Goal: Information Seeking & Learning: Learn about a topic

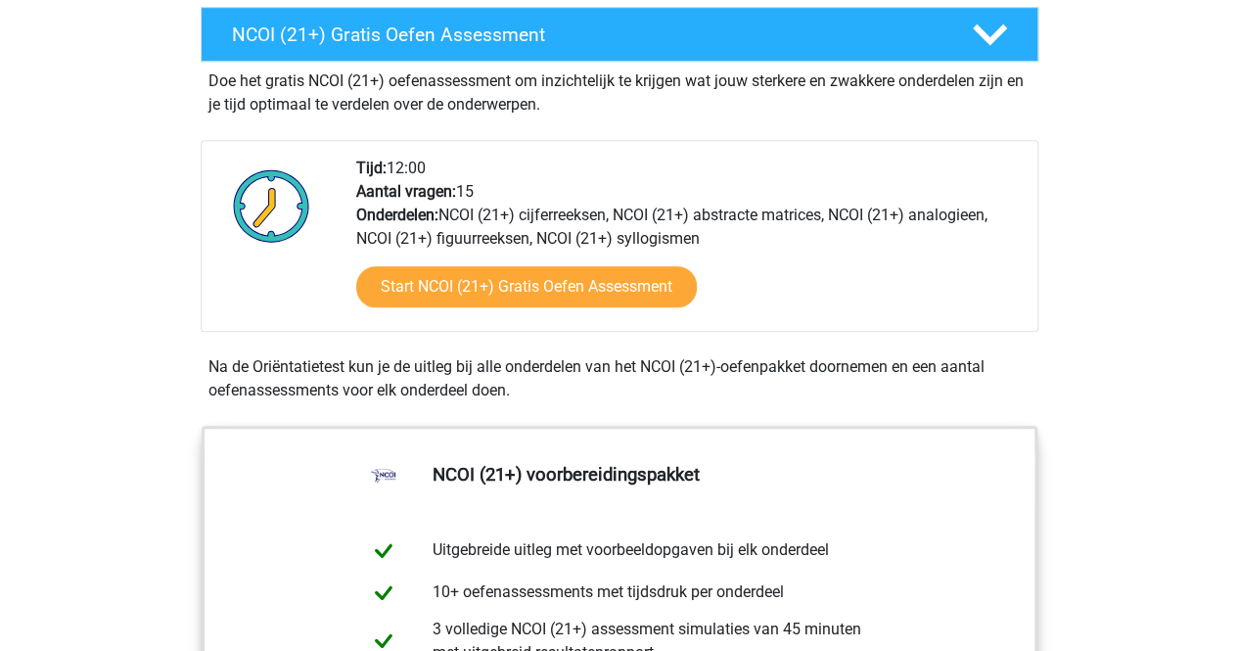
scroll to position [587, 0]
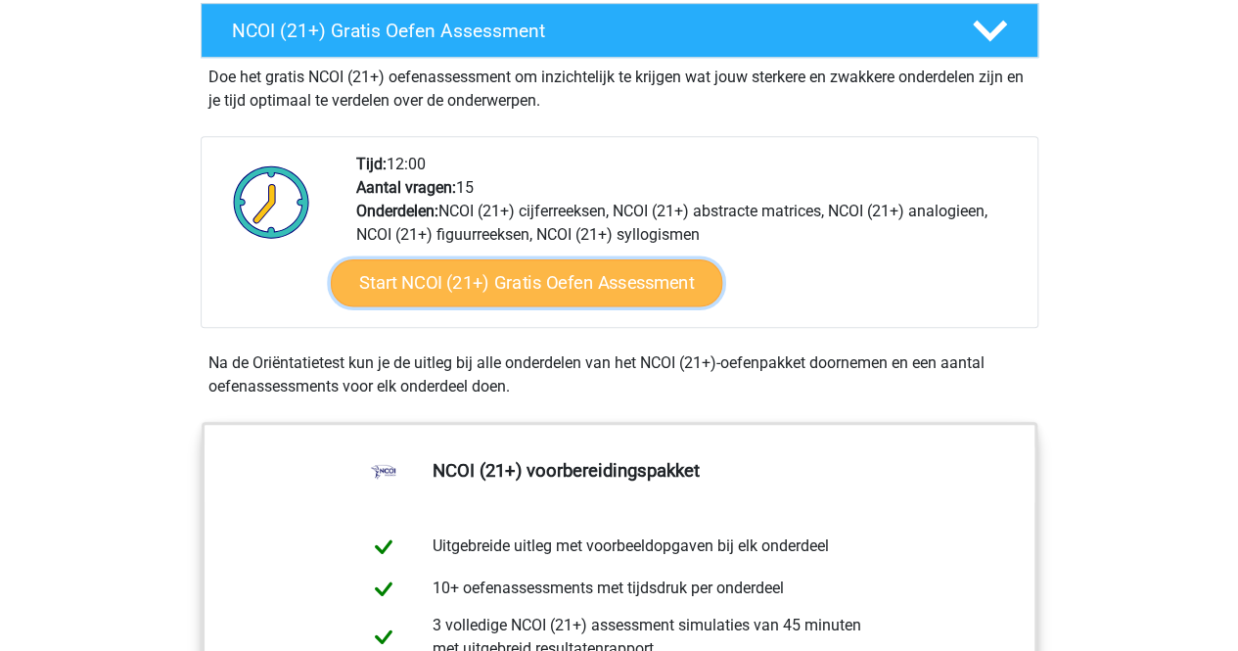
click at [530, 289] on link "Start NCOI (21+) Gratis Oefen Assessment" at bounding box center [525, 282] width 391 height 47
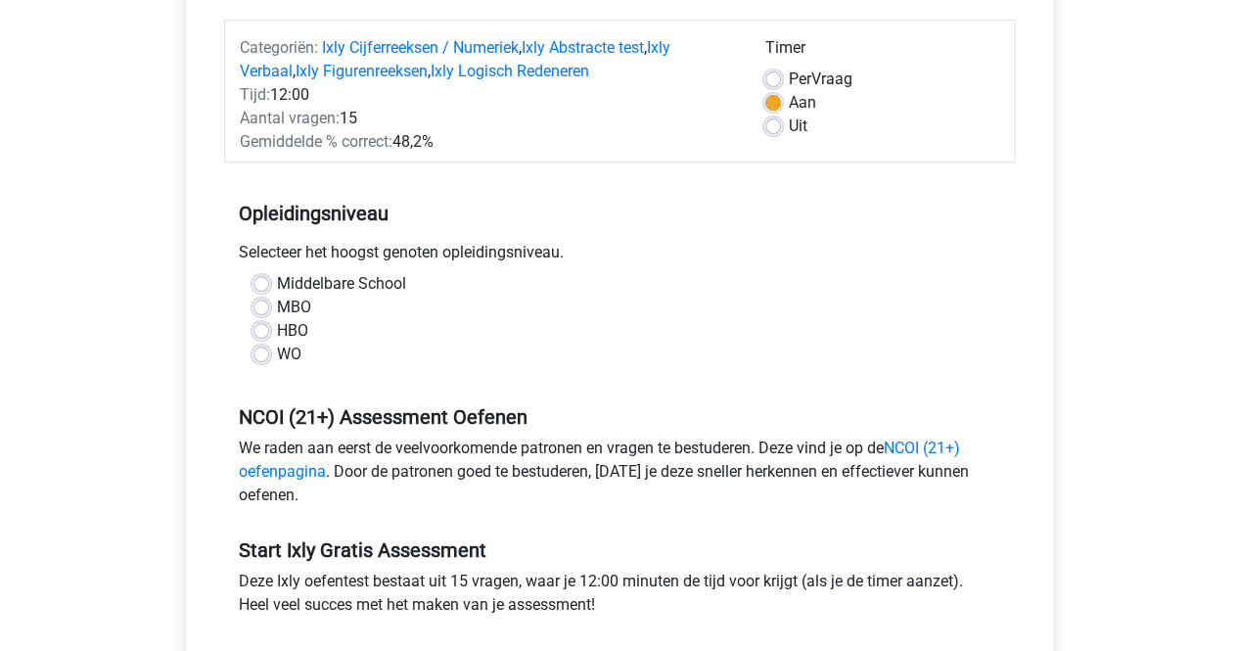
scroll to position [274, 0]
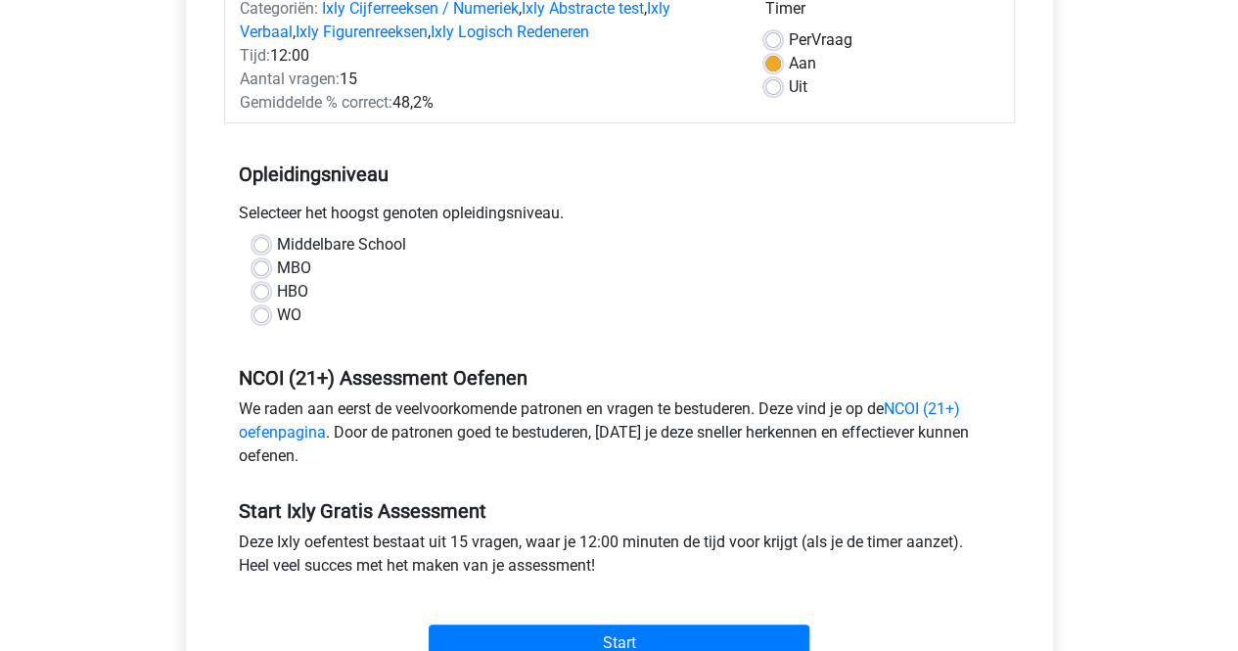
click at [249, 267] on div "Middelbare School MBO HBO WO" at bounding box center [619, 280] width 761 height 94
click at [277, 271] on label "MBO" at bounding box center [294, 267] width 34 height 23
click at [268, 271] on input "MBO" at bounding box center [261, 266] width 16 height 20
radio input "true"
click at [253, 280] on input "HBO" at bounding box center [261, 290] width 16 height 20
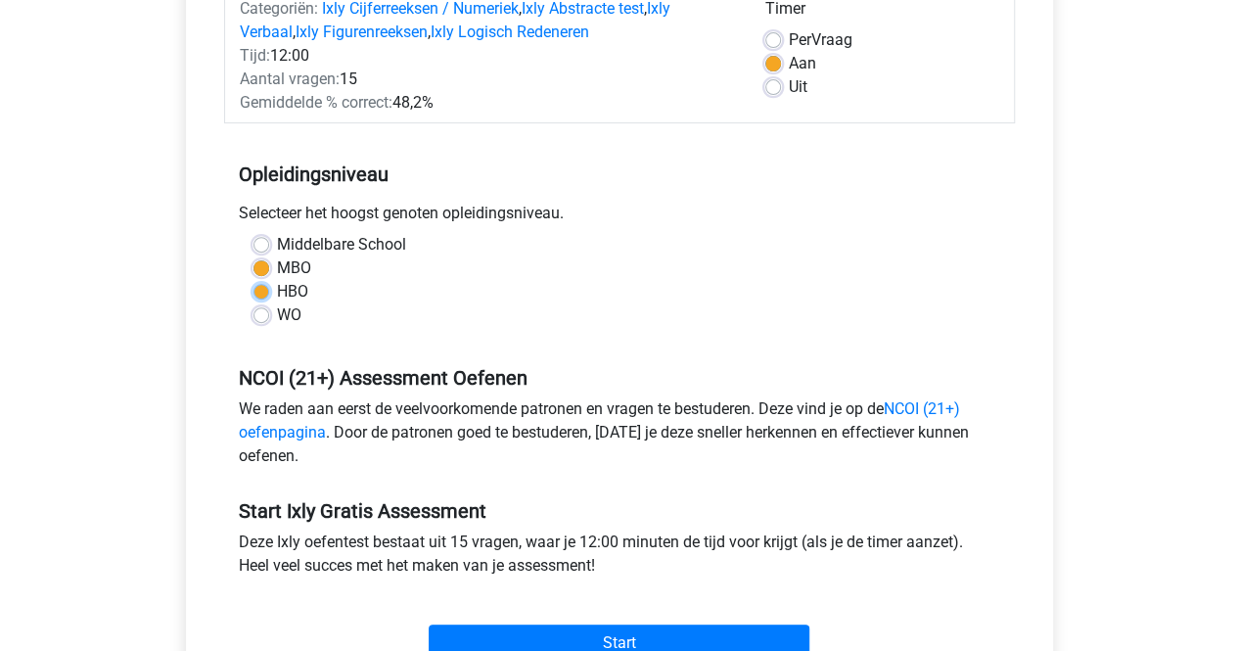
radio input "true"
click at [253, 303] on input "WO" at bounding box center [261, 313] width 16 height 20
radio input "true"
click at [253, 280] on input "HBO" at bounding box center [261, 290] width 16 height 20
radio input "true"
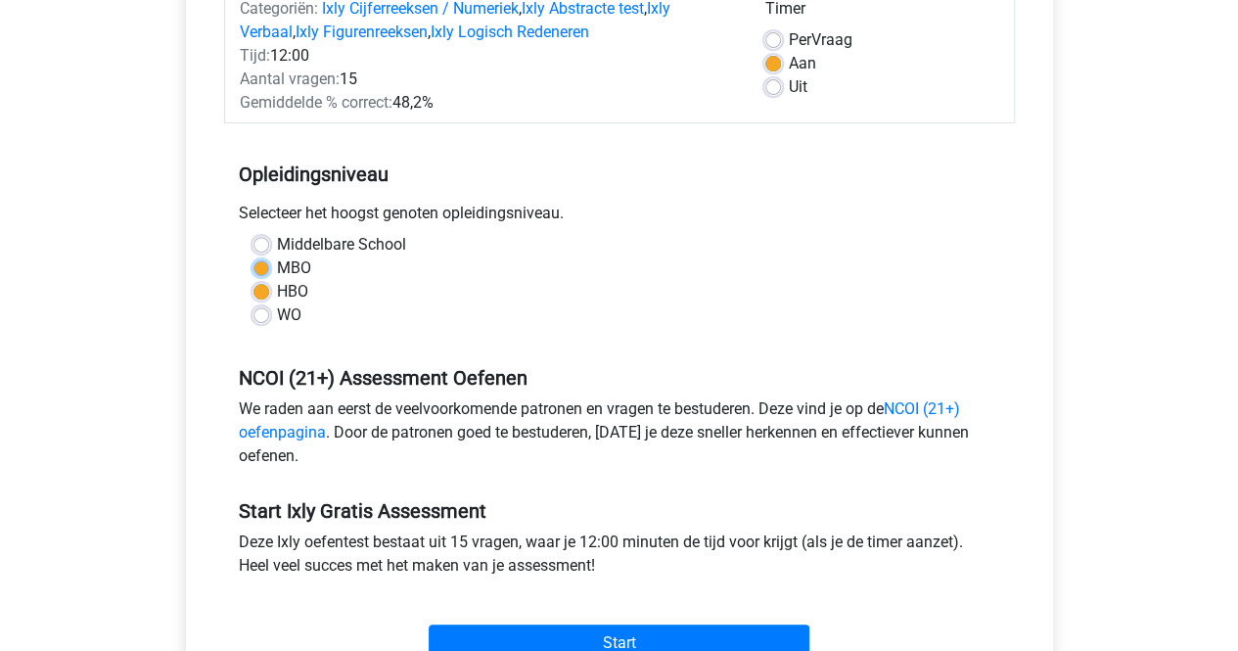
click at [253, 256] on input "MBO" at bounding box center [261, 266] width 16 height 20
radio input "true"
click at [489, 307] on div "WO" at bounding box center [619, 314] width 732 height 23
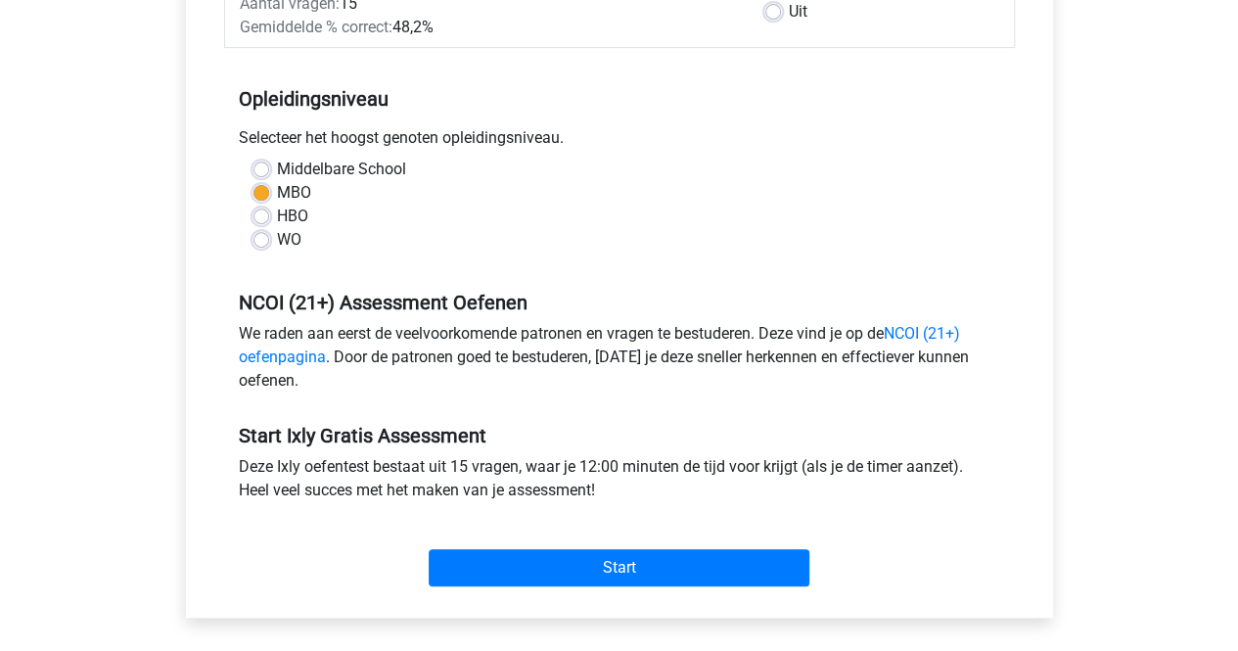
scroll to position [391, 0]
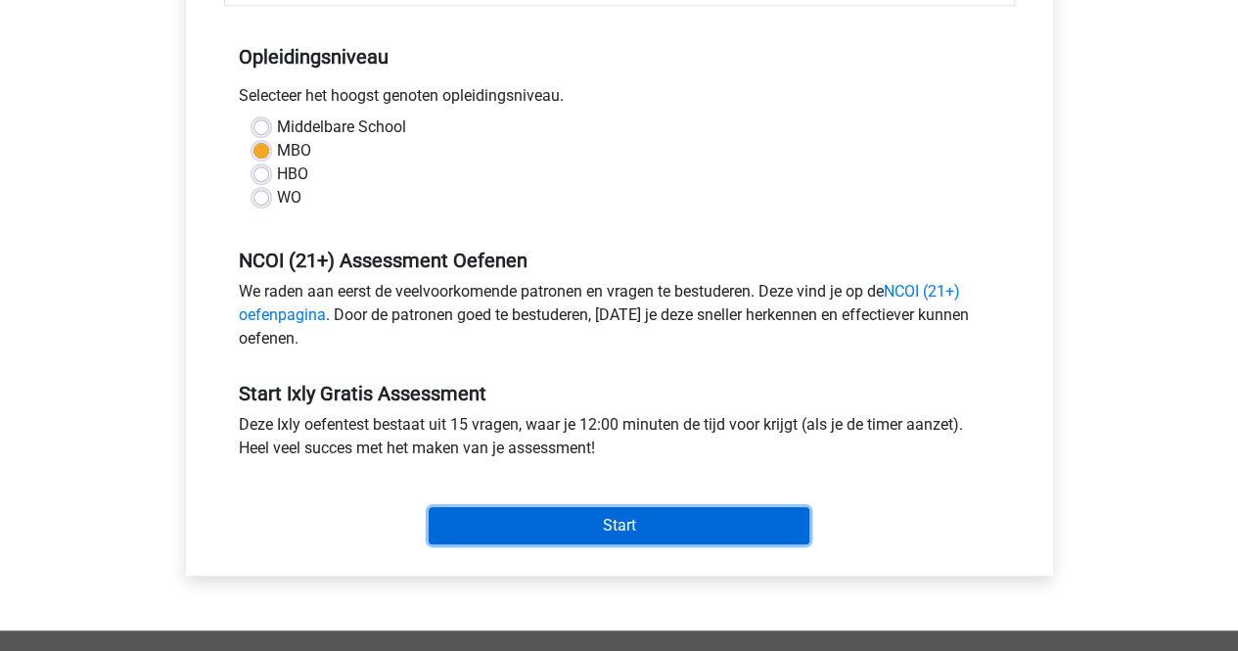
click at [577, 519] on input "Start" at bounding box center [618, 525] width 381 height 37
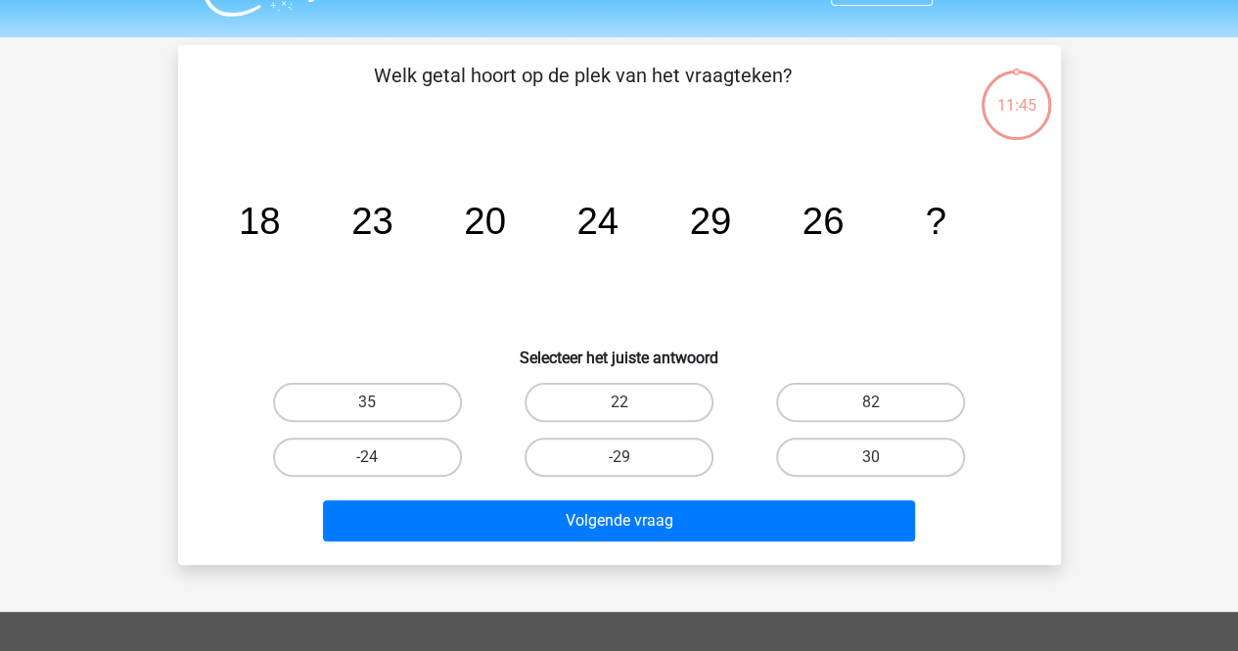
scroll to position [46, 0]
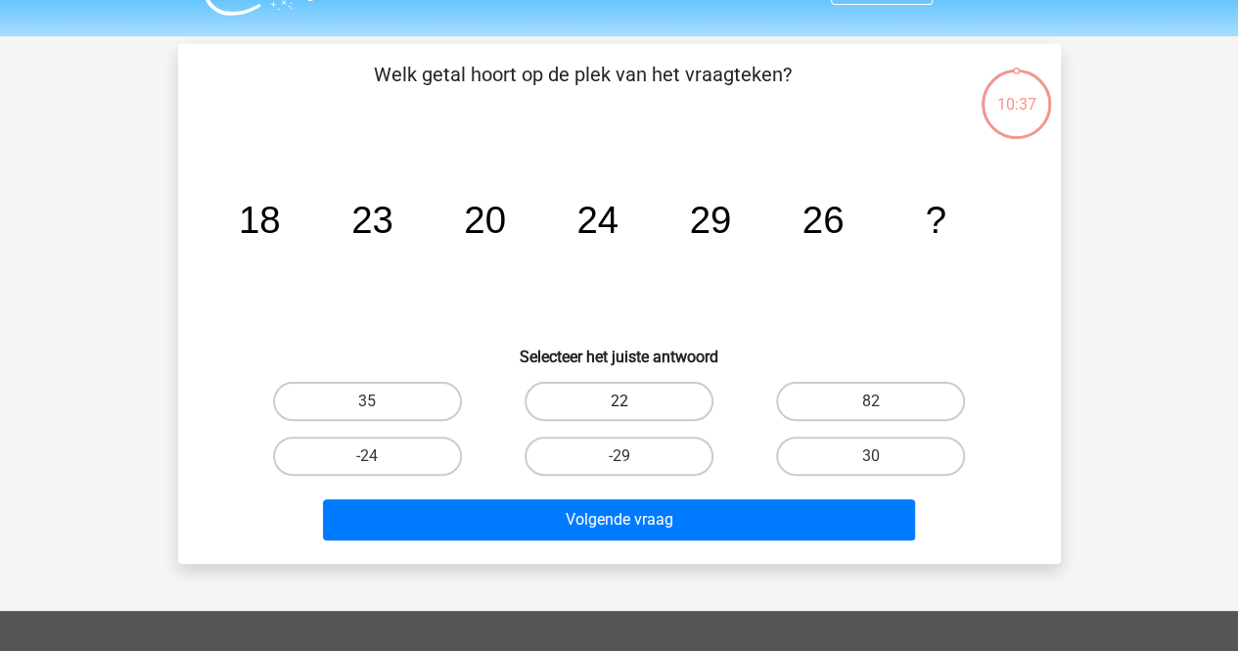
click at [624, 390] on label "22" at bounding box center [618, 401] width 189 height 39
click at [624, 401] on input "22" at bounding box center [624, 407] width 13 height 13
radio input "true"
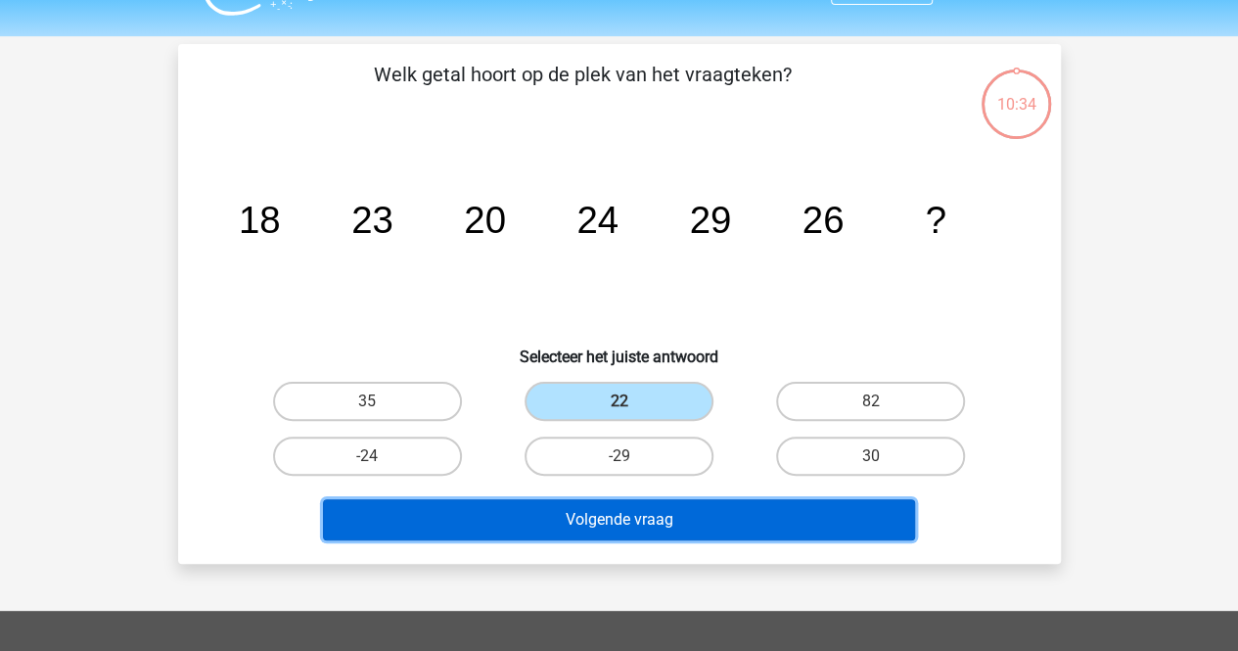
click at [537, 514] on button "Volgende vraag" at bounding box center [619, 519] width 592 height 41
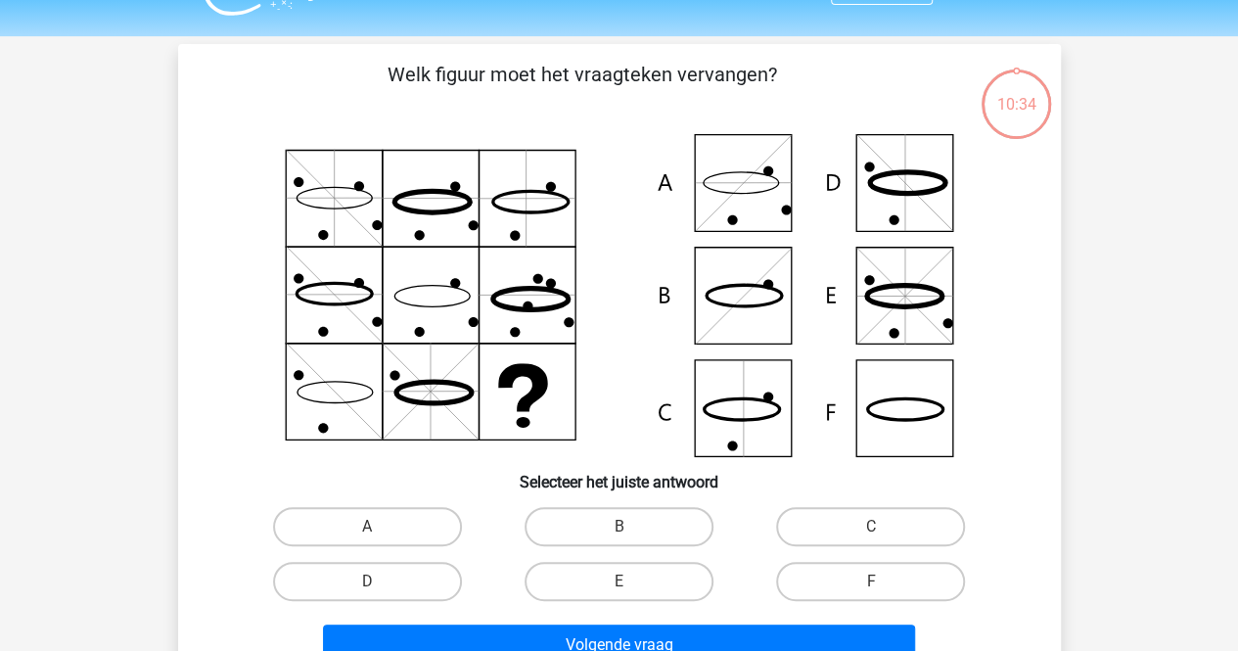
scroll to position [90, 0]
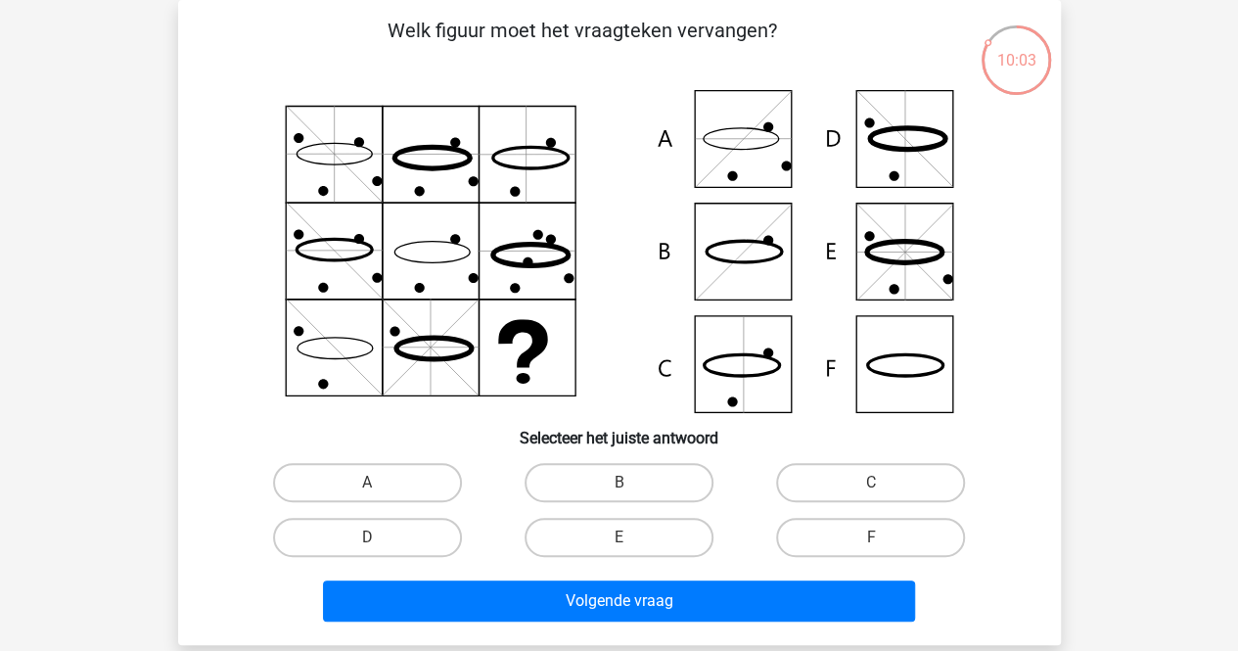
click at [266, 318] on icon at bounding box center [619, 251] width 789 height 323
click at [626, 477] on label "B" at bounding box center [618, 482] width 189 height 39
click at [626, 482] on input "B" at bounding box center [624, 488] width 13 height 13
radio input "true"
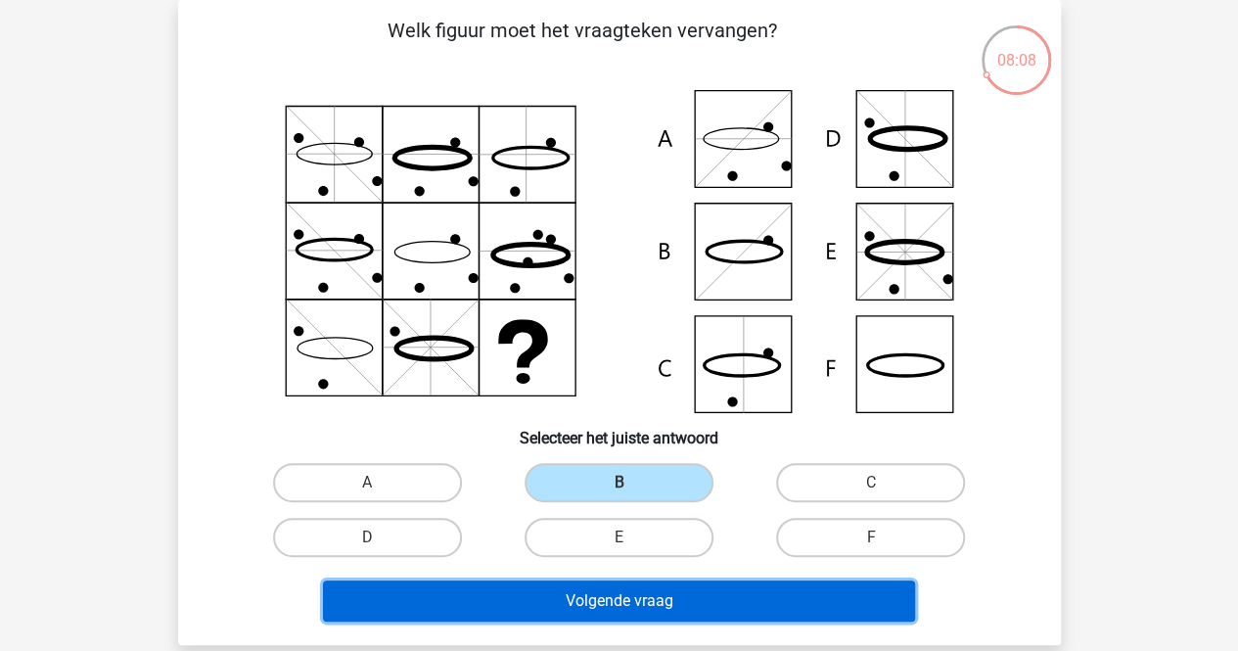
click at [605, 591] on button "Volgende vraag" at bounding box center [619, 600] width 592 height 41
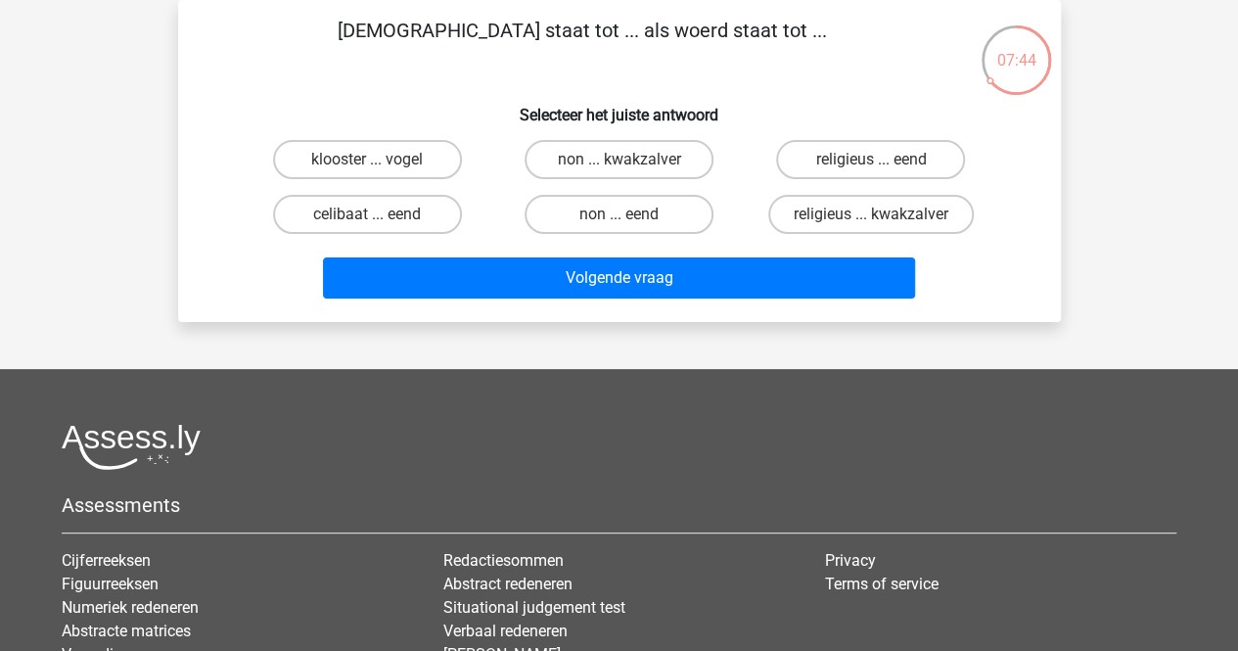
drag, startPoint x: 409, startPoint y: 27, endPoint x: 822, endPoint y: 17, distance: 413.0
click at [822, 17] on p "monnik staat tot ... als woerd staat tot ..." at bounding box center [582, 45] width 746 height 59
copy p "monnik staat tot ... als woerd staat tot ..."
click at [626, 206] on label "non ... eend" at bounding box center [618, 214] width 189 height 39
click at [626, 214] on input "non ... eend" at bounding box center [624, 220] width 13 height 13
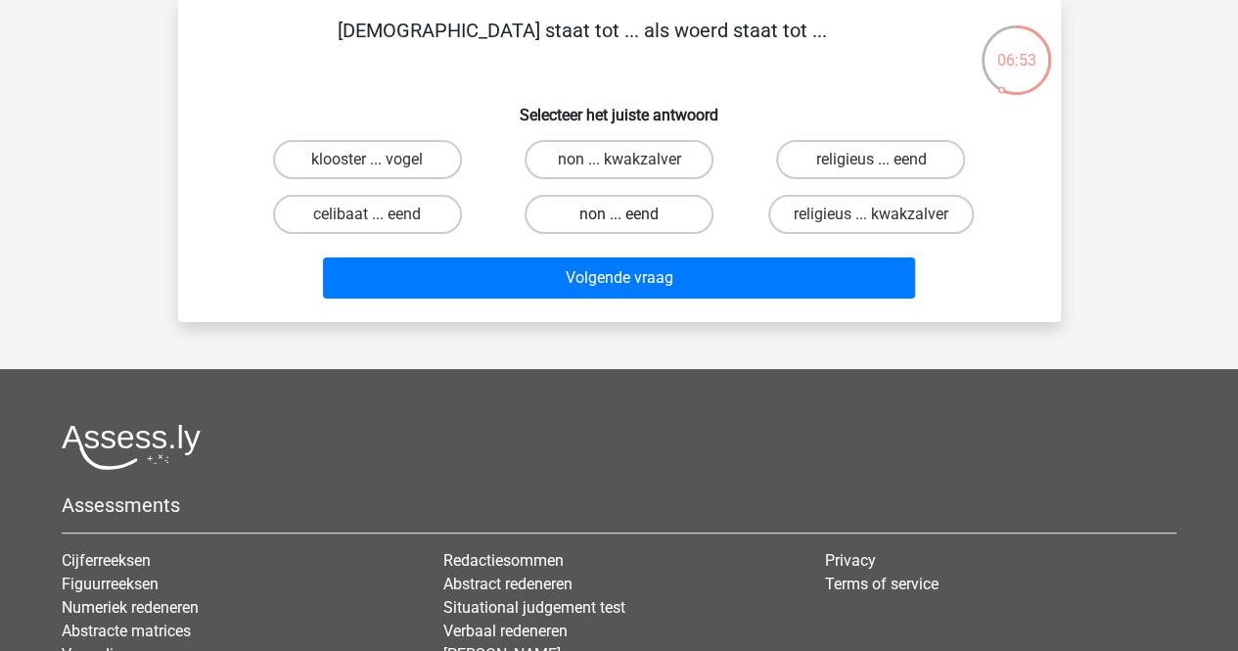
radio input "true"
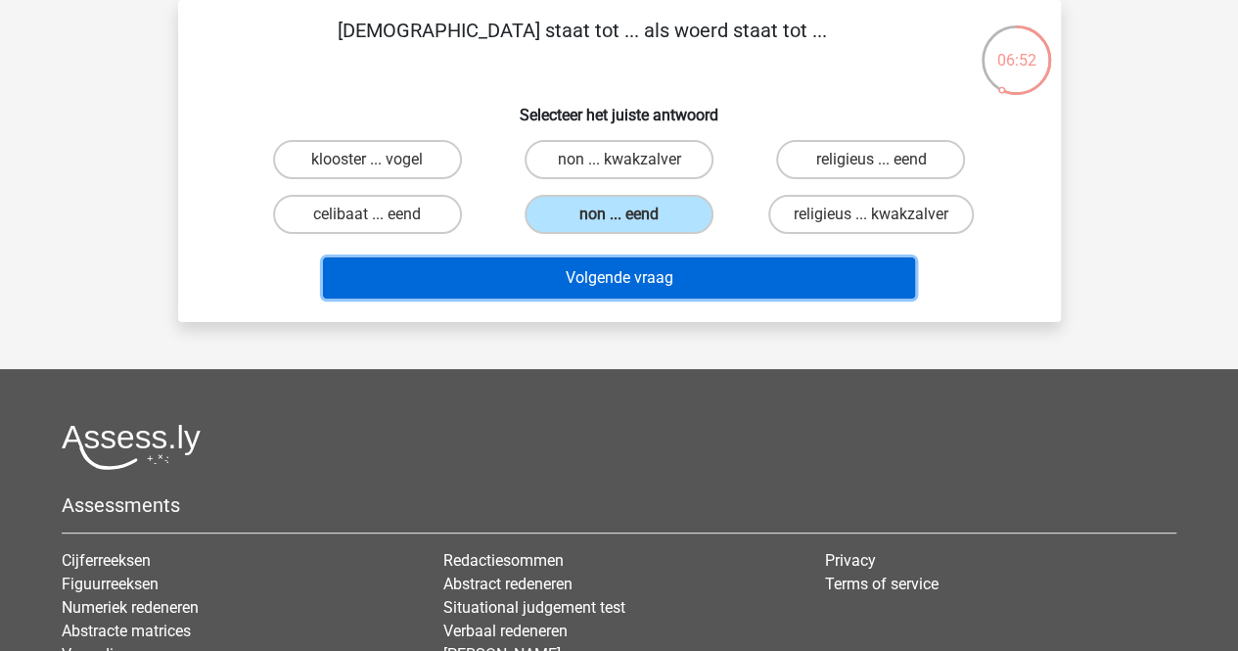
click at [581, 269] on button "Volgende vraag" at bounding box center [619, 277] width 592 height 41
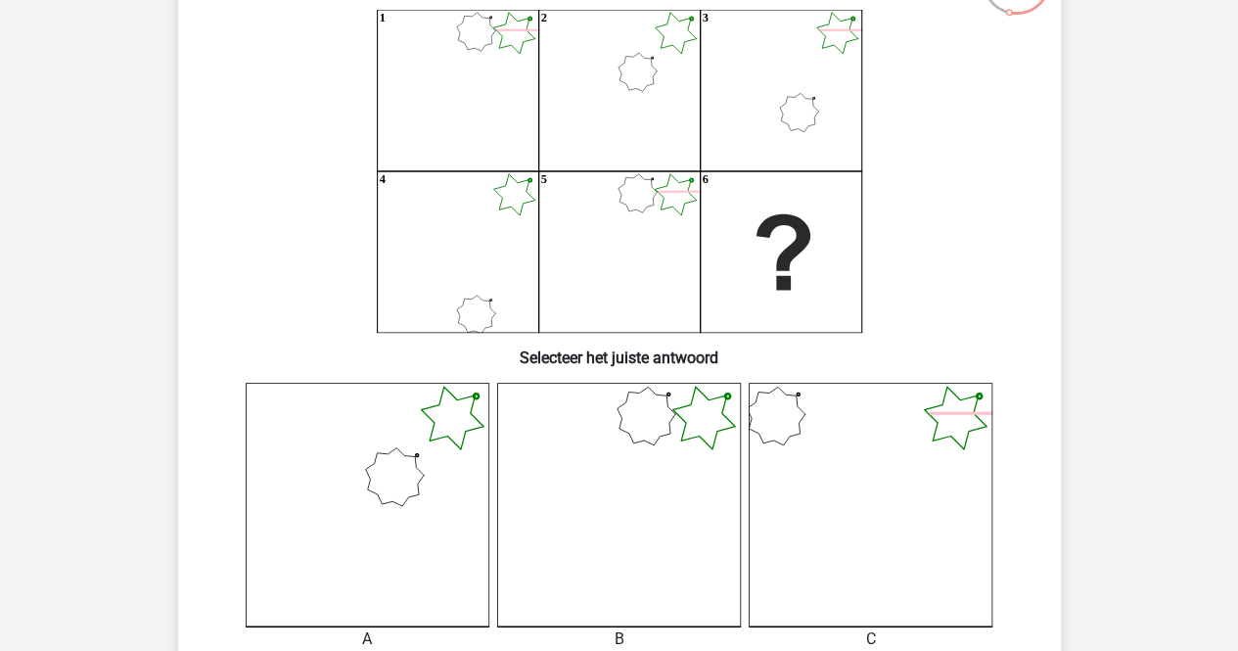
scroll to position [207, 0]
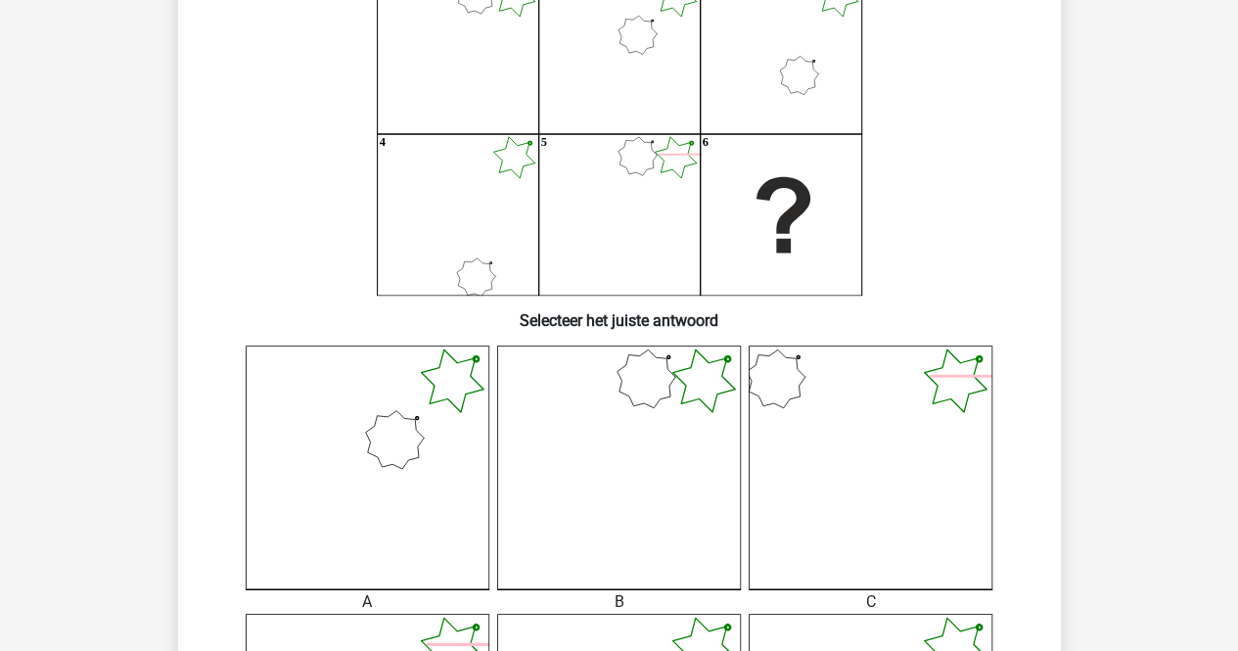
click at [427, 396] on icon at bounding box center [368, 467] width 244 height 244
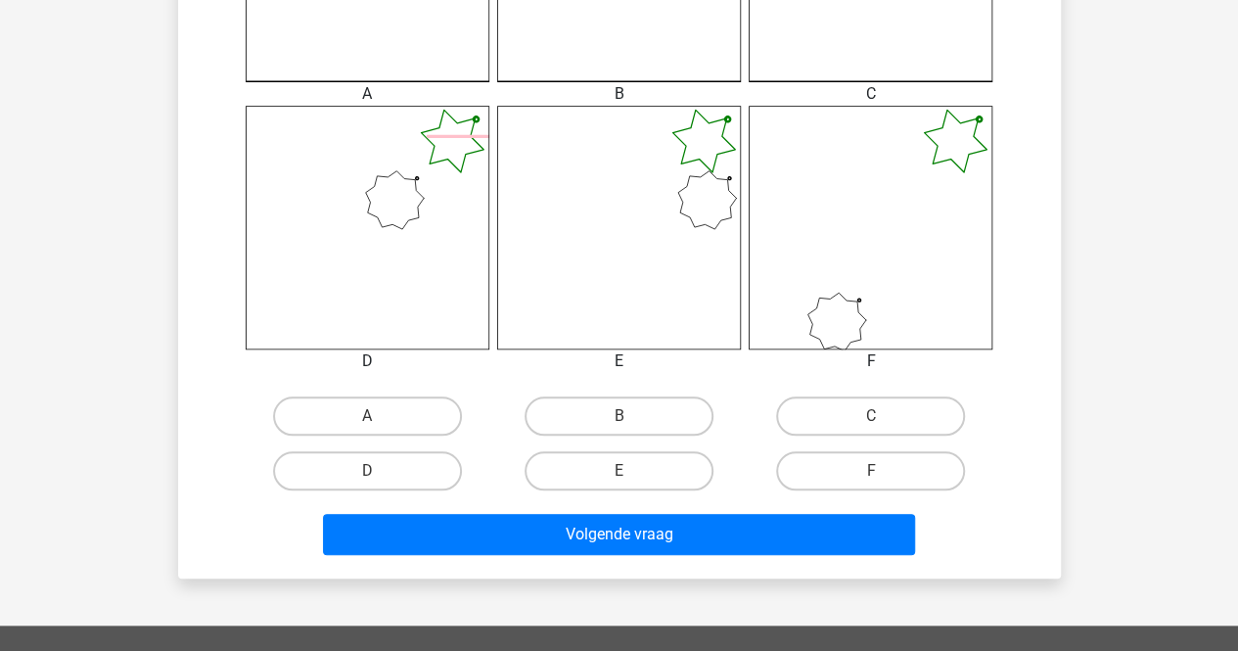
scroll to position [716, 0]
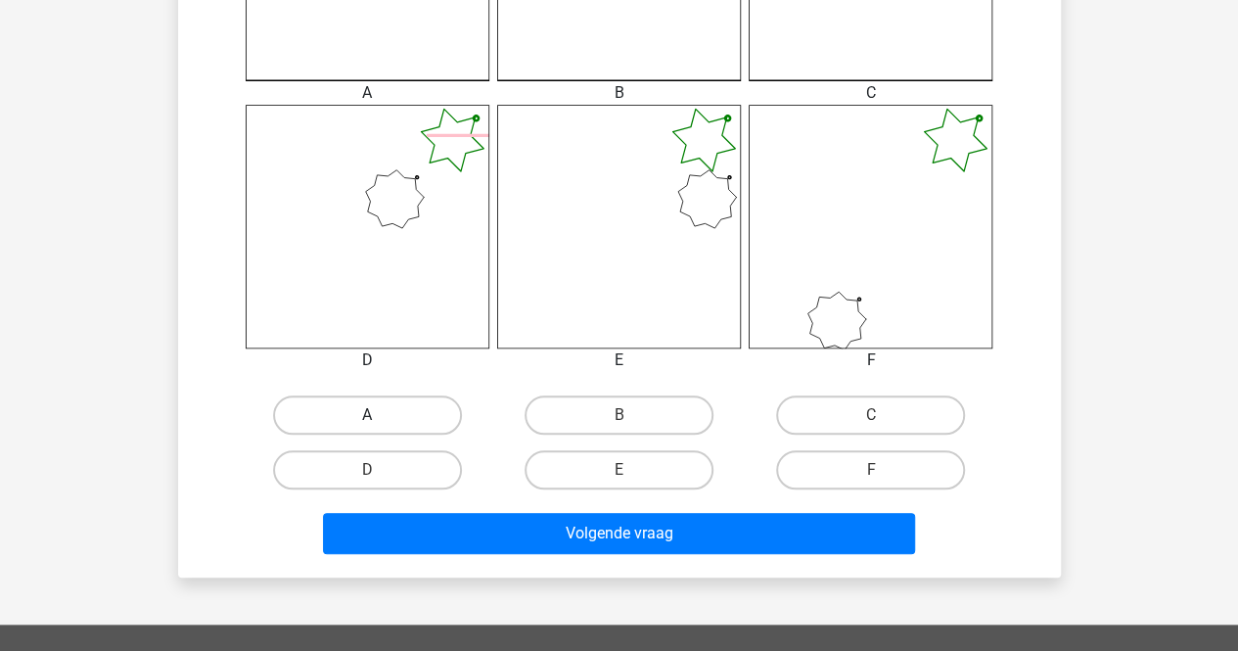
click at [430, 405] on label "A" at bounding box center [367, 414] width 189 height 39
click at [380, 415] on input "A" at bounding box center [373, 421] width 13 height 13
radio input "true"
click at [618, 415] on input "B" at bounding box center [624, 421] width 13 height 13
radio input "true"
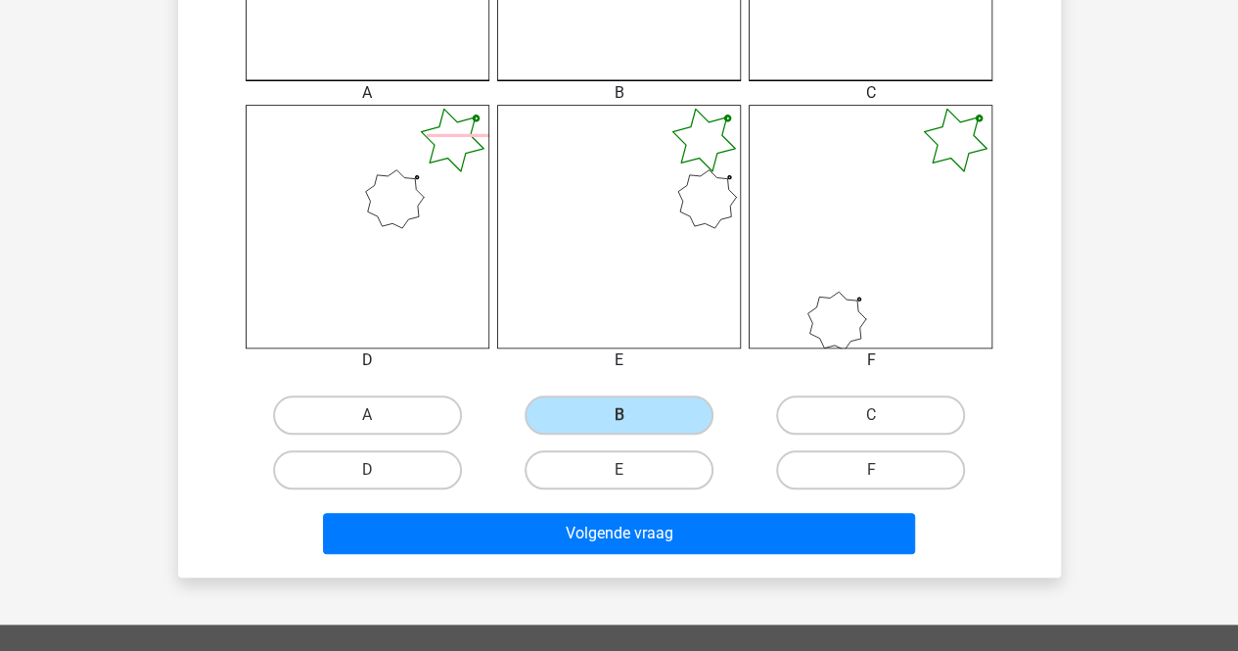
click at [871, 415] on input "C" at bounding box center [877, 421] width 13 height 13
radio input "true"
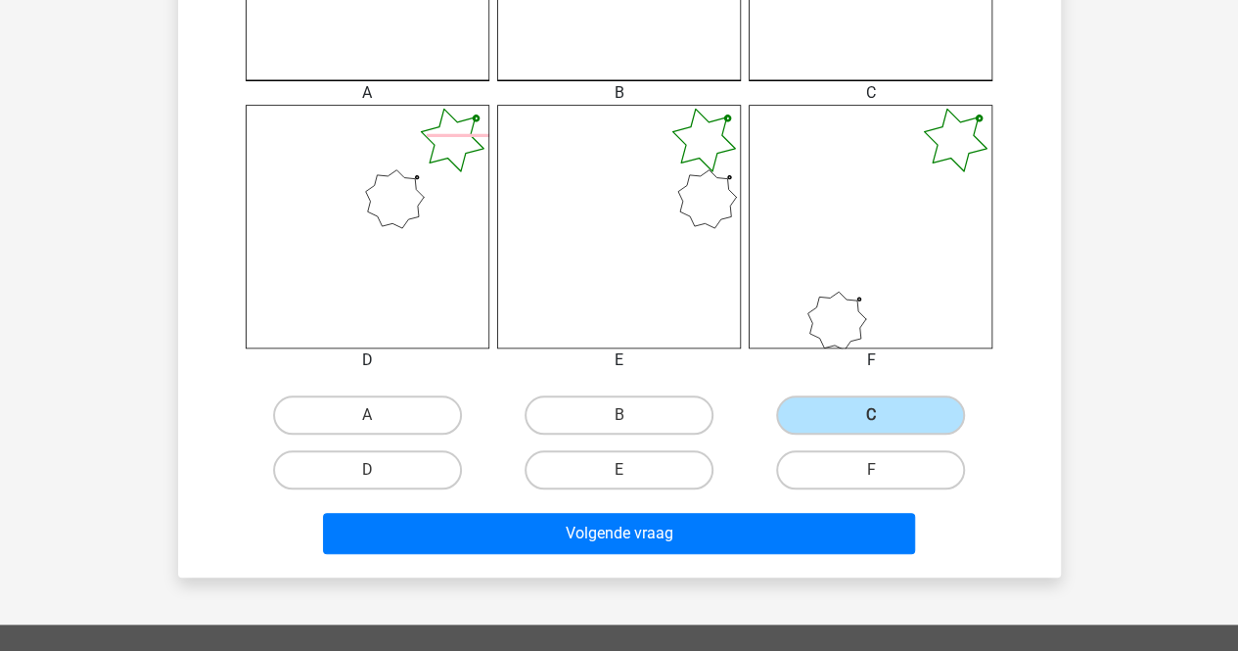
click at [367, 470] on input "D" at bounding box center [373, 476] width 13 height 13
radio input "true"
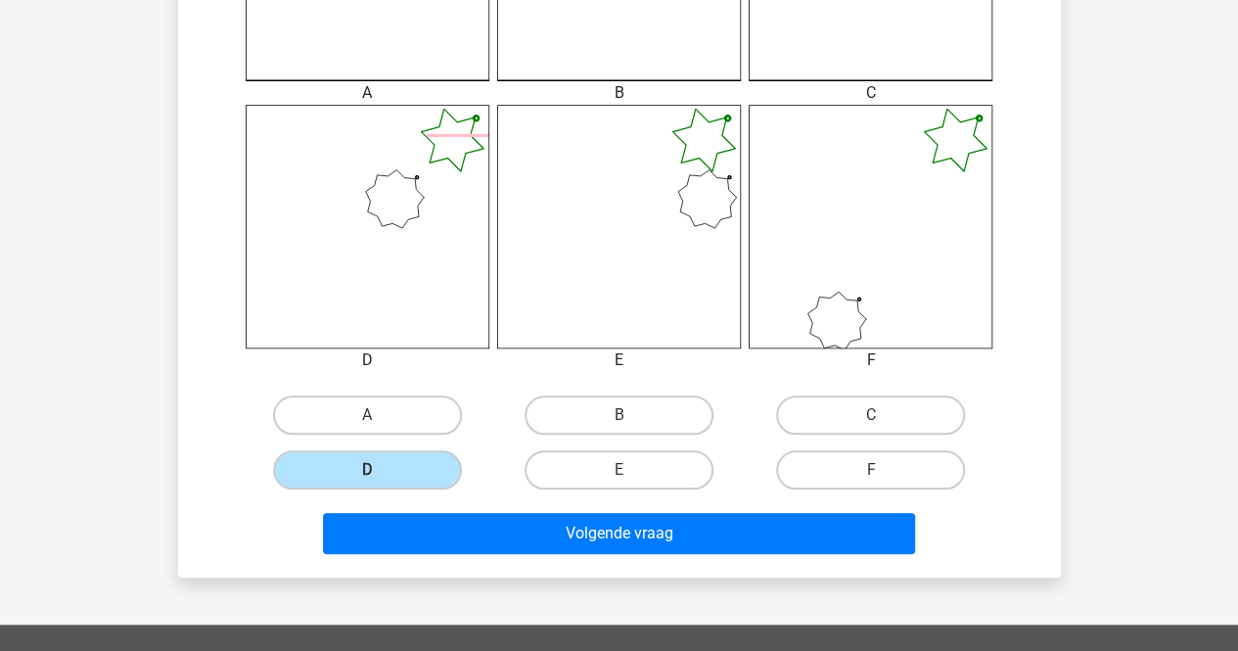
click at [618, 470] on input "E" at bounding box center [624, 476] width 13 height 13
radio input "true"
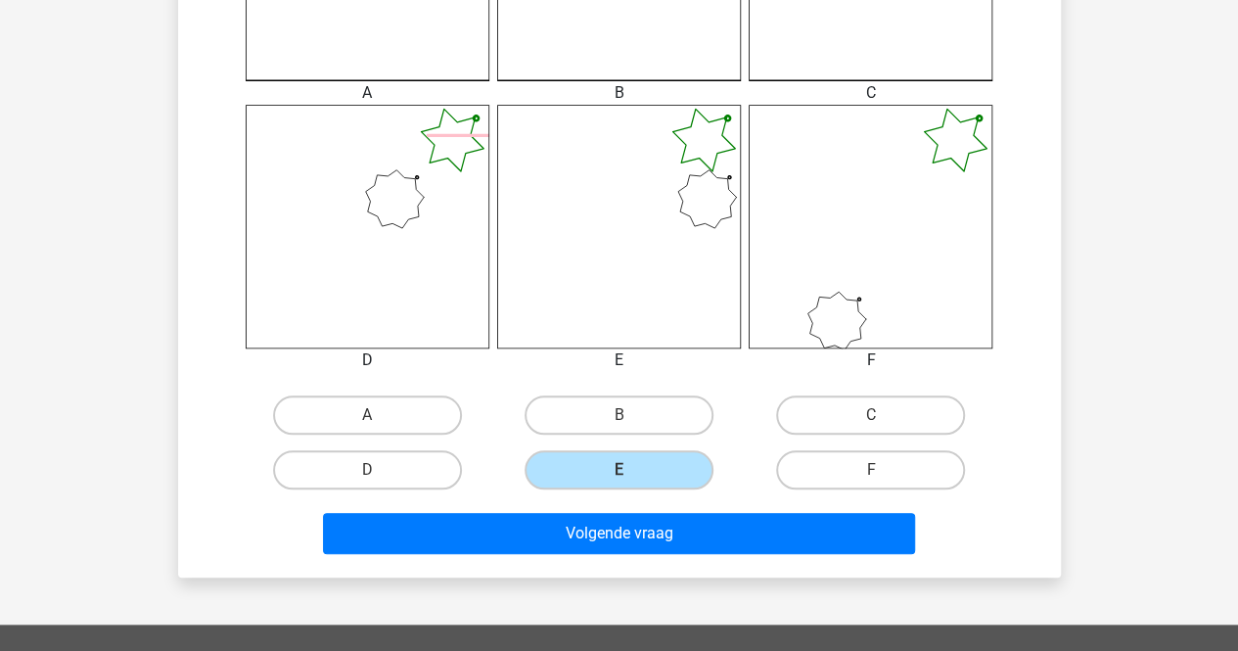
click at [367, 470] on input "D" at bounding box center [373, 476] width 13 height 13
radio input "true"
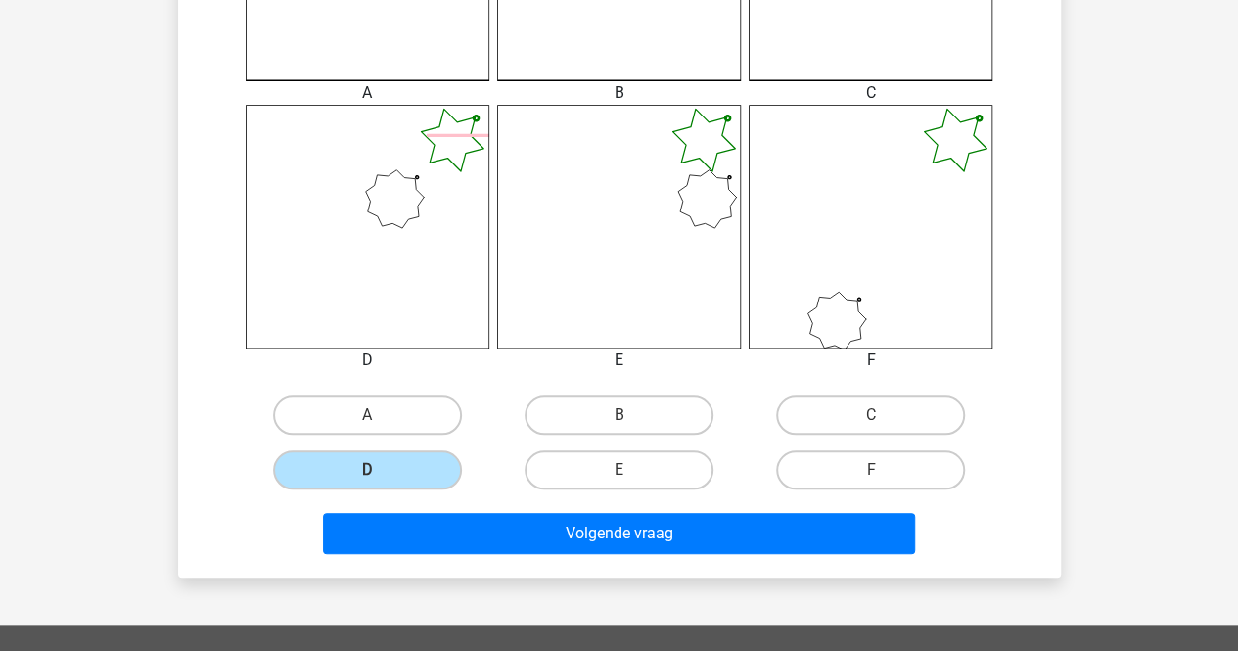
click at [871, 415] on input "C" at bounding box center [877, 421] width 13 height 13
radio input "true"
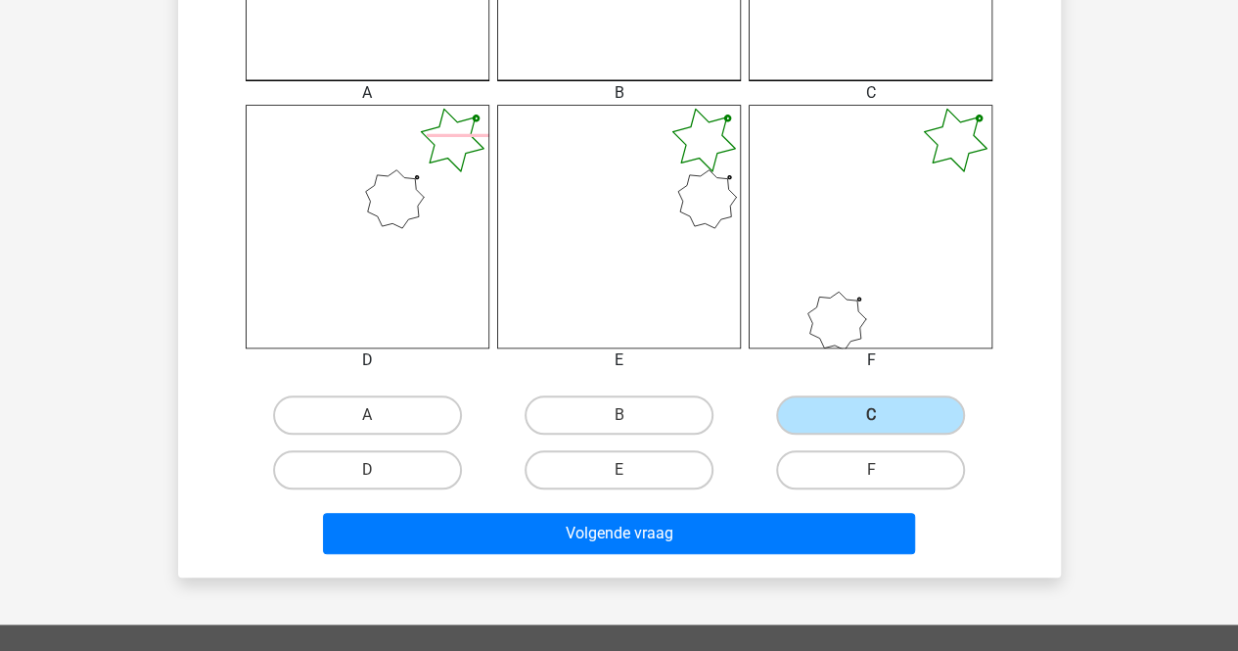
click at [618, 415] on input "B" at bounding box center [624, 421] width 13 height 13
radio input "true"
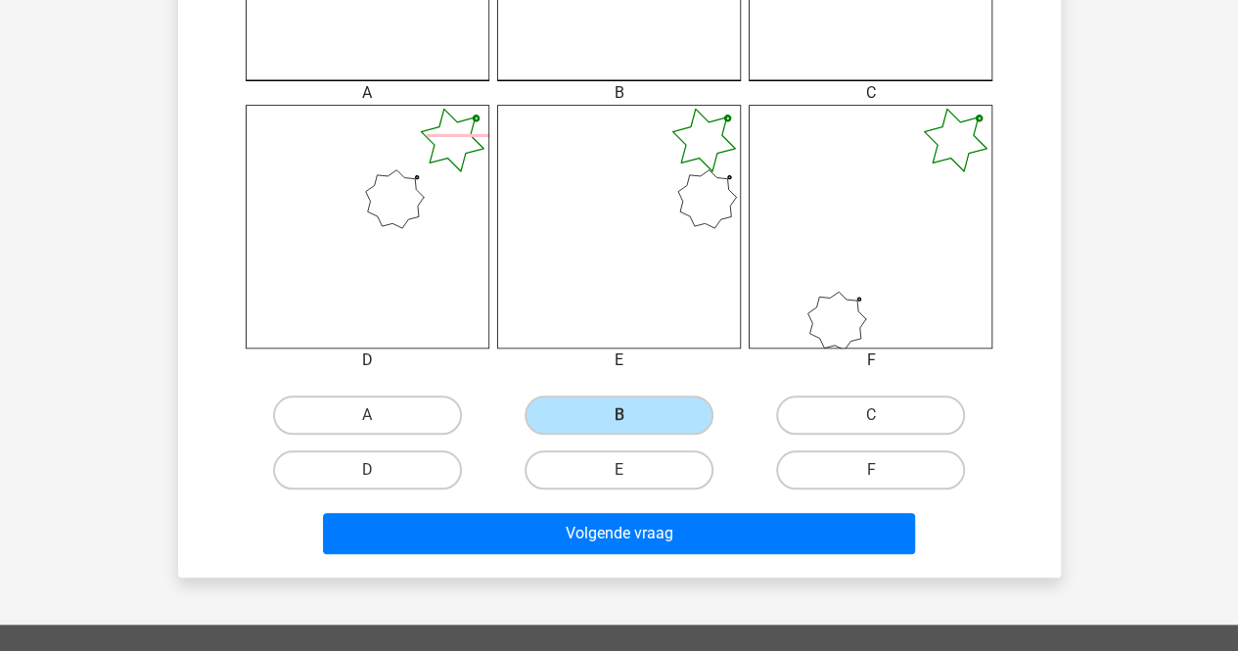
click at [367, 415] on input "A" at bounding box center [373, 421] width 13 height 13
radio input "true"
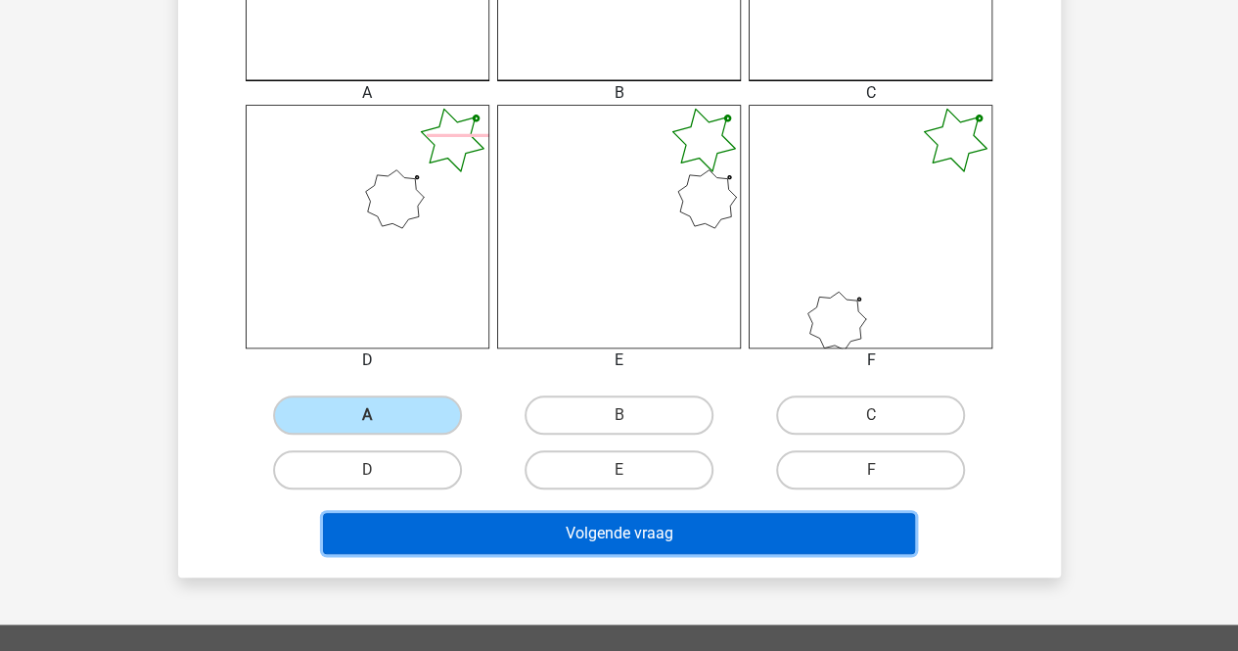
click at [569, 532] on button "Volgende vraag" at bounding box center [619, 533] width 592 height 41
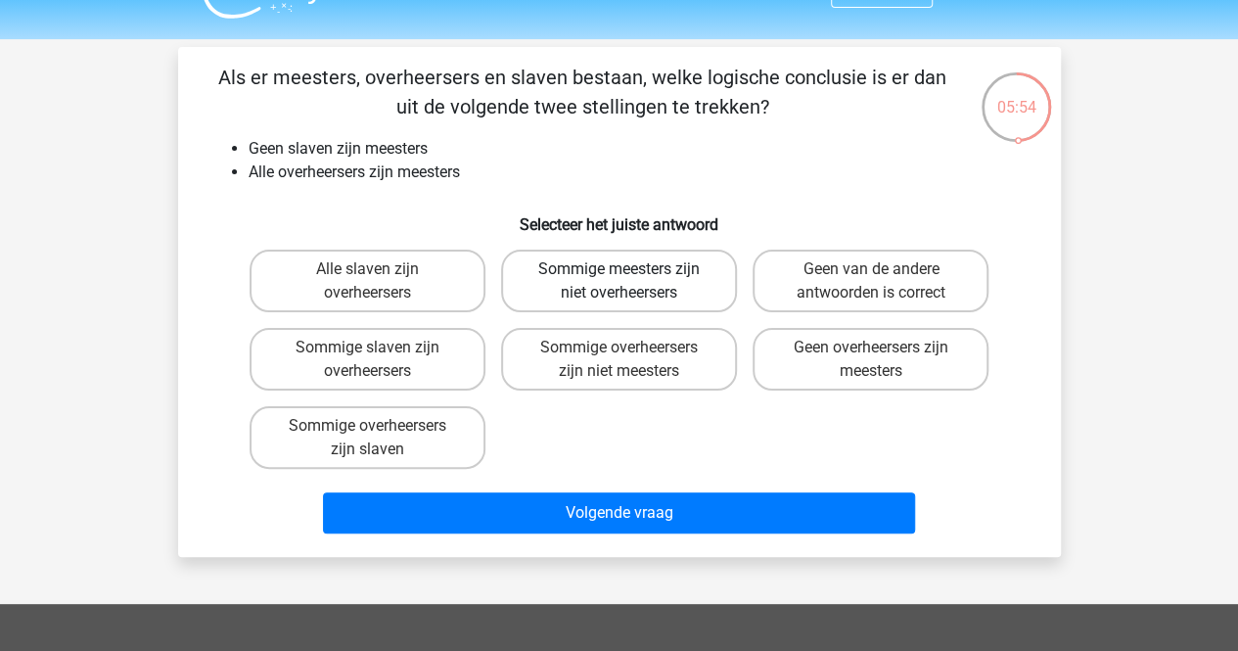
scroll to position [12, 0]
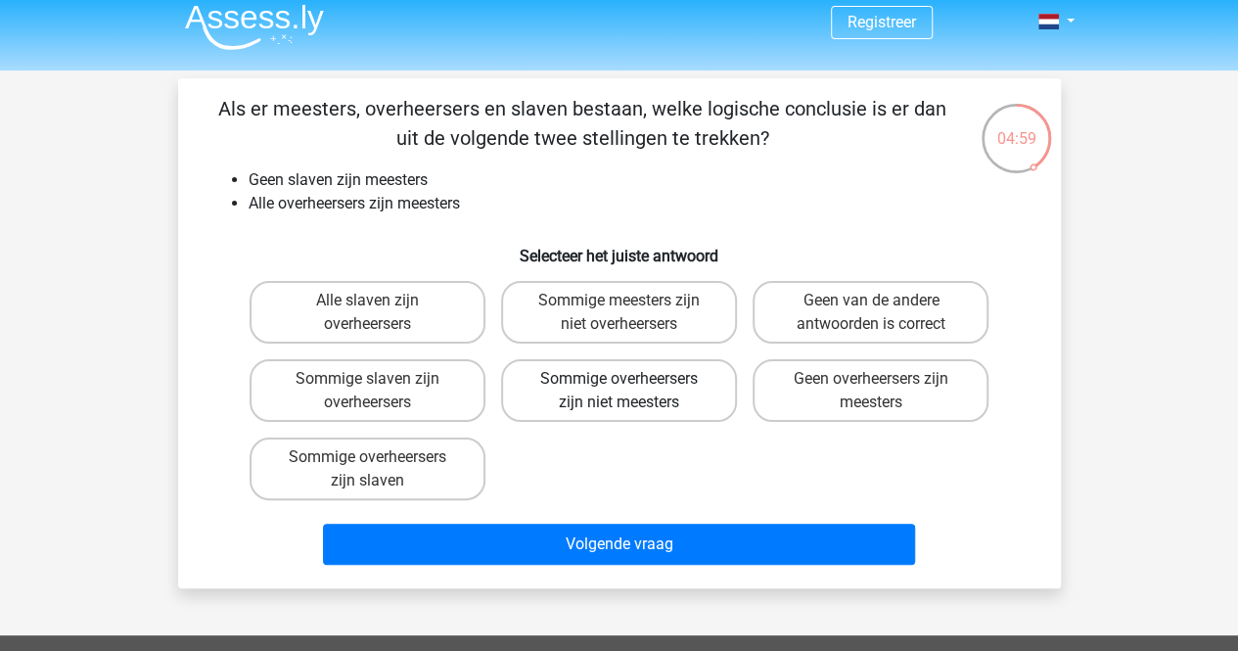
click at [575, 396] on label "Sommige overheersers zijn niet meesters" at bounding box center [619, 390] width 236 height 63
click at [618, 391] on input "Sommige overheersers zijn niet meesters" at bounding box center [624, 385] width 13 height 13
radio input "true"
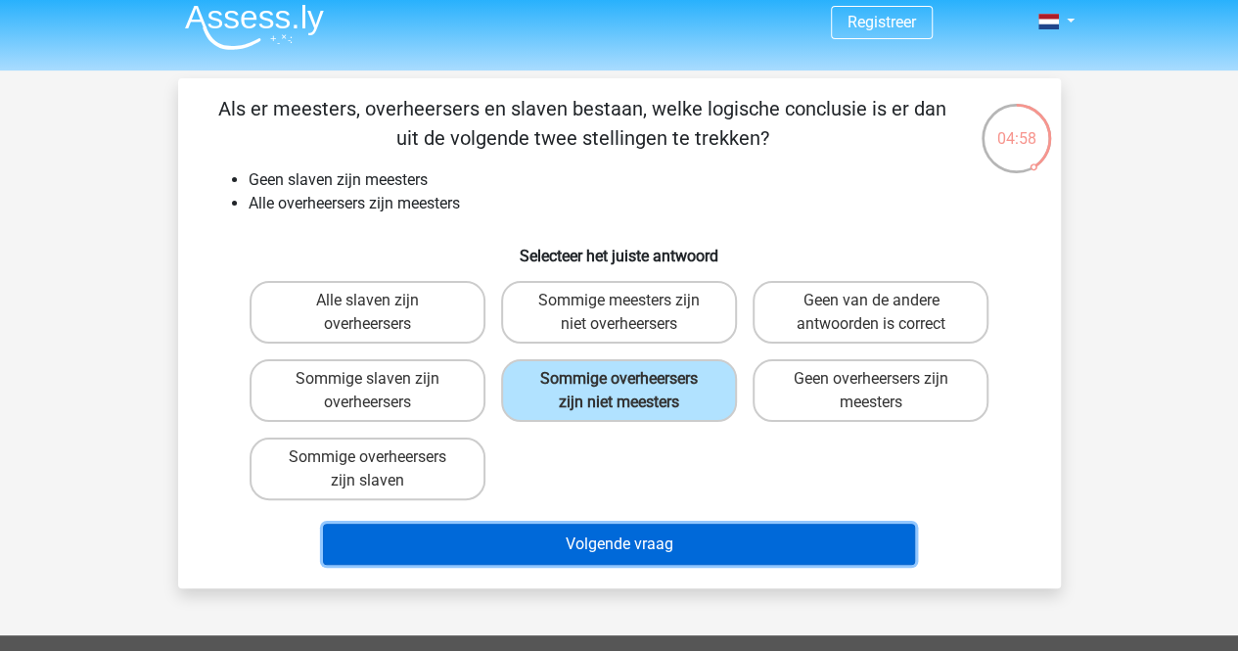
click at [494, 549] on button "Volgende vraag" at bounding box center [619, 543] width 592 height 41
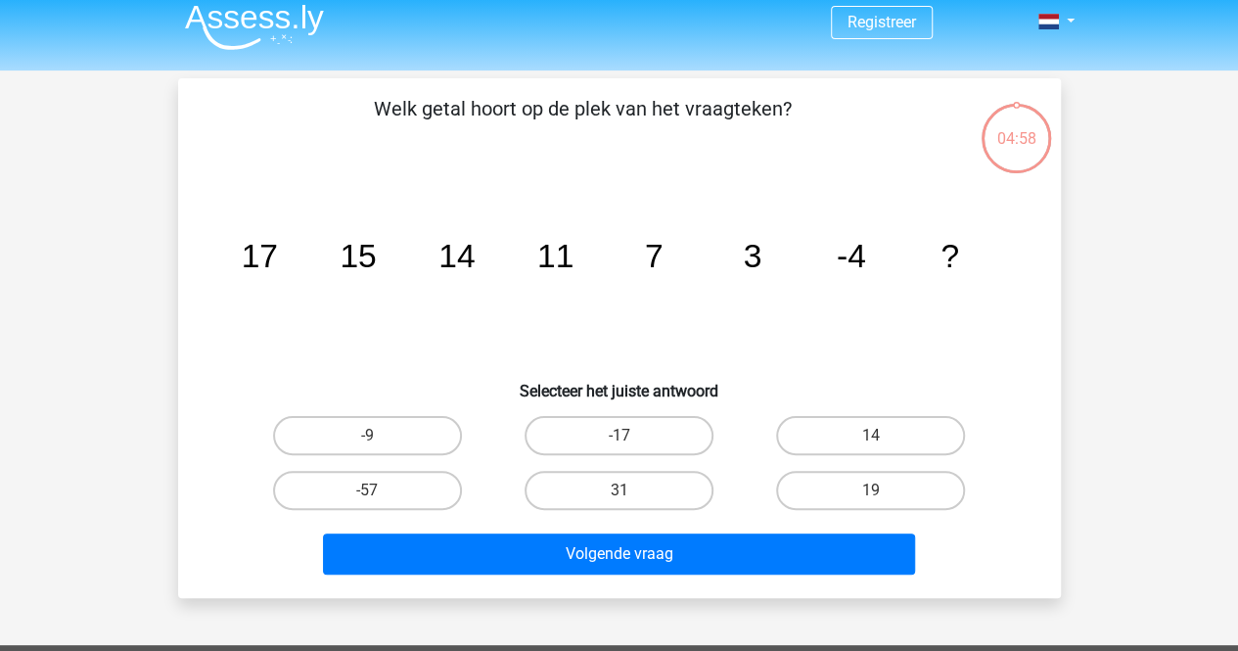
scroll to position [90, 0]
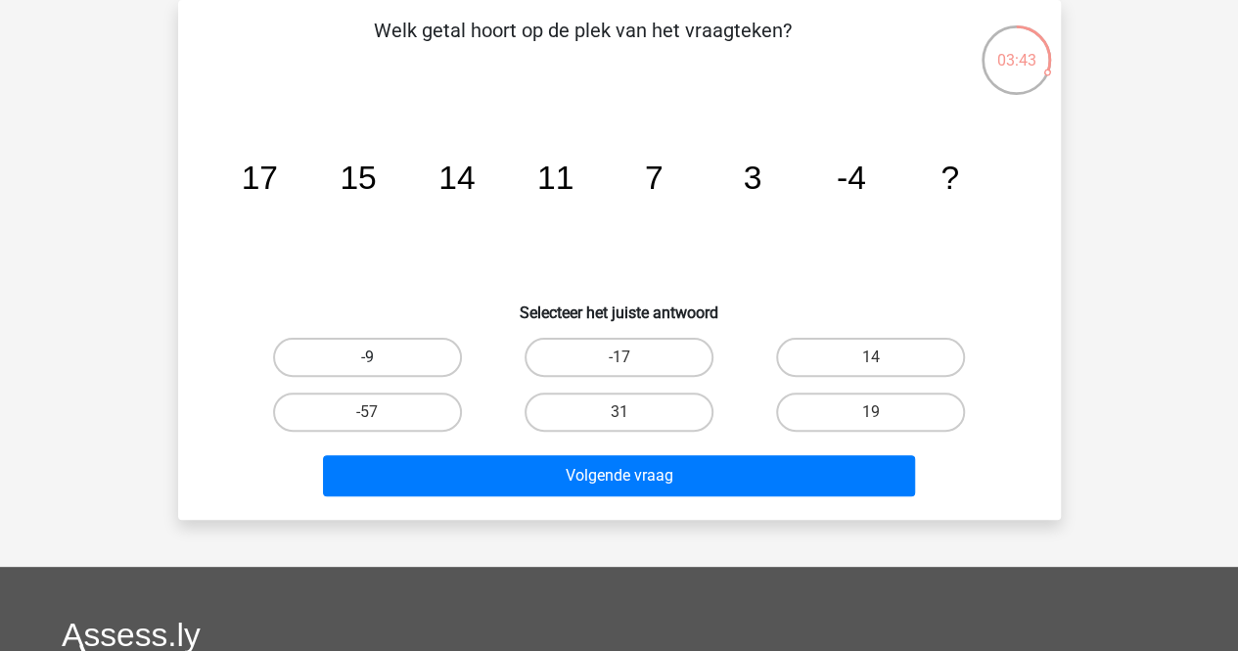
click at [442, 355] on label "-9" at bounding box center [367, 357] width 189 height 39
click at [380, 357] on input "-9" at bounding box center [373, 363] width 13 height 13
radio input "true"
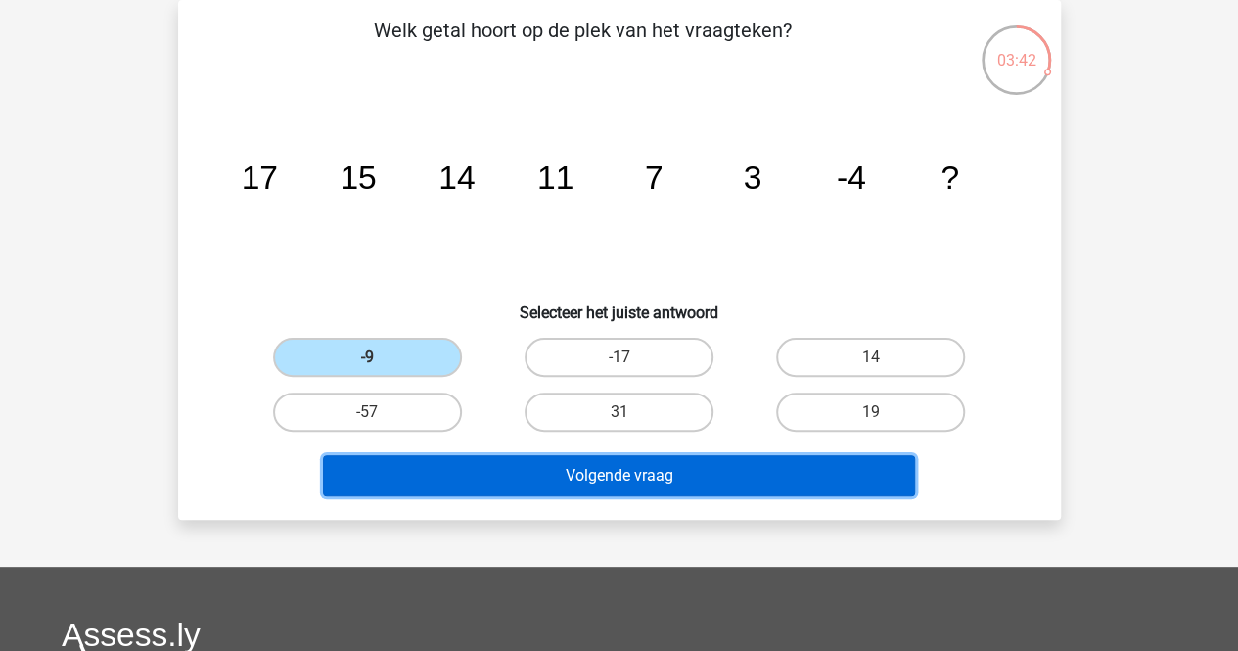
click at [557, 468] on button "Volgende vraag" at bounding box center [619, 475] width 592 height 41
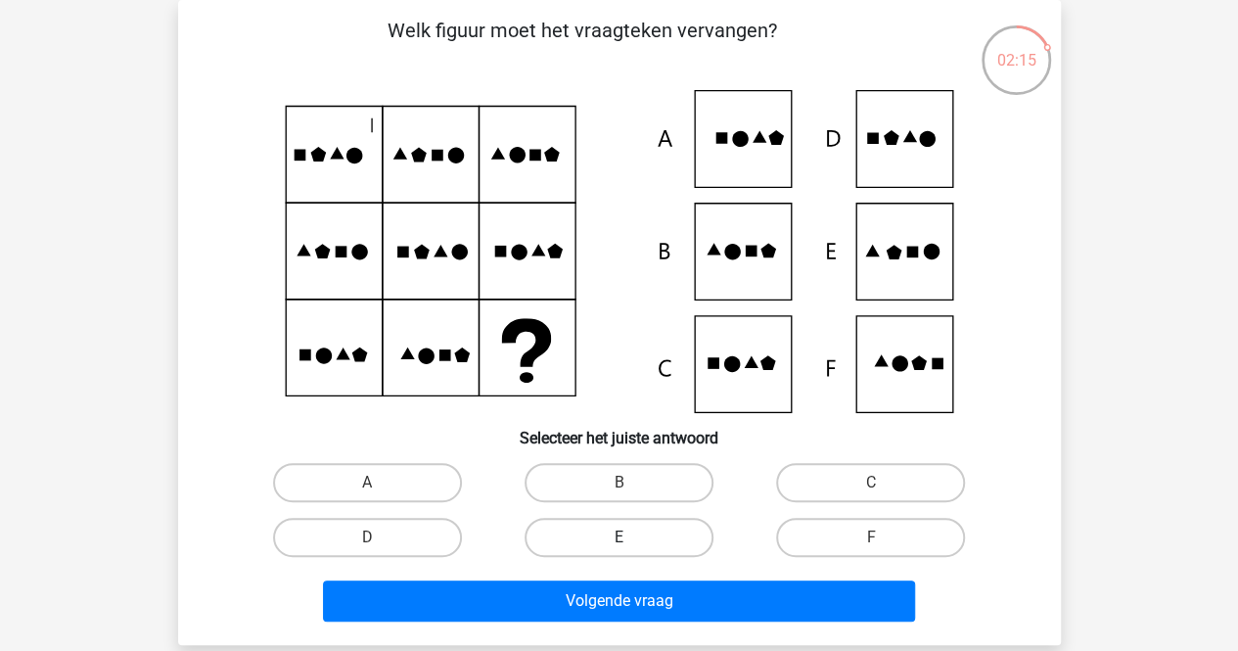
click at [632, 530] on label "E" at bounding box center [618, 537] width 189 height 39
click at [631, 537] on input "E" at bounding box center [624, 543] width 13 height 13
radio input "true"
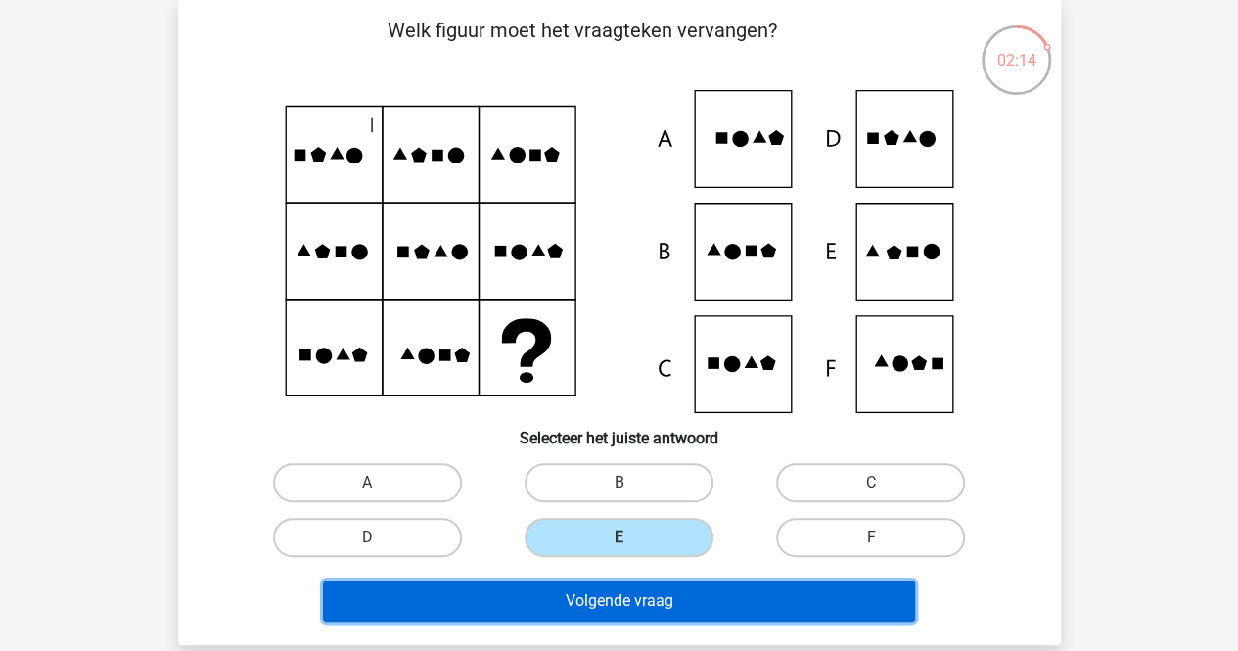
click at [621, 595] on button "Volgende vraag" at bounding box center [619, 600] width 592 height 41
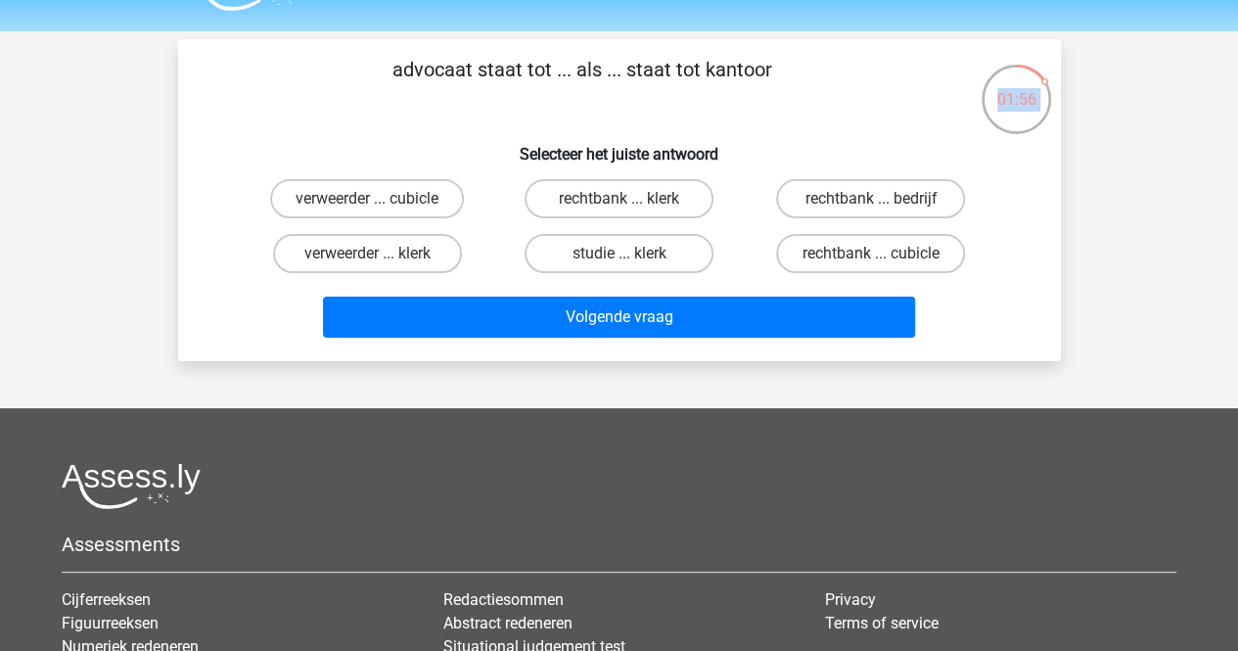
scroll to position [0, 0]
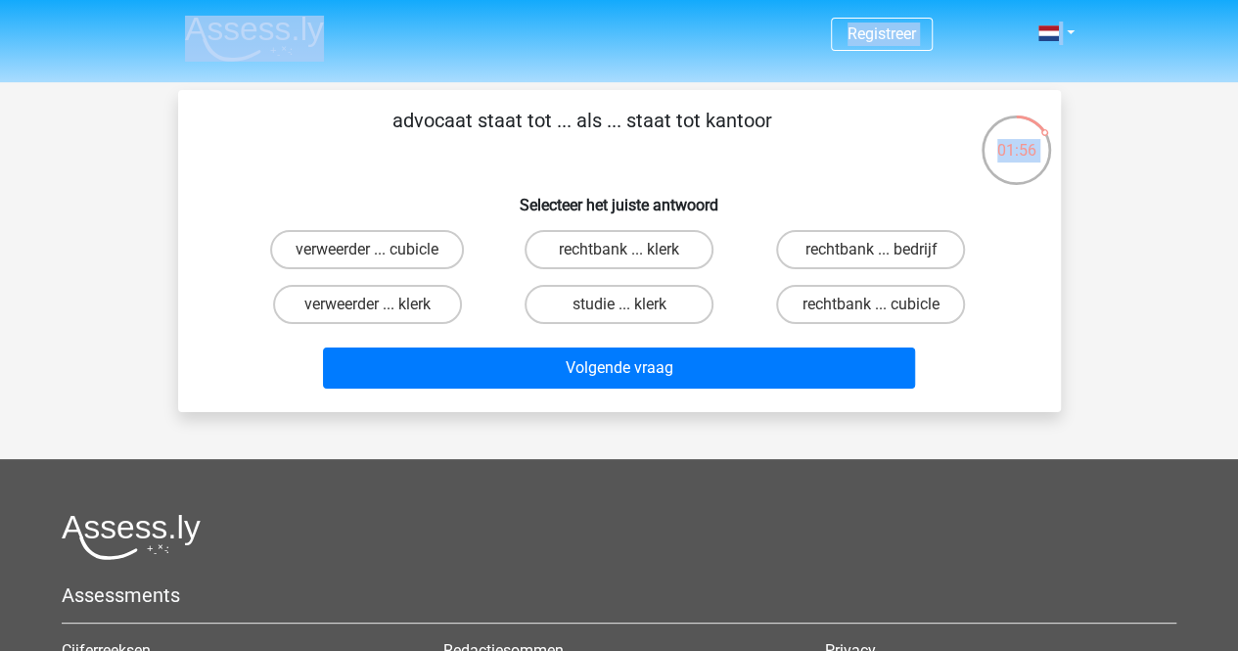
drag, startPoint x: 397, startPoint y: 27, endPoint x: 758, endPoint y: 1, distance: 362.0
click at [758, 1] on div "Registreer" at bounding box center [619, 487] width 1238 height 975
click at [655, 239] on label "rechtbank ... klerk" at bounding box center [618, 249] width 189 height 39
click at [631, 249] on input "rechtbank ... klerk" at bounding box center [624, 255] width 13 height 13
radio input "true"
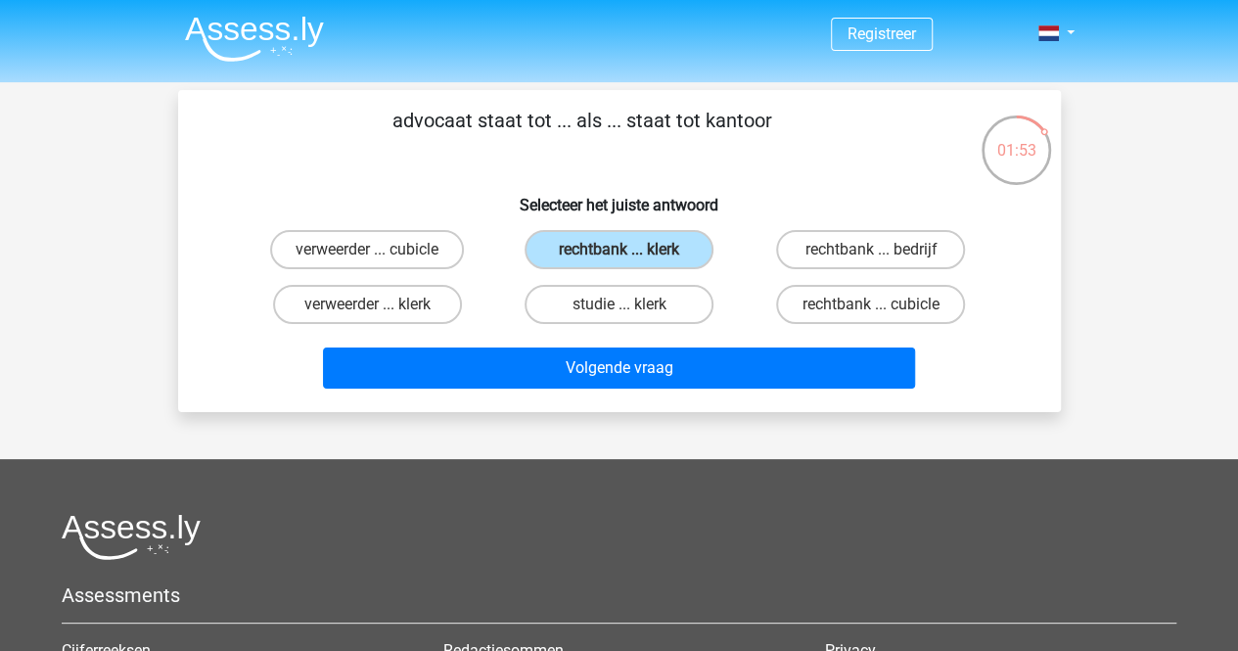
click at [507, 192] on h6 "Selecteer het juiste antwoord" at bounding box center [619, 197] width 820 height 34
click at [377, 291] on label "verweerder ... klerk" at bounding box center [367, 304] width 189 height 39
click at [377, 304] on input "verweerder ... klerk" at bounding box center [373, 310] width 13 height 13
radio input "true"
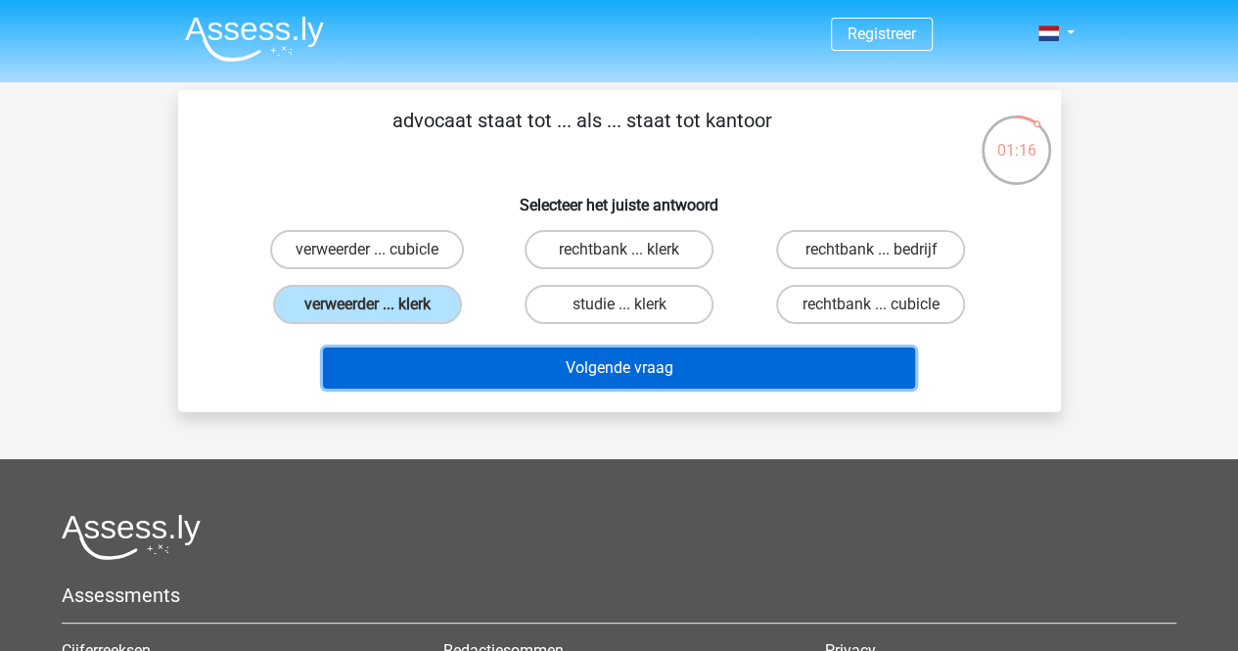
click at [469, 355] on button "Volgende vraag" at bounding box center [619, 367] width 592 height 41
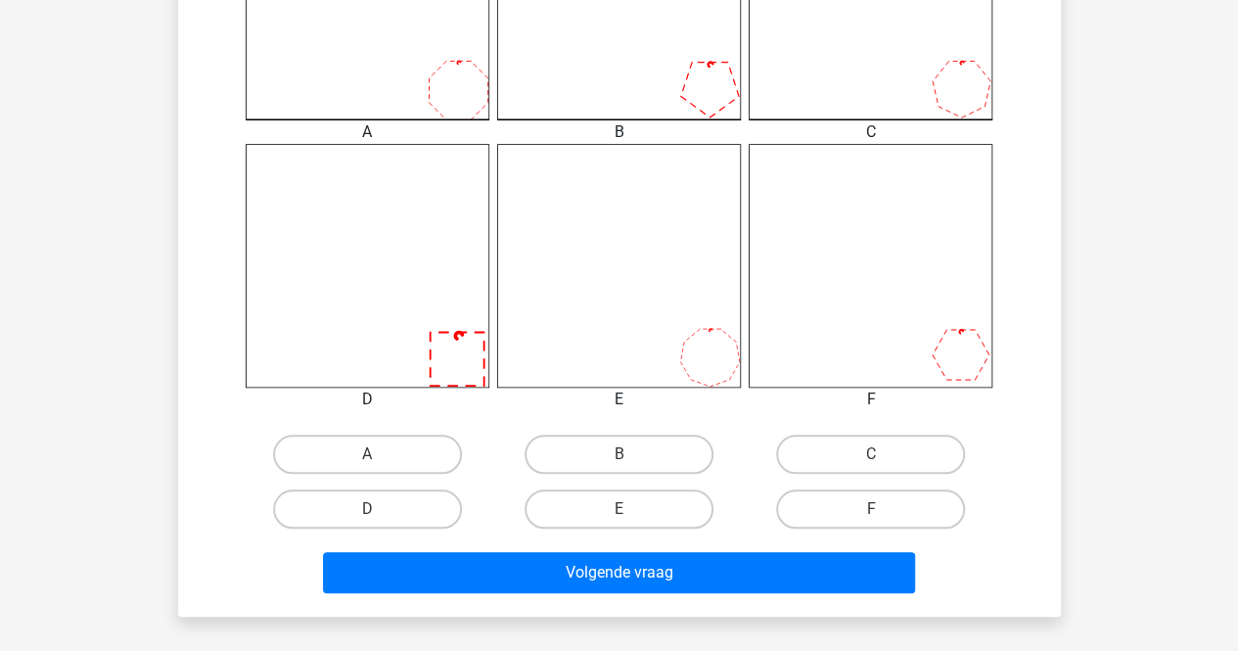
scroll to position [681, 0]
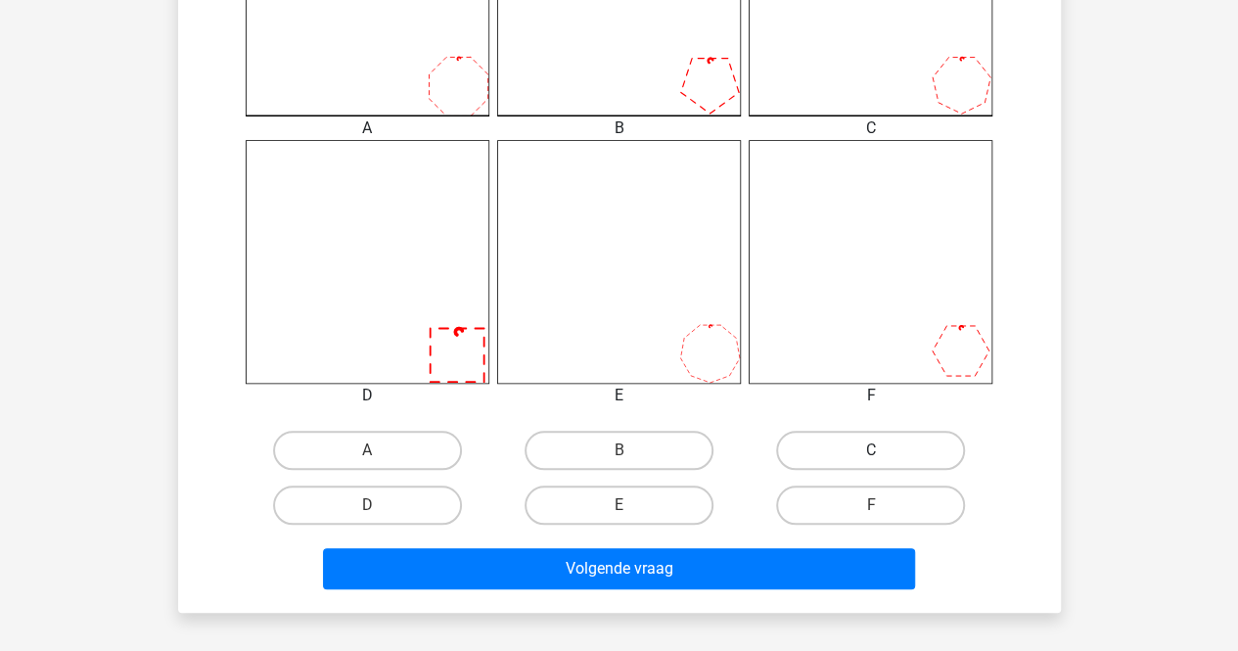
click at [820, 447] on label "C" at bounding box center [870, 449] width 189 height 39
click at [871, 450] on input "C" at bounding box center [877, 456] width 13 height 13
radio input "true"
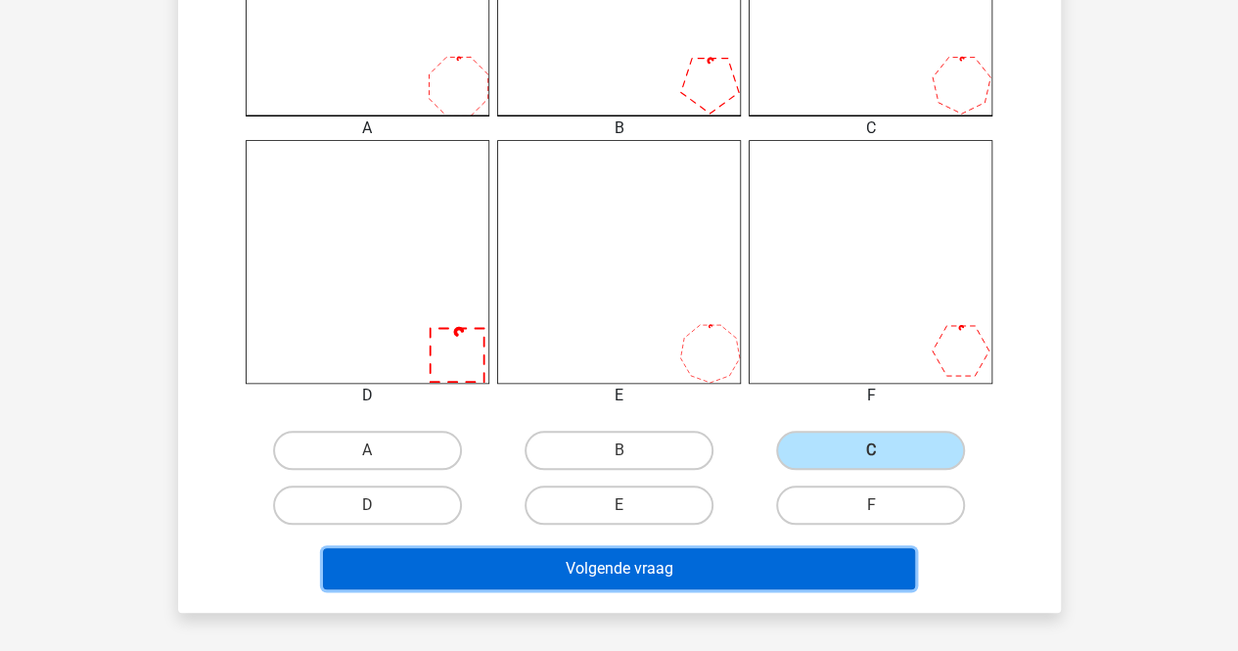
click at [737, 557] on button "Volgende vraag" at bounding box center [619, 568] width 592 height 41
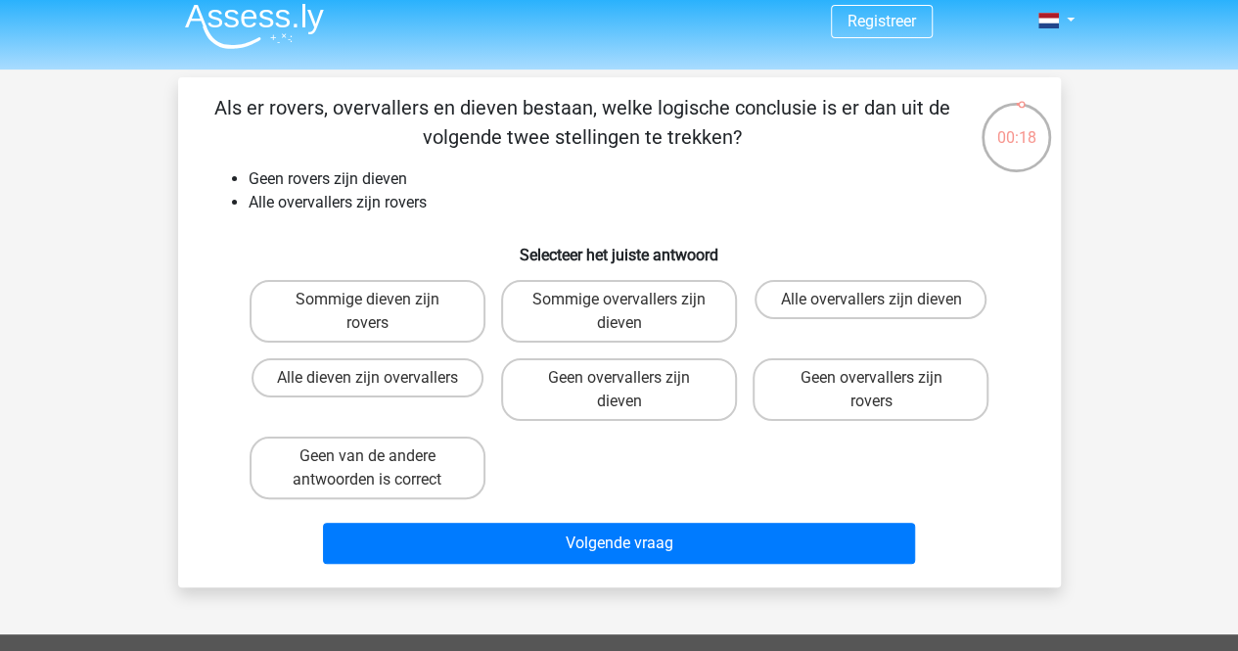
scroll to position [20, 0]
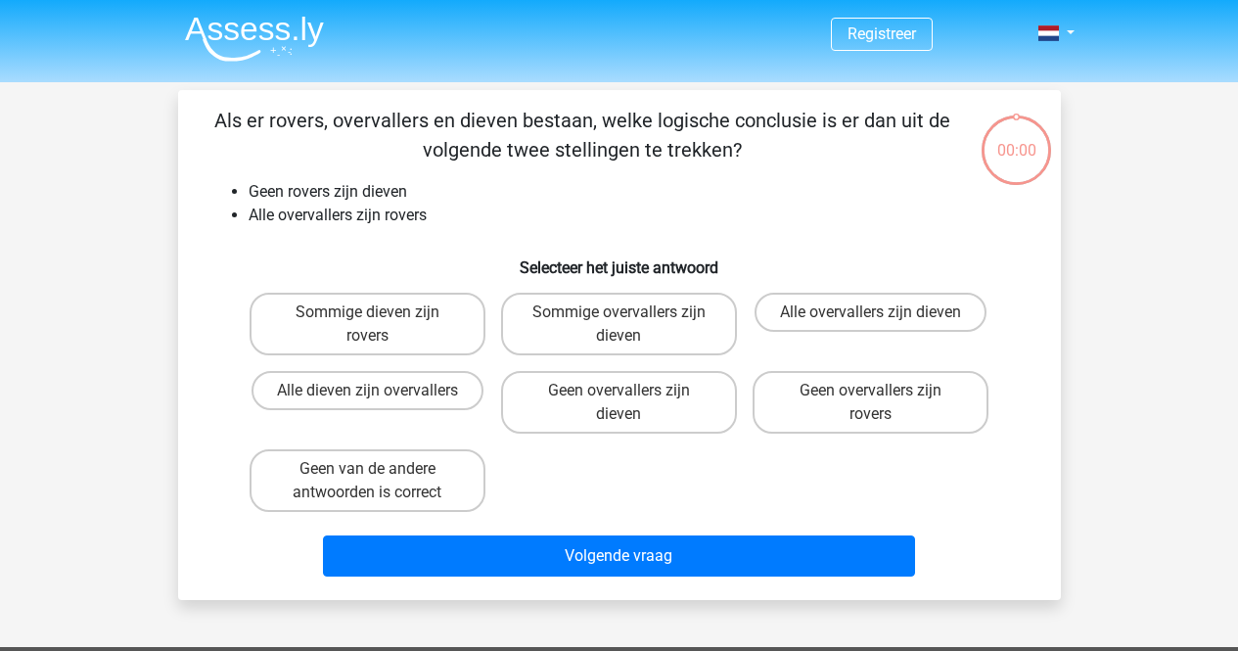
scroll to position [20, 0]
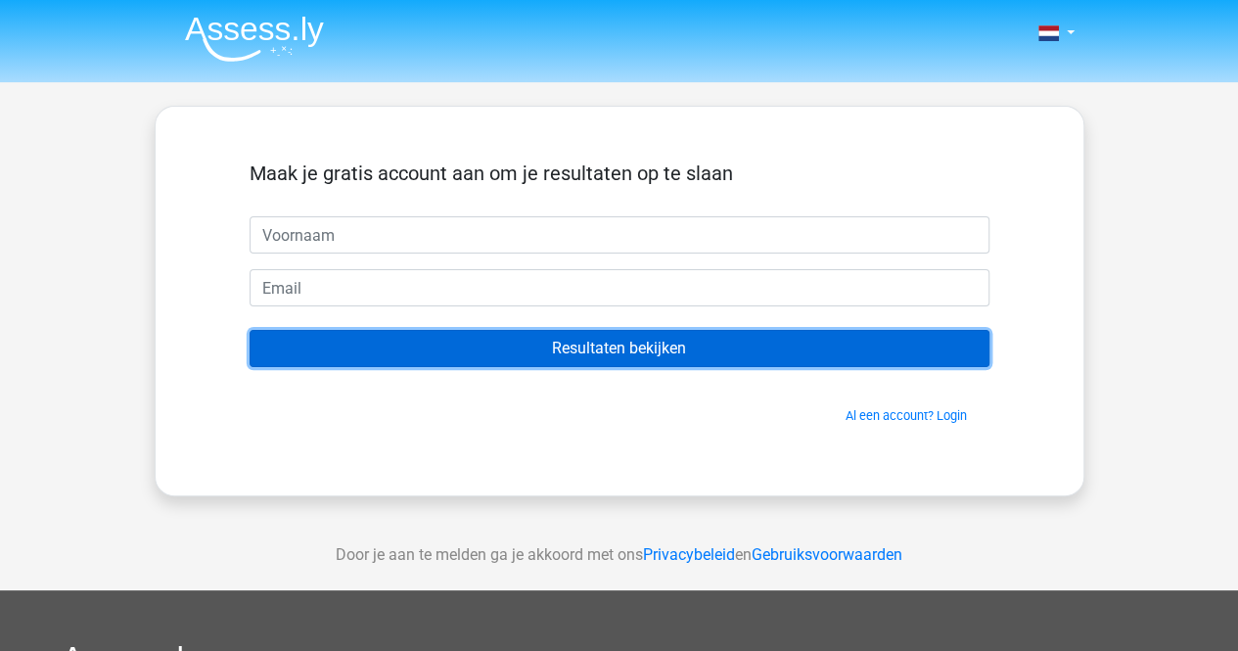
click at [668, 357] on input "Resultaten bekijken" at bounding box center [619, 348] width 740 height 37
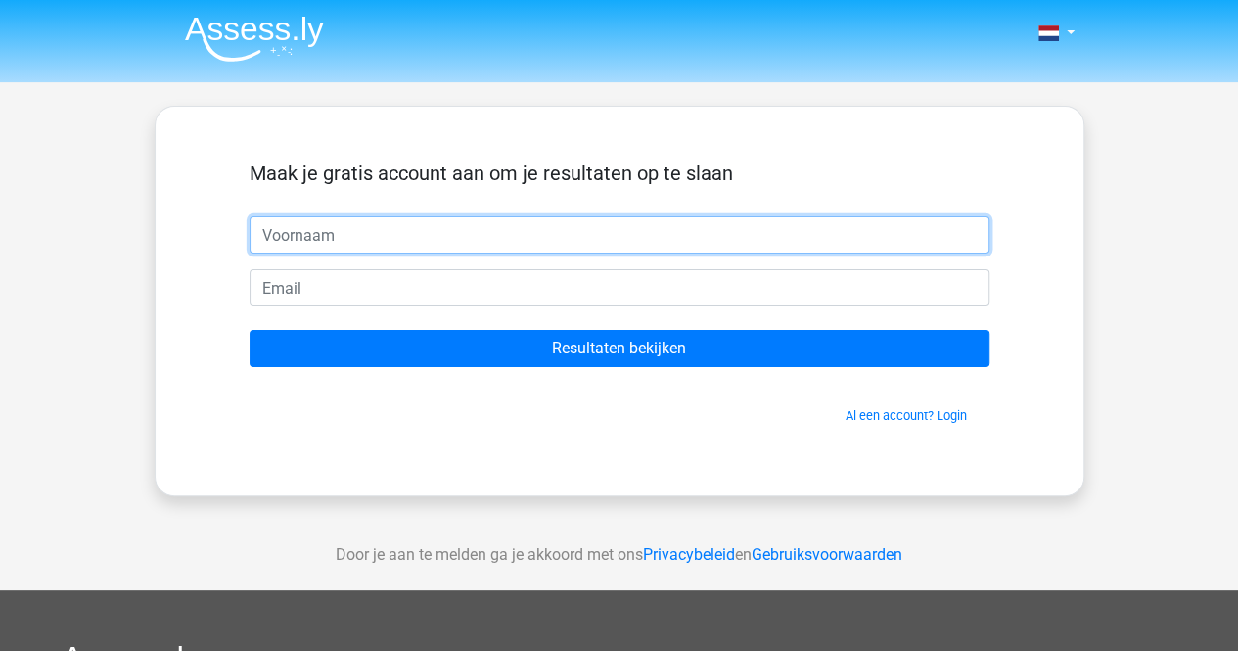
click at [517, 234] on input "text" at bounding box center [619, 234] width 740 height 37
type input "serdar078@icloud.com"
click at [517, 234] on input "serdar078@icloud.com" at bounding box center [619, 234] width 740 height 37
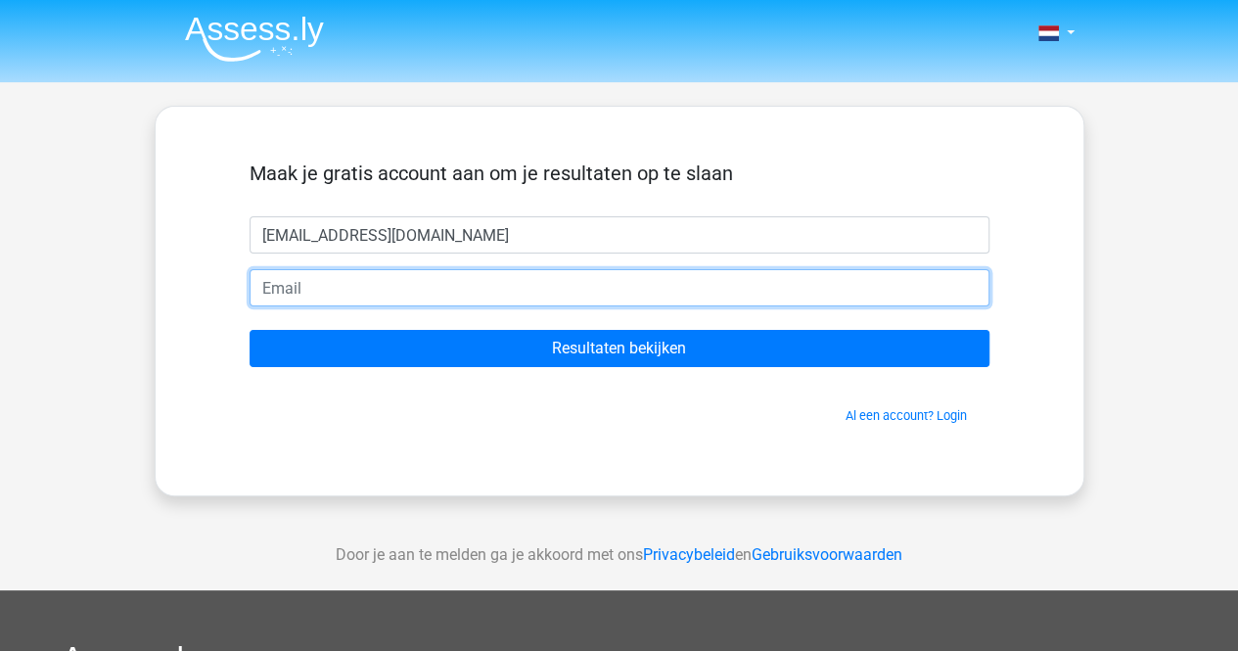
click at [485, 286] on input "email" at bounding box center [619, 287] width 740 height 37
paste input "serdar078@icloud.com"
type input "serdar078@icloud.com"
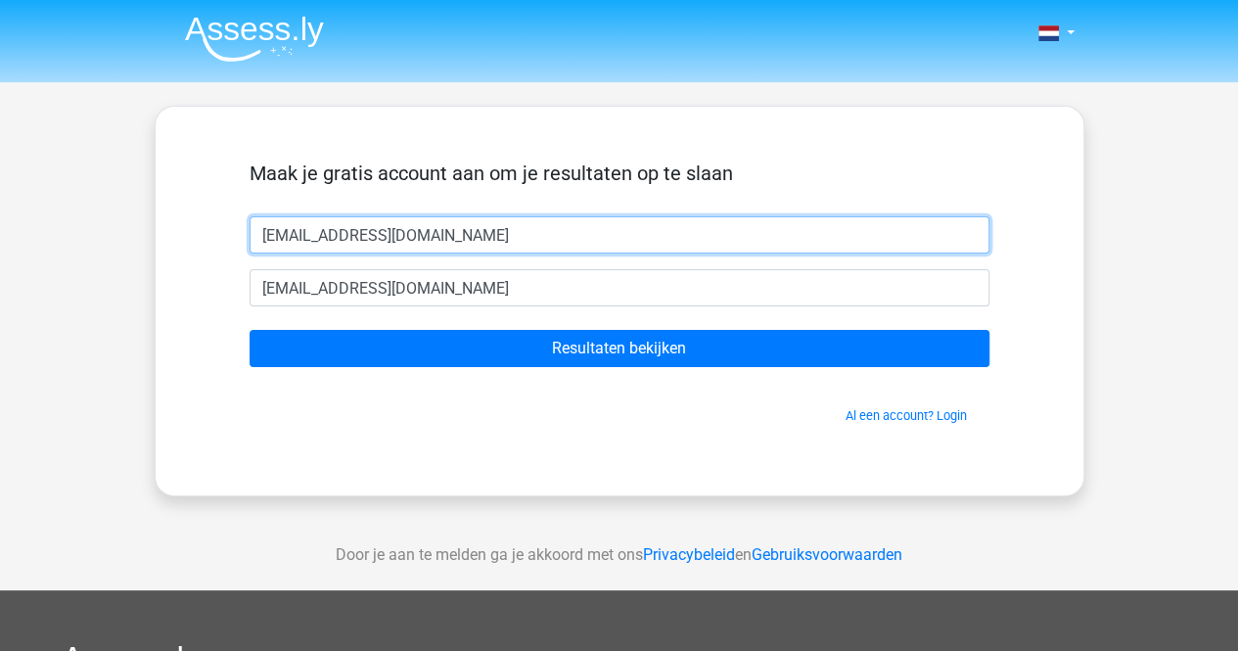
click at [503, 232] on input "[EMAIL_ADDRESS][DOMAIN_NAME]" at bounding box center [619, 234] width 740 height 37
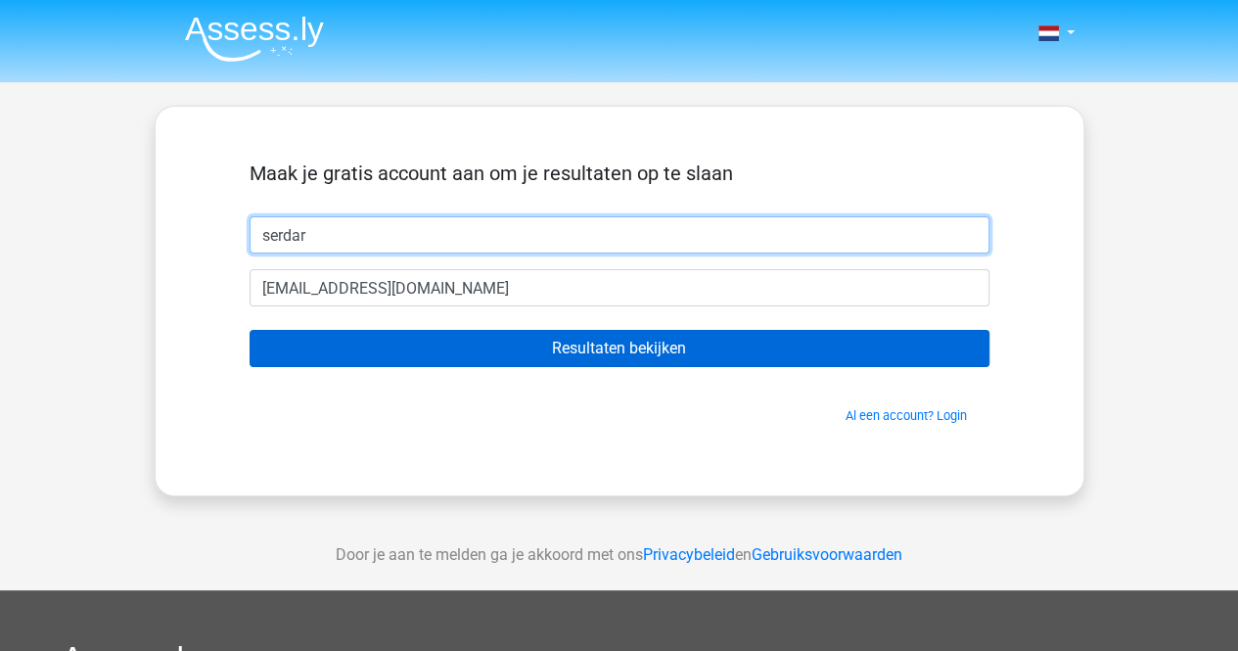
type input "serdar"
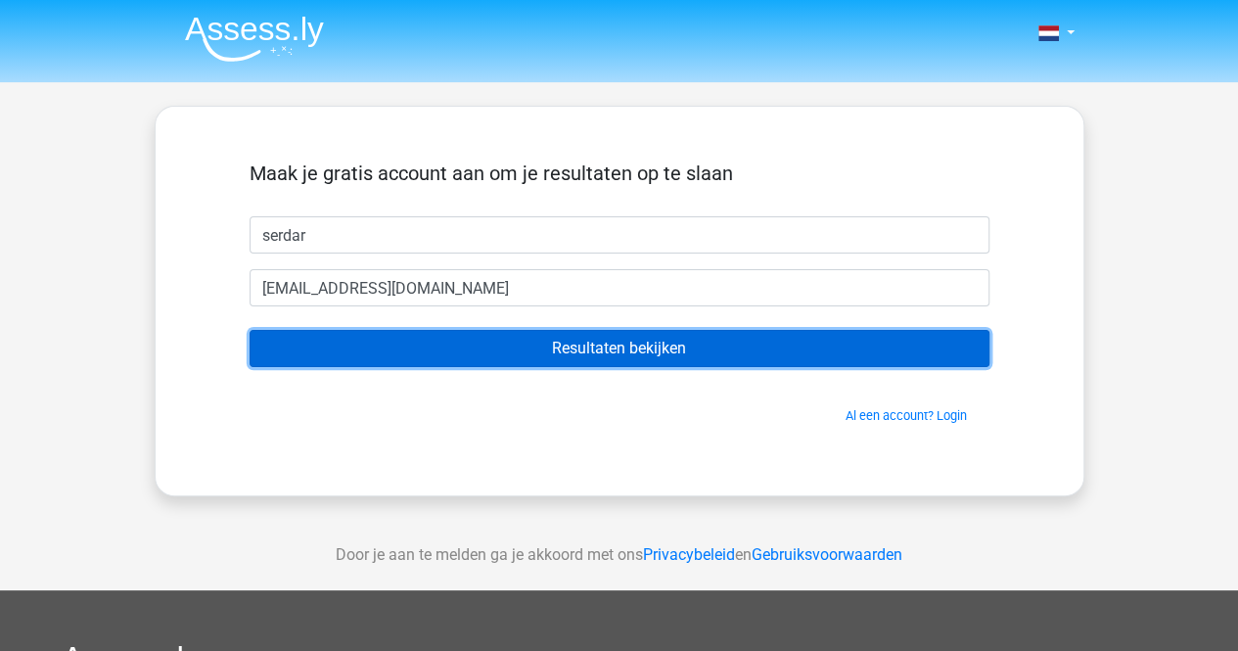
click at [505, 332] on input "Resultaten bekijken" at bounding box center [619, 348] width 740 height 37
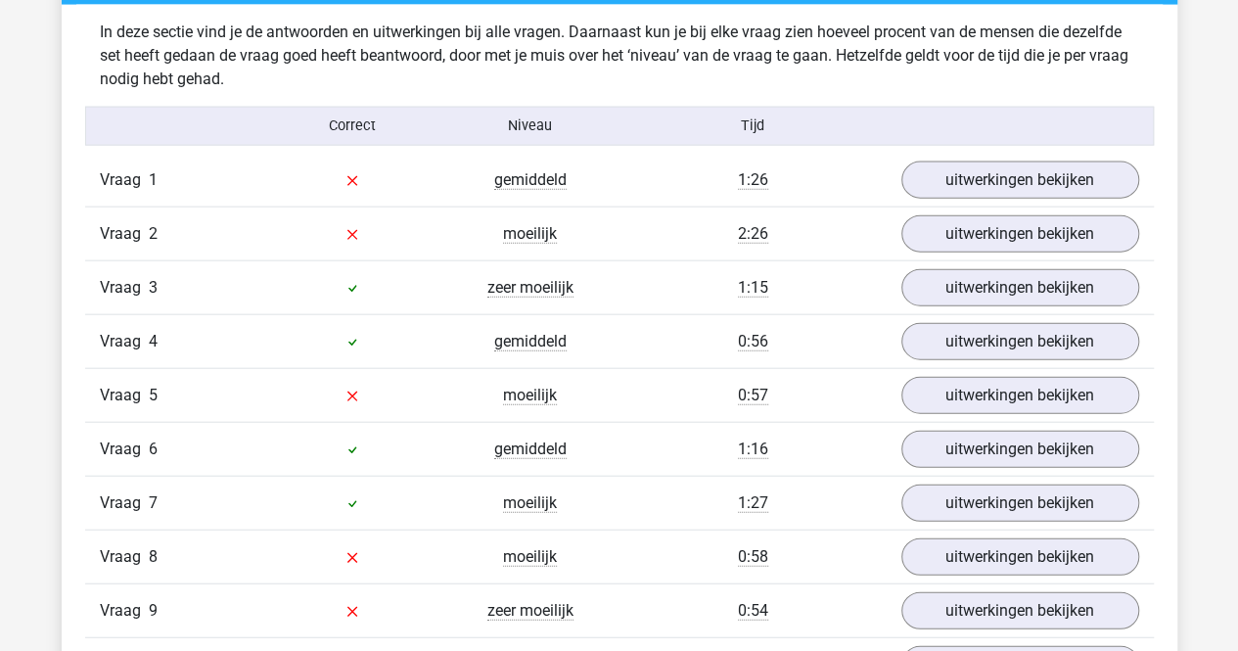
scroll to position [2152, 0]
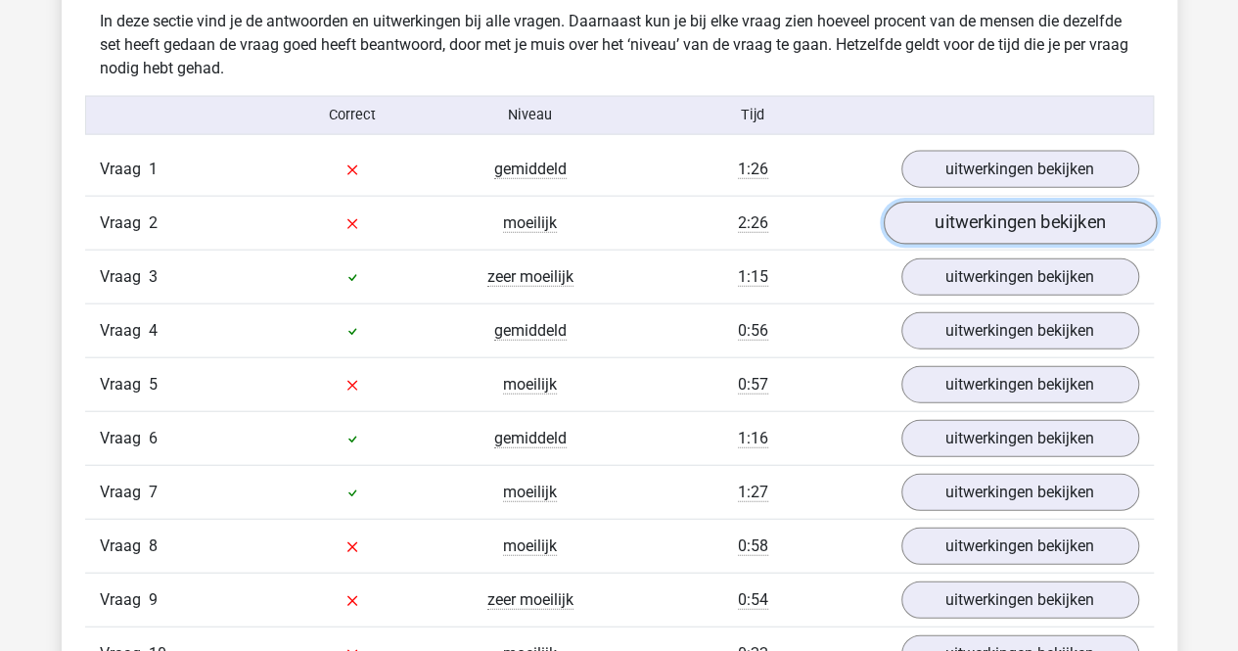
click at [1048, 220] on link "uitwerkingen bekijken" at bounding box center [1018, 223] width 273 height 43
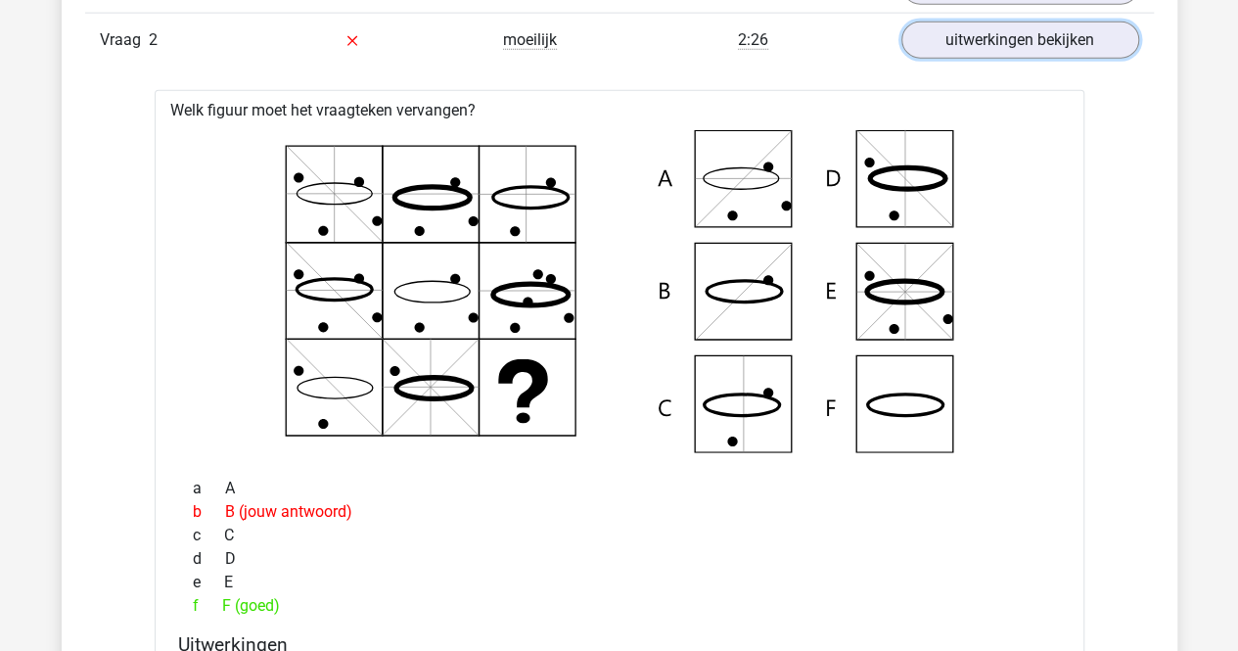
scroll to position [2089, 0]
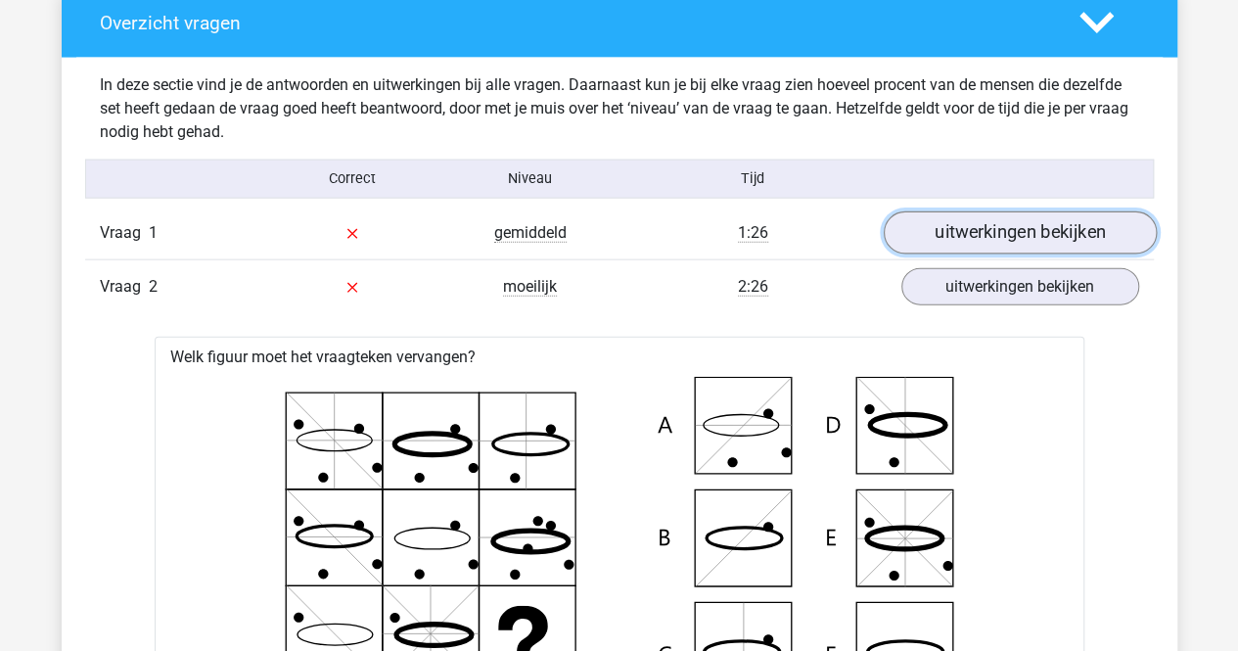
click at [1078, 238] on link "uitwerkingen bekijken" at bounding box center [1018, 232] width 273 height 43
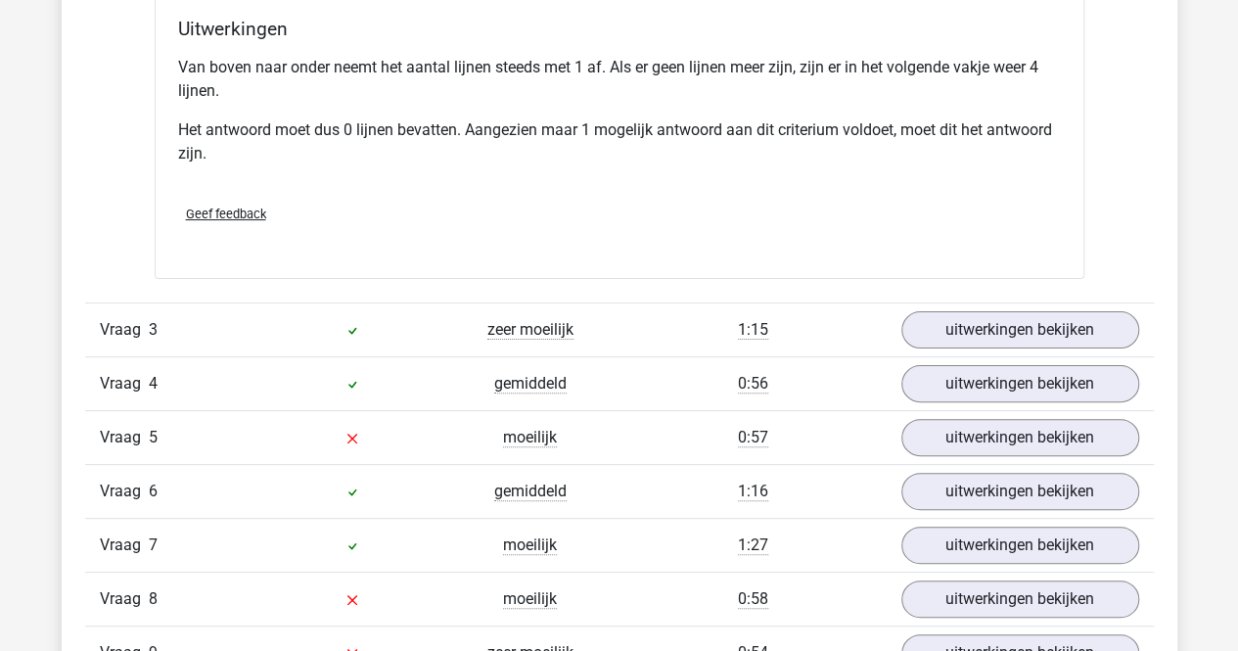
scroll to position [3820, 0]
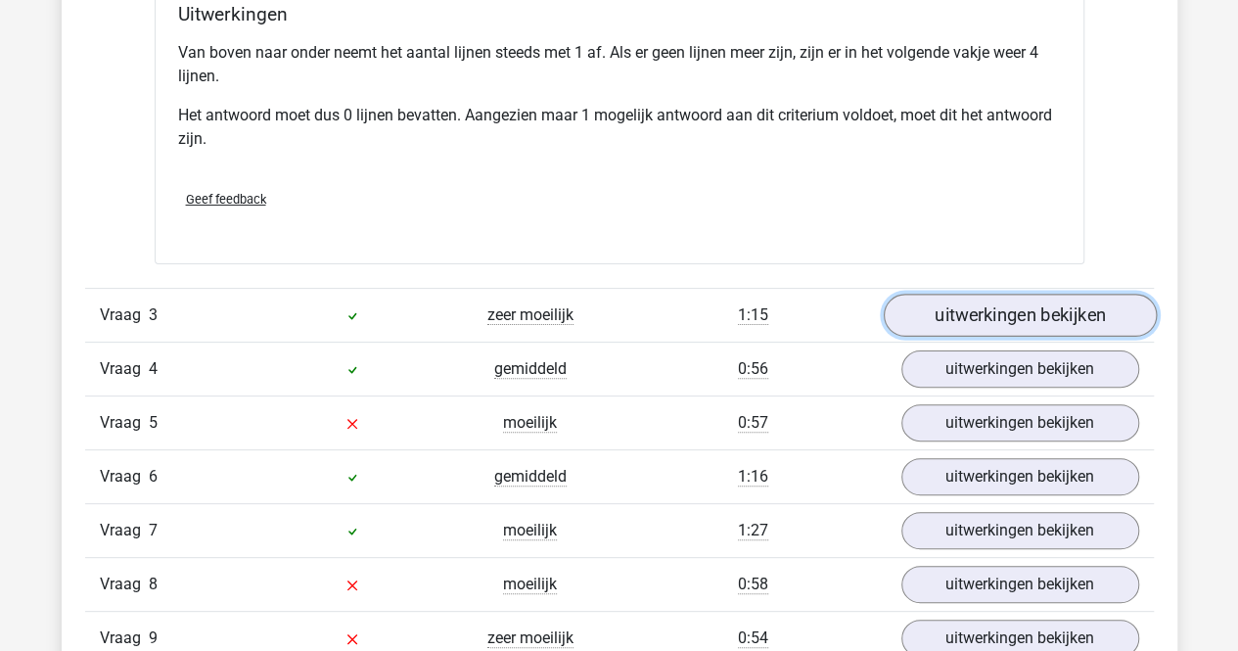
click at [1031, 302] on link "uitwerkingen bekijken" at bounding box center [1018, 314] width 273 height 43
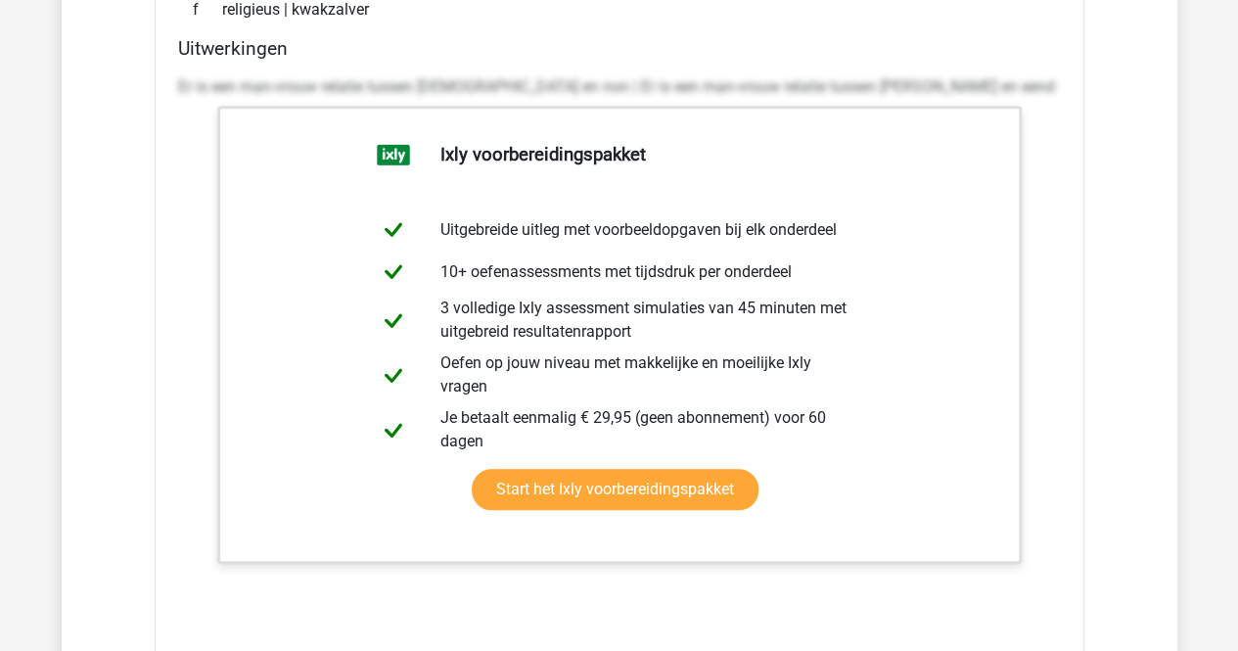
scroll to position [4407, 0]
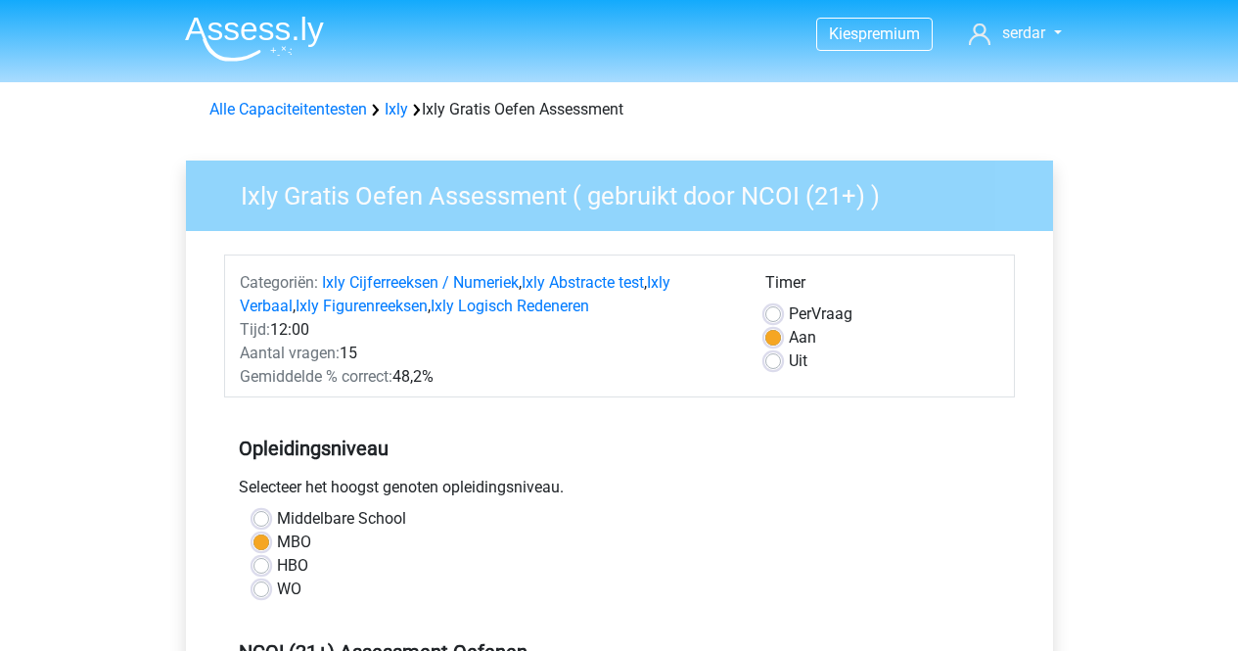
scroll to position [391, 0]
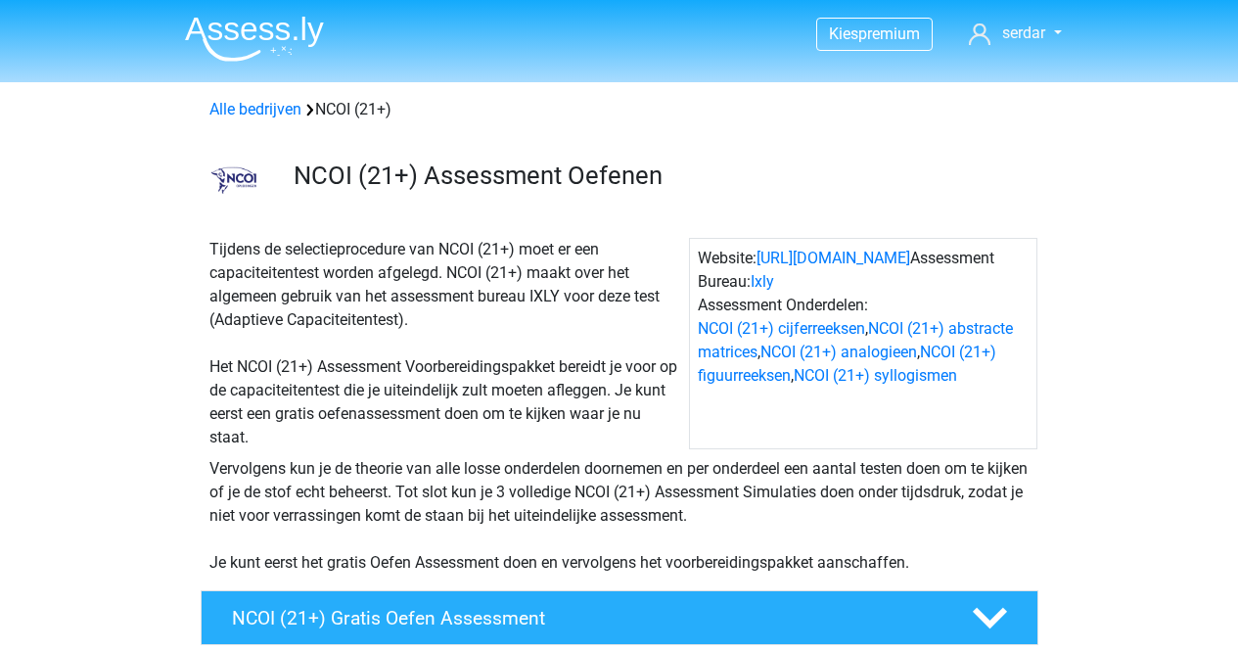
scroll to position [587, 0]
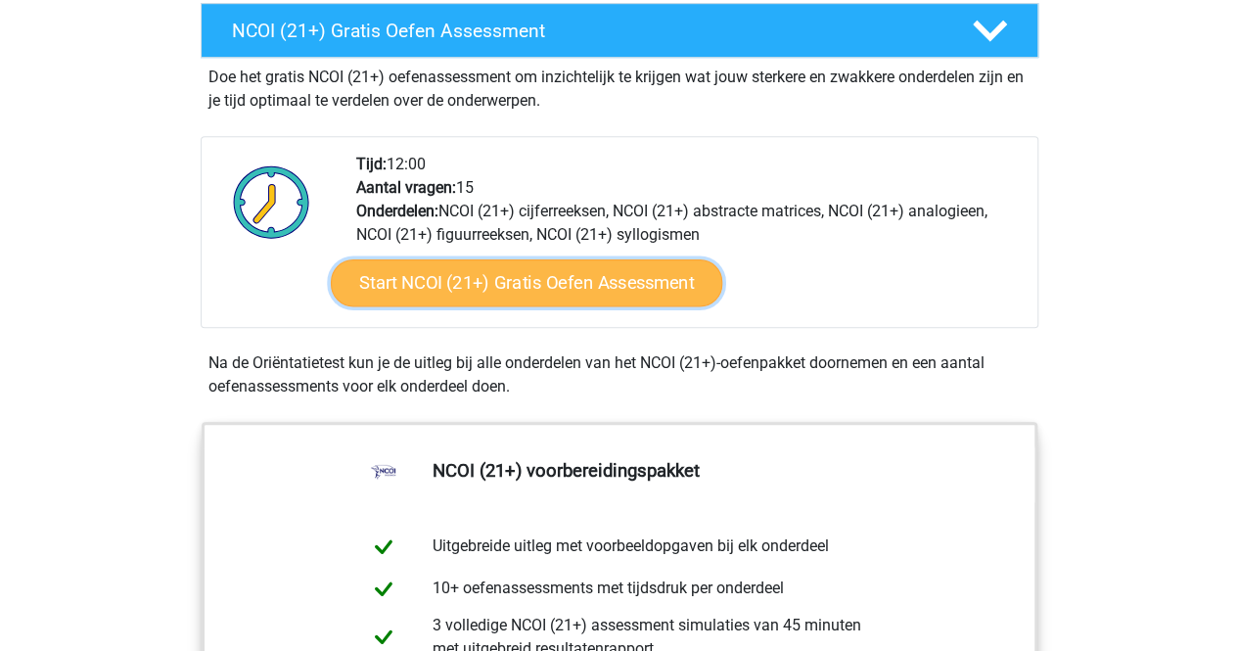
click at [605, 272] on link "Start NCOI (21+) Gratis Oefen Assessment" at bounding box center [525, 282] width 391 height 47
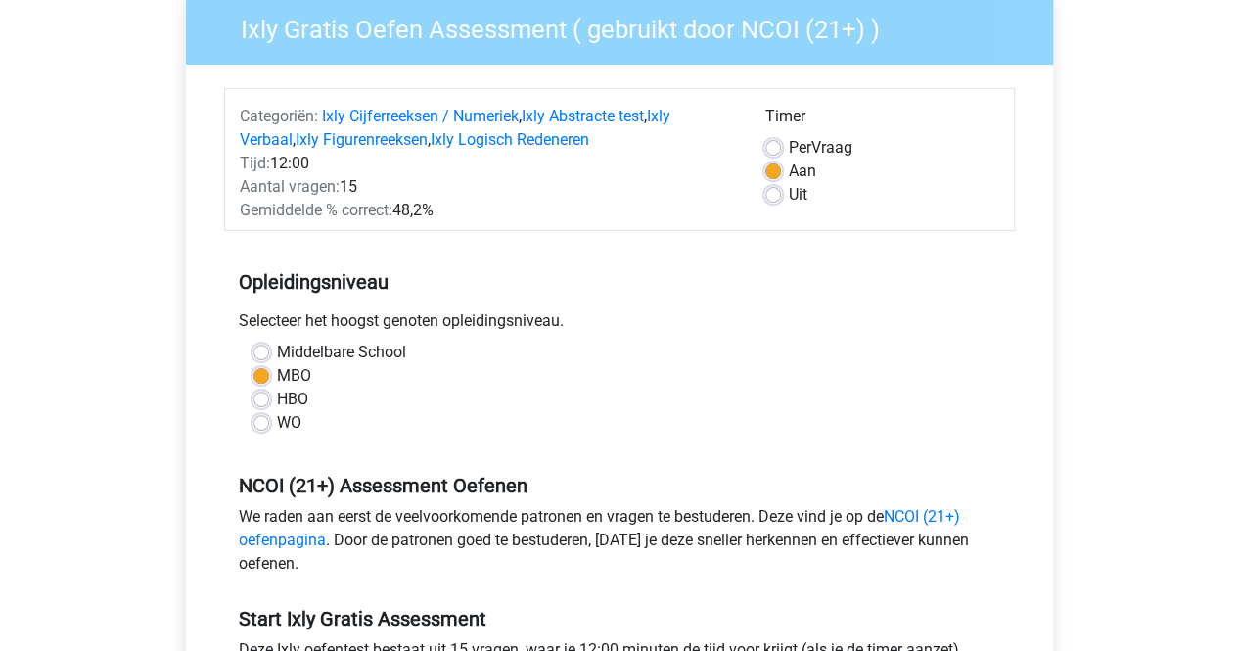
scroll to position [168, 0]
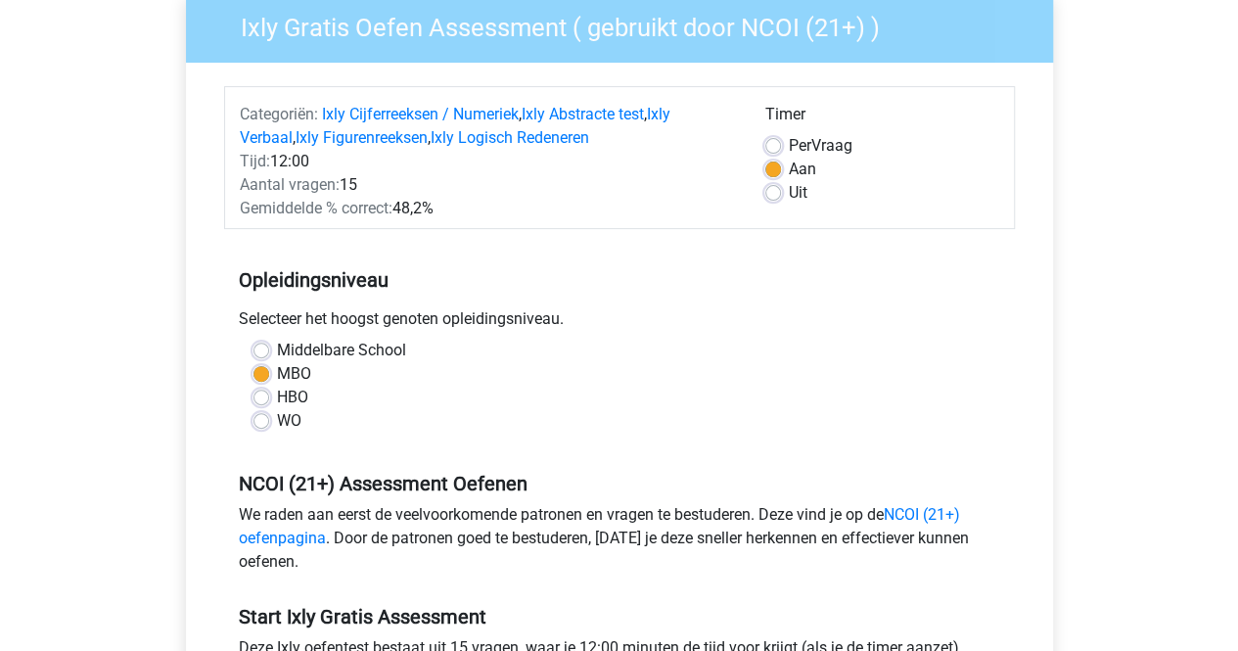
click at [789, 137] on label "Per Vraag" at bounding box center [821, 145] width 64 height 23
click at [768, 137] on input "Per Vraag" at bounding box center [773, 144] width 16 height 20
radio input "true"
click at [775, 203] on div "Uit" at bounding box center [882, 192] width 234 height 23
click at [775, 201] on div "Uit" at bounding box center [882, 192] width 234 height 23
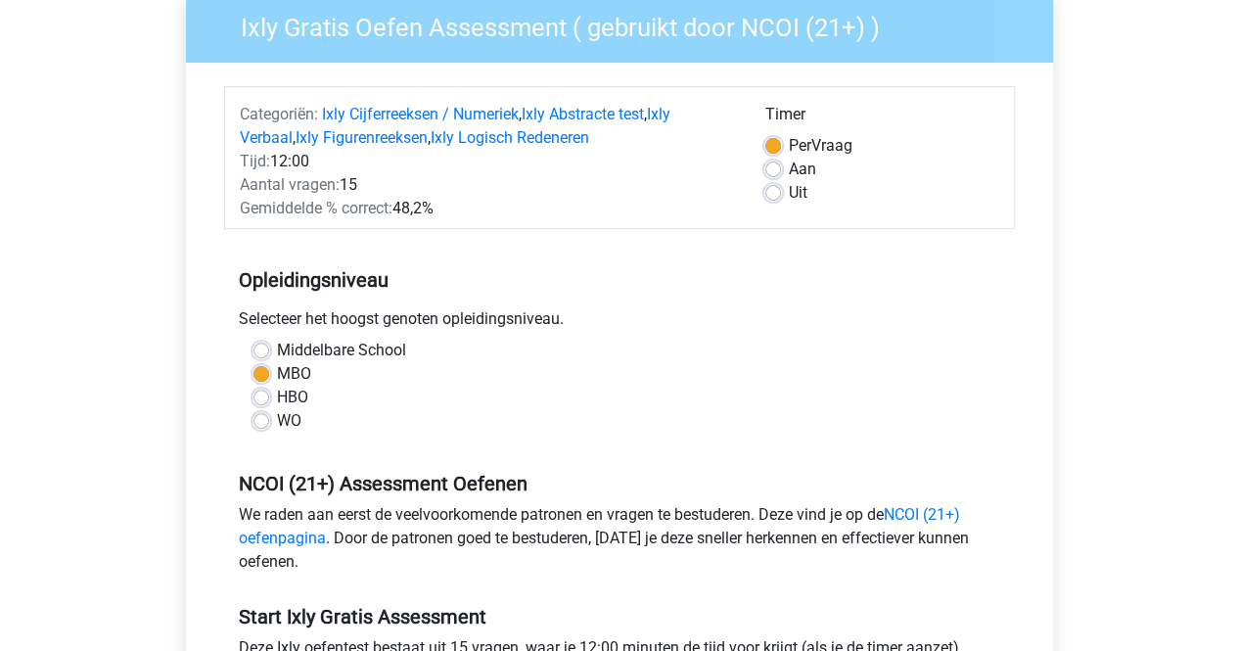
click at [762, 185] on div "Timer Per Vraag Aan Uit" at bounding box center [881, 161] width 263 height 117
click at [789, 191] on label "Uit" at bounding box center [798, 192] width 19 height 23
click at [774, 191] on input "Uit" at bounding box center [773, 191] width 16 height 20
radio input "true"
click at [762, 152] on div "Timer Per Vraag Aan Uit" at bounding box center [881, 161] width 263 height 117
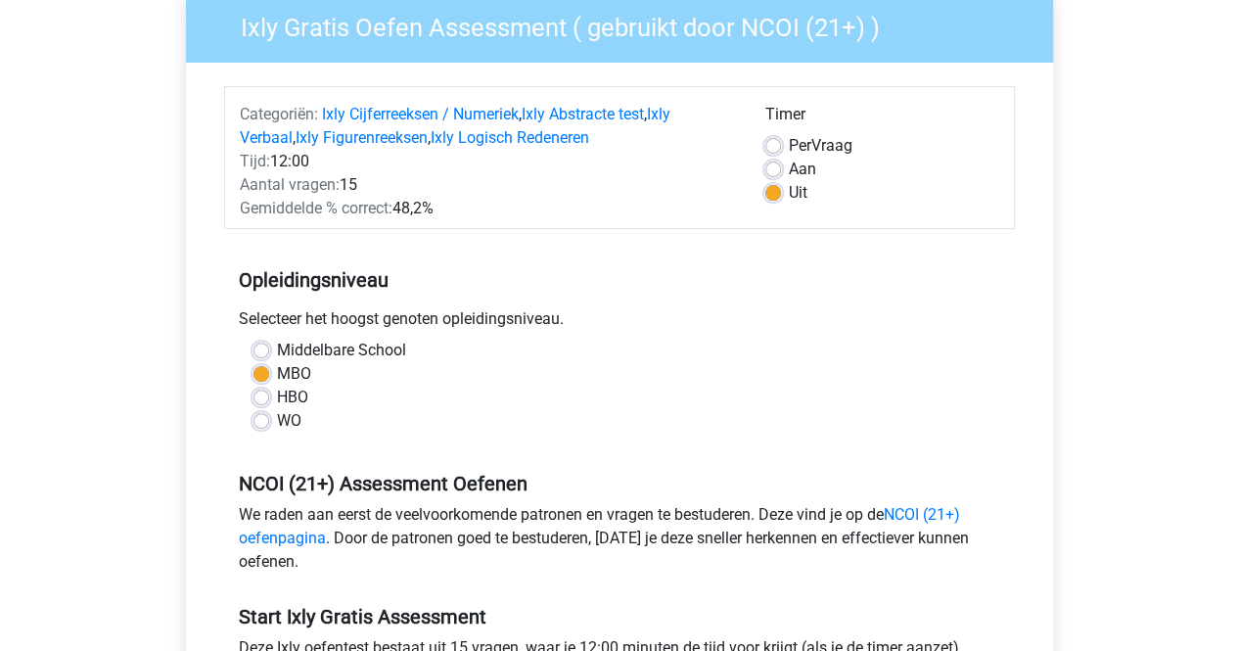
click at [789, 149] on label "Per Vraag" at bounding box center [821, 145] width 64 height 23
click at [778, 149] on input "Per Vraag" at bounding box center [773, 144] width 16 height 20
radio input "true"
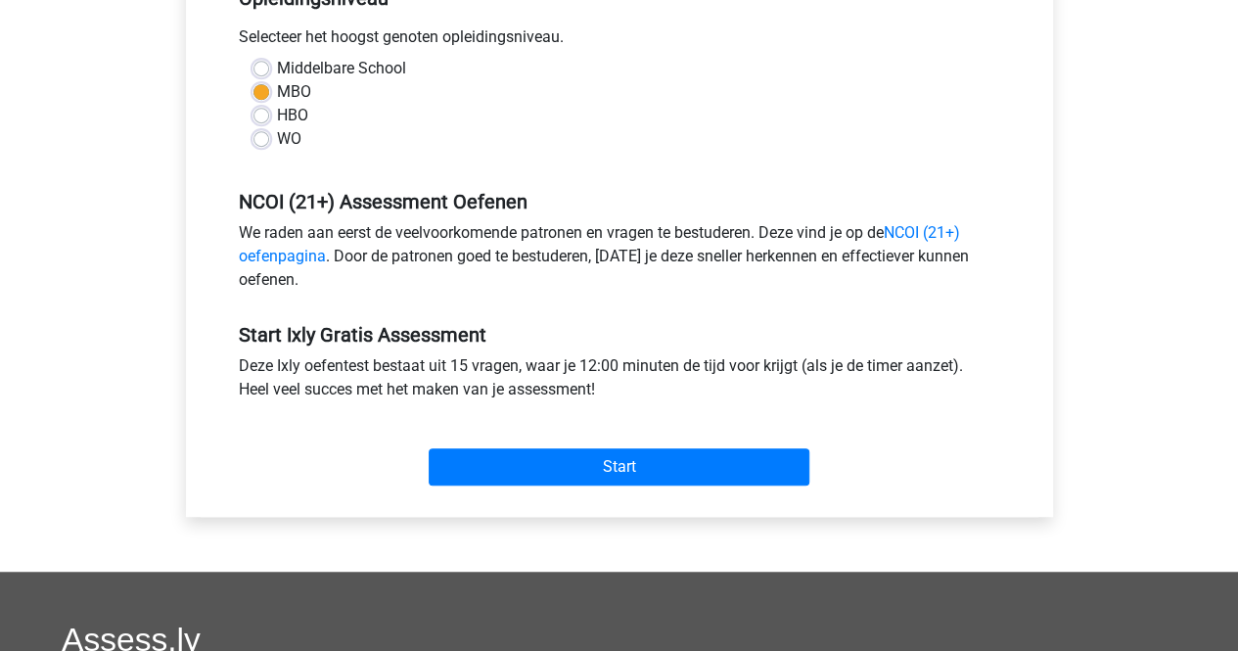
scroll to position [470, 0]
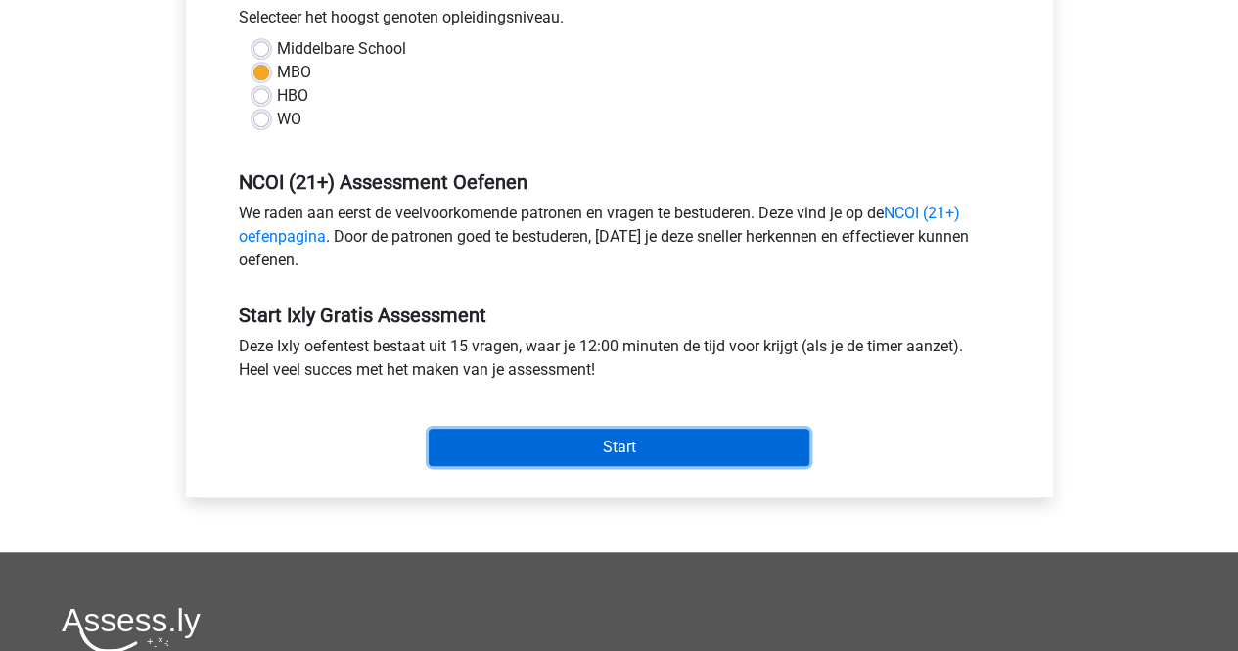
click at [629, 433] on input "Start" at bounding box center [618, 446] width 381 height 37
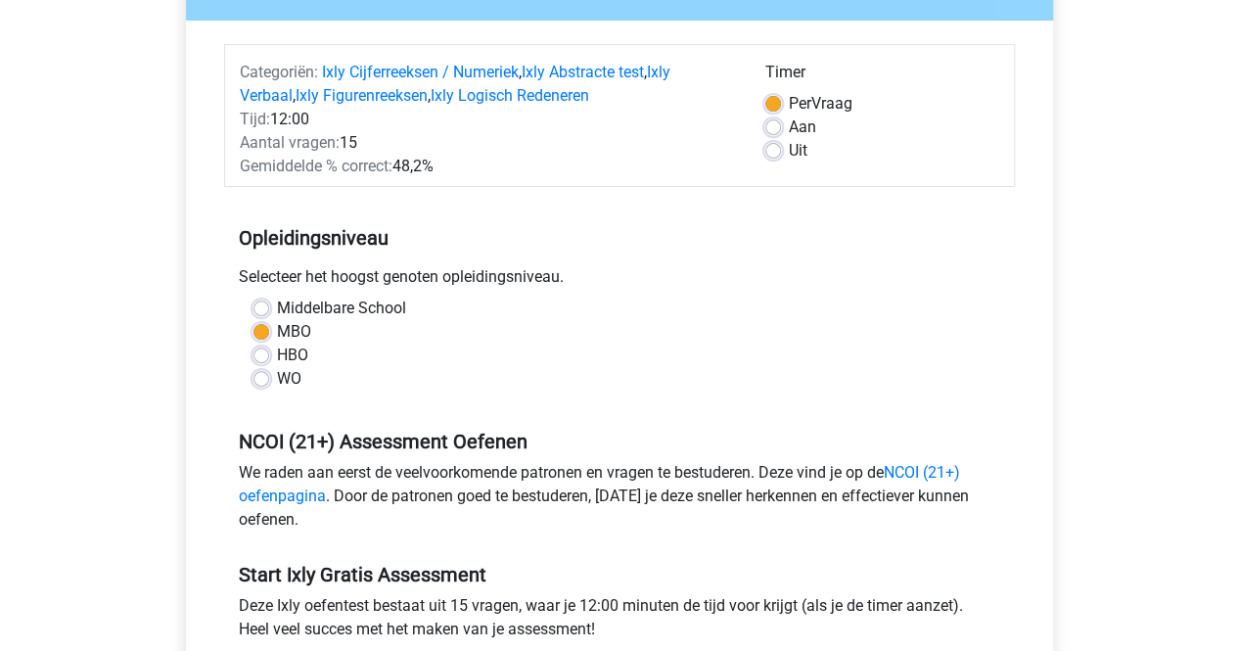
scroll to position [205, 0]
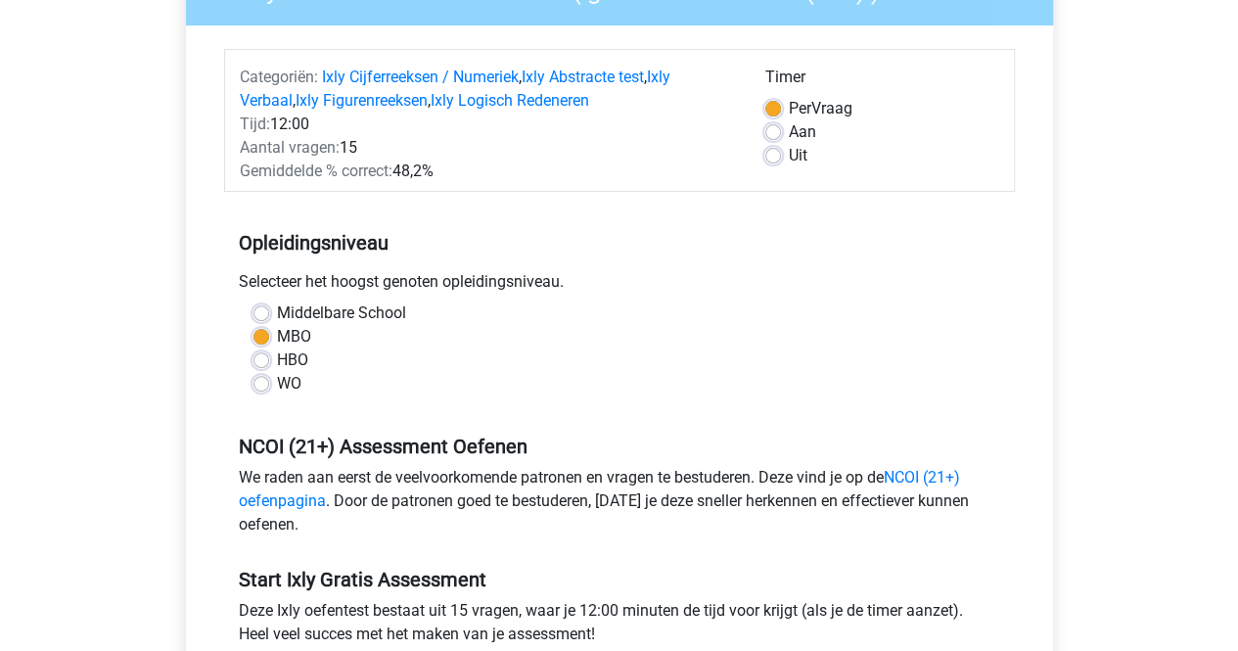
click at [781, 156] on div "Uit" at bounding box center [882, 155] width 234 height 23
click at [789, 156] on label "Uit" at bounding box center [798, 155] width 19 height 23
click at [775, 156] on input "Uit" at bounding box center [773, 154] width 16 height 20
radio input "true"
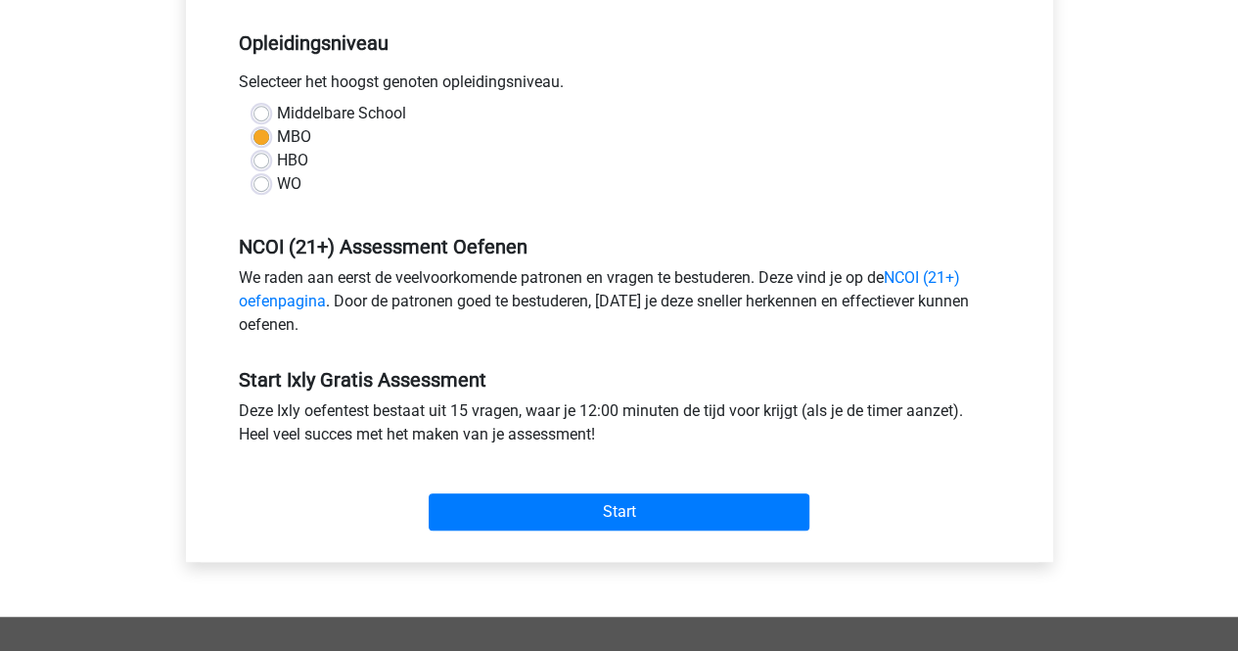
scroll to position [407, 0]
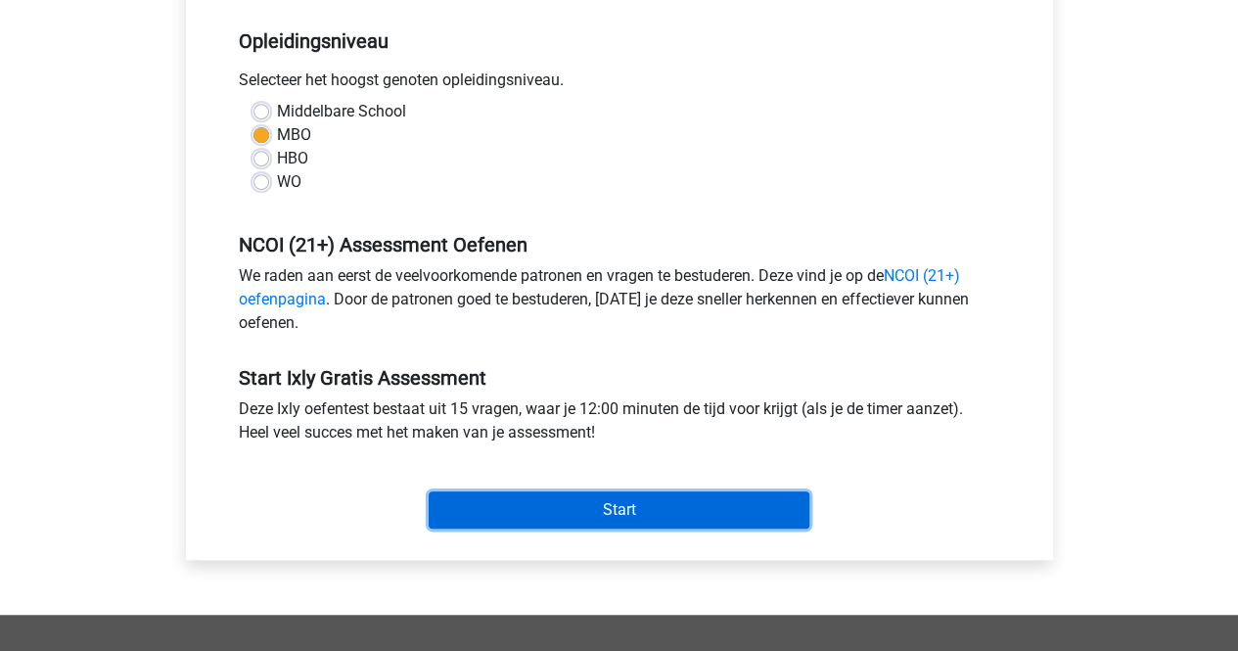
click at [699, 512] on input "Start" at bounding box center [618, 509] width 381 height 37
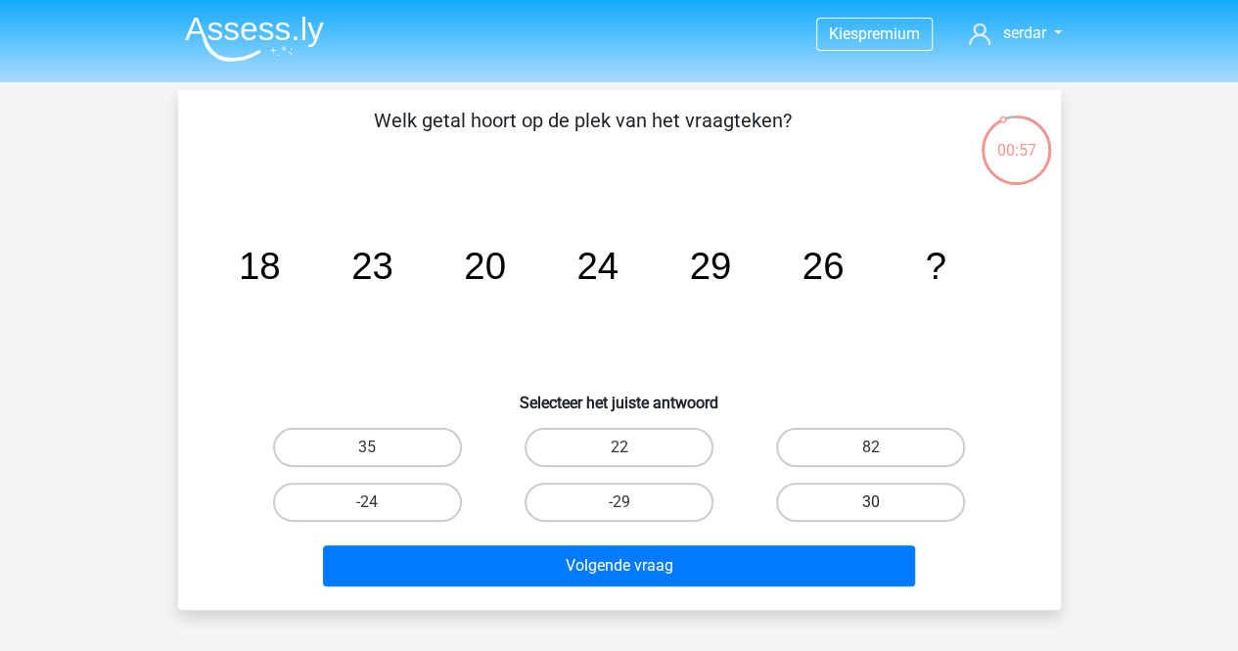
click at [904, 518] on label "30" at bounding box center [870, 501] width 189 height 39
click at [883, 515] on input "30" at bounding box center [877, 508] width 13 height 13
radio input "true"
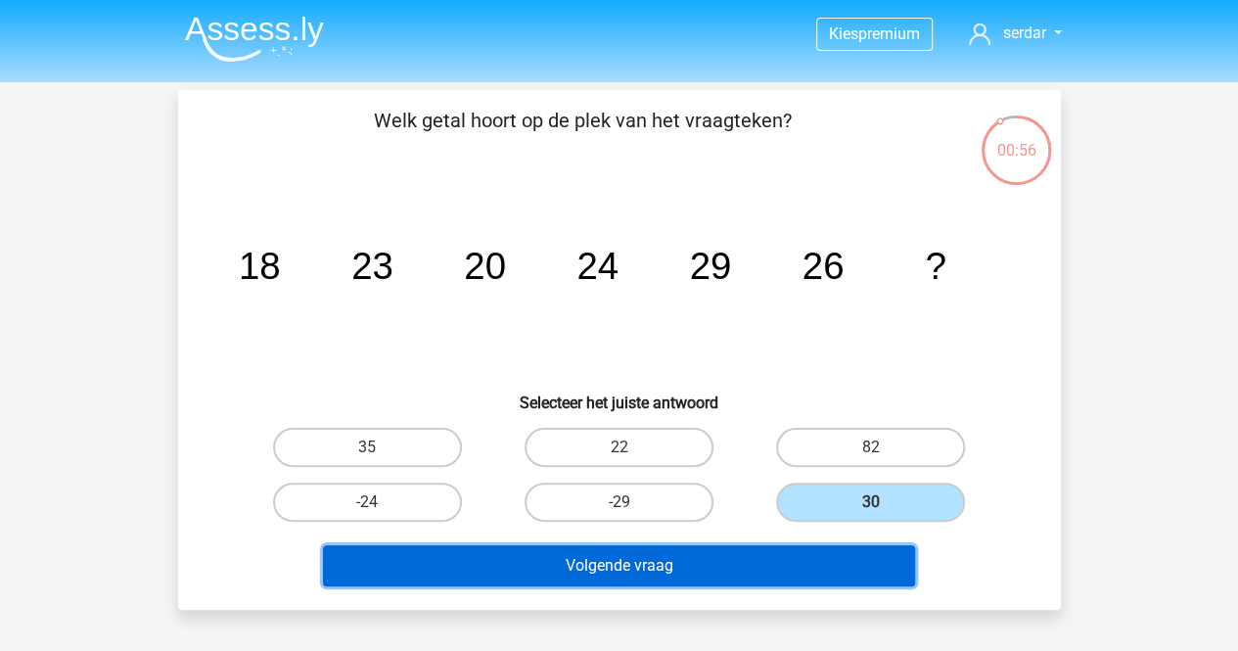
click at [804, 548] on button "Volgende vraag" at bounding box center [619, 565] width 592 height 41
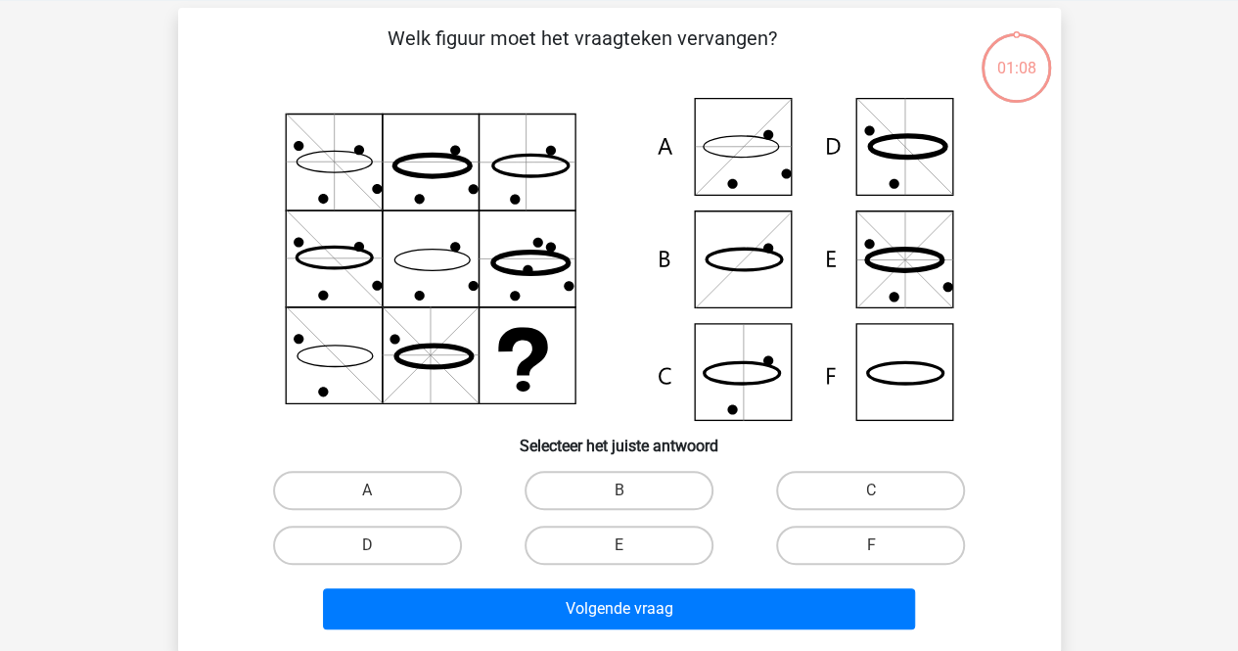
scroll to position [90, 0]
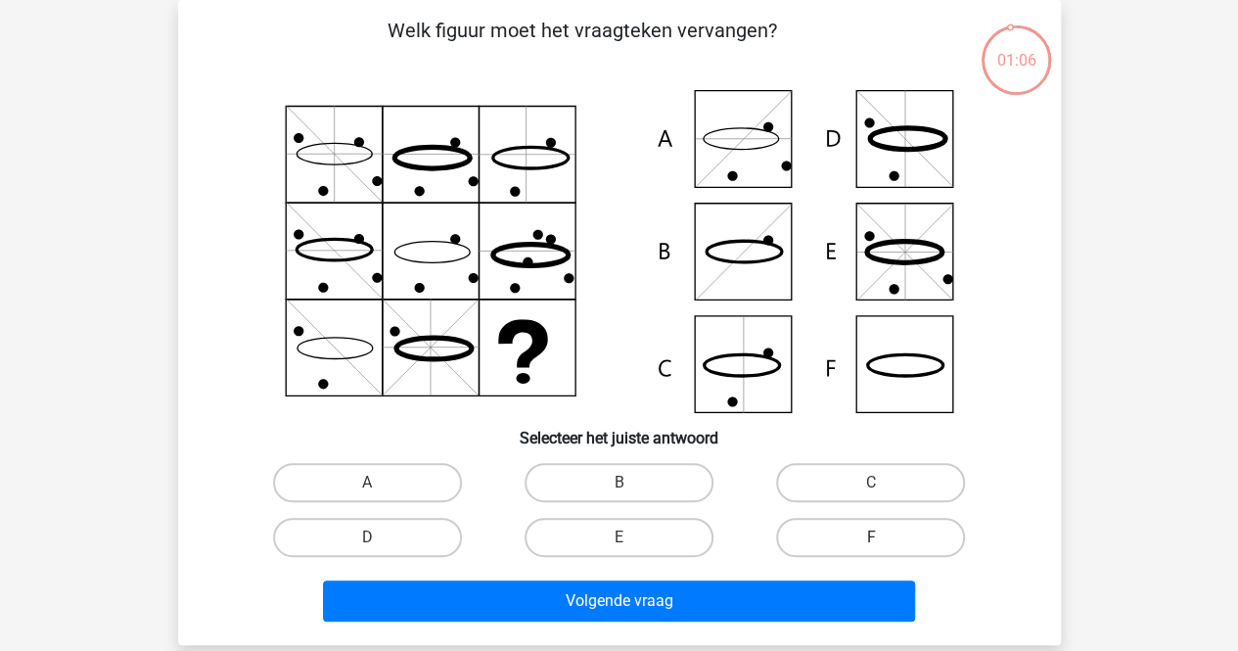
click at [855, 533] on label "F" at bounding box center [870, 537] width 189 height 39
click at [871, 537] on input "F" at bounding box center [877, 543] width 13 height 13
radio input "true"
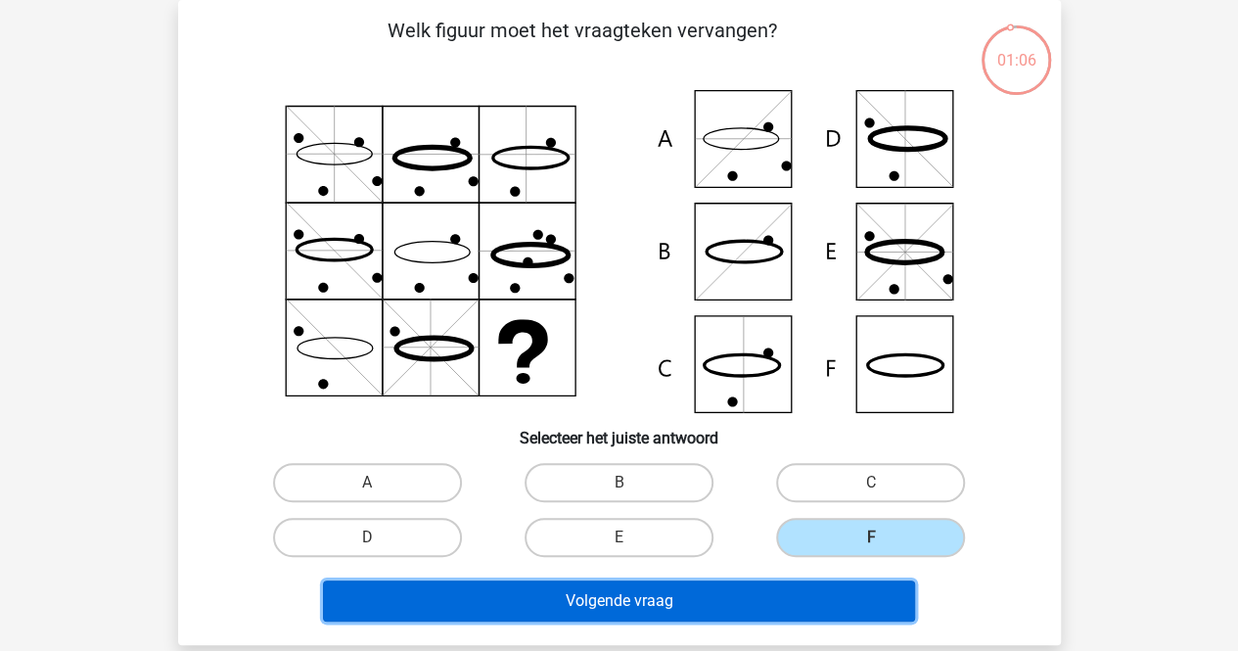
click at [715, 606] on button "Volgende vraag" at bounding box center [619, 600] width 592 height 41
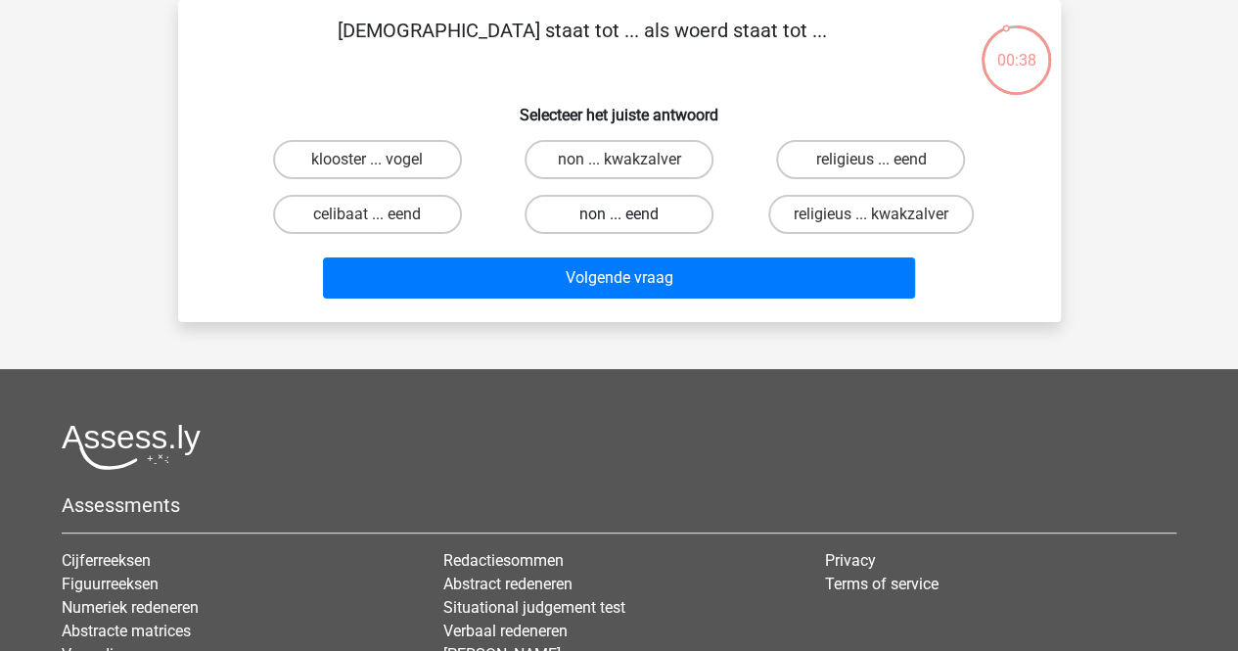
click at [606, 222] on label "non ... eend" at bounding box center [618, 214] width 189 height 39
click at [618, 222] on input "non ... eend" at bounding box center [624, 220] width 13 height 13
radio input "true"
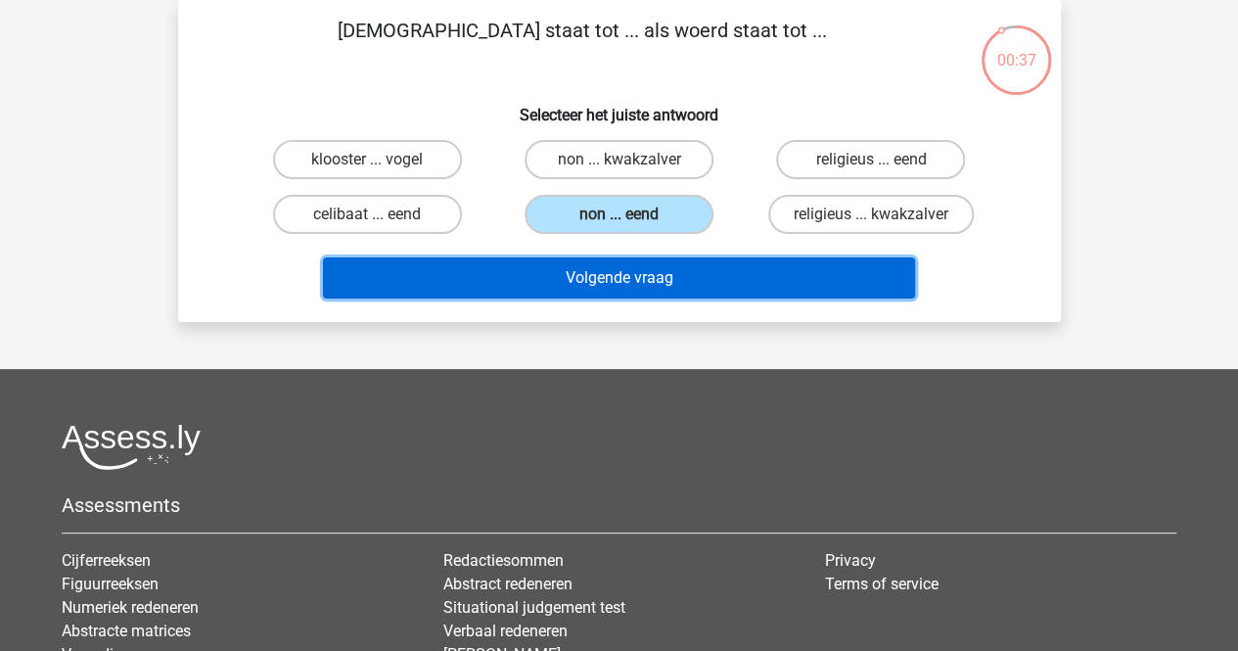
click at [622, 277] on button "Volgende vraag" at bounding box center [619, 277] width 592 height 41
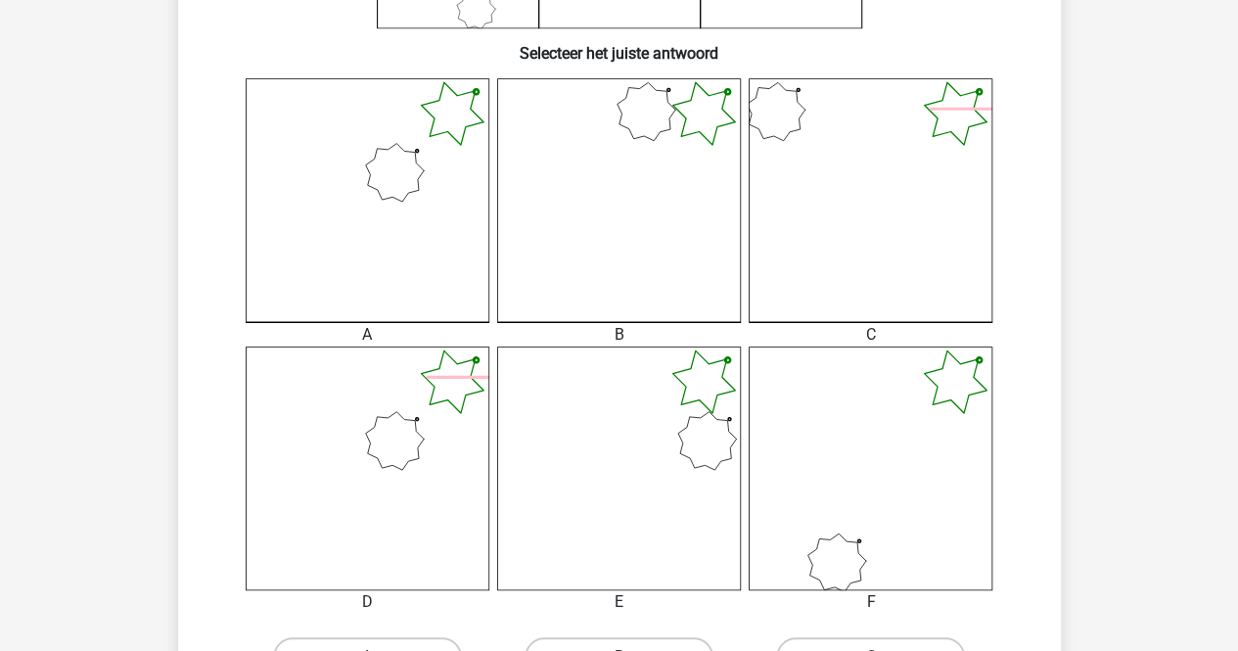
scroll to position [676, 0]
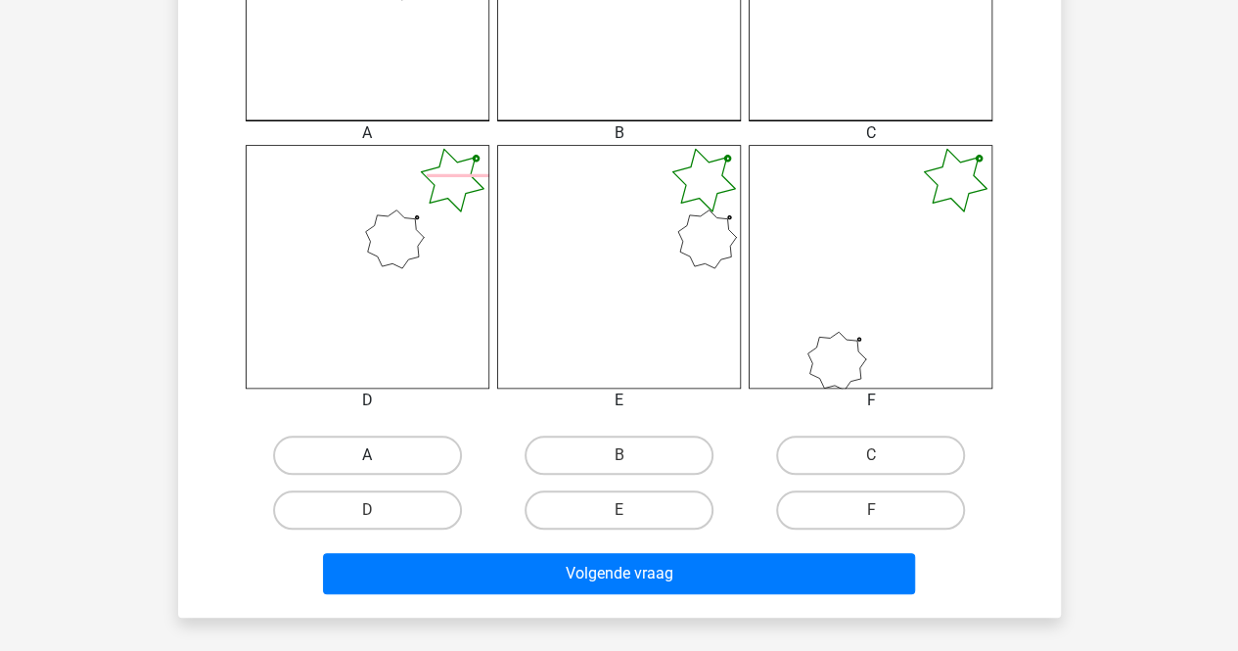
click at [424, 465] on label "A" at bounding box center [367, 454] width 189 height 39
click at [380, 465] on input "A" at bounding box center [373, 461] width 13 height 13
radio input "true"
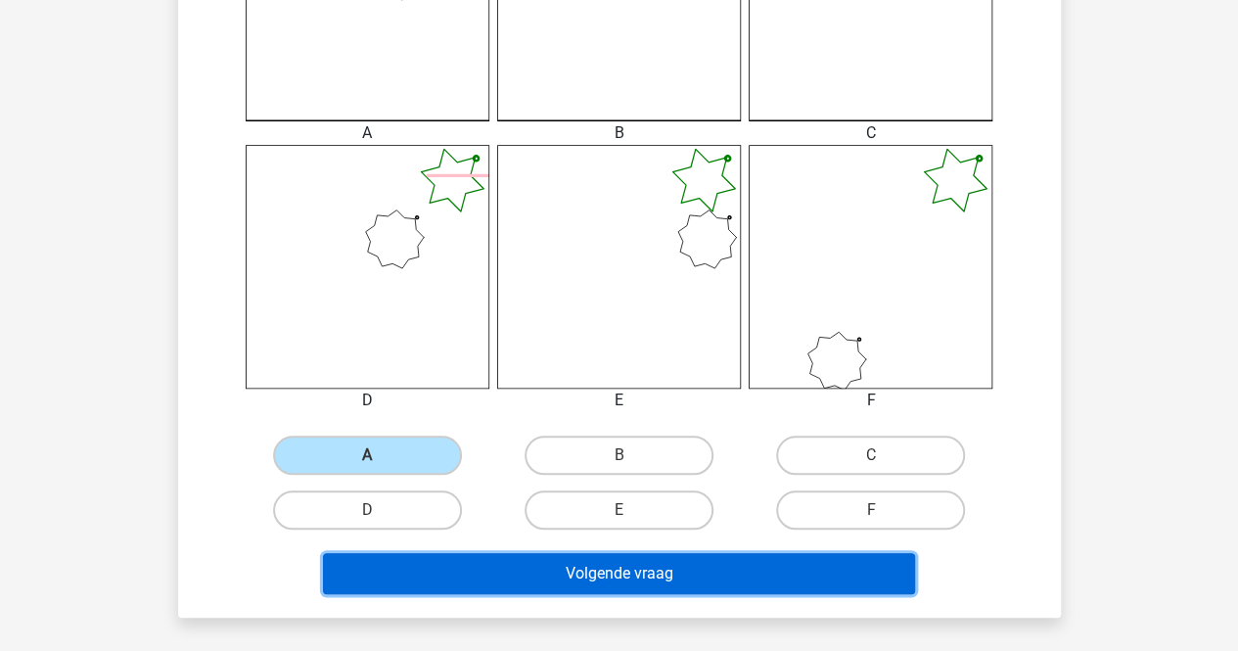
click at [550, 566] on button "Volgende vraag" at bounding box center [619, 573] width 592 height 41
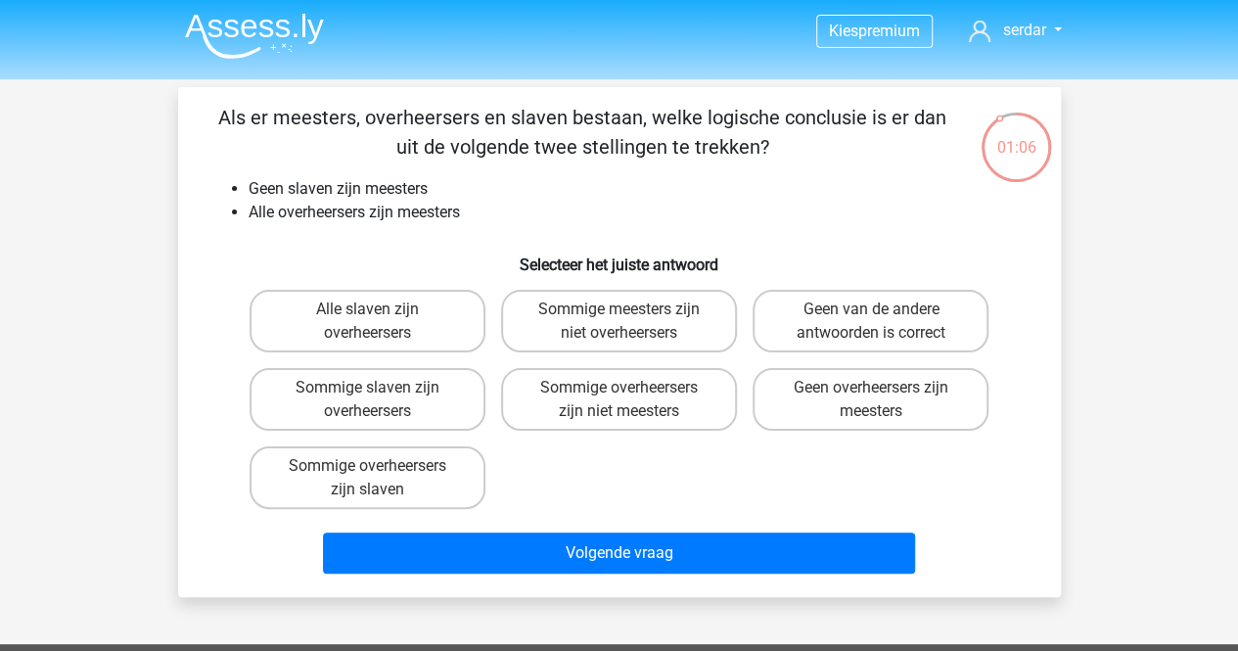
scroll to position [4, 0]
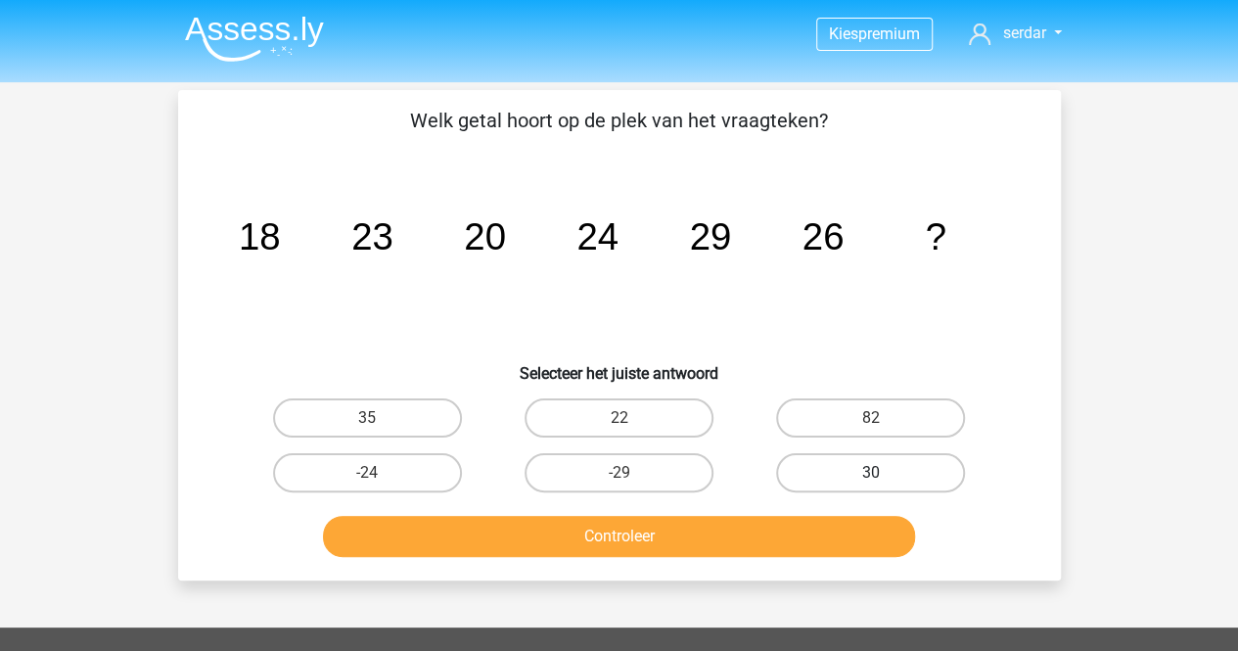
click at [843, 460] on label "30" at bounding box center [870, 472] width 189 height 39
click at [871, 473] on input "30" at bounding box center [877, 479] width 13 height 13
radio input "true"
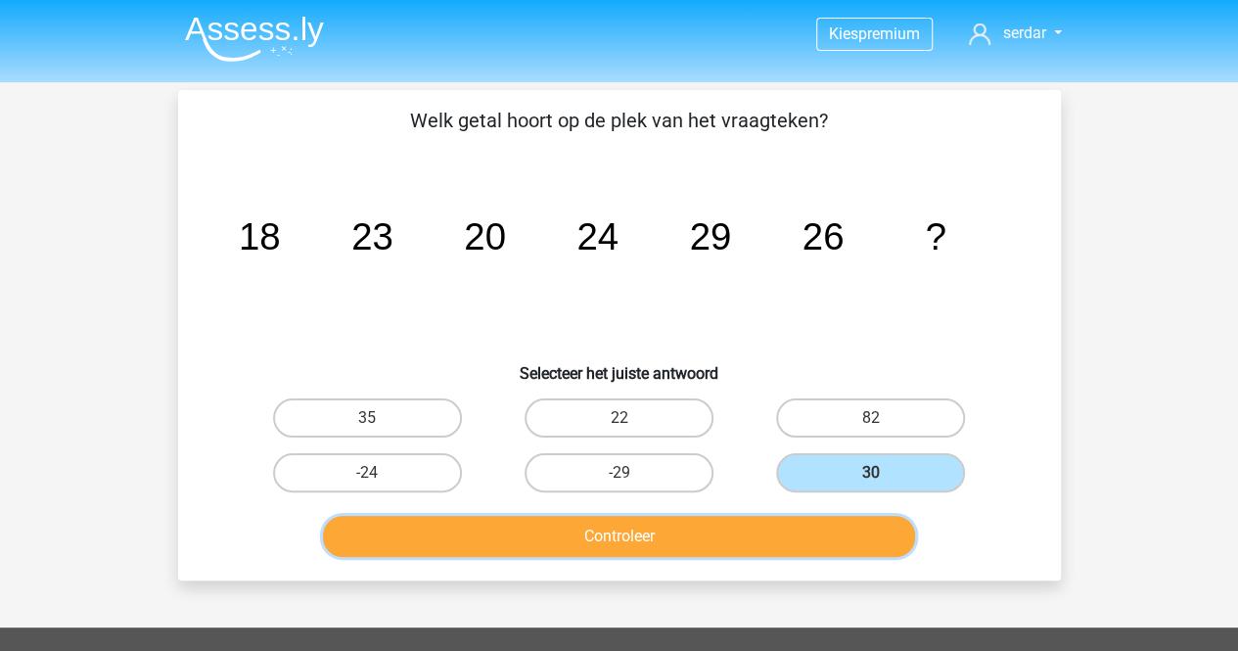
click at [751, 535] on button "Controleer" at bounding box center [619, 536] width 592 height 41
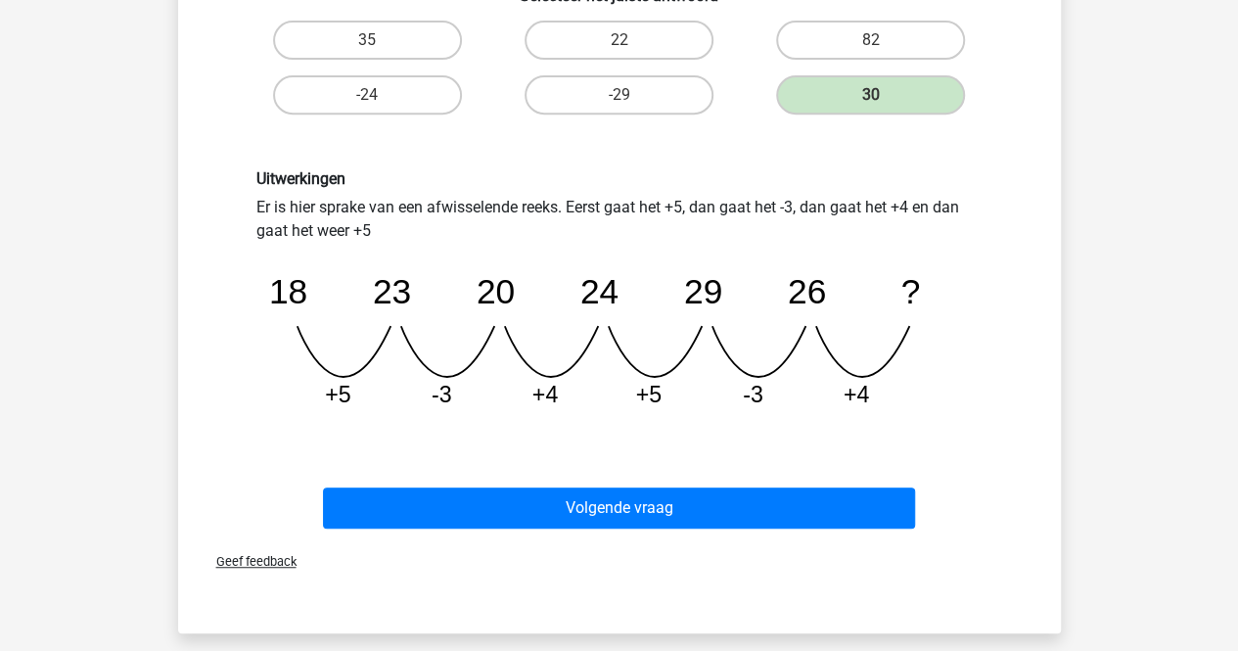
scroll to position [410, 0]
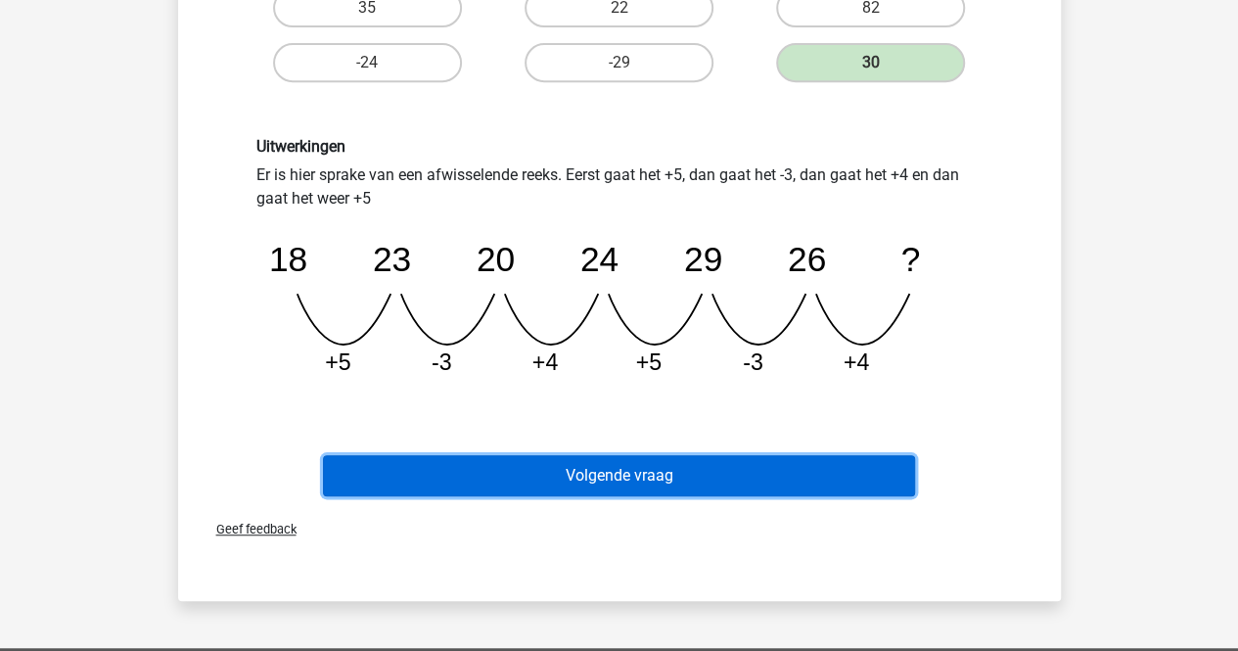
click at [704, 488] on button "Volgende vraag" at bounding box center [619, 475] width 592 height 41
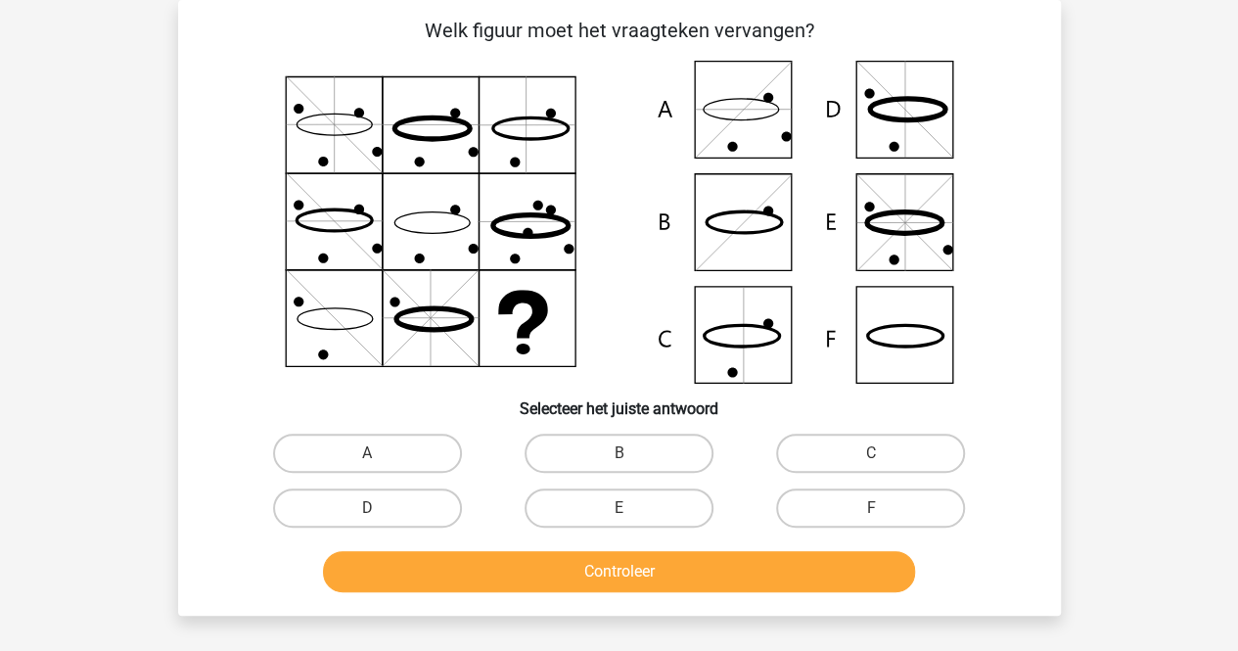
scroll to position [90, 0]
click at [836, 506] on label "F" at bounding box center [870, 507] width 189 height 39
click at [871, 508] on input "F" at bounding box center [877, 514] width 13 height 13
radio input "true"
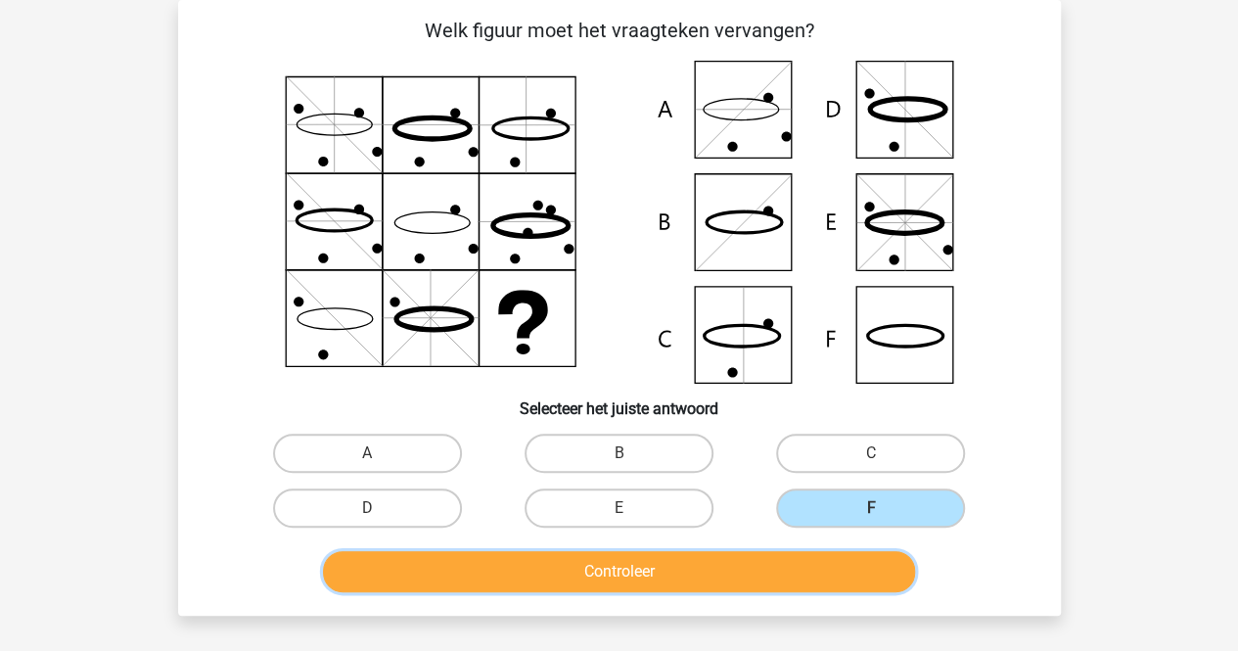
click at [685, 572] on button "Controleer" at bounding box center [619, 571] width 592 height 41
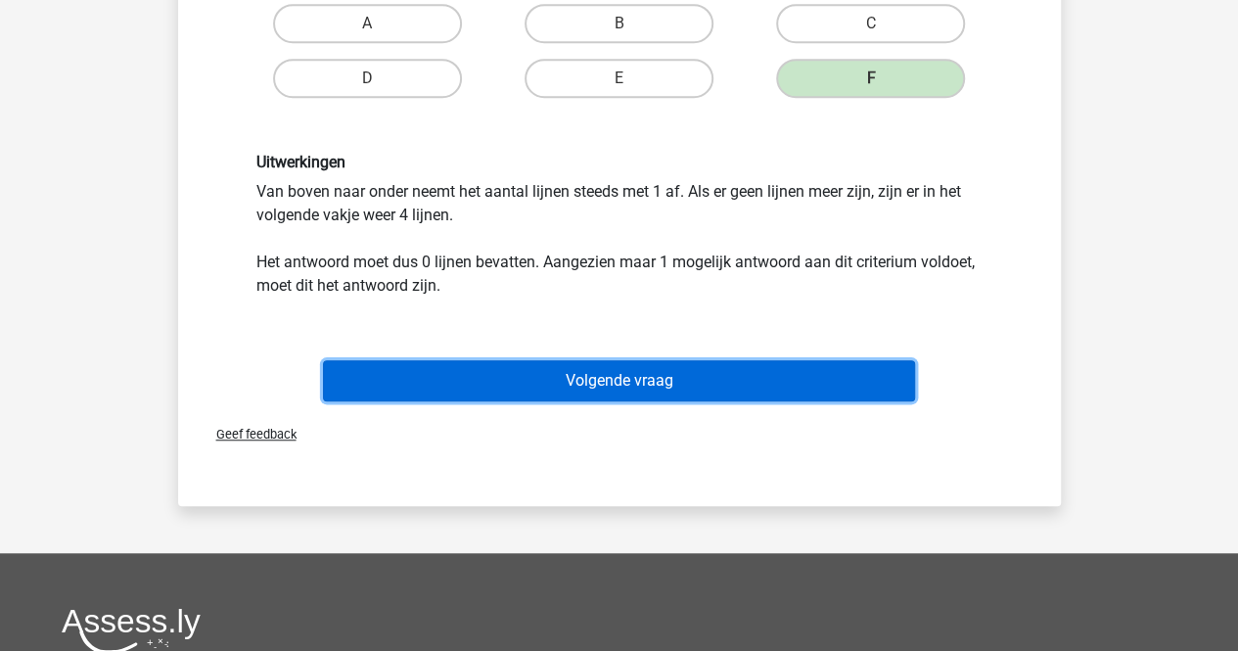
click at [651, 381] on button "Volgende vraag" at bounding box center [619, 380] width 592 height 41
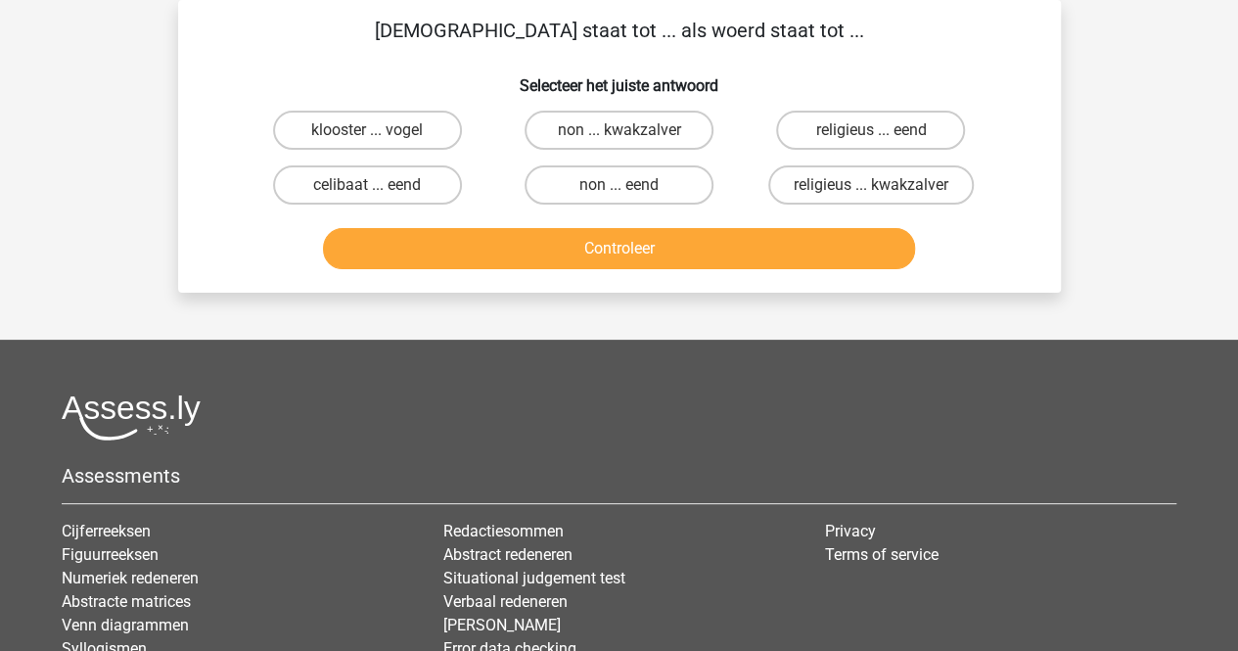
click at [620, 188] on input "non ... eend" at bounding box center [624, 191] width 13 height 13
radio input "true"
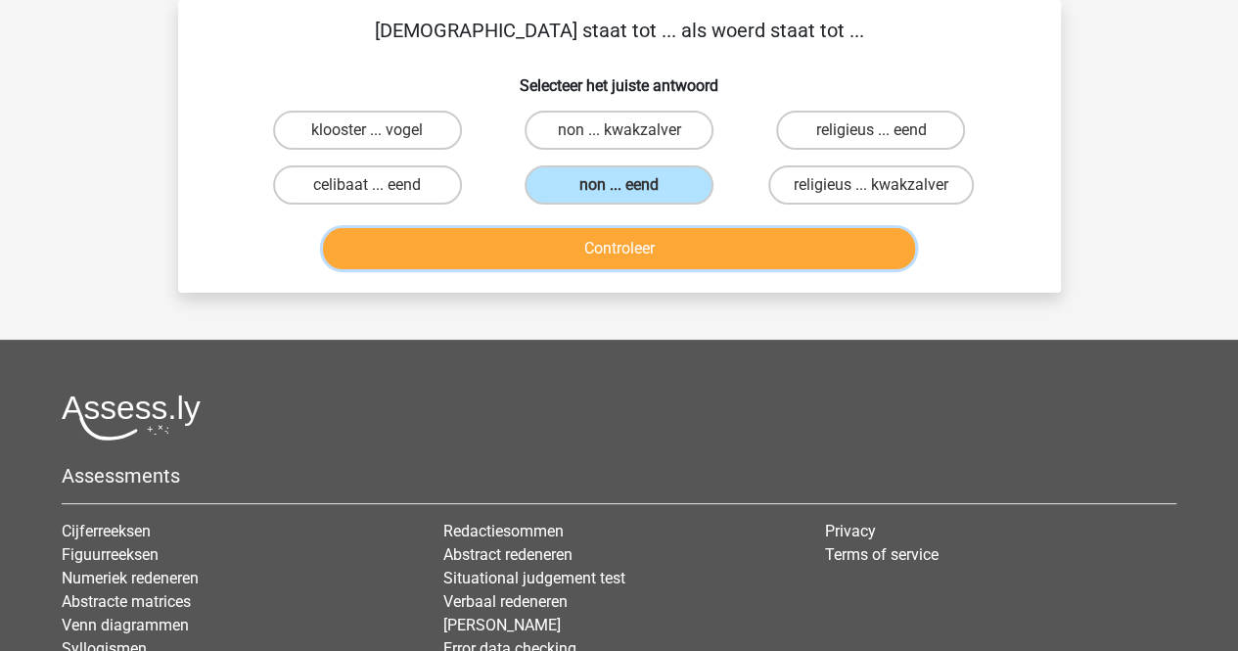
click at [644, 246] on button "Controleer" at bounding box center [619, 248] width 592 height 41
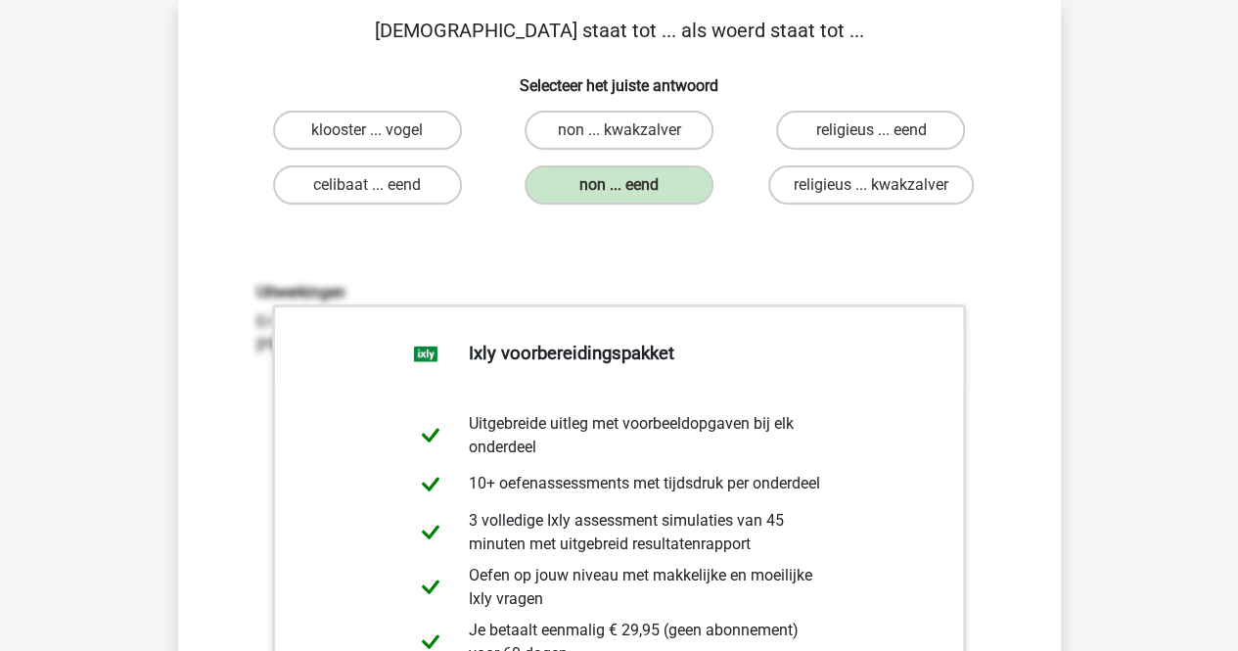
drag, startPoint x: 1231, startPoint y: 230, endPoint x: 1251, endPoint y: 227, distance: 20.8
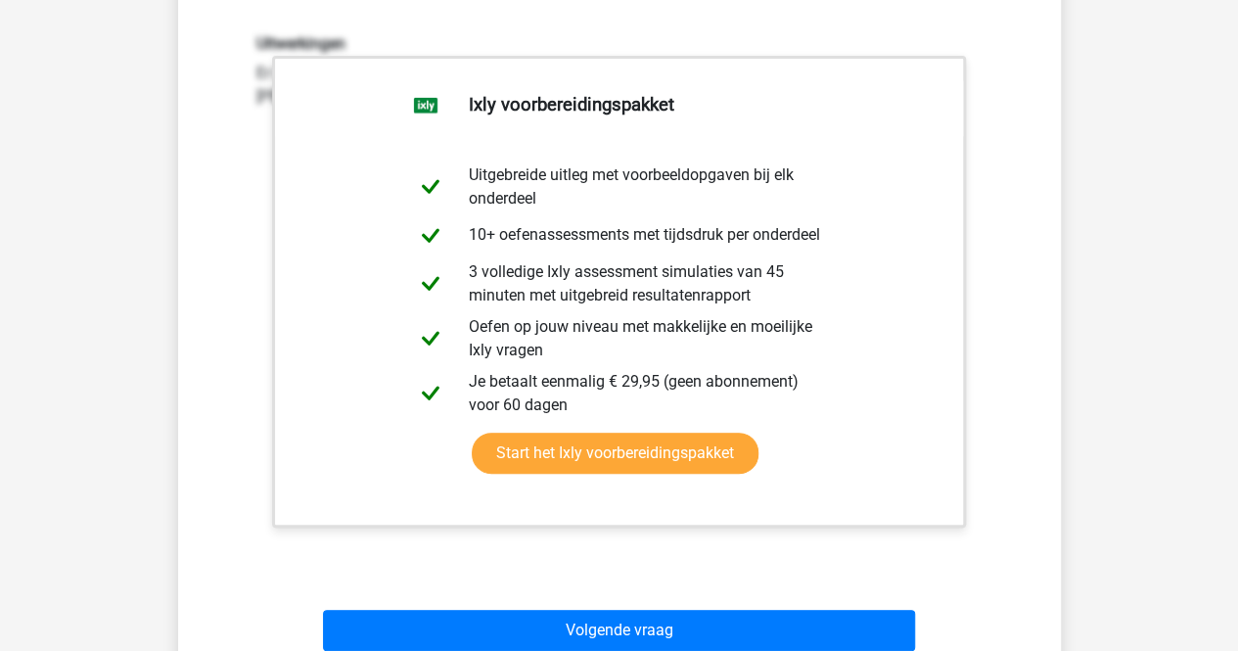
scroll to position [345, 0]
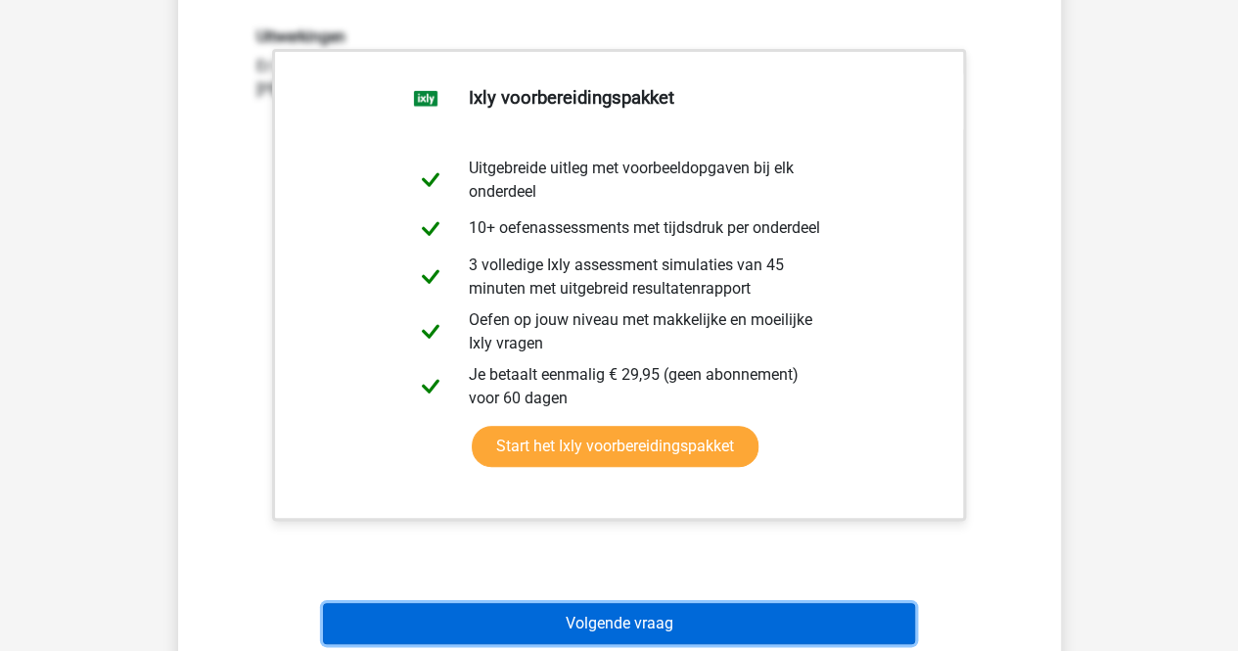
click at [782, 615] on button "Volgende vraag" at bounding box center [619, 623] width 592 height 41
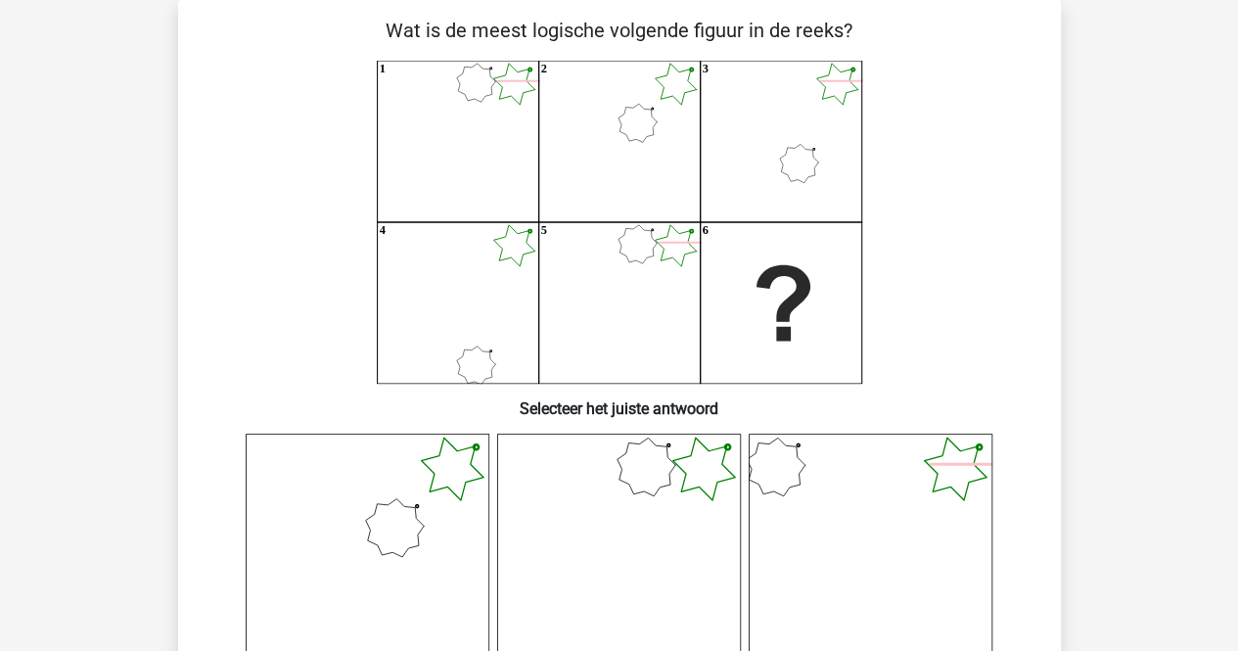
scroll to position [602, 0]
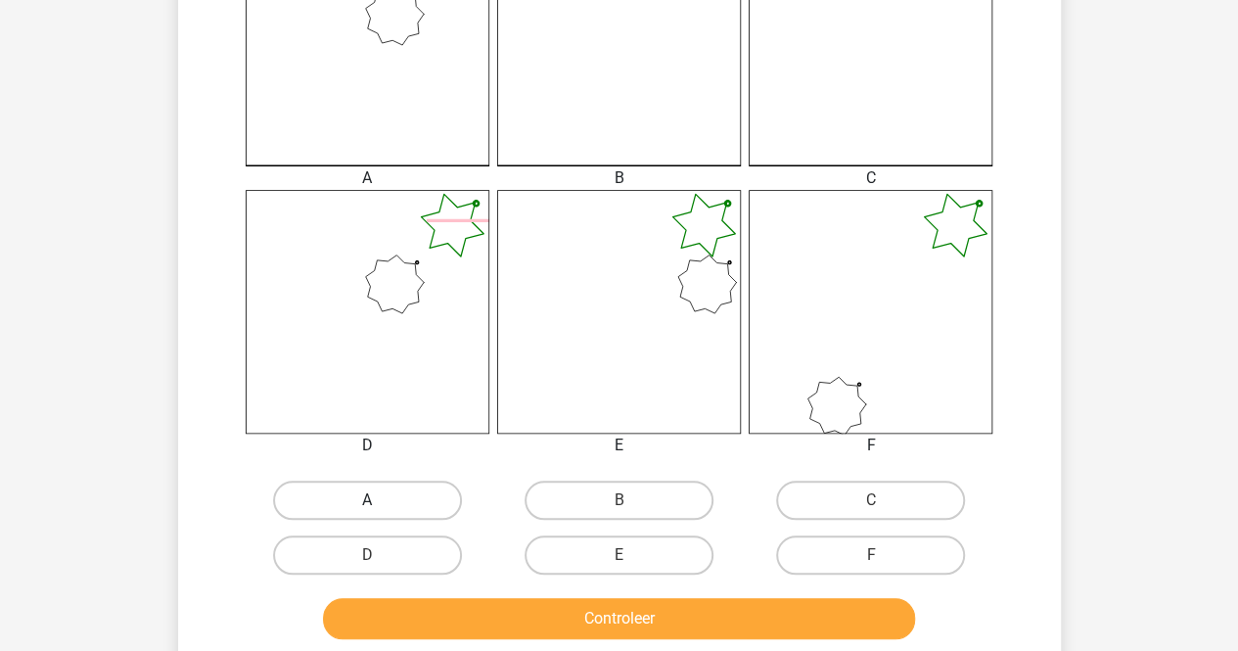
click at [317, 512] on label "A" at bounding box center [367, 499] width 189 height 39
click at [367, 512] on input "A" at bounding box center [373, 506] width 13 height 13
radio input "true"
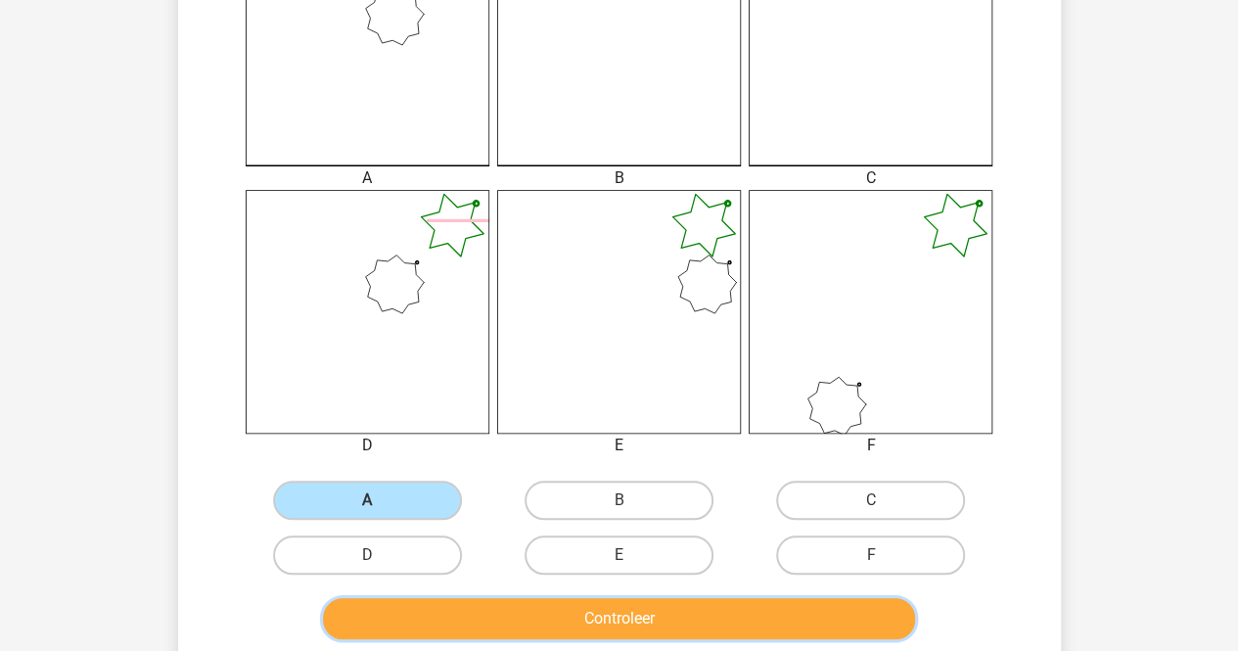
click at [465, 606] on button "Controleer" at bounding box center [619, 618] width 592 height 41
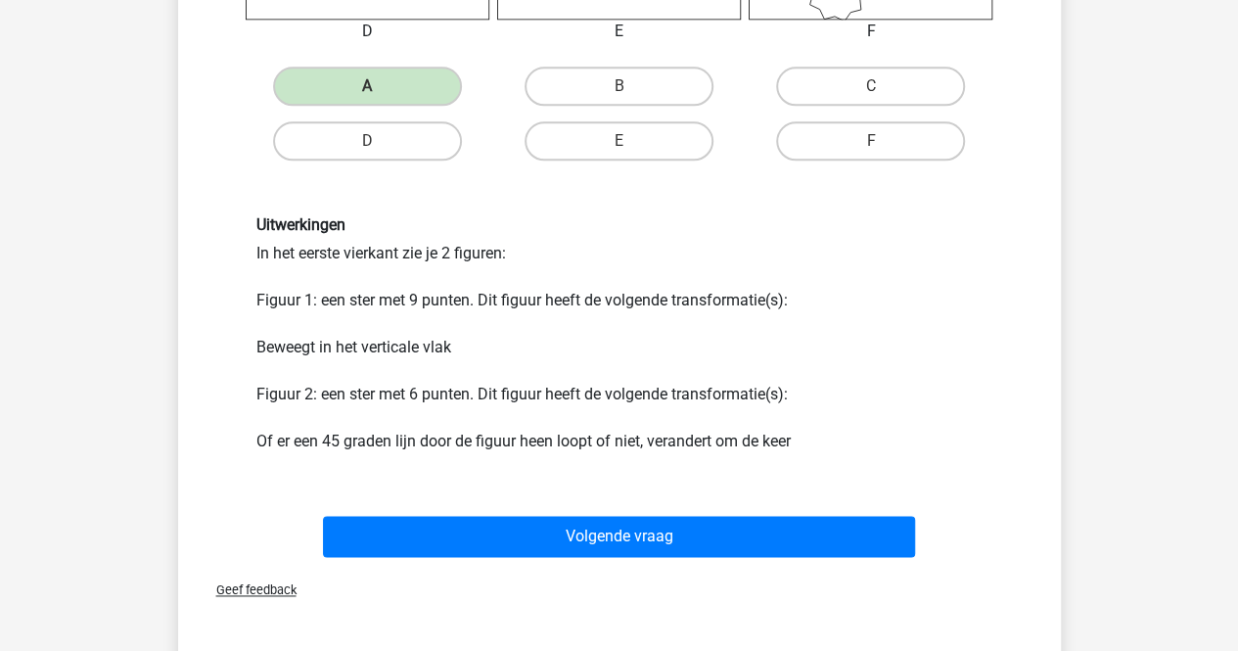
scroll to position [1215, 0]
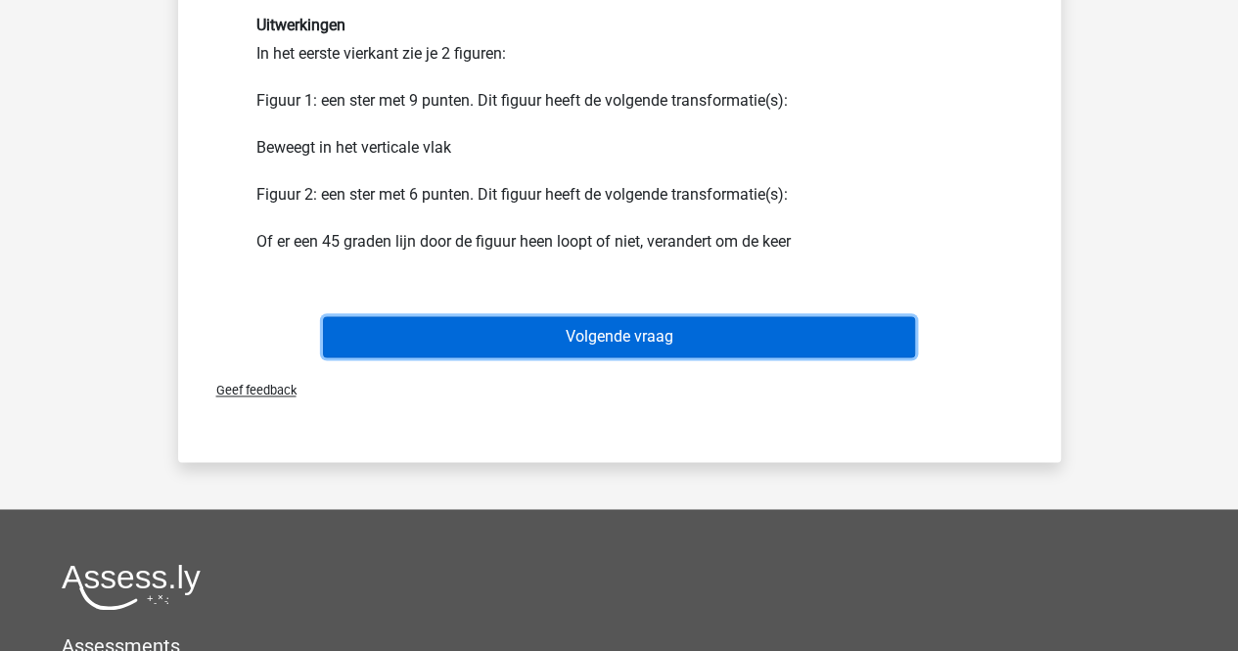
click at [528, 346] on button "Volgende vraag" at bounding box center [619, 336] width 592 height 41
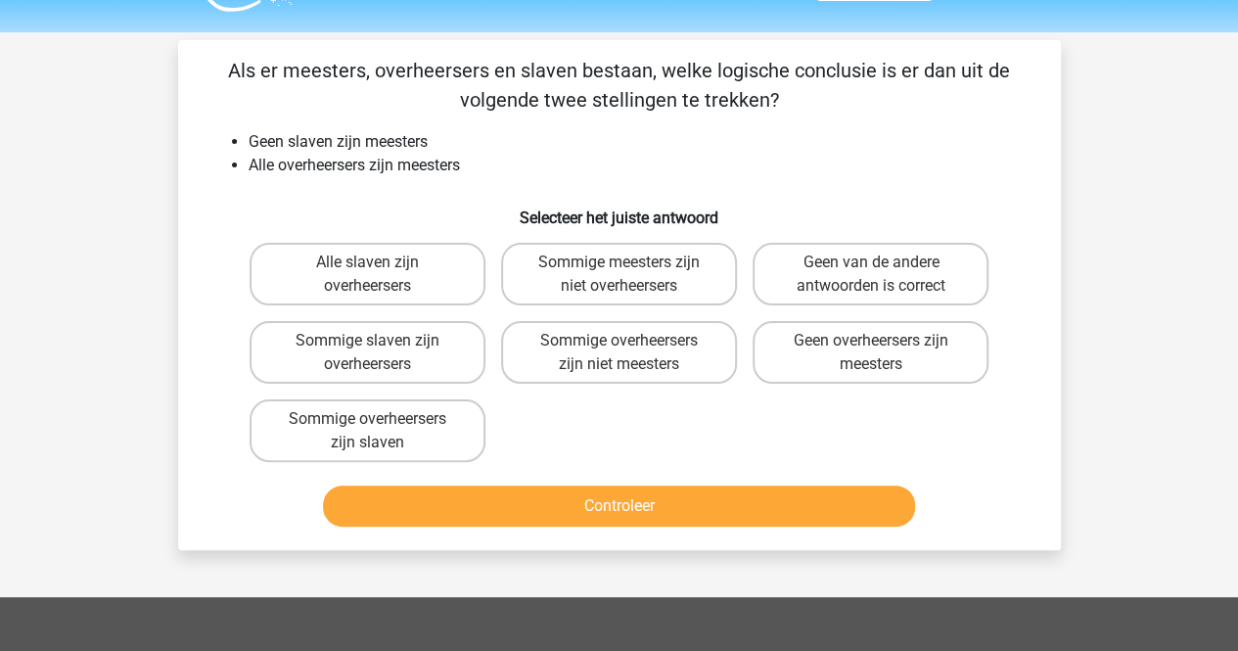
scroll to position [29, 0]
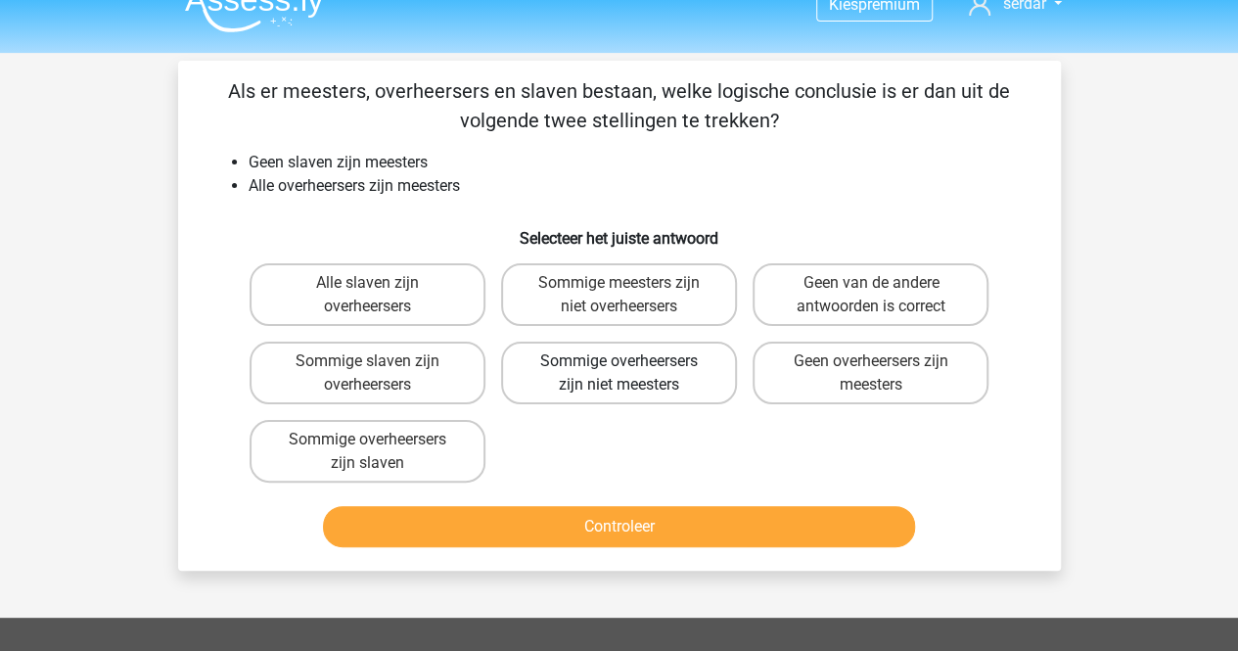
click at [726, 389] on label "Sommige overheersers zijn niet meesters" at bounding box center [619, 372] width 236 height 63
click at [631, 374] on input "Sommige overheersers zijn niet meesters" at bounding box center [624, 367] width 13 height 13
radio input "true"
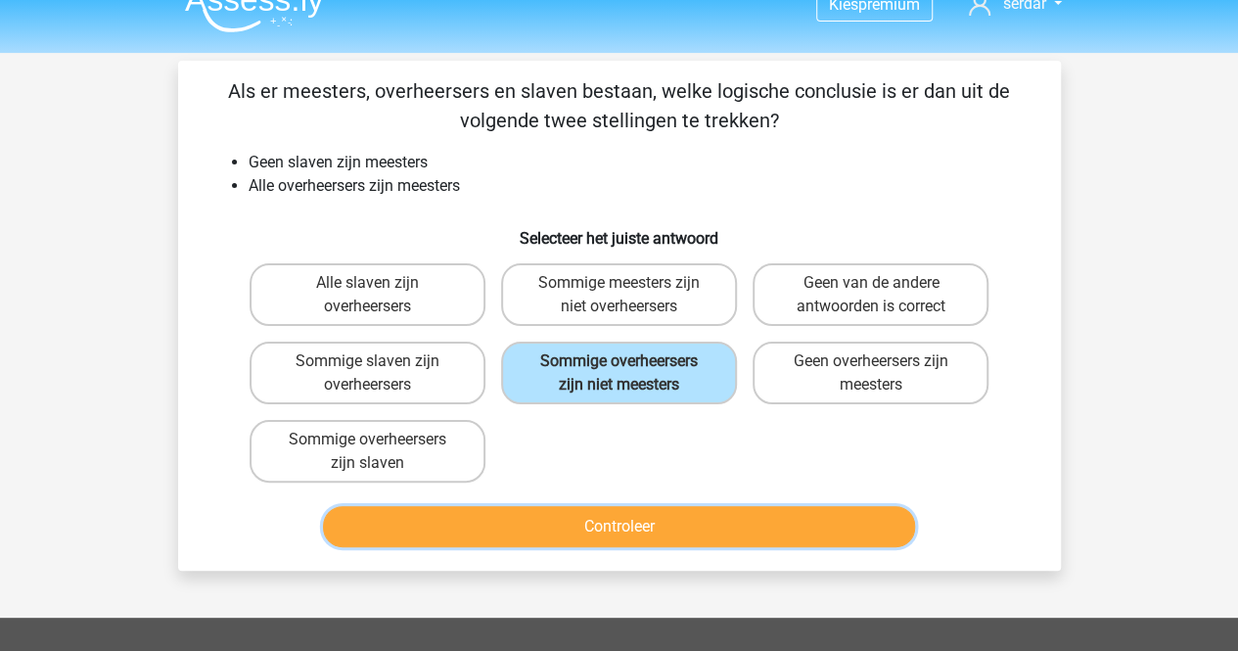
click at [662, 524] on button "Controleer" at bounding box center [619, 526] width 592 height 41
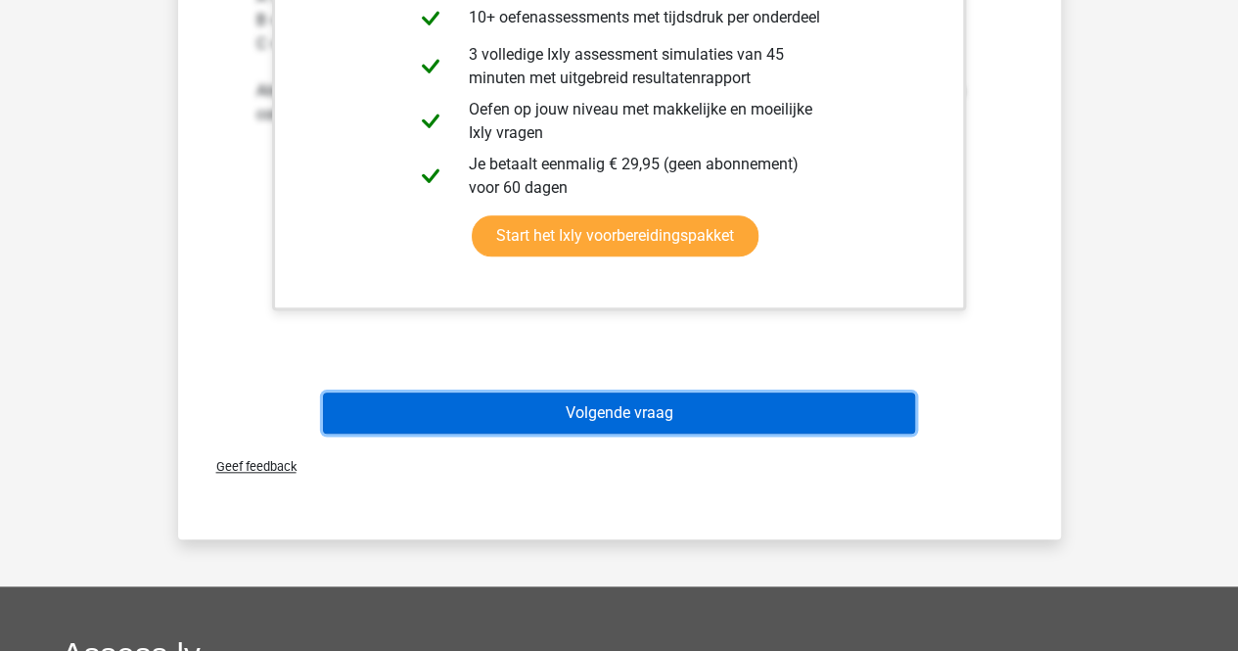
click at [806, 413] on button "Volgende vraag" at bounding box center [619, 412] width 592 height 41
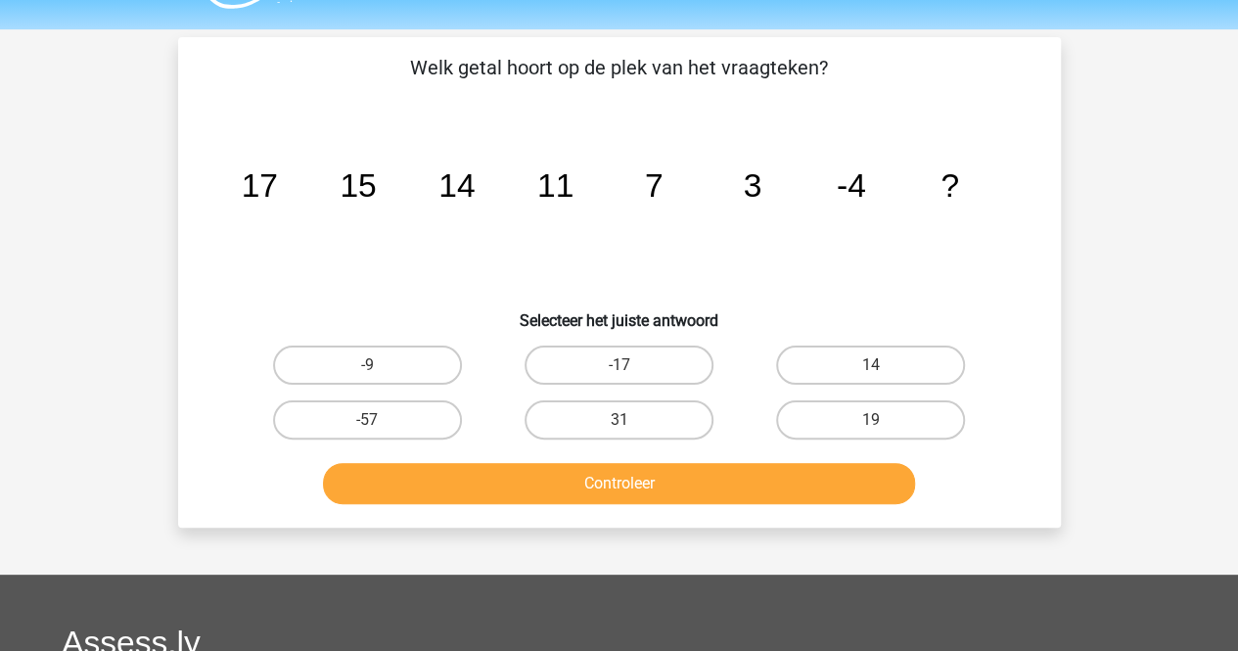
scroll to position [51, 0]
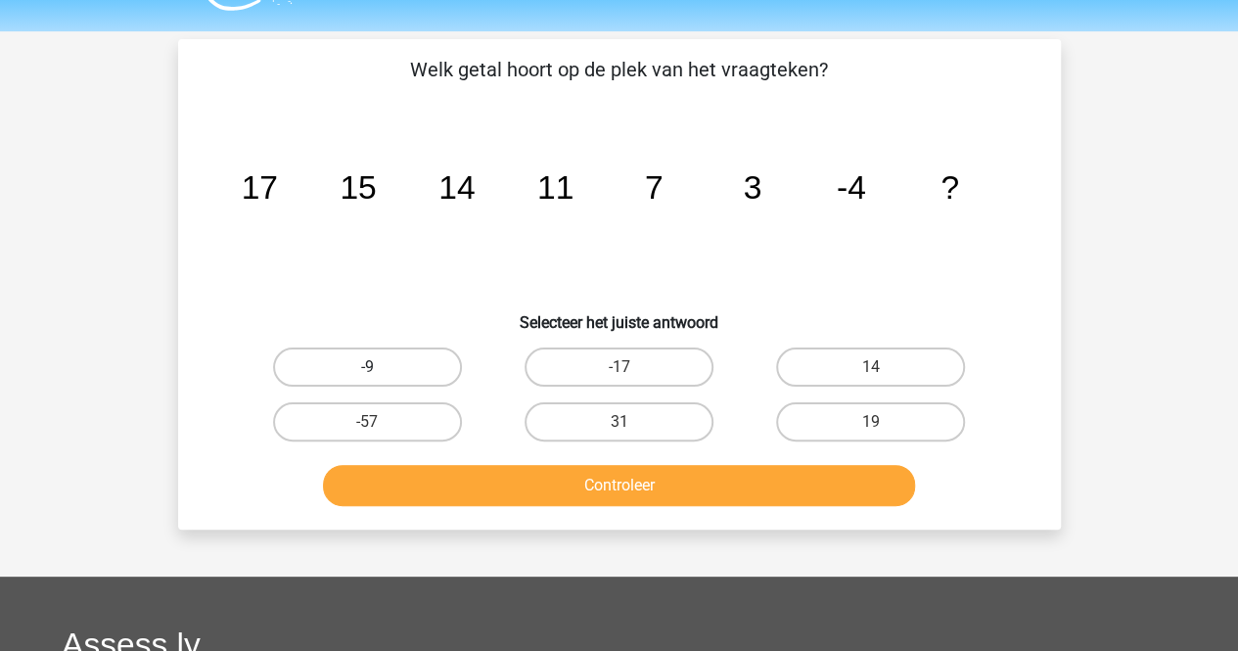
click at [387, 366] on label "-9" at bounding box center [367, 366] width 189 height 39
click at [380, 367] on input "-9" at bounding box center [373, 373] width 13 height 13
radio input "true"
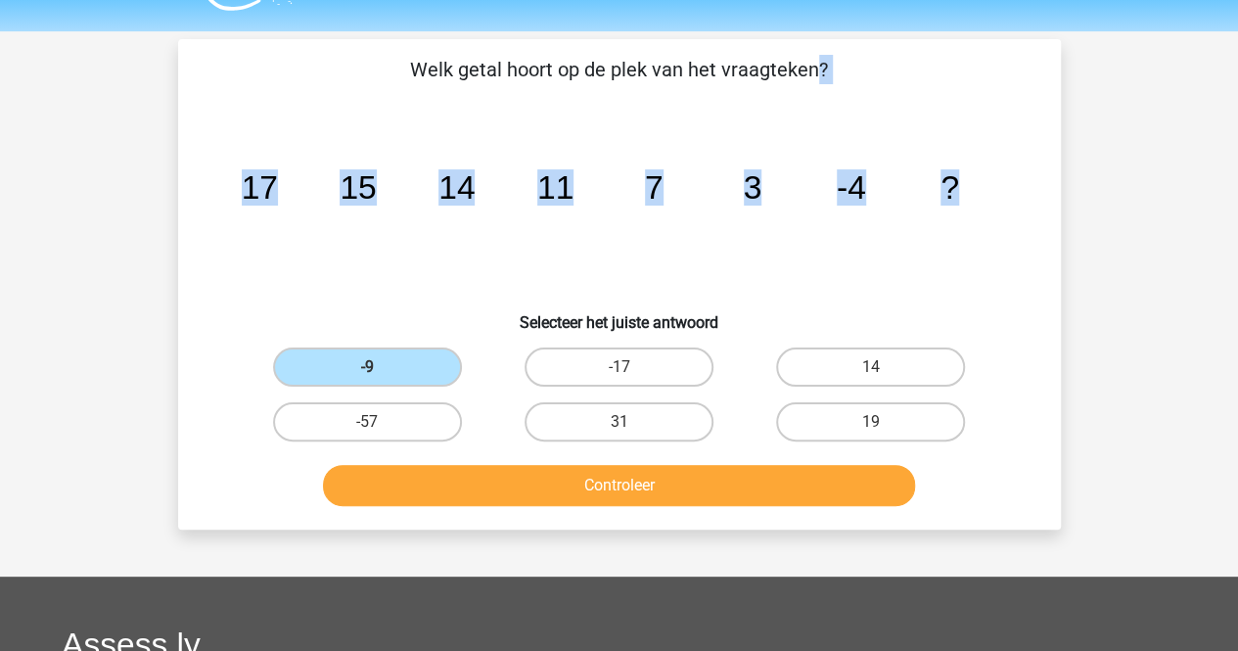
drag, startPoint x: 416, startPoint y: 64, endPoint x: 990, endPoint y: 187, distance: 587.3
click at [990, 187] on div "Welk getal hoort op de plek van het vraagteken? image/svg+xml 17 15 14 11 7 3 -…" at bounding box center [619, 284] width 867 height 459
copy div "Welk getal hoort op de plek van het vraagteken? image/svg+xml 17 15 14 11 7 3 -…"
click at [352, 375] on label "-9" at bounding box center [367, 366] width 189 height 39
click at [367, 375] on input "-9" at bounding box center [373, 373] width 13 height 13
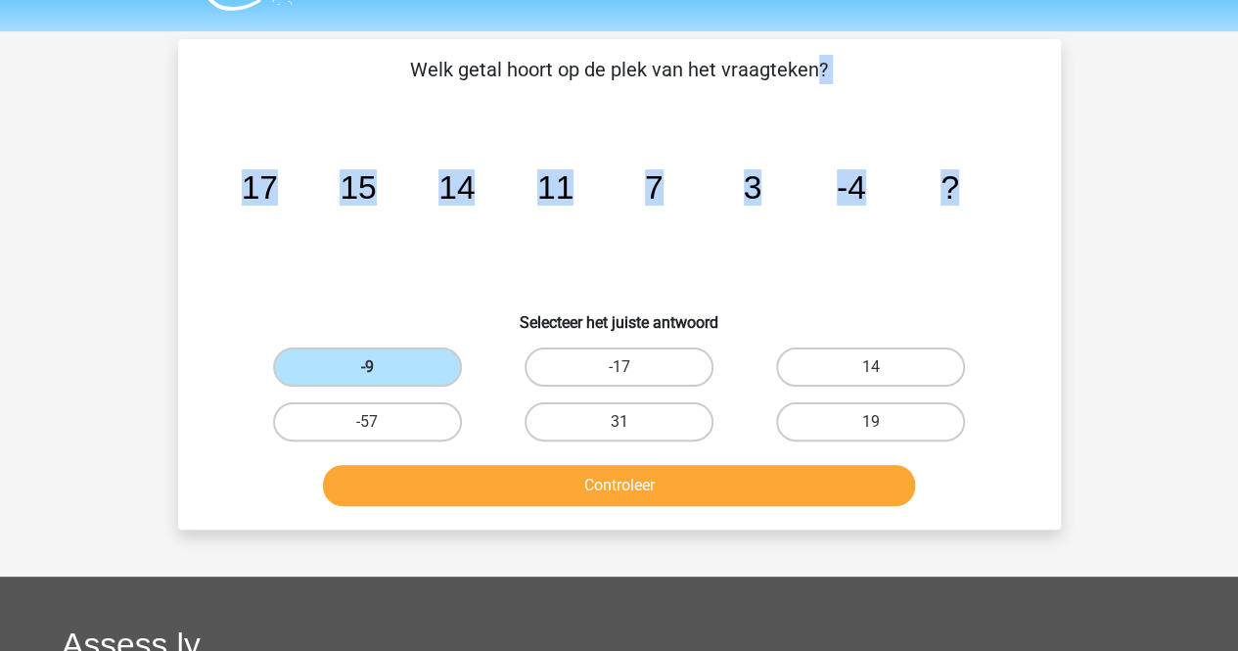
click at [424, 258] on icon "image/svg+xml 17 15 14 11 7 3 -4 ?" at bounding box center [619, 199] width 789 height 198
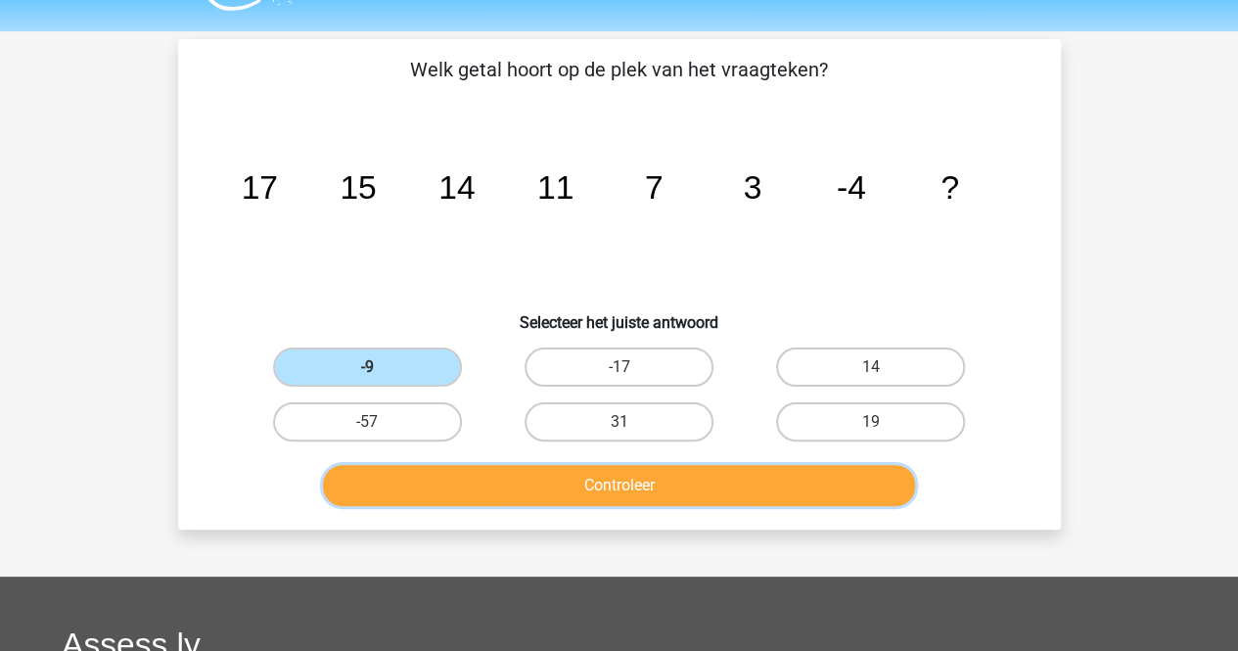
click at [543, 482] on button "Controleer" at bounding box center [619, 485] width 592 height 41
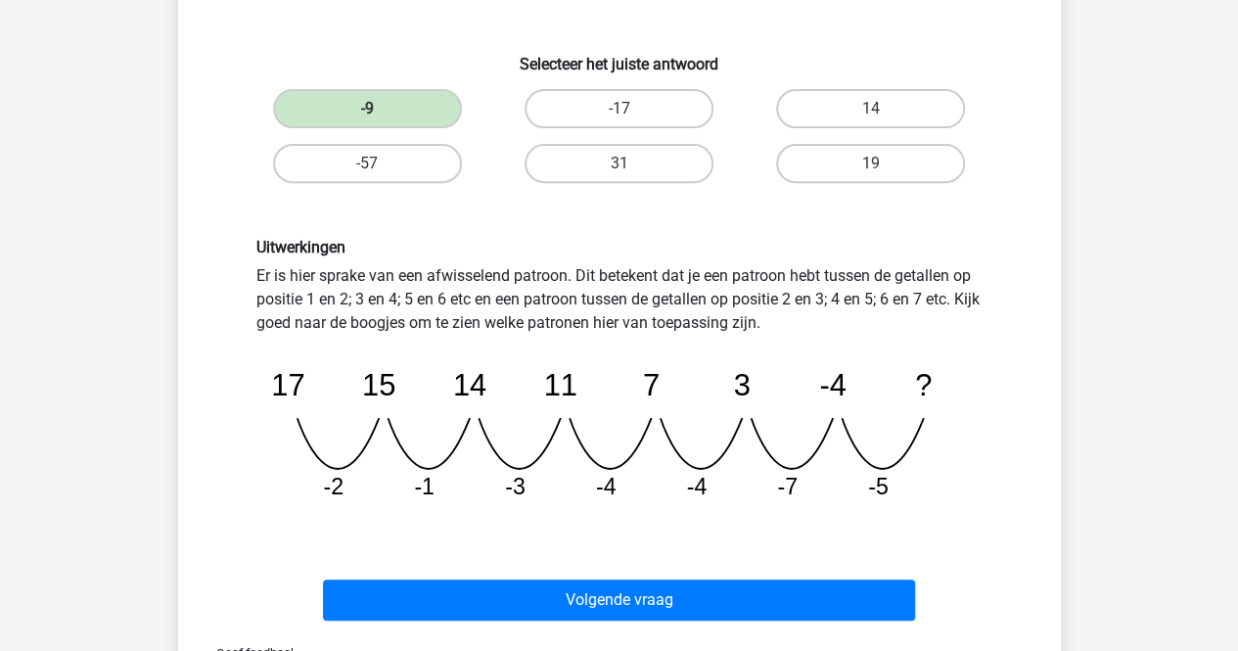
scroll to position [312, 0]
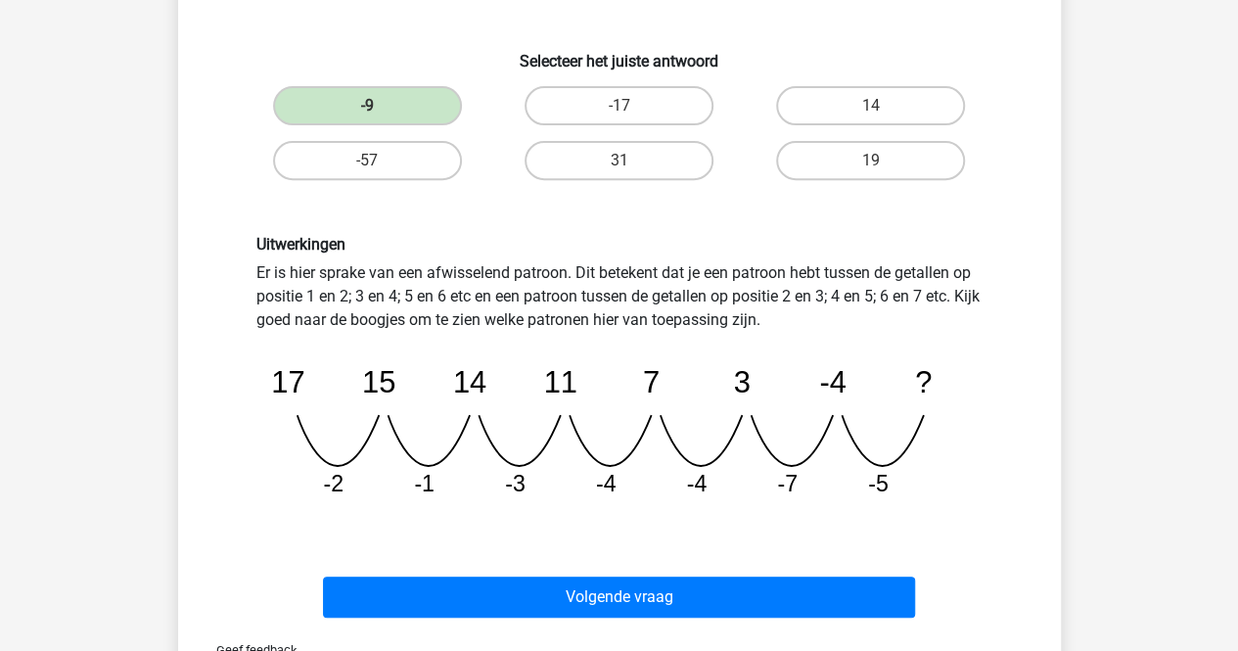
drag, startPoint x: 255, startPoint y: 269, endPoint x: 820, endPoint y: 317, distance: 566.5
click at [820, 317] on div "Uitwerkingen Er is hier sprake van een afwisselend patroon. Dit betekent dat je…" at bounding box center [619, 374] width 755 height 279
copy div "Er is hier sprake van een afwisselend patroon. Dit betekent dat je een patroon …"
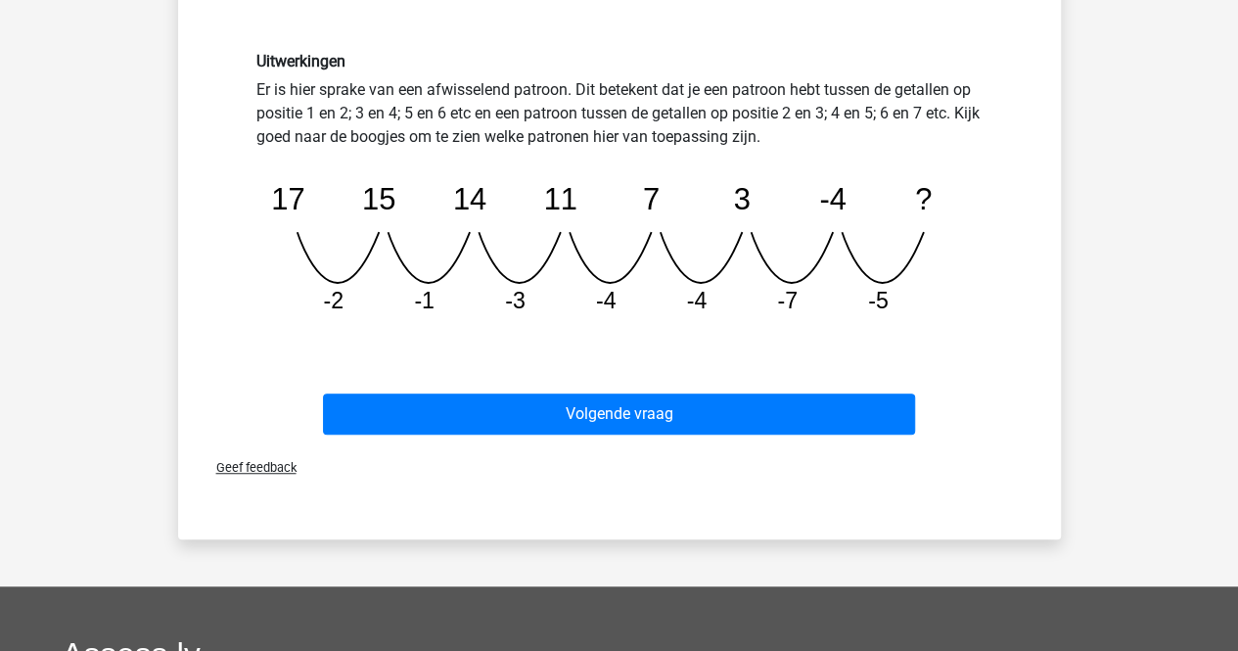
scroll to position [511, 0]
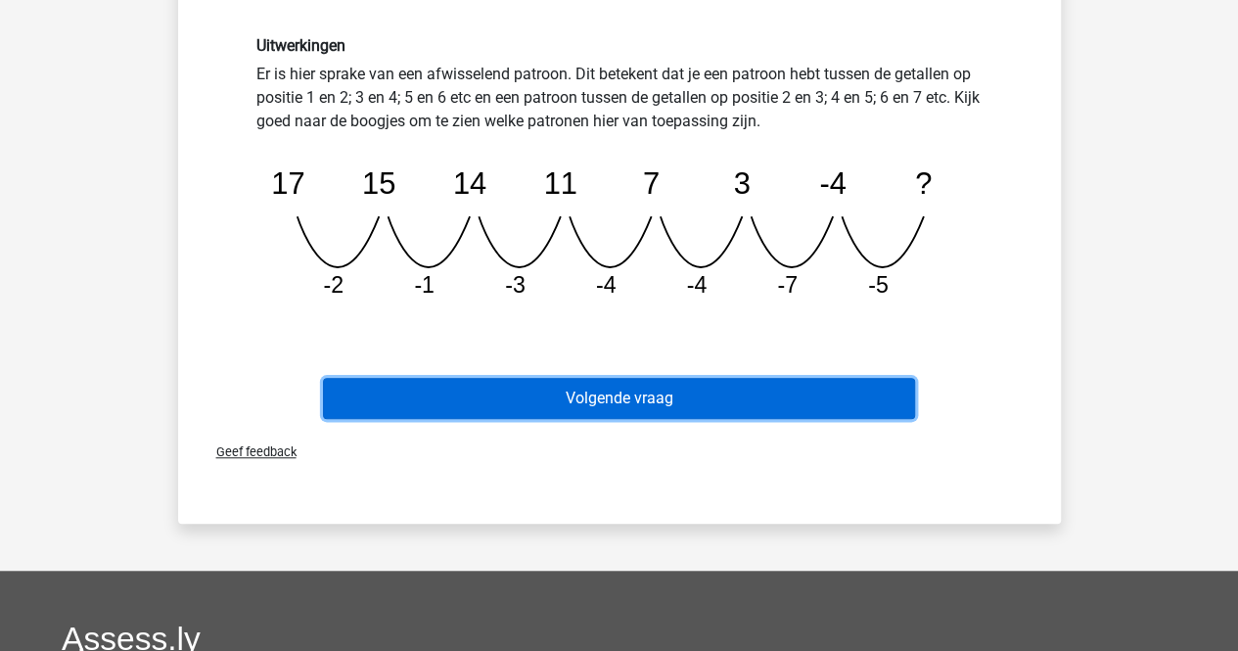
click at [623, 399] on button "Volgende vraag" at bounding box center [619, 398] width 592 height 41
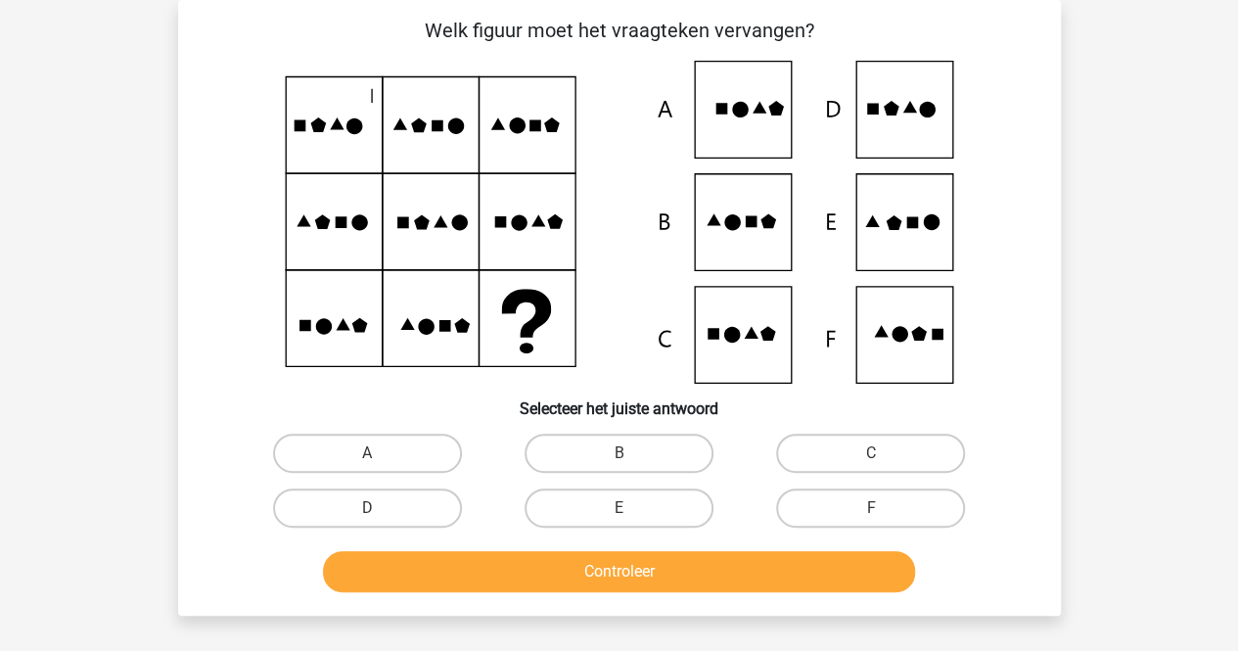
scroll to position [82, 0]
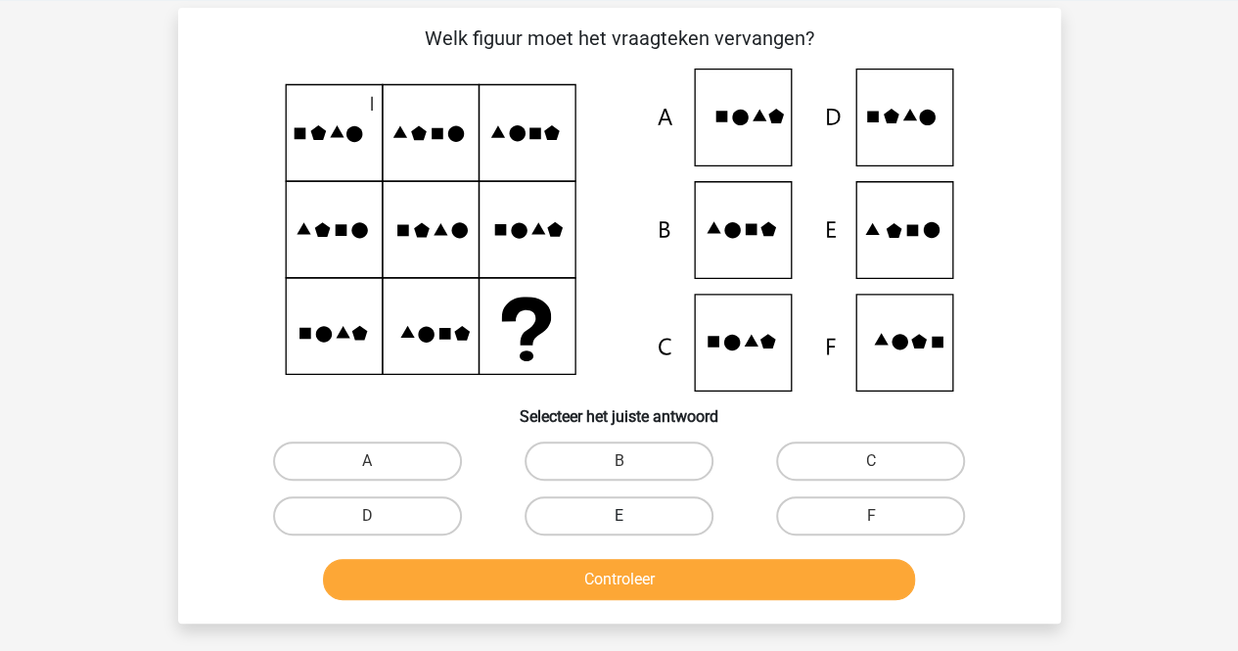
click at [579, 510] on label "E" at bounding box center [618, 515] width 189 height 39
click at [618, 516] on input "E" at bounding box center [624, 522] width 13 height 13
radio input "true"
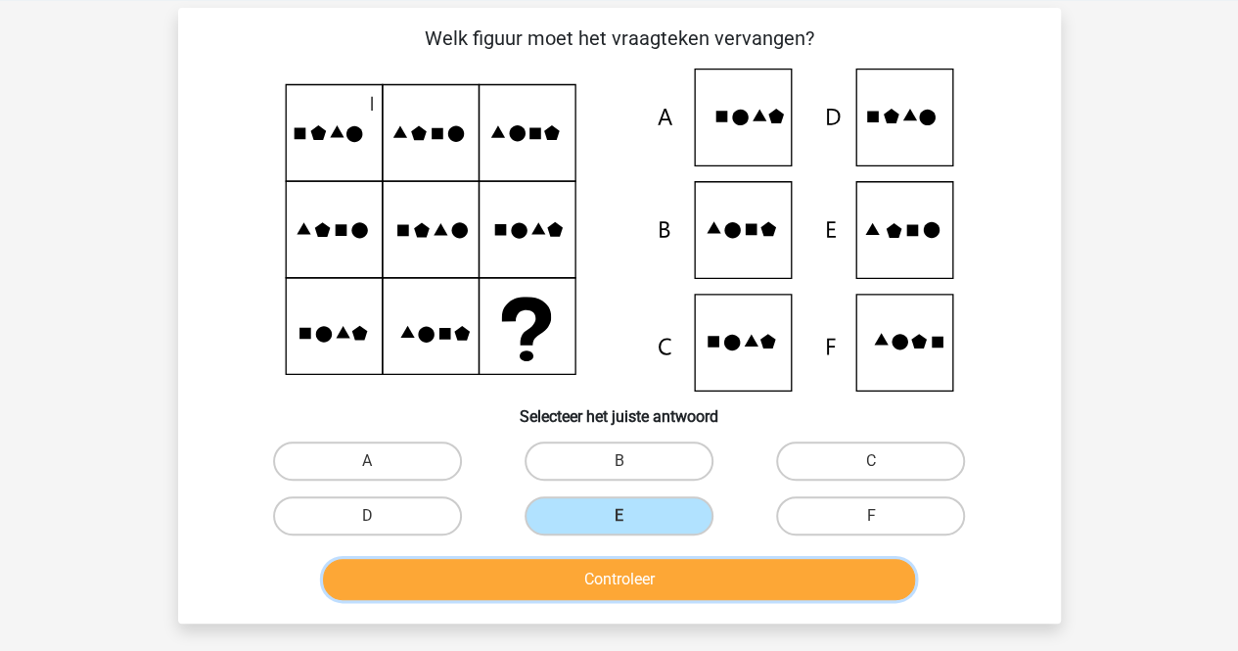
click at [563, 574] on button "Controleer" at bounding box center [619, 579] width 592 height 41
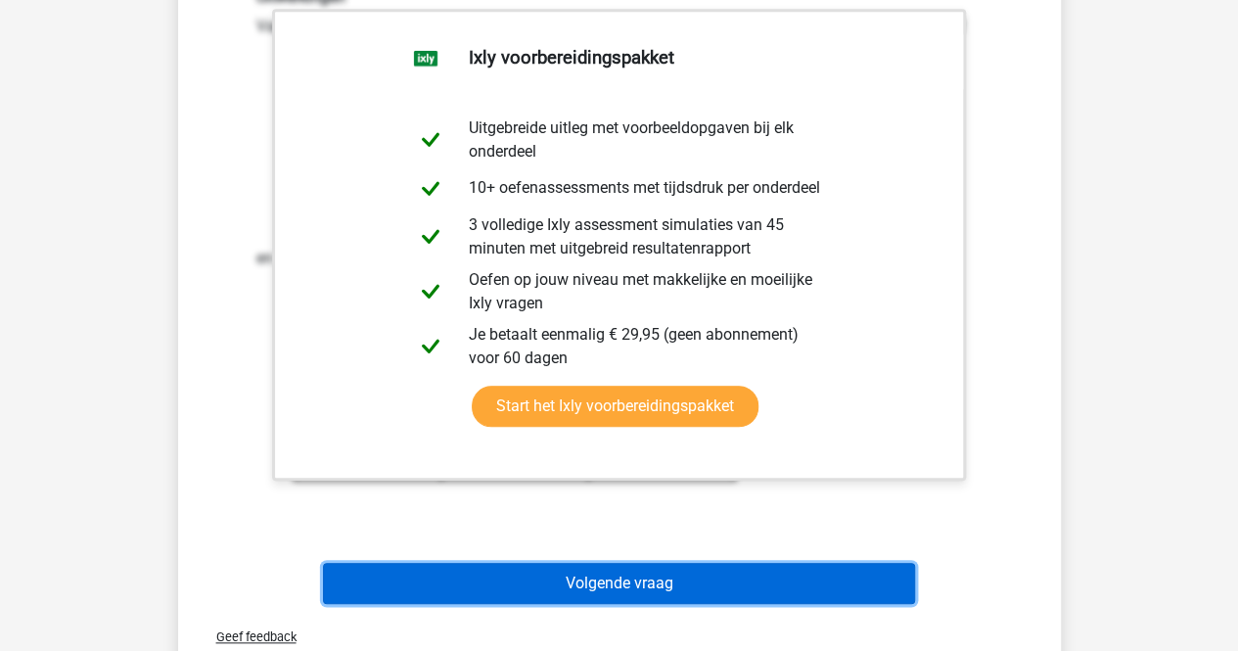
click at [563, 574] on button "Volgende vraag" at bounding box center [619, 583] width 592 height 41
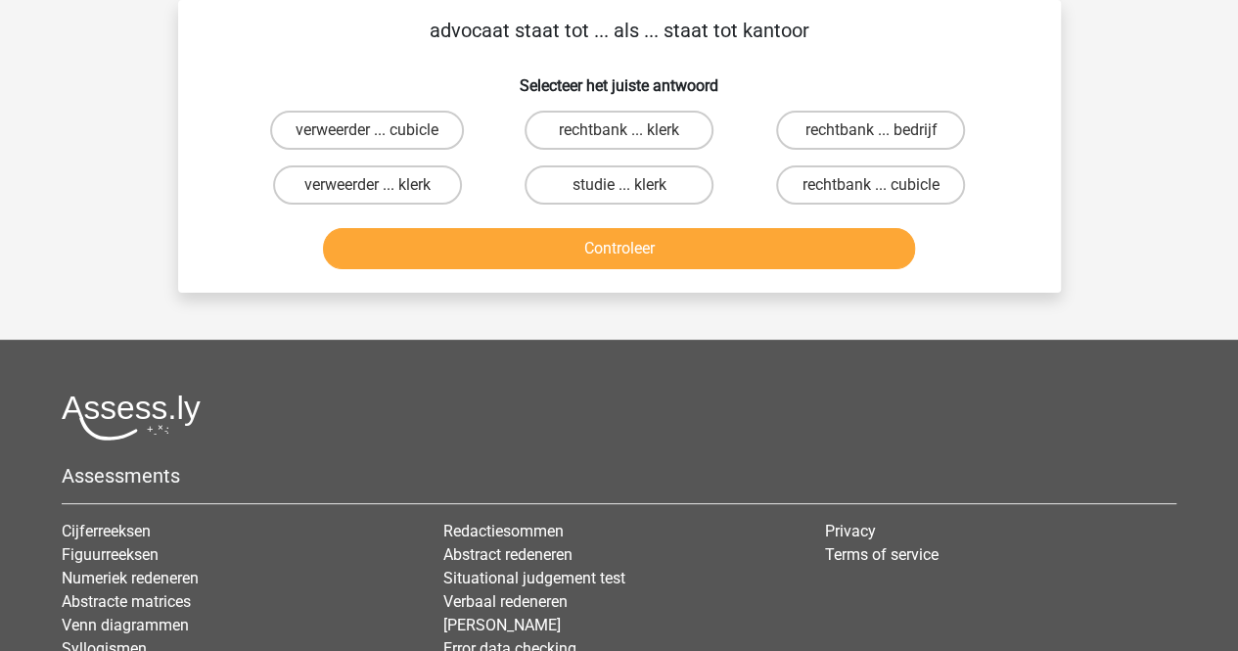
scroll to position [0, 0]
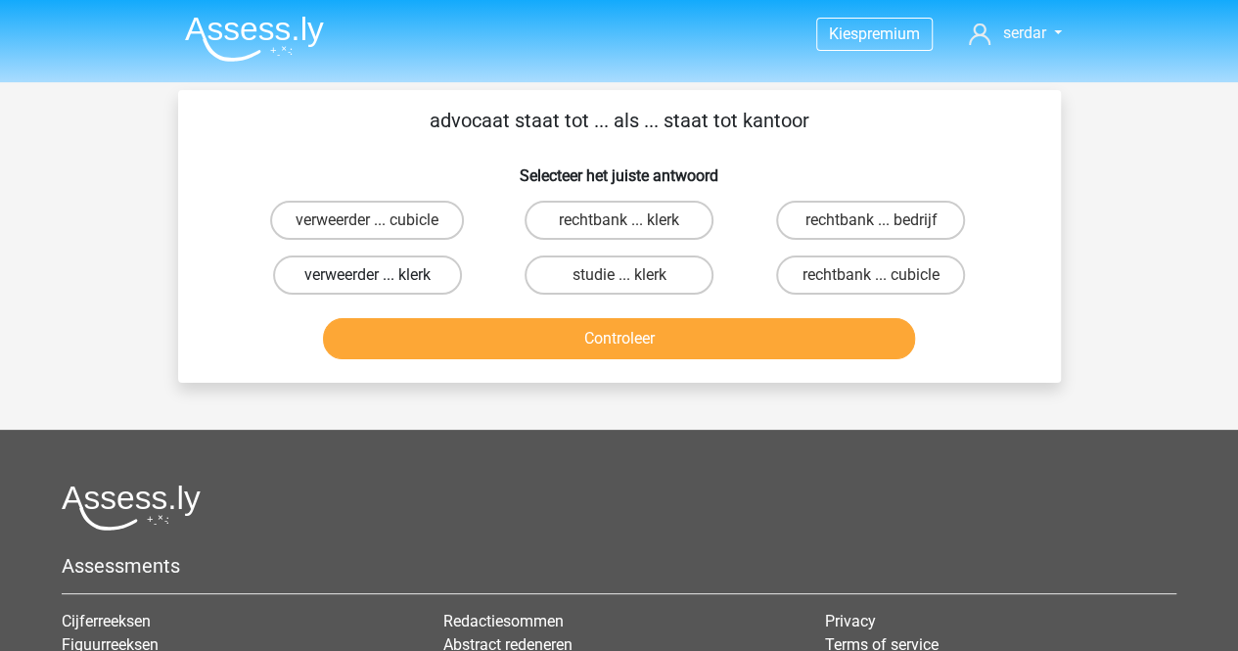
click at [390, 271] on label "verweerder ... klerk" at bounding box center [367, 274] width 189 height 39
click at [380, 275] on input "verweerder ... klerk" at bounding box center [373, 281] width 13 height 13
radio input "true"
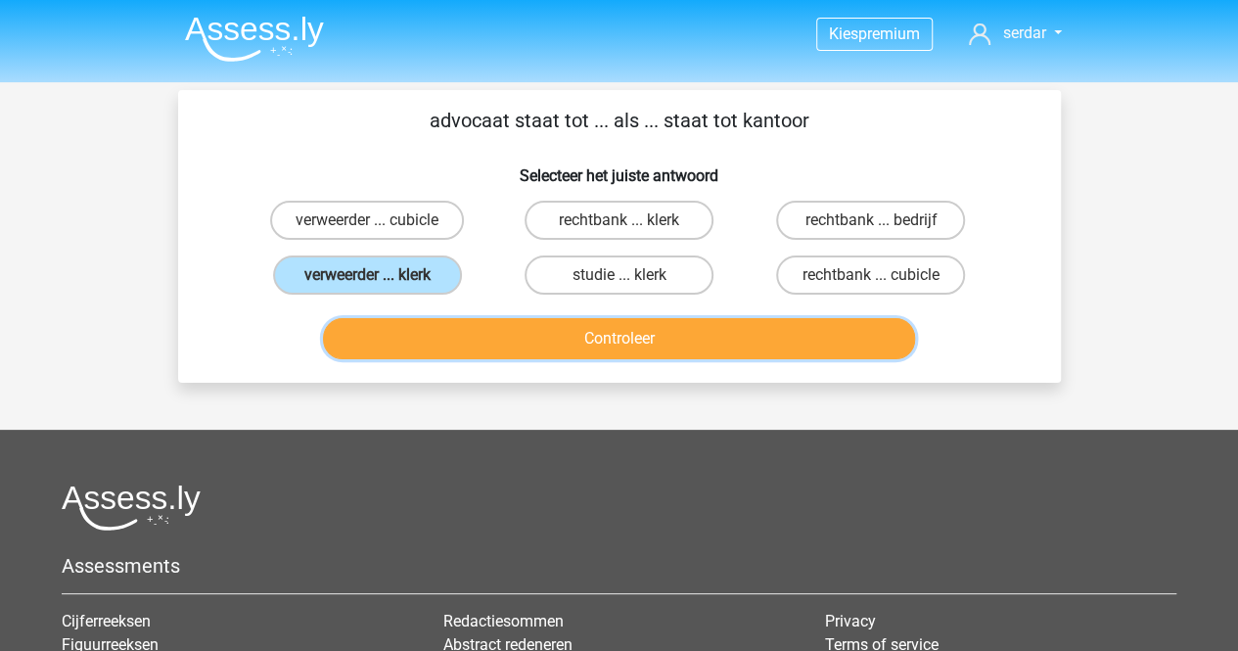
click at [470, 334] on button "Controleer" at bounding box center [619, 338] width 592 height 41
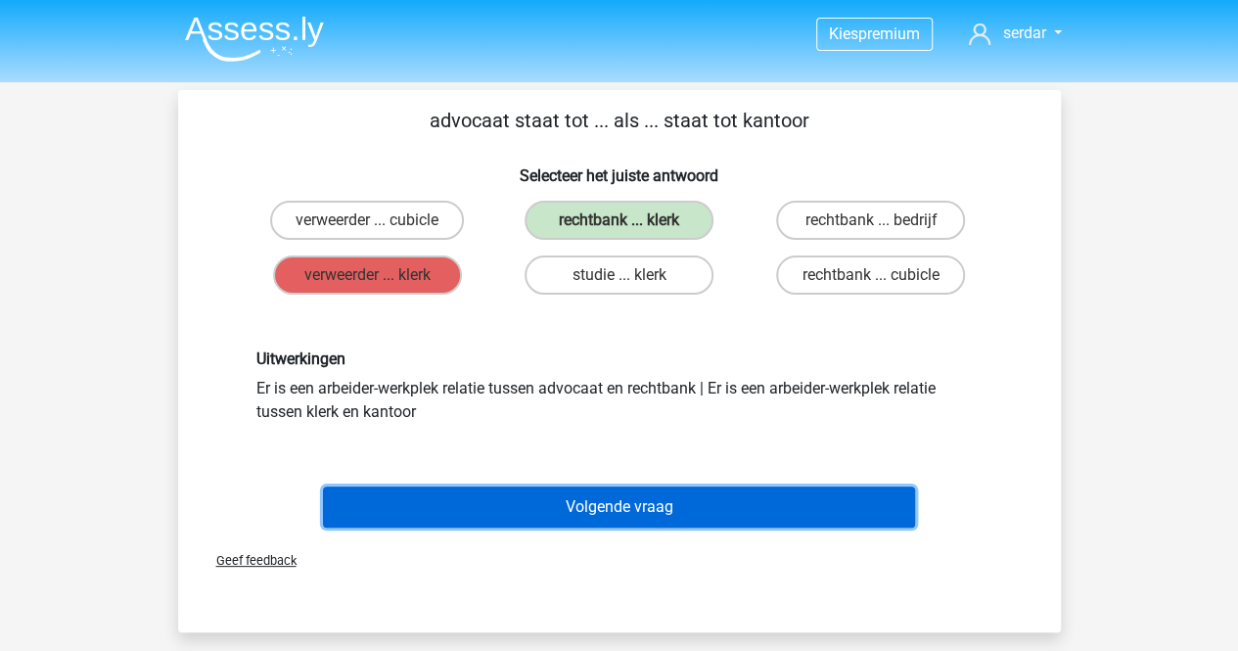
click at [583, 495] on button "Volgende vraag" at bounding box center [619, 506] width 592 height 41
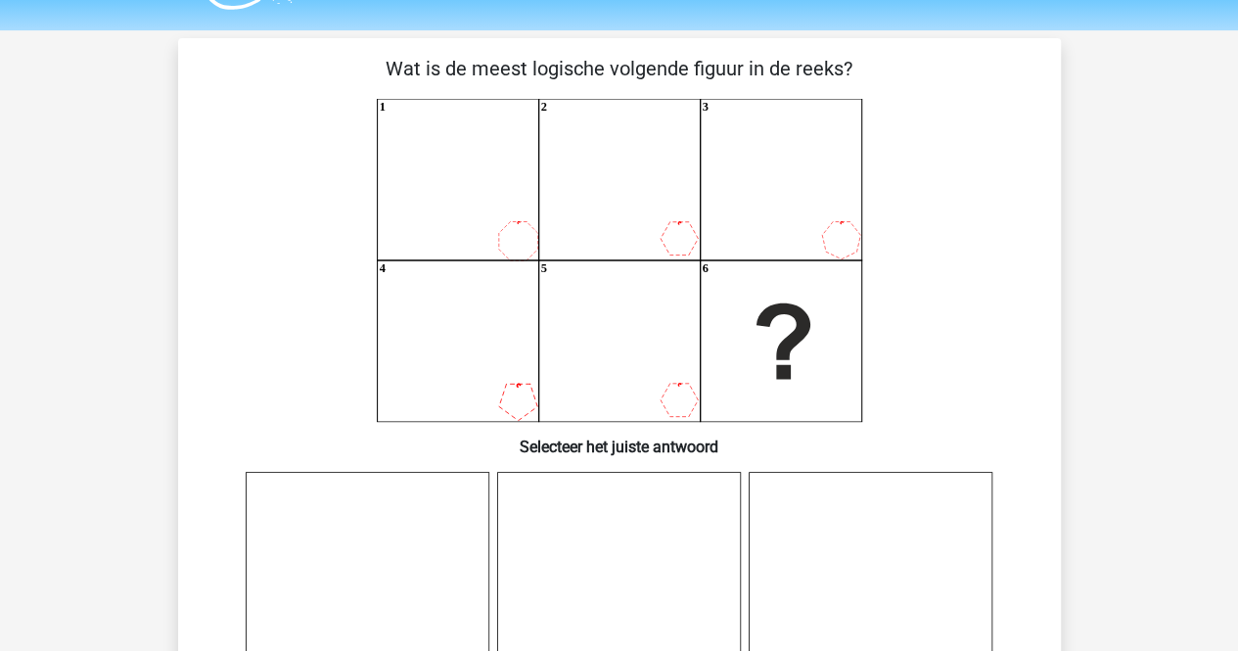
scroll to position [575, 0]
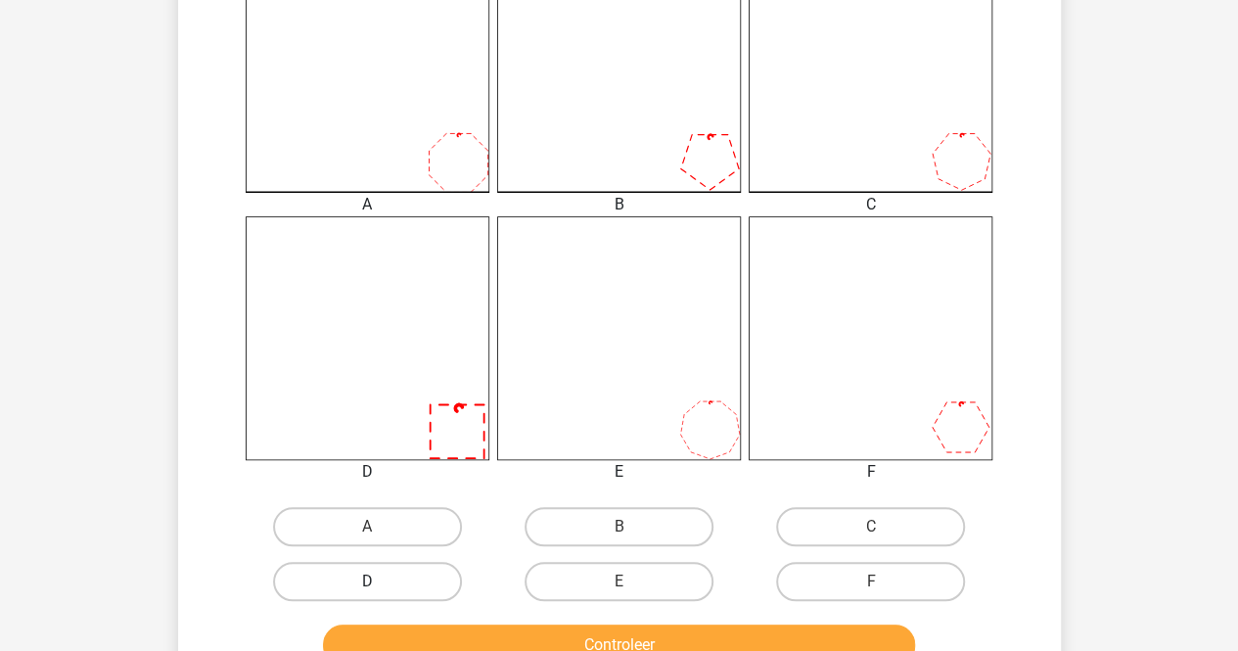
click at [389, 572] on label "D" at bounding box center [367, 581] width 189 height 39
click at [380, 581] on input "D" at bounding box center [373, 587] width 13 height 13
radio input "true"
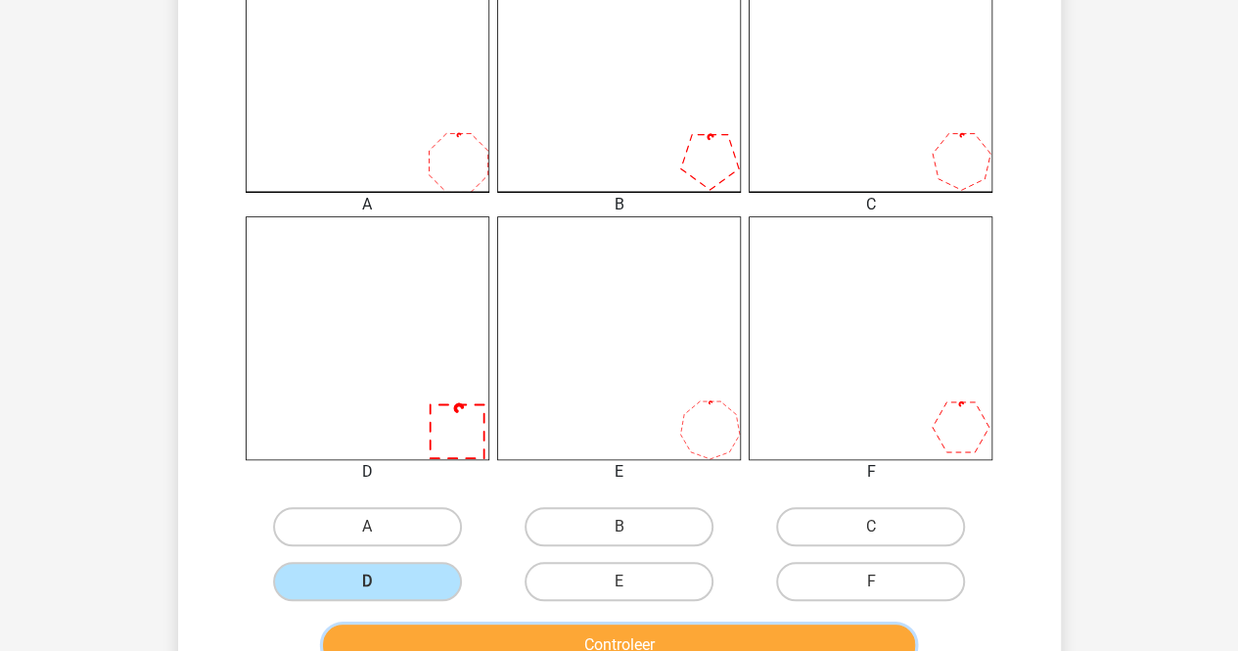
click at [489, 630] on button "Controleer" at bounding box center [619, 644] width 592 height 41
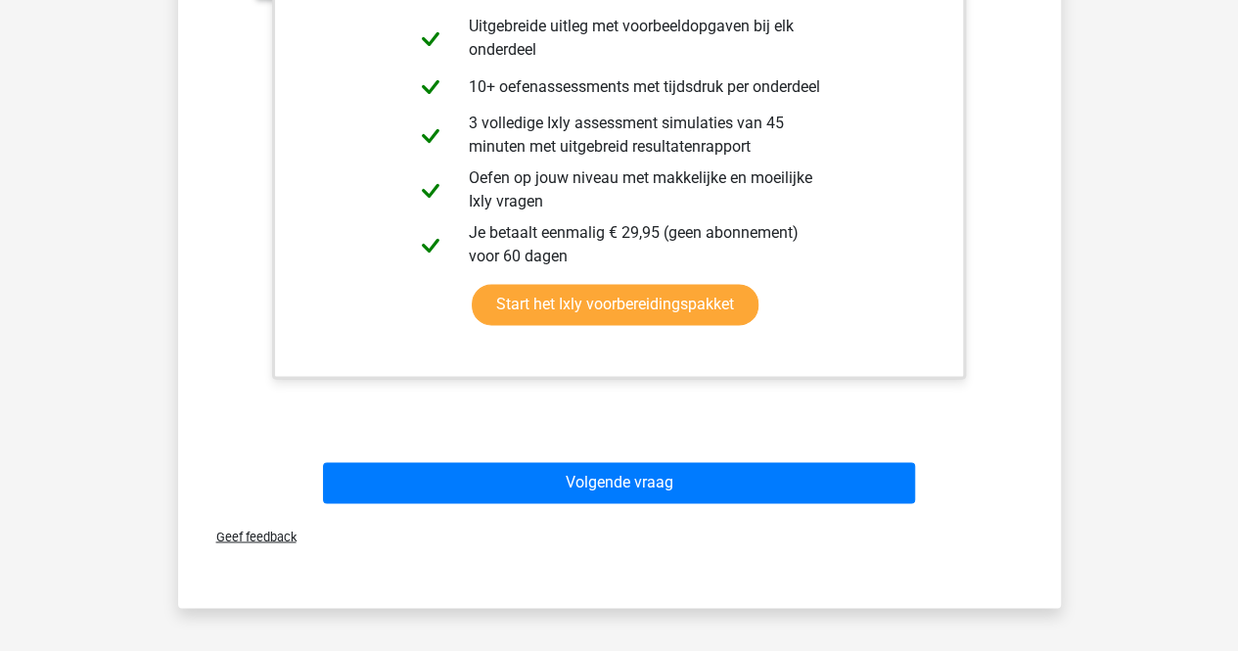
scroll to position [1426, 0]
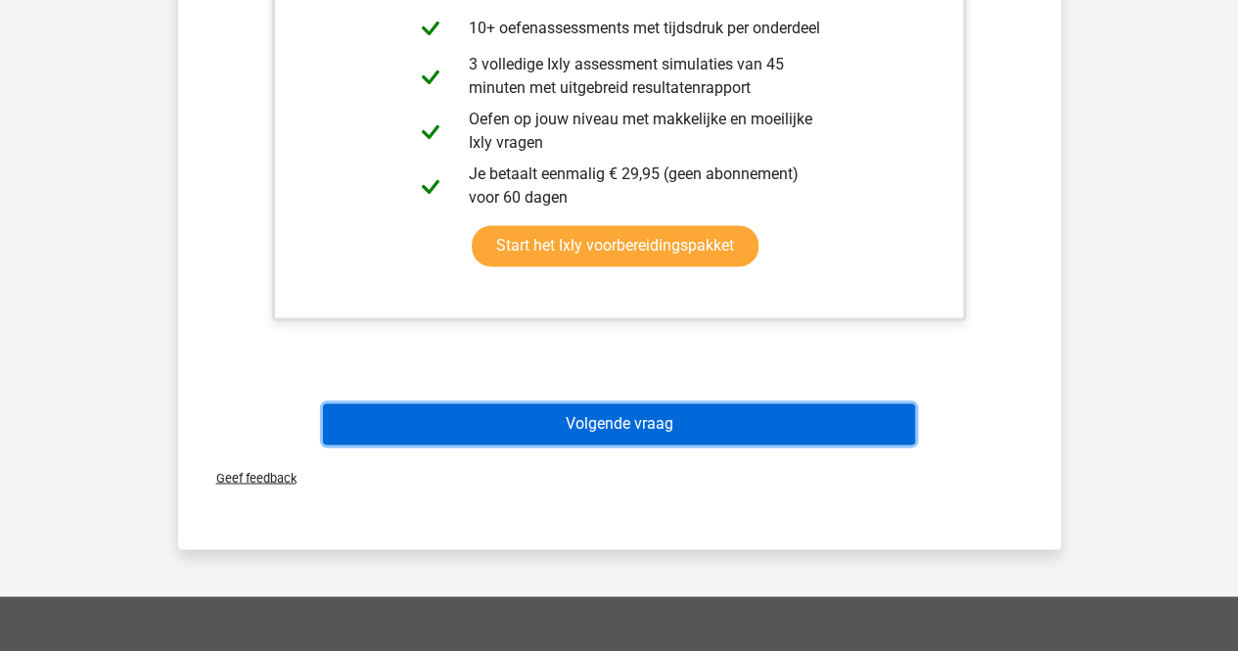
click at [663, 426] on button "Volgende vraag" at bounding box center [619, 423] width 592 height 41
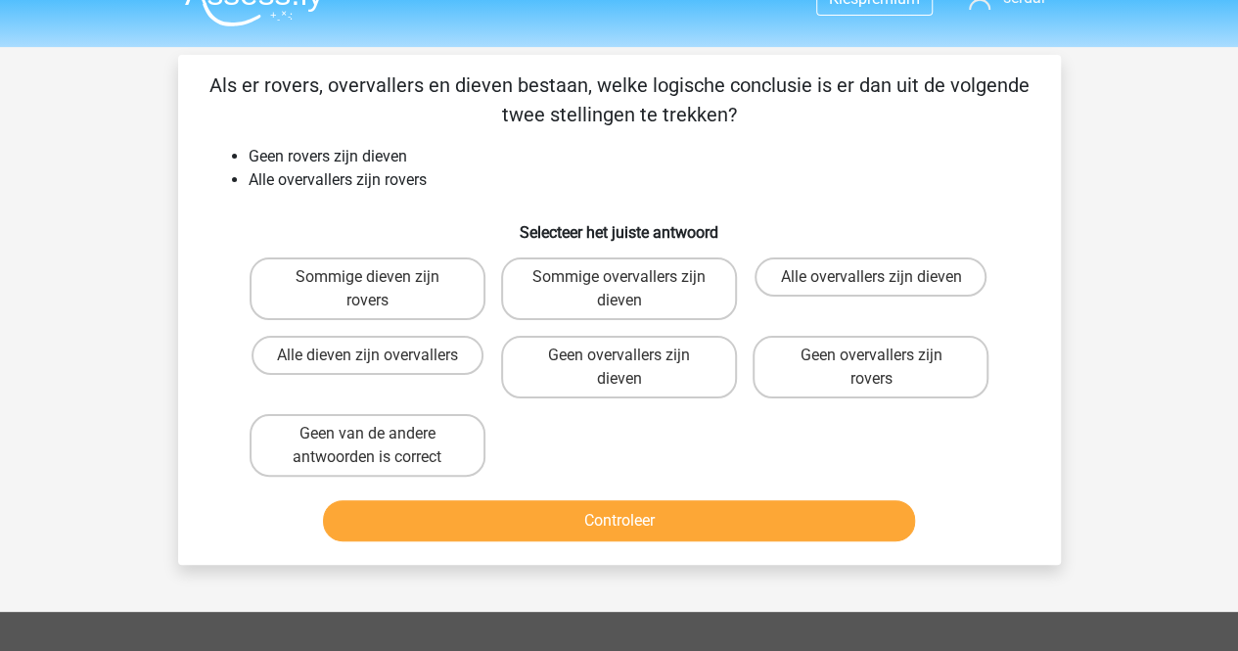
scroll to position [30, 0]
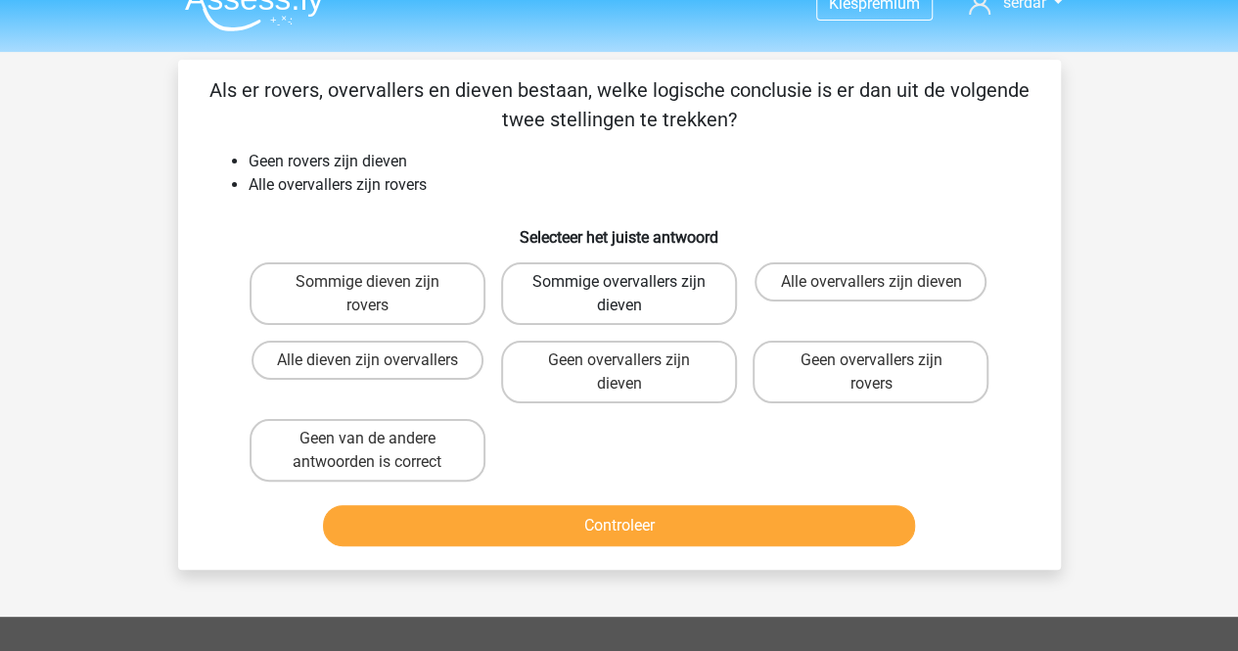
click at [671, 282] on label "Sommige overvallers zijn dieven" at bounding box center [619, 293] width 236 height 63
click at [631, 282] on input "Sommige overvallers zijn dieven" at bounding box center [624, 288] width 13 height 13
radio input "true"
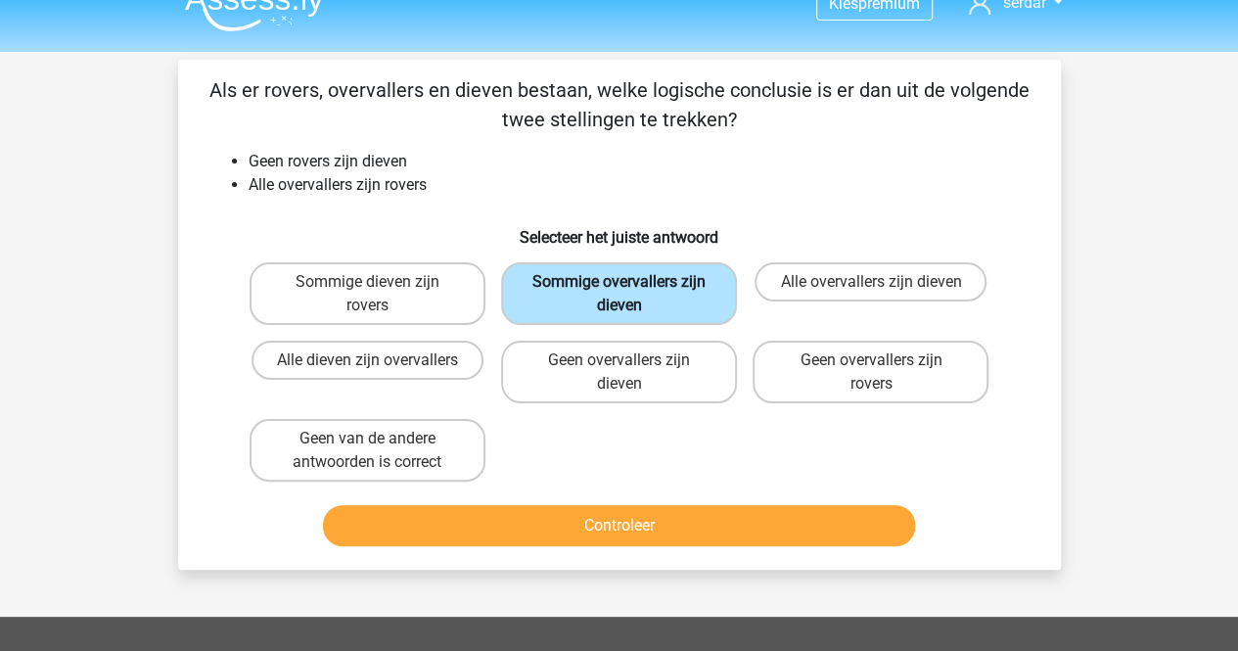
click at [671, 282] on label "Sommige overvallers zijn dieven" at bounding box center [619, 293] width 236 height 63
click at [631, 282] on input "Sommige overvallers zijn dieven" at bounding box center [624, 288] width 13 height 13
click at [322, 353] on label "Alle dieven zijn overvallers" at bounding box center [367, 359] width 232 height 39
click at [367, 360] on input "Alle dieven zijn overvallers" at bounding box center [373, 366] width 13 height 13
radio input "true"
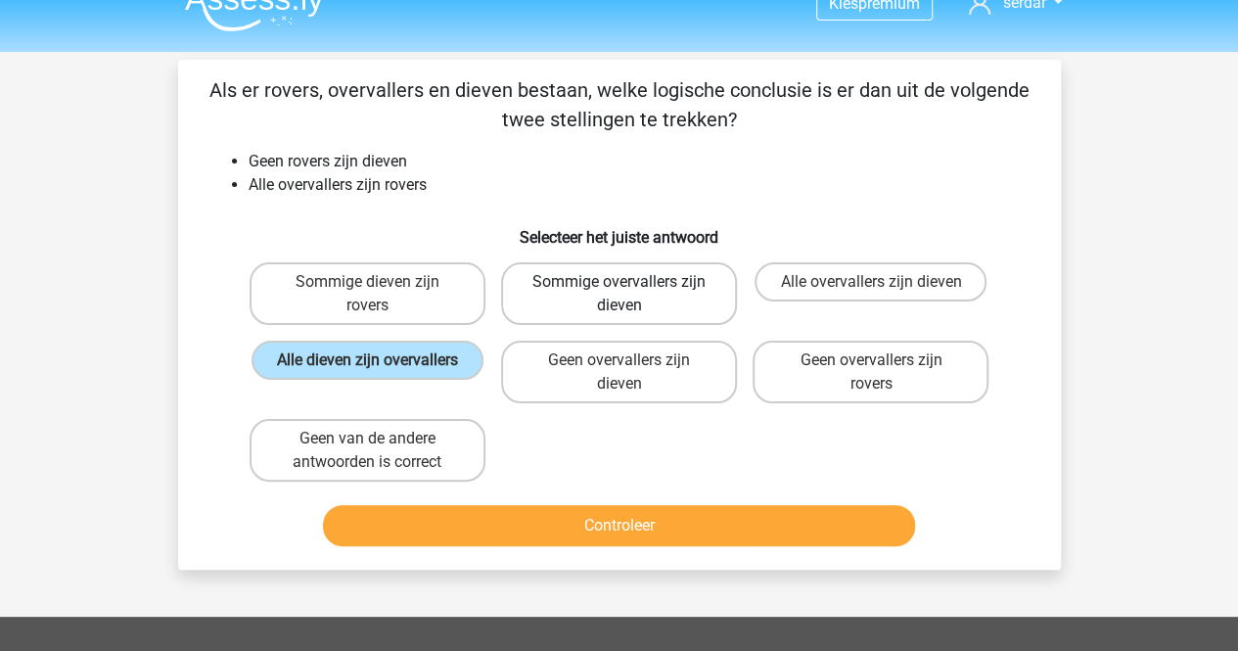
click at [585, 290] on label "Sommige overvallers zijn dieven" at bounding box center [619, 293] width 236 height 63
click at [618, 290] on input "Sommige overvallers zijn dieven" at bounding box center [624, 288] width 13 height 13
radio input "true"
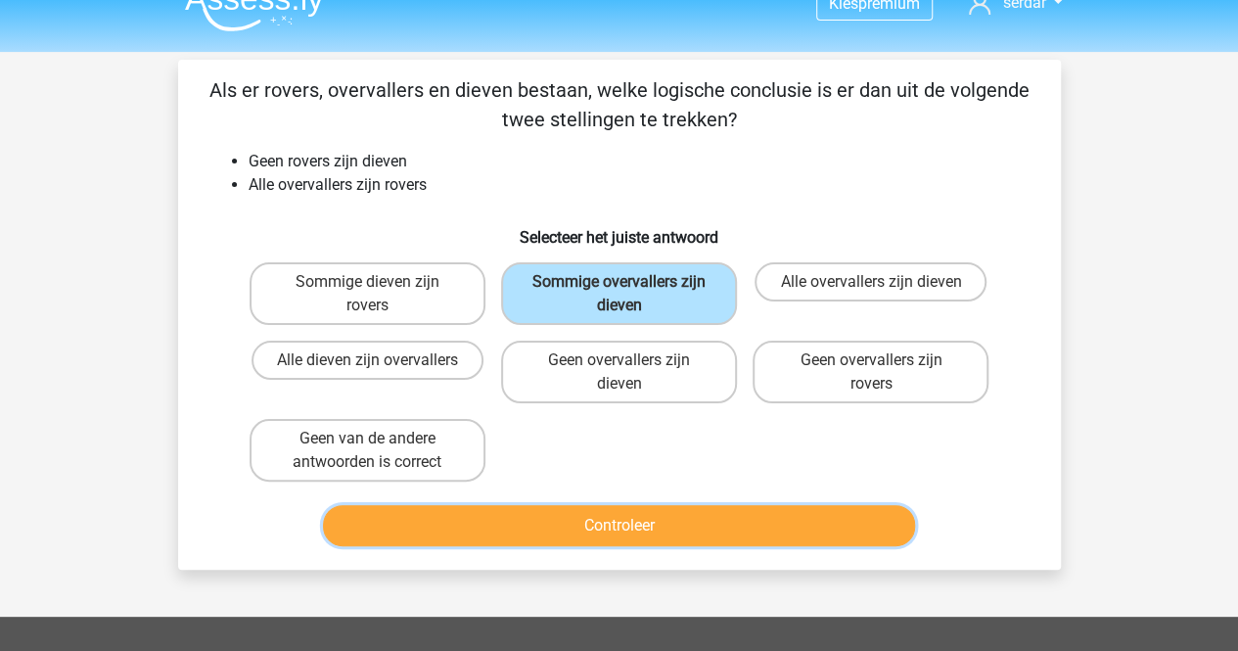
click at [589, 513] on button "Controleer" at bounding box center [619, 525] width 592 height 41
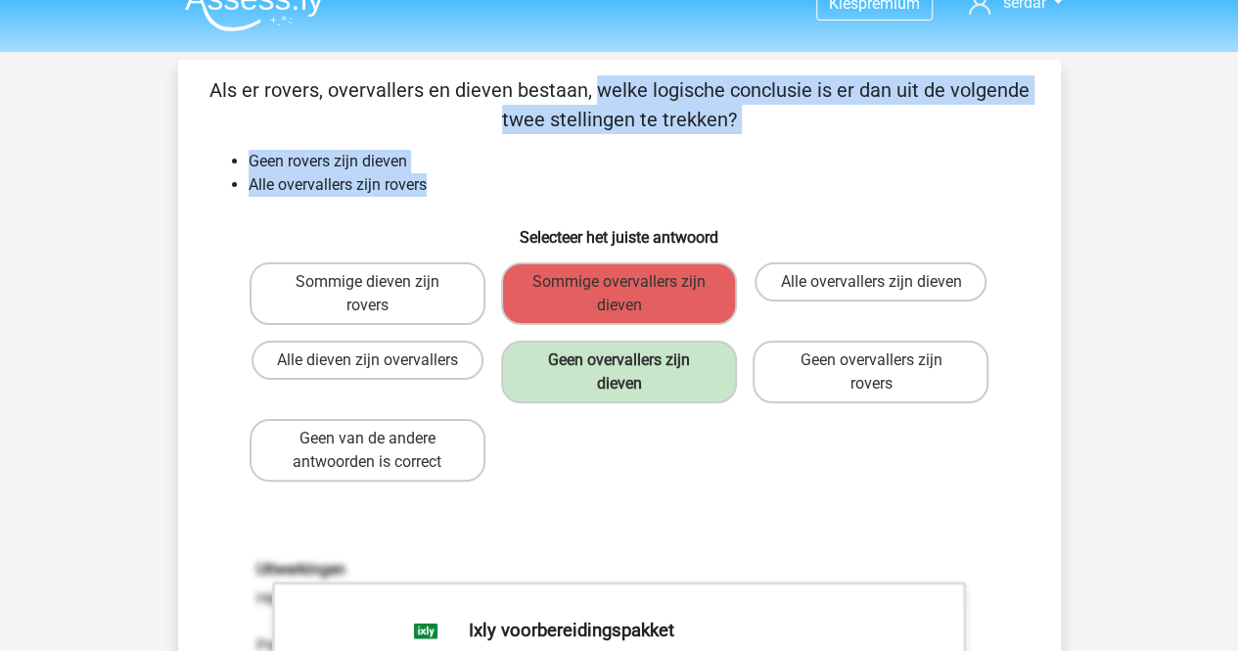
drag, startPoint x: 217, startPoint y: 86, endPoint x: 434, endPoint y: 195, distance: 242.8
click at [434, 195] on div "Als er rovers, overvallers en dieven bestaan, welke logische conclusie is er da…" at bounding box center [619, 629] width 867 height 1108
copy div "Als er rovers, overvallers en dieven bestaan, welke logische conclusie is er da…"
click at [313, 159] on li "Geen rovers zijn dieven" at bounding box center [638, 161] width 781 height 23
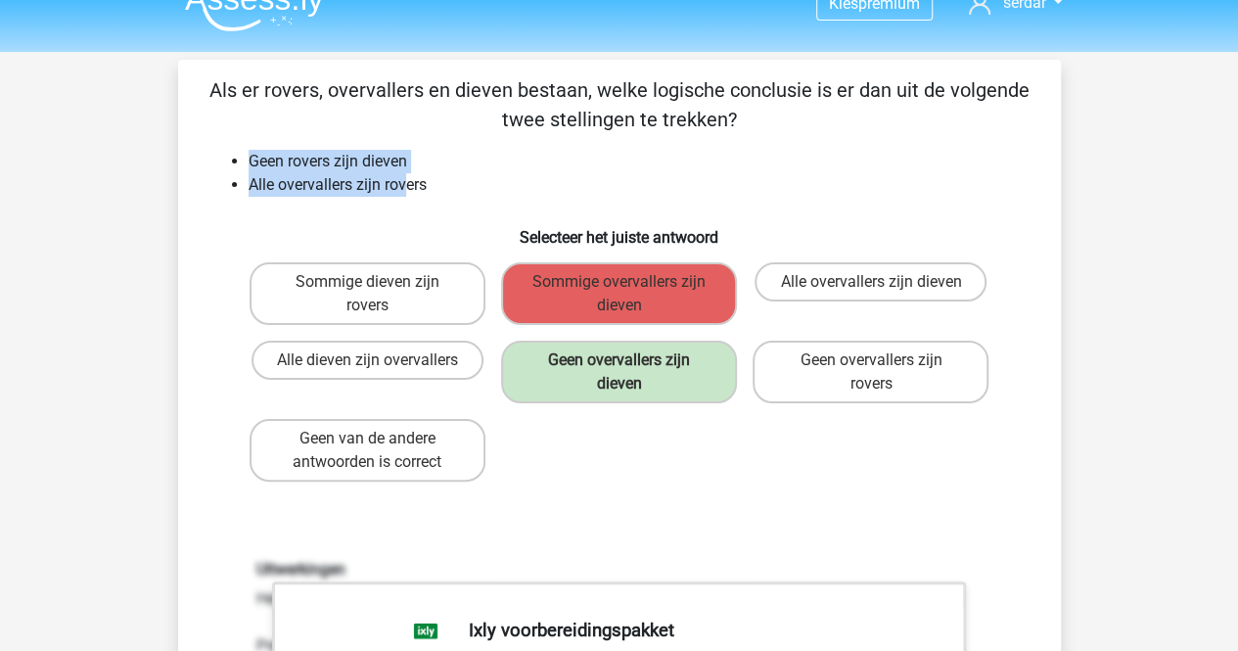
drag, startPoint x: 229, startPoint y: 156, endPoint x: 406, endPoint y: 179, distance: 178.6
click at [406, 179] on ul "Geen rovers zijn dieven Alle overvallers zijn rovers" at bounding box center [619, 173] width 820 height 47
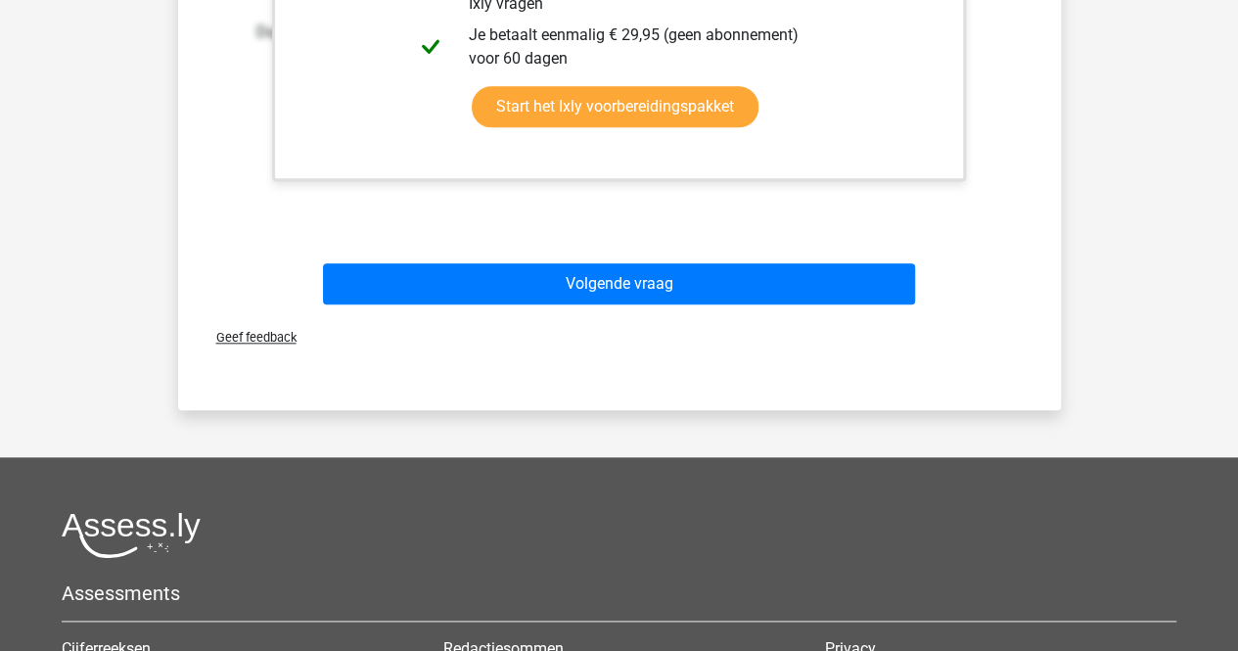
scroll to position [956, 0]
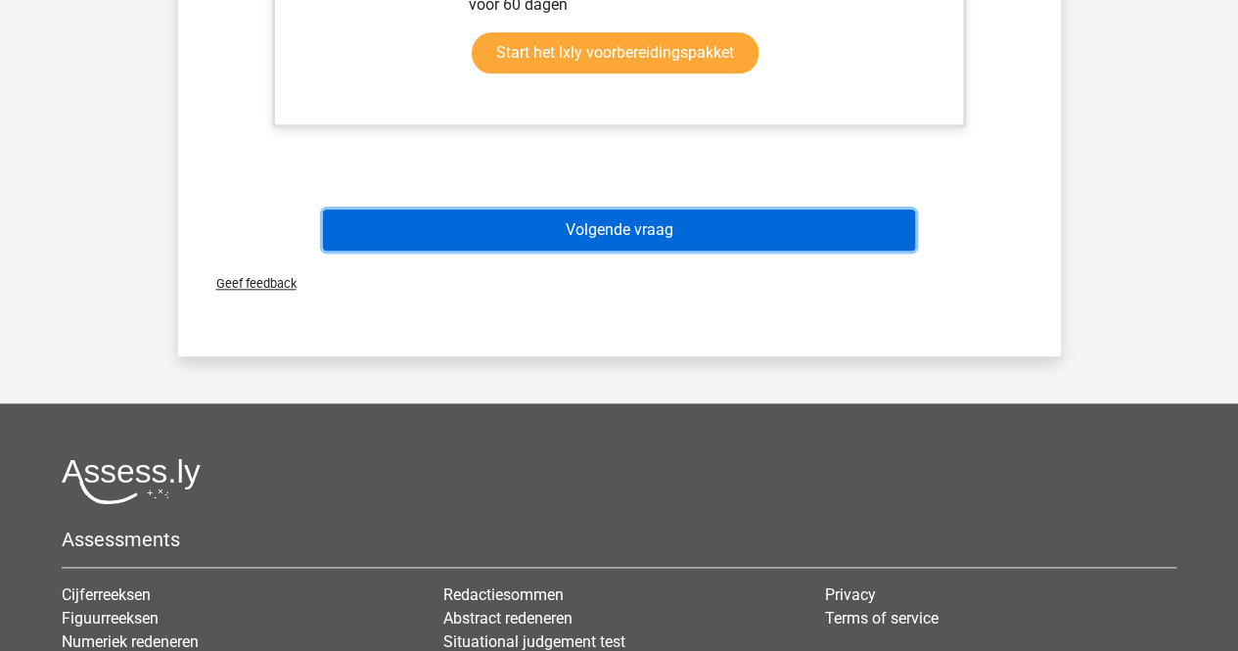
click at [569, 246] on button "Volgende vraag" at bounding box center [619, 229] width 592 height 41
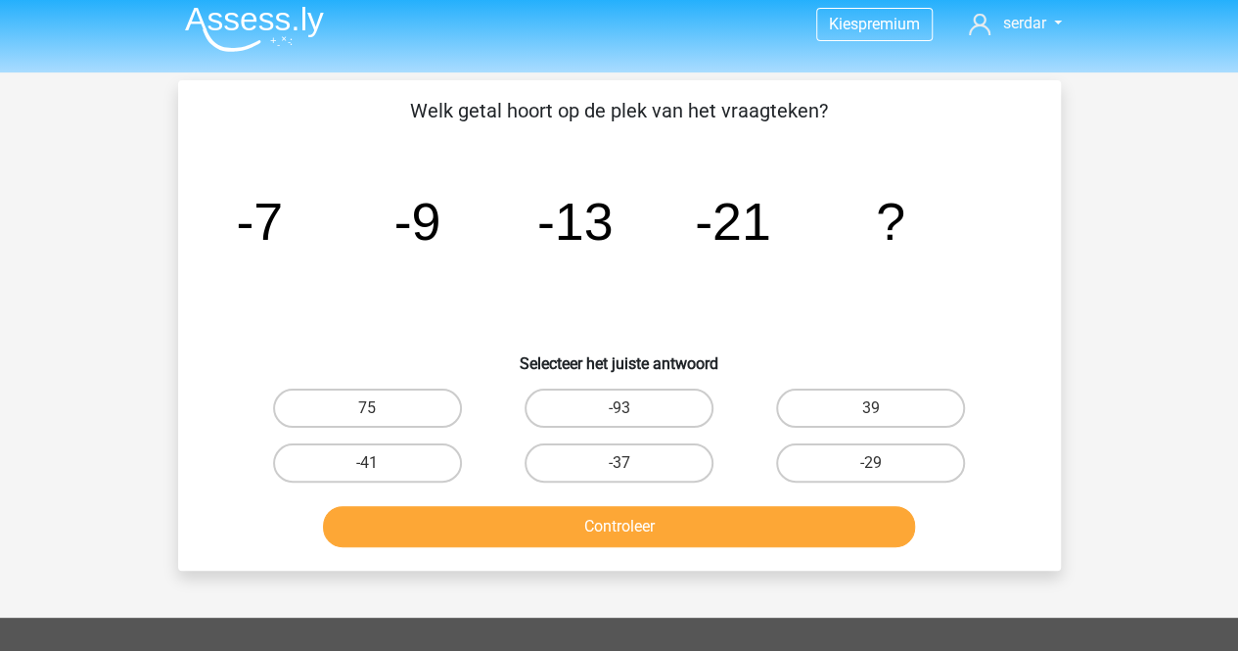
scroll to position [0, 0]
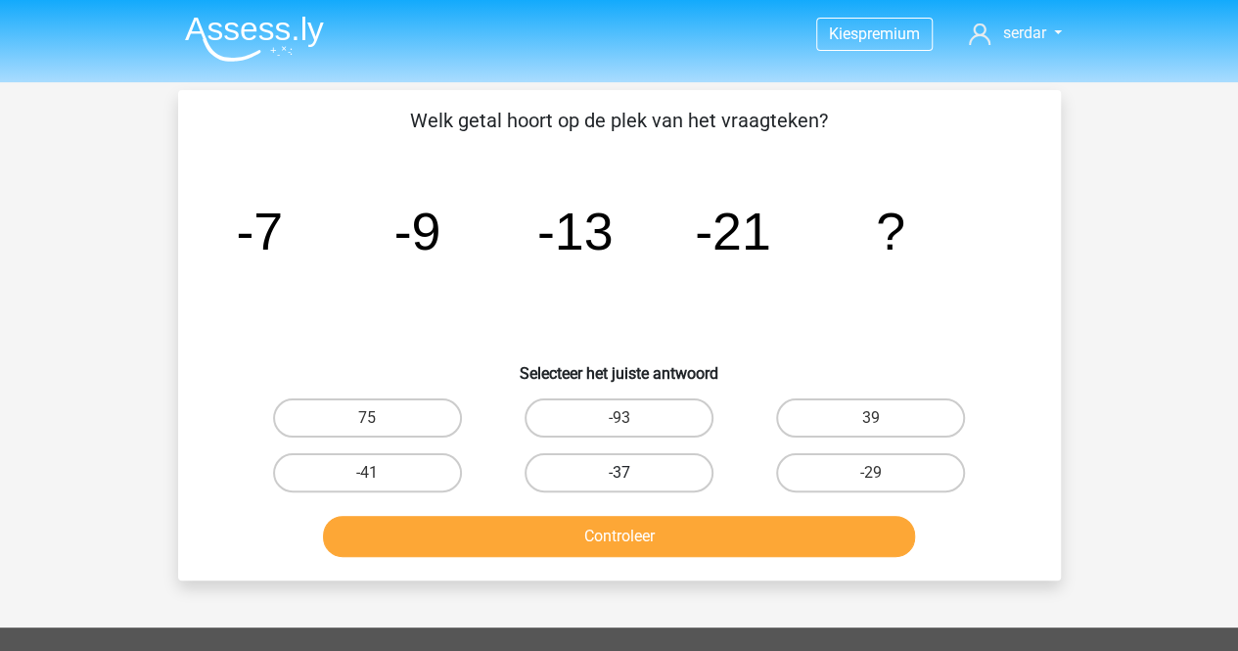
click at [662, 481] on label "-37" at bounding box center [618, 472] width 189 height 39
click at [631, 481] on input "-37" at bounding box center [624, 479] width 13 height 13
radio input "true"
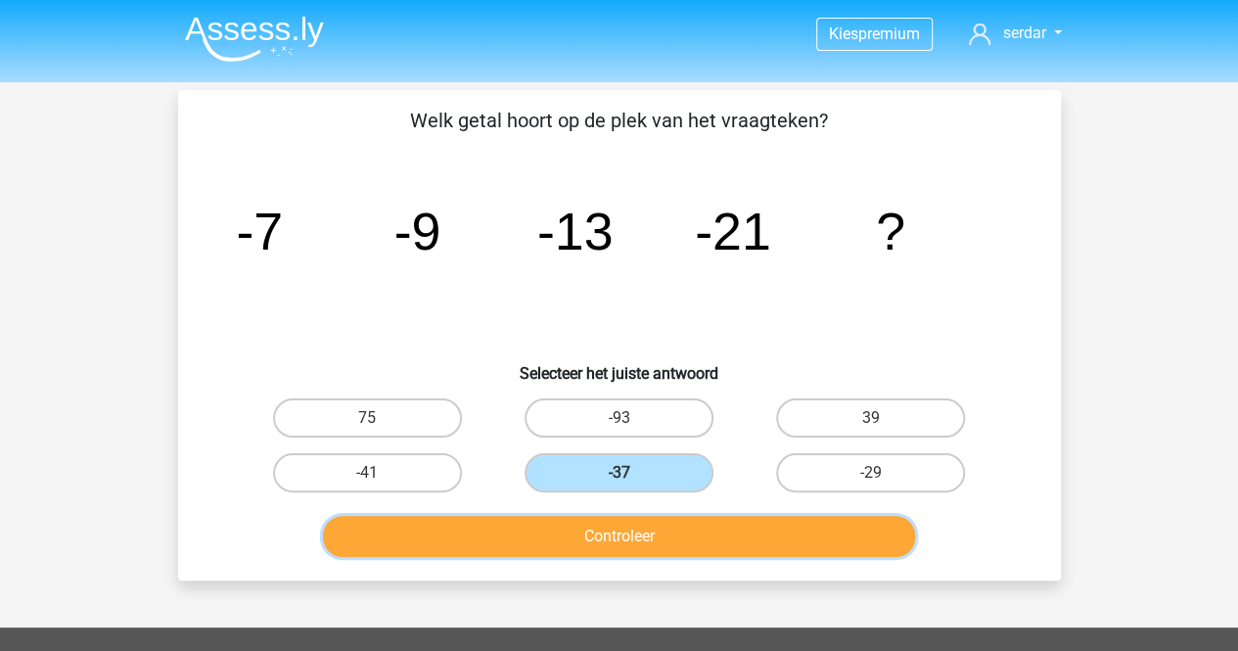
click at [669, 539] on button "Controleer" at bounding box center [619, 536] width 592 height 41
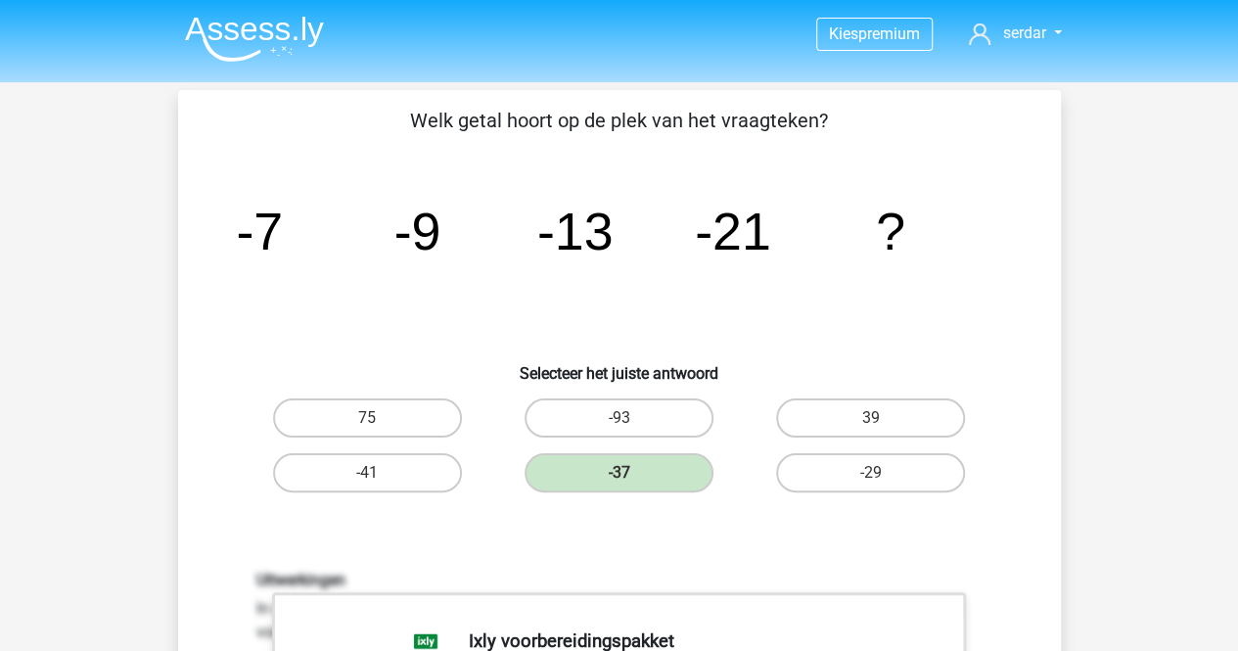
scroll to position [569, 0]
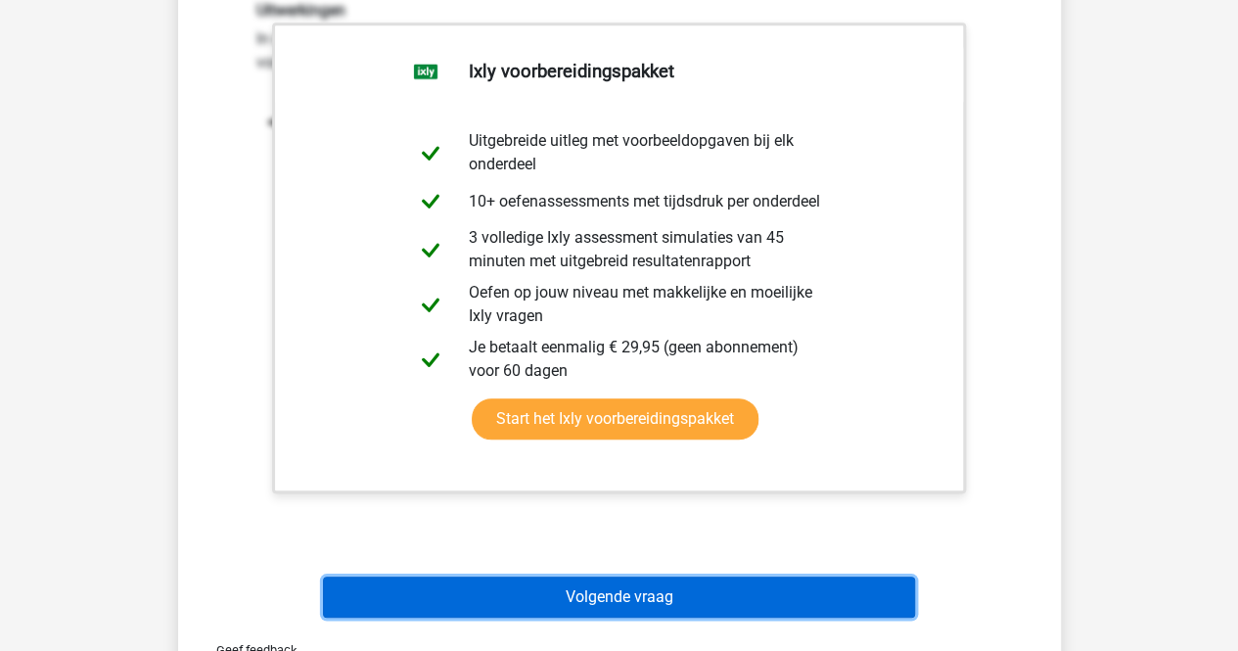
click at [714, 584] on button "Volgende vraag" at bounding box center [619, 596] width 592 height 41
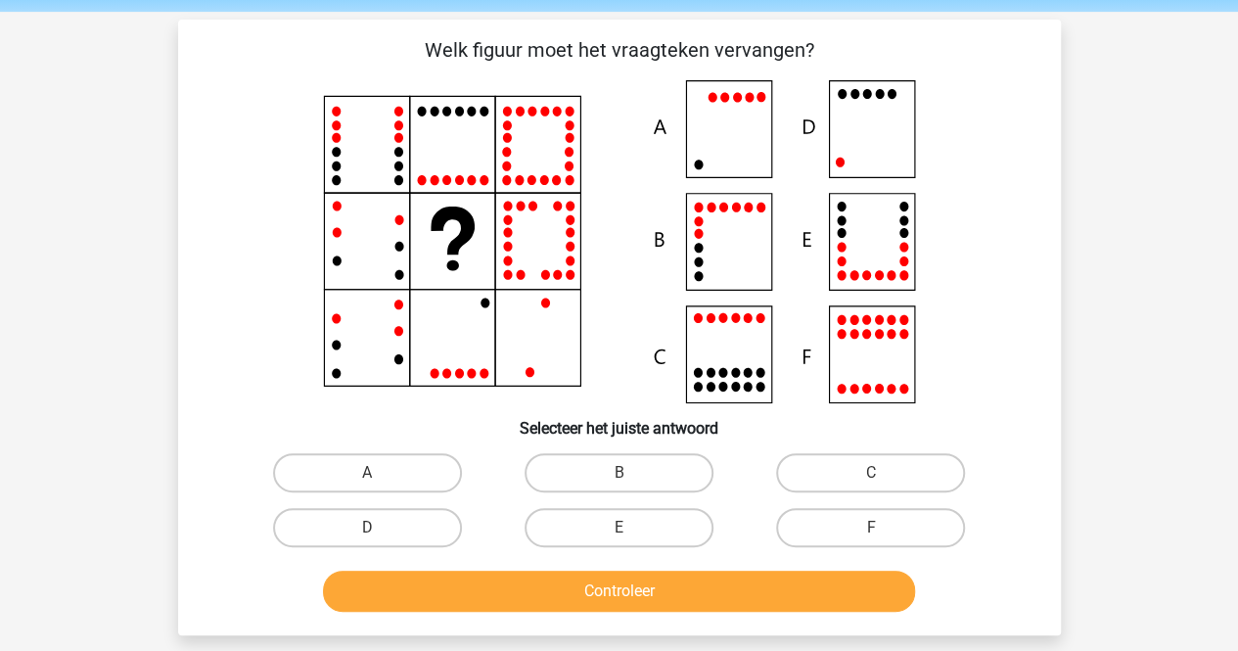
scroll to position [78, 0]
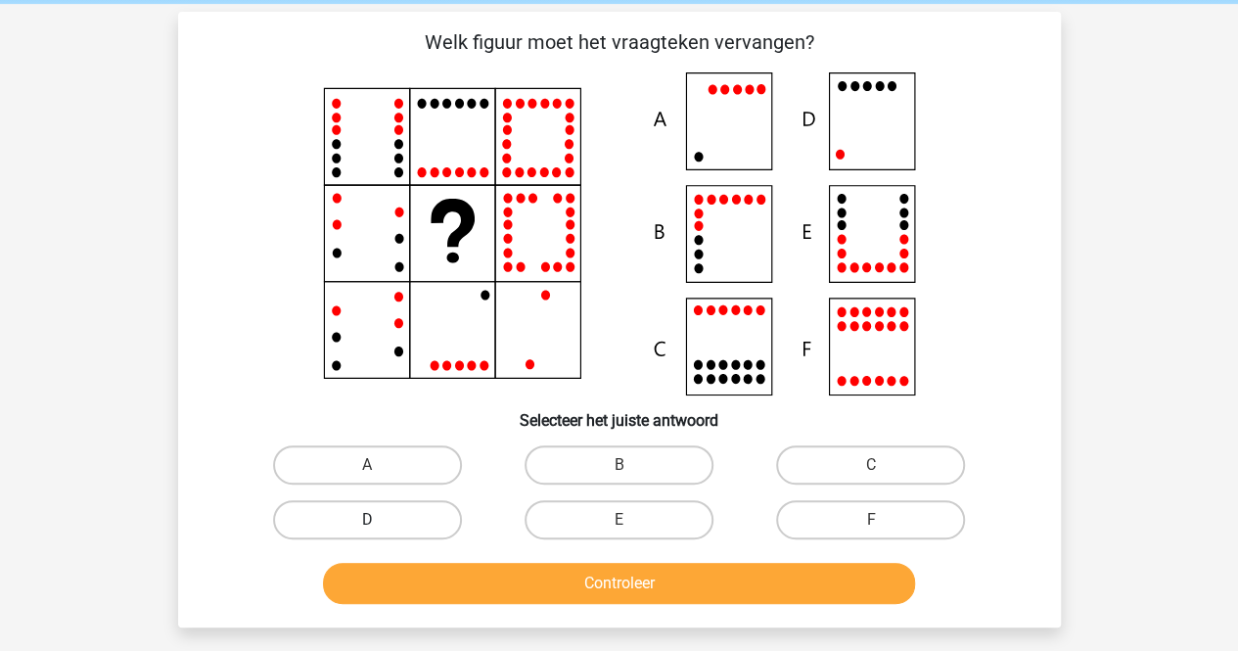
click at [400, 517] on label "D" at bounding box center [367, 519] width 189 height 39
click at [380, 519] on input "D" at bounding box center [373, 525] width 13 height 13
radio input "true"
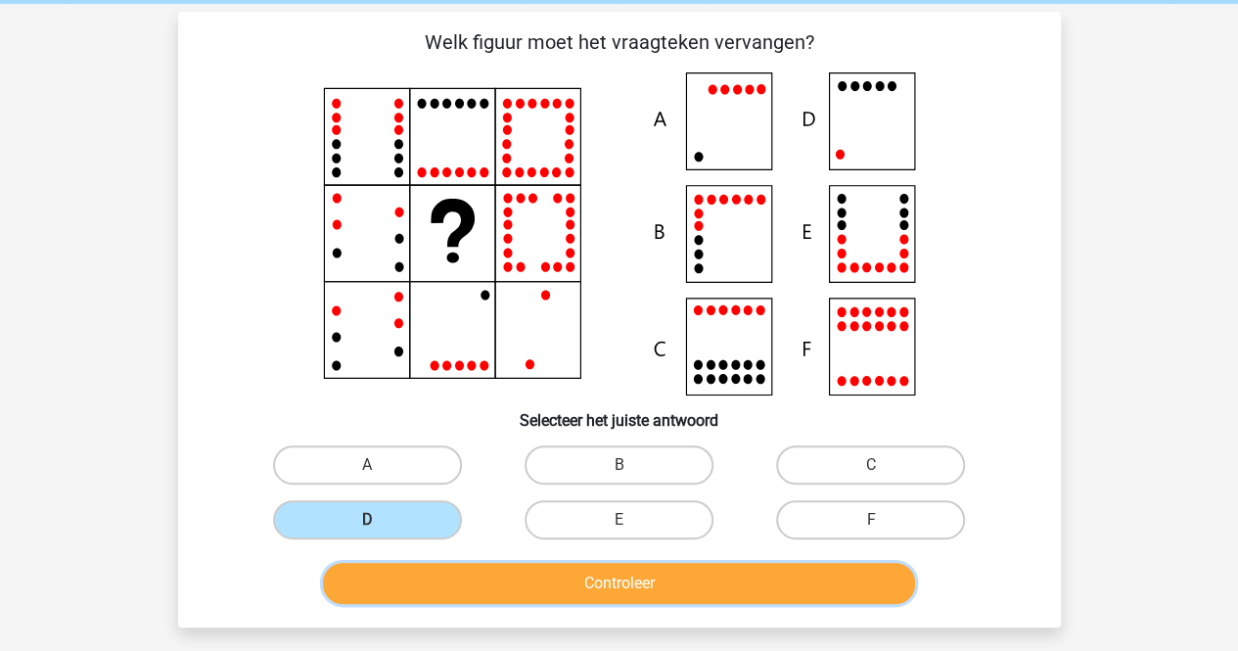
click at [549, 601] on button "Controleer" at bounding box center [619, 583] width 592 height 41
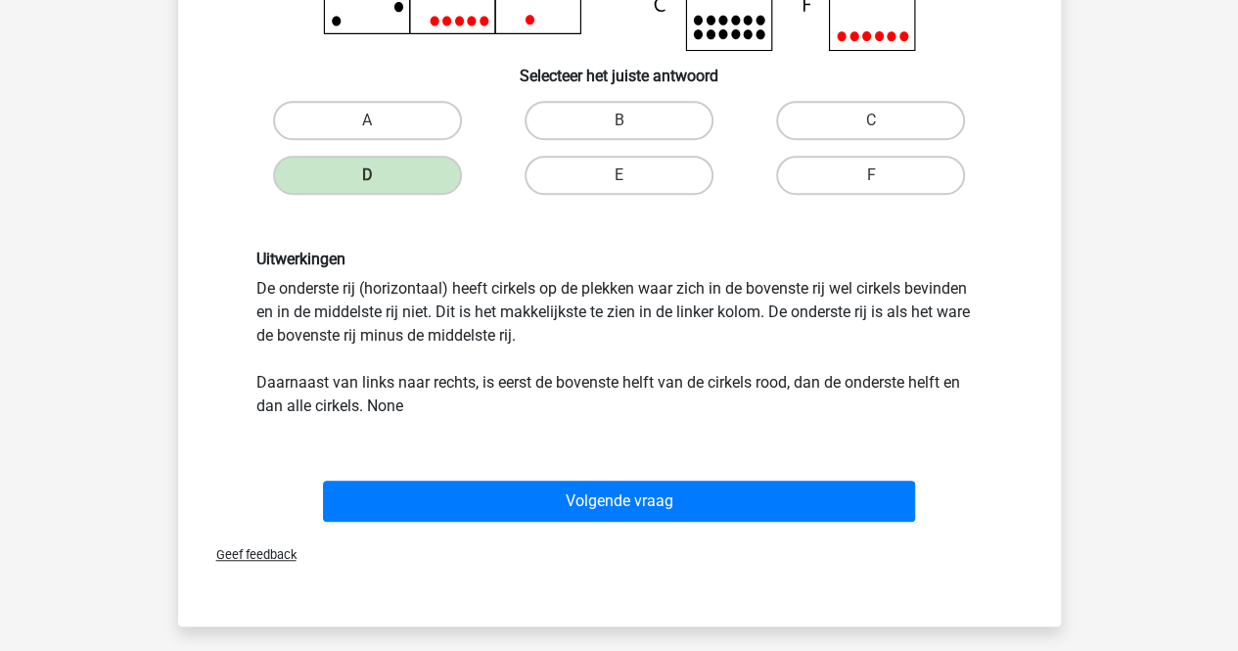
scroll to position [455, 0]
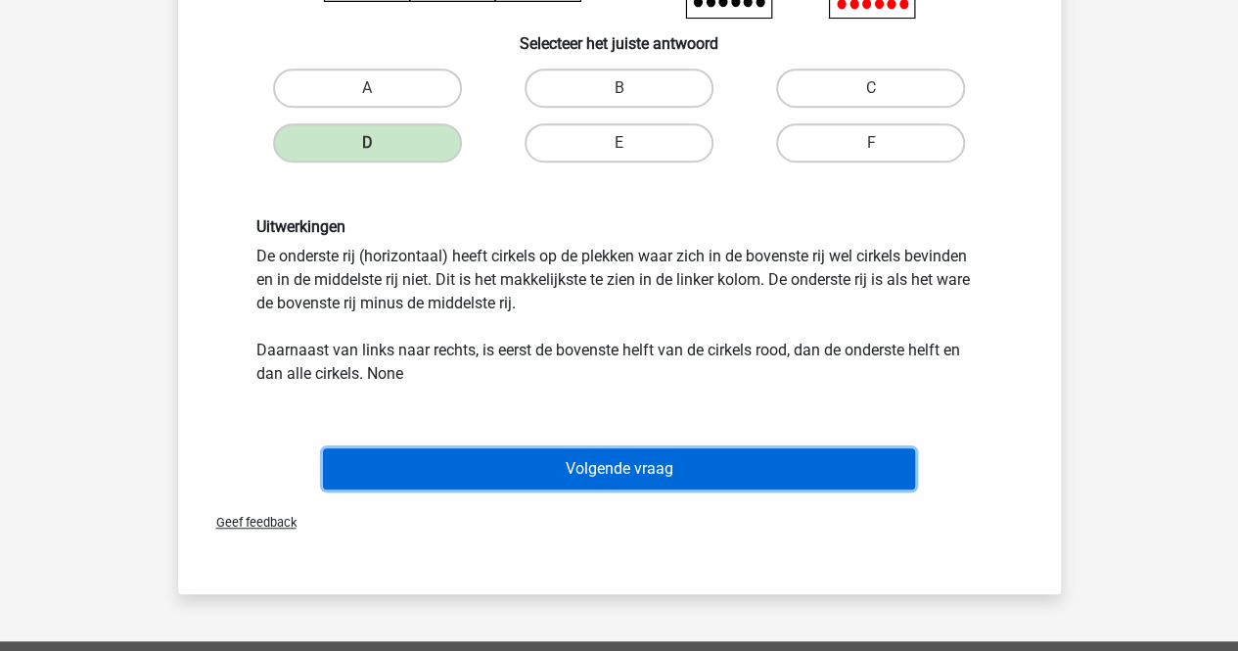
click at [450, 474] on button "Volgende vraag" at bounding box center [619, 468] width 592 height 41
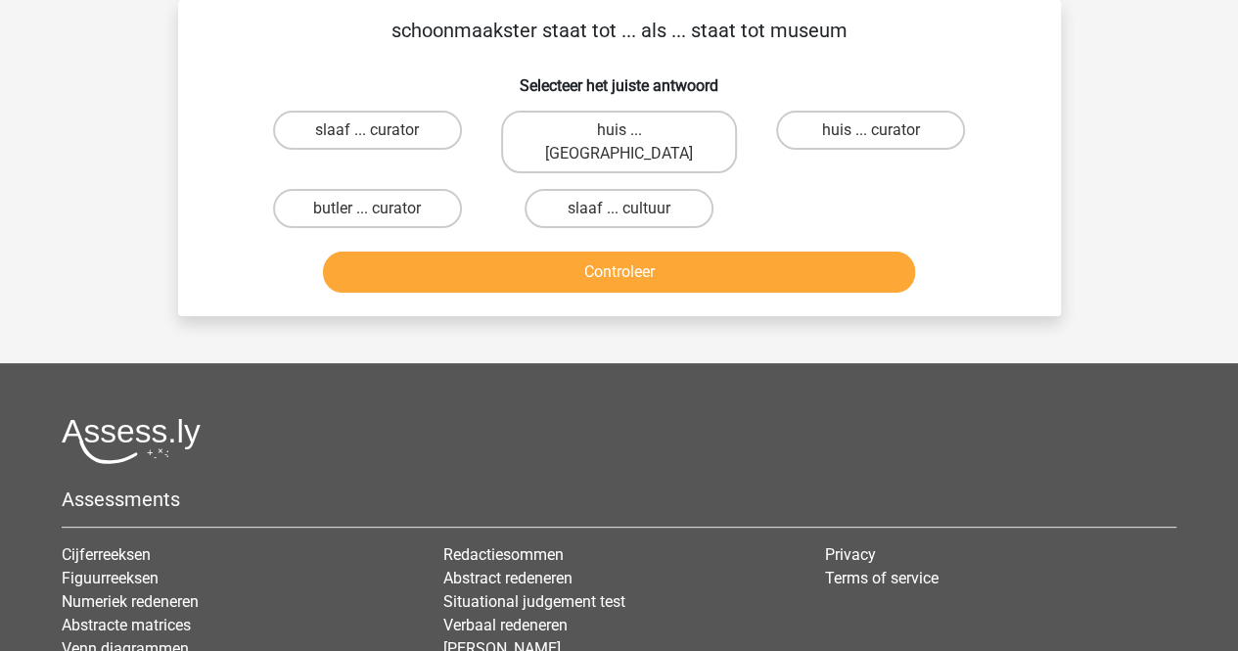
scroll to position [0, 0]
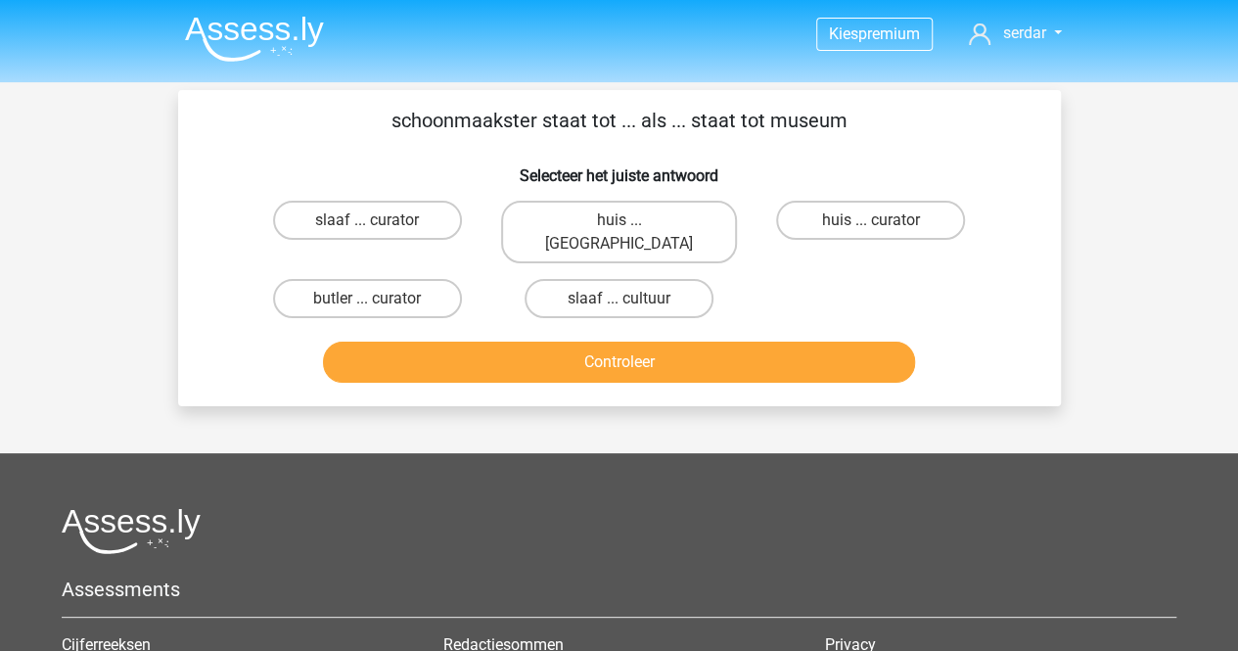
drag, startPoint x: 391, startPoint y: 121, endPoint x: 897, endPoint y: 112, distance: 505.9
click at [897, 112] on p "schoonmaakster staat tot ... als ... staat tot museum" at bounding box center [619, 120] width 820 height 29
copy p "schoonmaakster staat tot ... als ... staat tot museum"
click at [897, 112] on p "schoonmaakster staat tot ... als ... staat tot museum" at bounding box center [619, 120] width 820 height 29
click at [918, 207] on label "huis ... curator" at bounding box center [870, 220] width 189 height 39
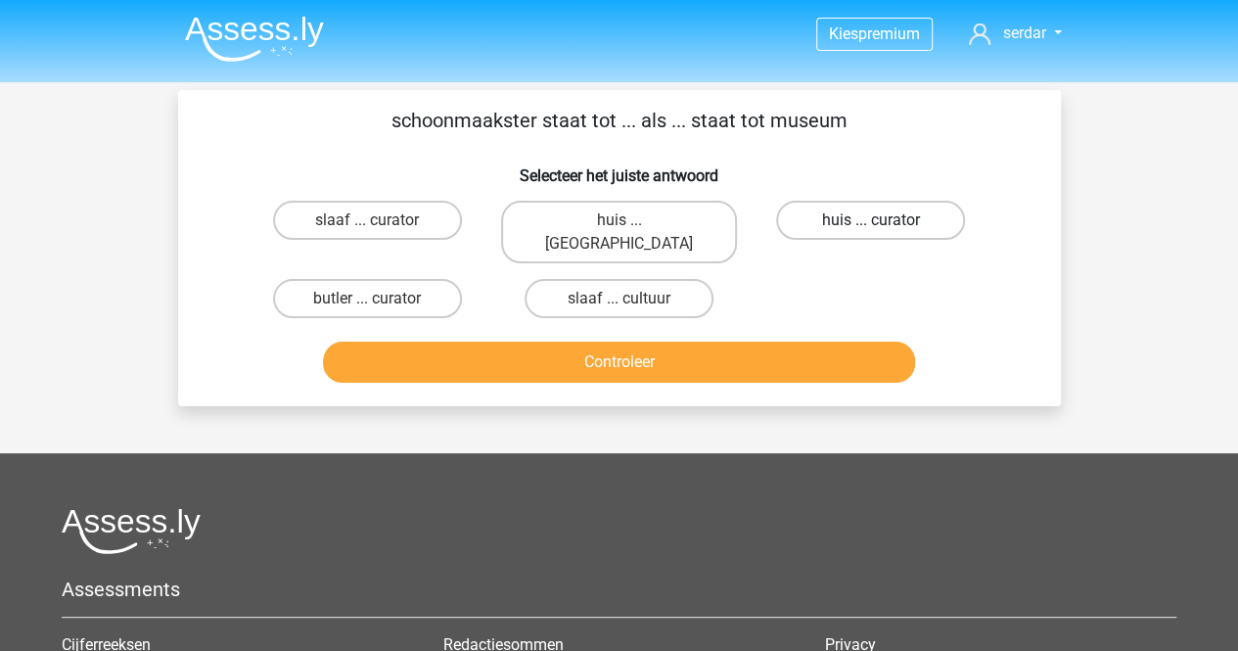
click at [883, 220] on input "huis ... curator" at bounding box center [877, 226] width 13 height 13
radio input "true"
click at [390, 280] on label "butler ... curator" at bounding box center [367, 298] width 189 height 39
click at [380, 298] on input "butler ... curator" at bounding box center [373, 304] width 13 height 13
radio input "true"
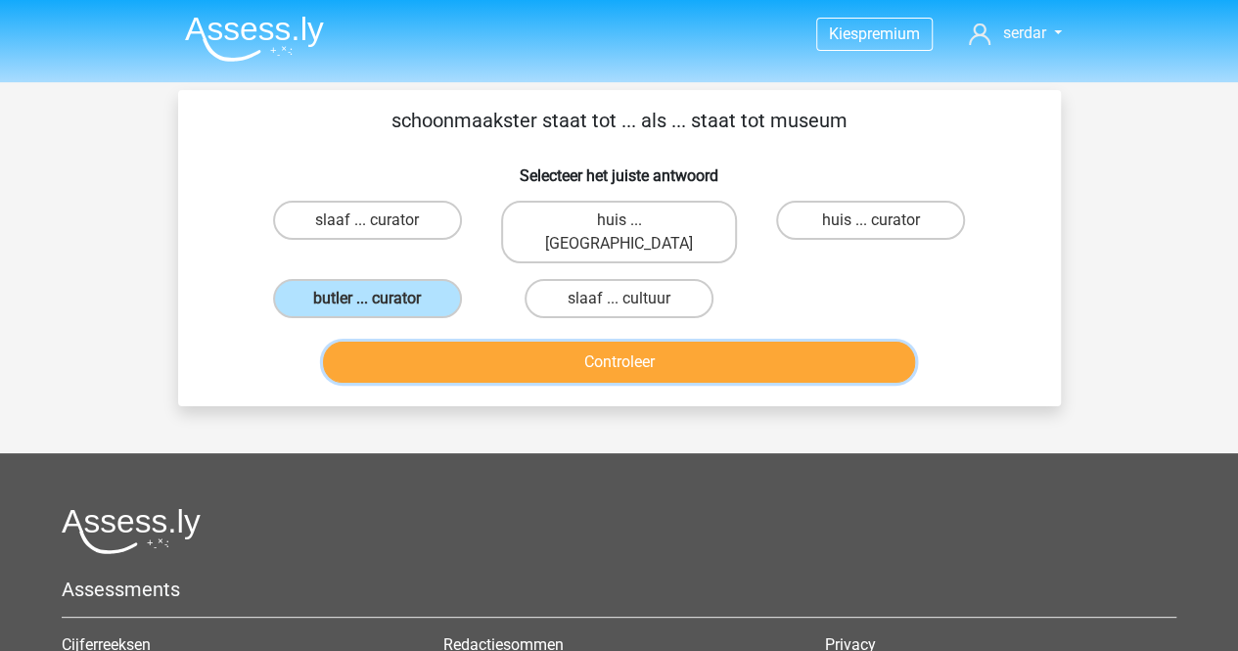
click at [478, 355] on button "Controleer" at bounding box center [619, 361] width 592 height 41
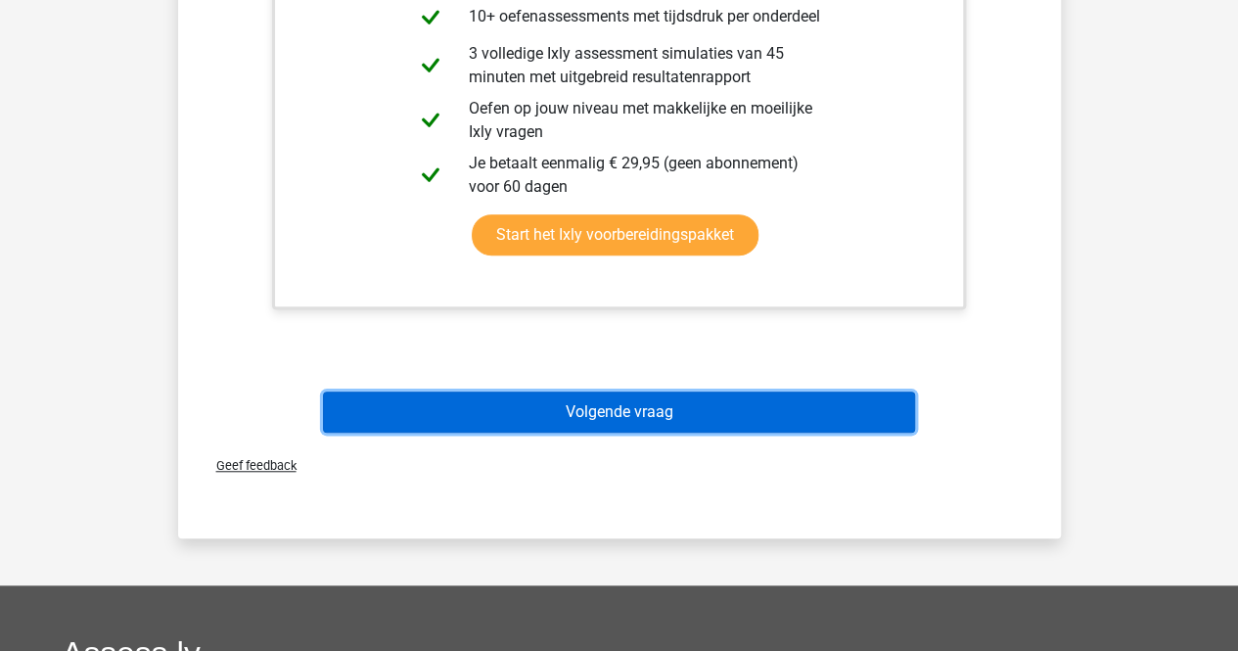
click at [654, 391] on button "Volgende vraag" at bounding box center [619, 411] width 592 height 41
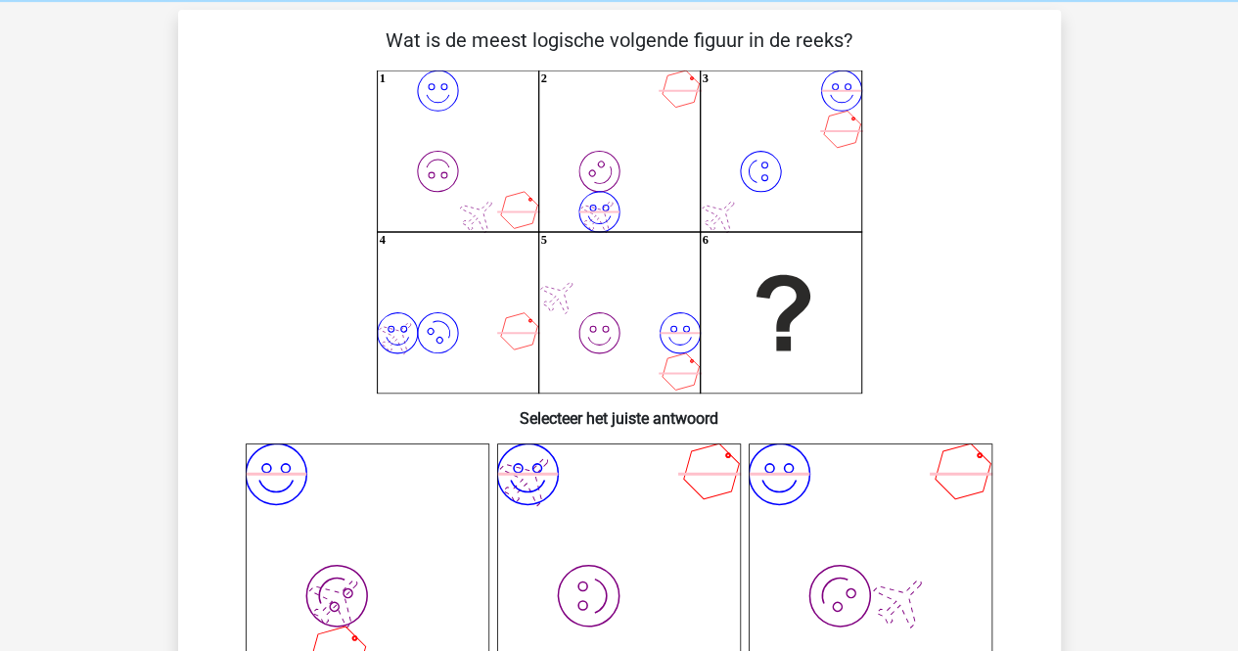
scroll to position [86, 0]
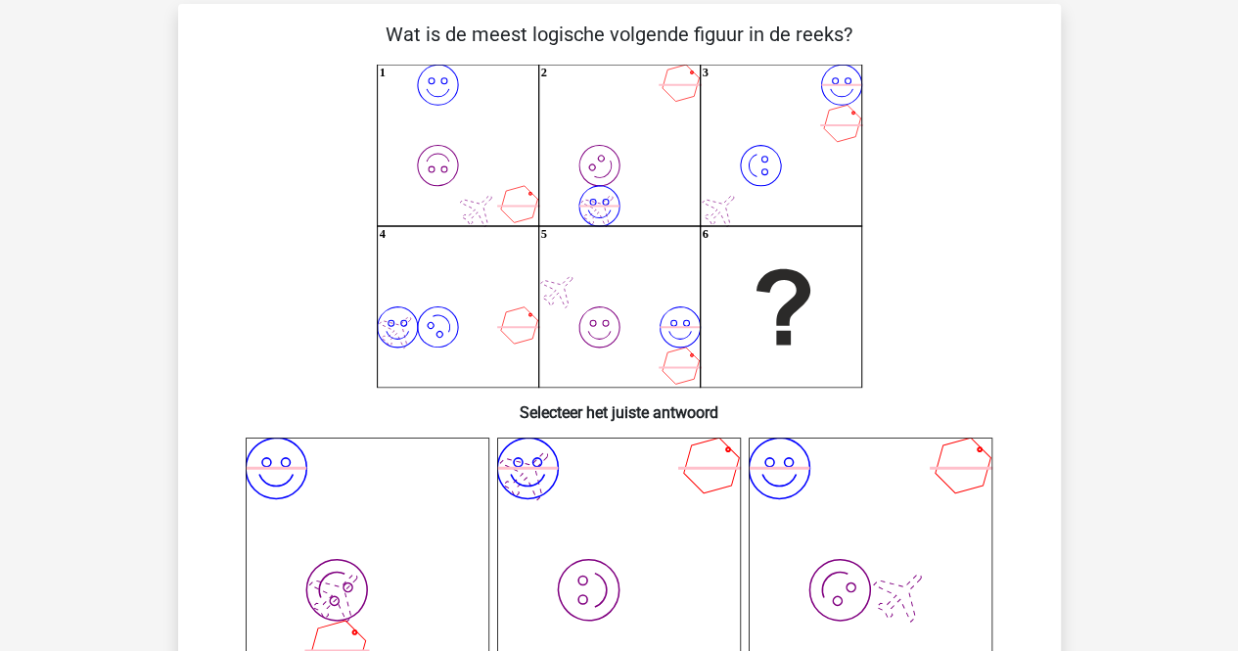
click at [393, 322] on icon at bounding box center [390, 323] width 6 height 6
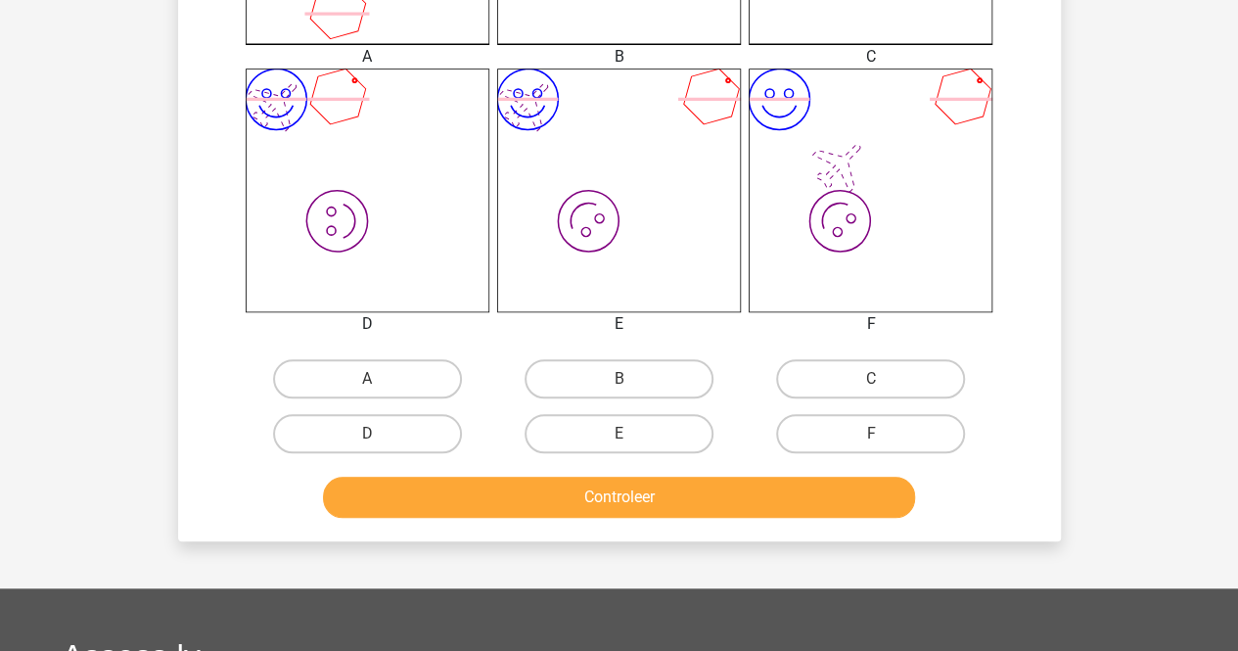
scroll to position [725, 0]
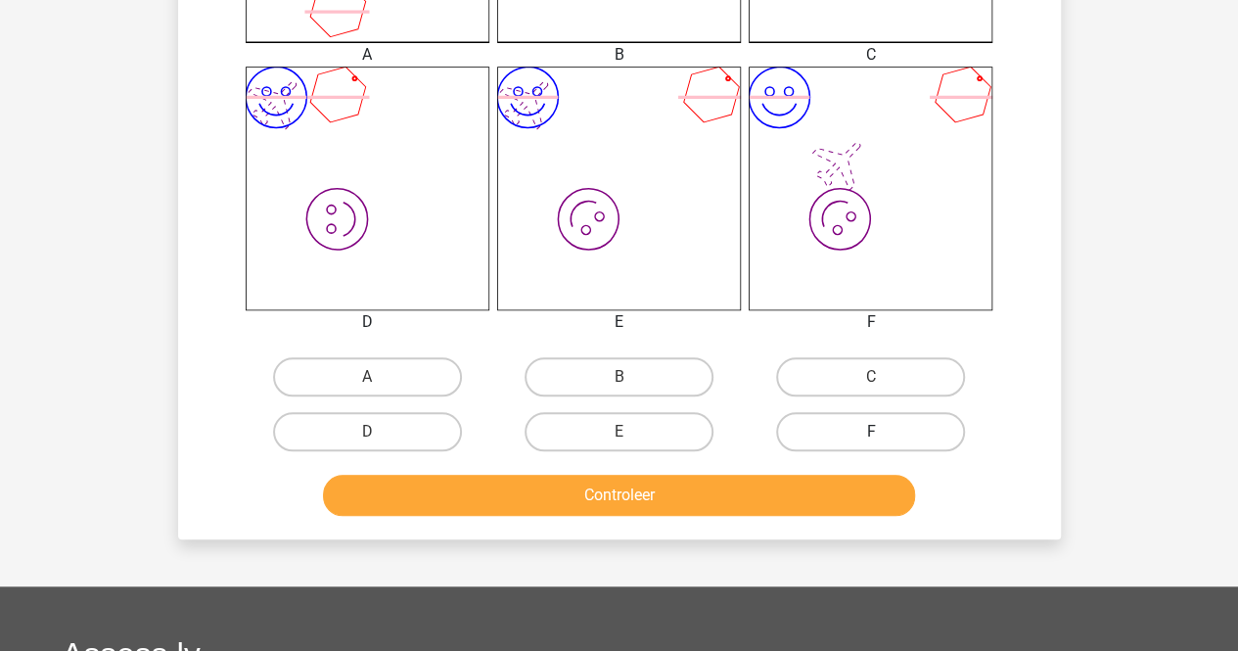
click at [913, 429] on label "F" at bounding box center [870, 431] width 189 height 39
click at [883, 431] on input "F" at bounding box center [877, 437] width 13 height 13
radio input "true"
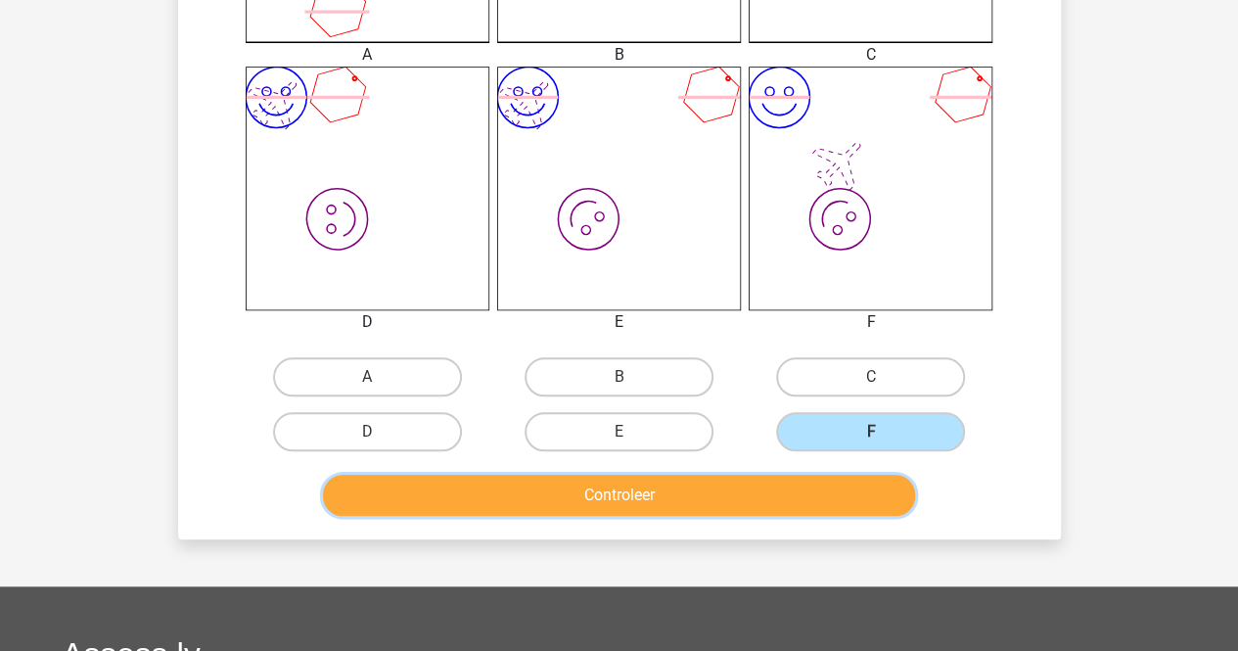
click at [801, 489] on button "Controleer" at bounding box center [619, 494] width 592 height 41
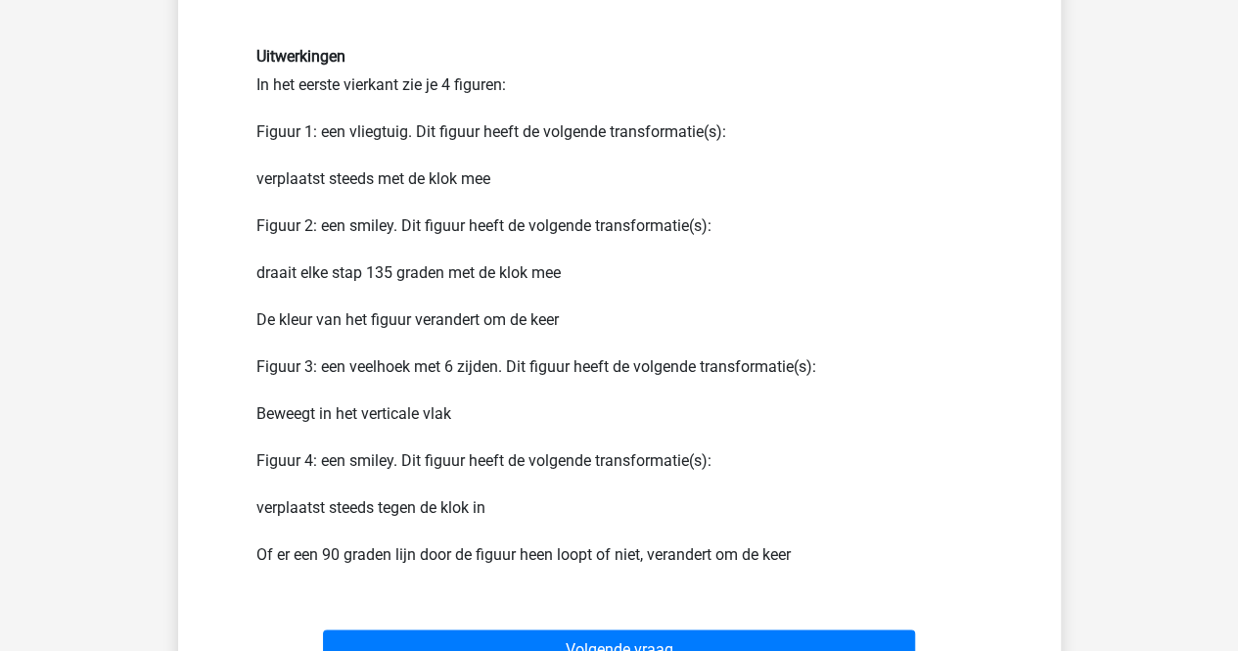
scroll to position [1264, 0]
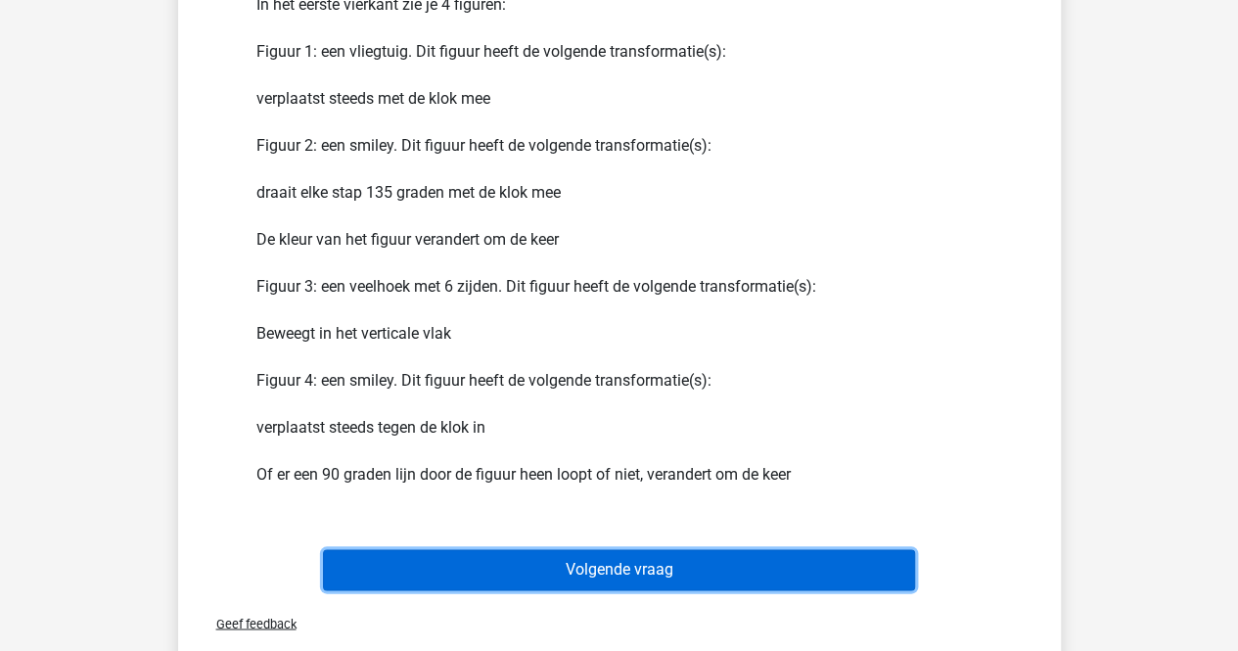
click at [667, 578] on button "Volgende vraag" at bounding box center [619, 569] width 592 height 41
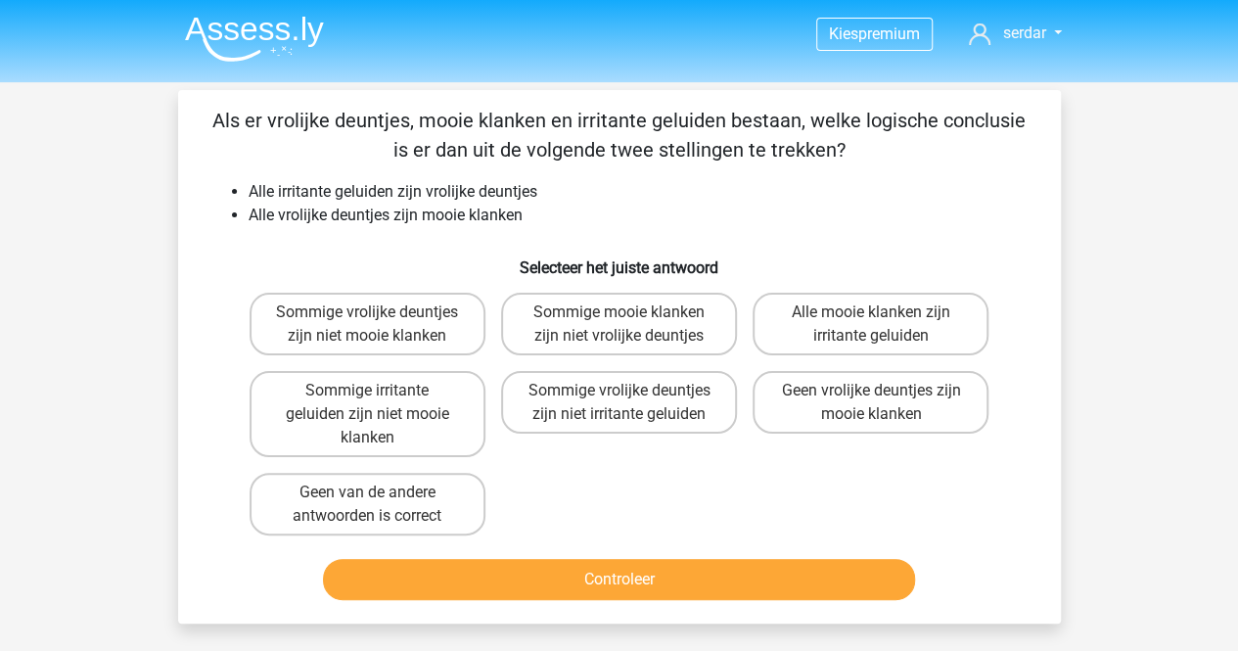
scroll to position [29, 0]
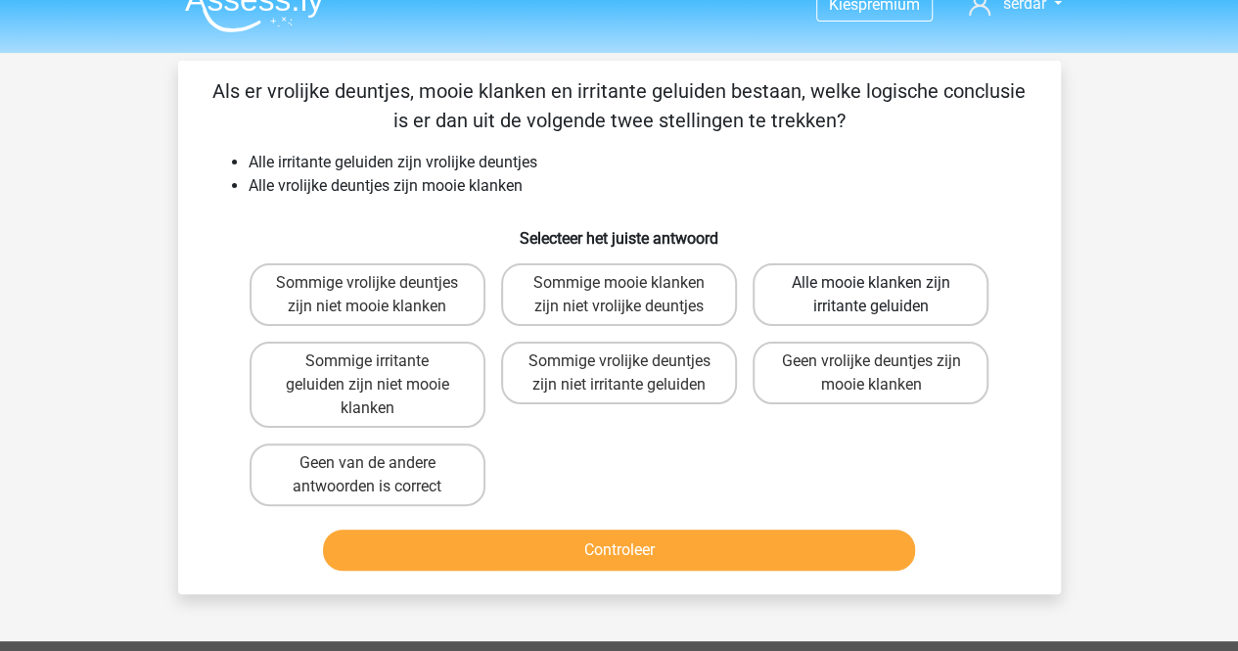
click at [855, 302] on label "Alle mooie klanken zijn irritante geluiden" at bounding box center [870, 294] width 236 height 63
click at [871, 295] on input "Alle mooie klanken zijn irritante geluiden" at bounding box center [877, 289] width 13 height 13
radio input "true"
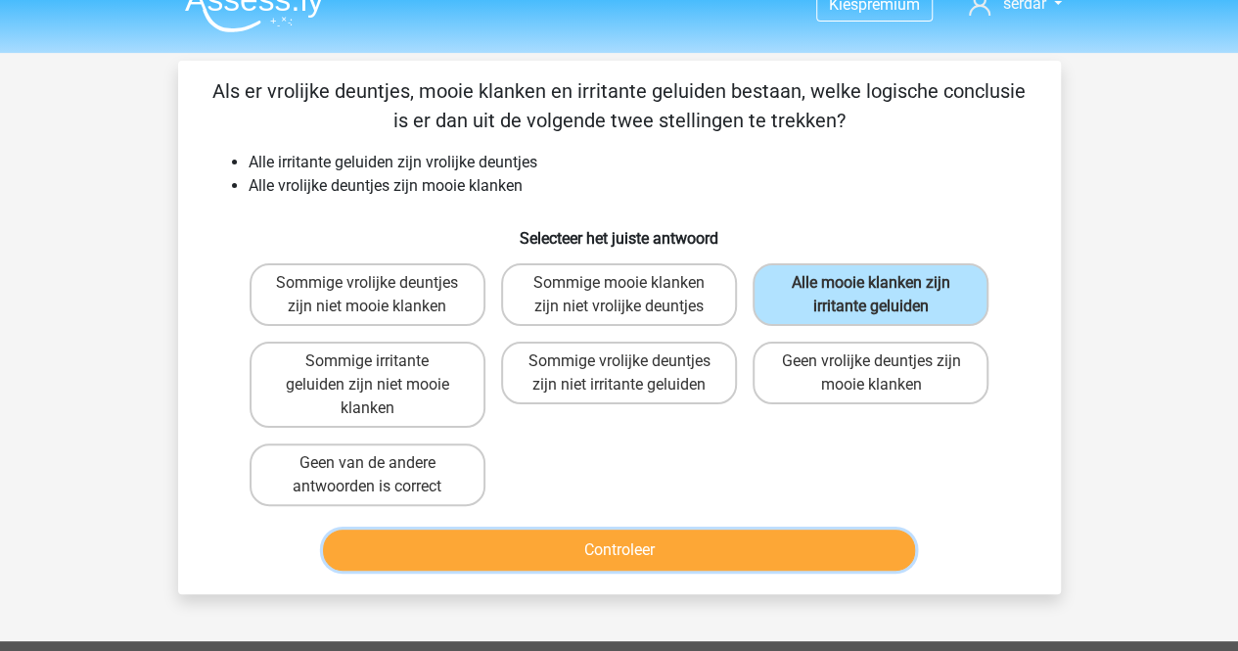
click at [633, 544] on button "Controleer" at bounding box center [619, 549] width 592 height 41
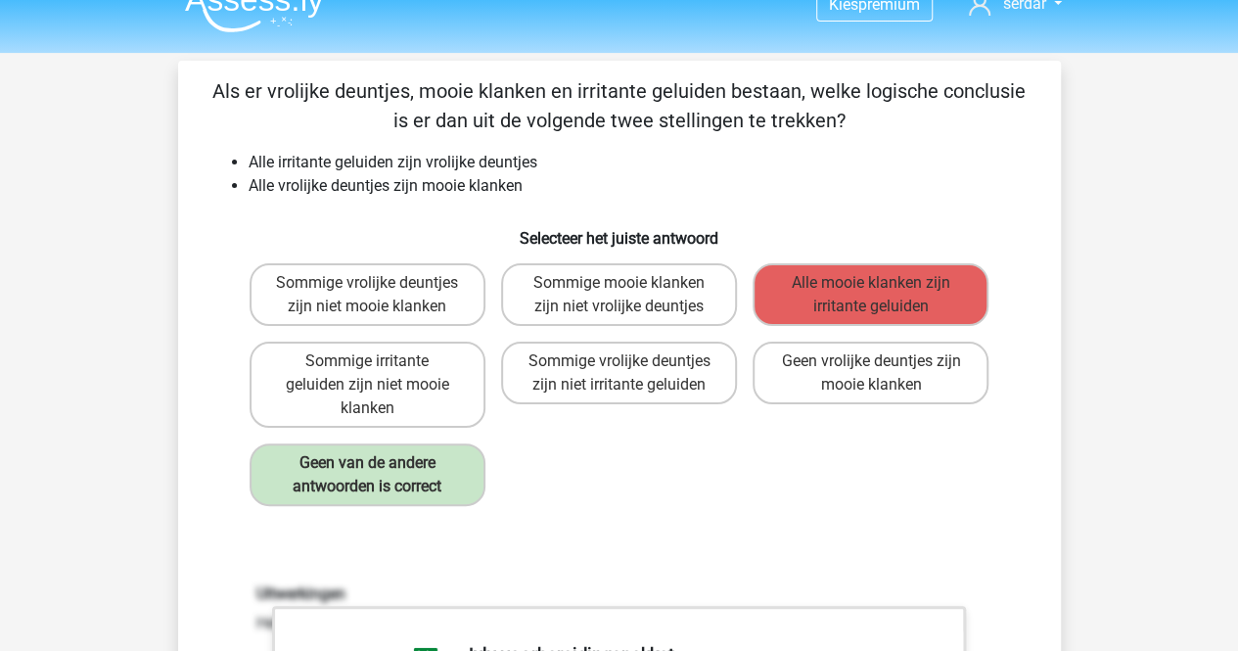
scroll to position [27, 0]
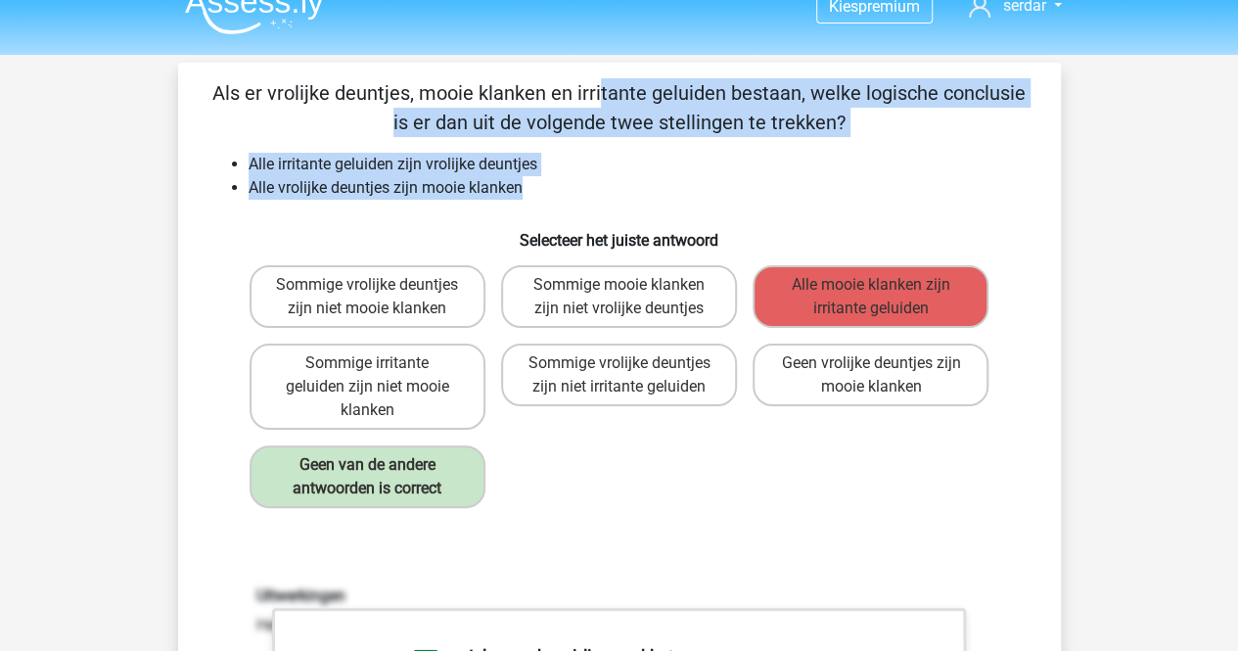
drag, startPoint x: 223, startPoint y: 87, endPoint x: 524, endPoint y: 184, distance: 316.5
click at [524, 184] on div "Als er vrolijke deuntjes, mooie klanken en irritante geluiden bestaan, welke lo…" at bounding box center [619, 644] width 867 height 1132
click at [340, 144] on div "Als er vrolijke deuntjes, mooie klanken en irritante geluiden bestaan, welke lo…" at bounding box center [619, 644] width 867 height 1132
drag, startPoint x: 214, startPoint y: 91, endPoint x: 552, endPoint y: 189, distance: 351.4
click at [552, 189] on div "Als er vrolijke deuntjes, mooie klanken en irritante geluiden bestaan, welke lo…" at bounding box center [619, 644] width 867 height 1132
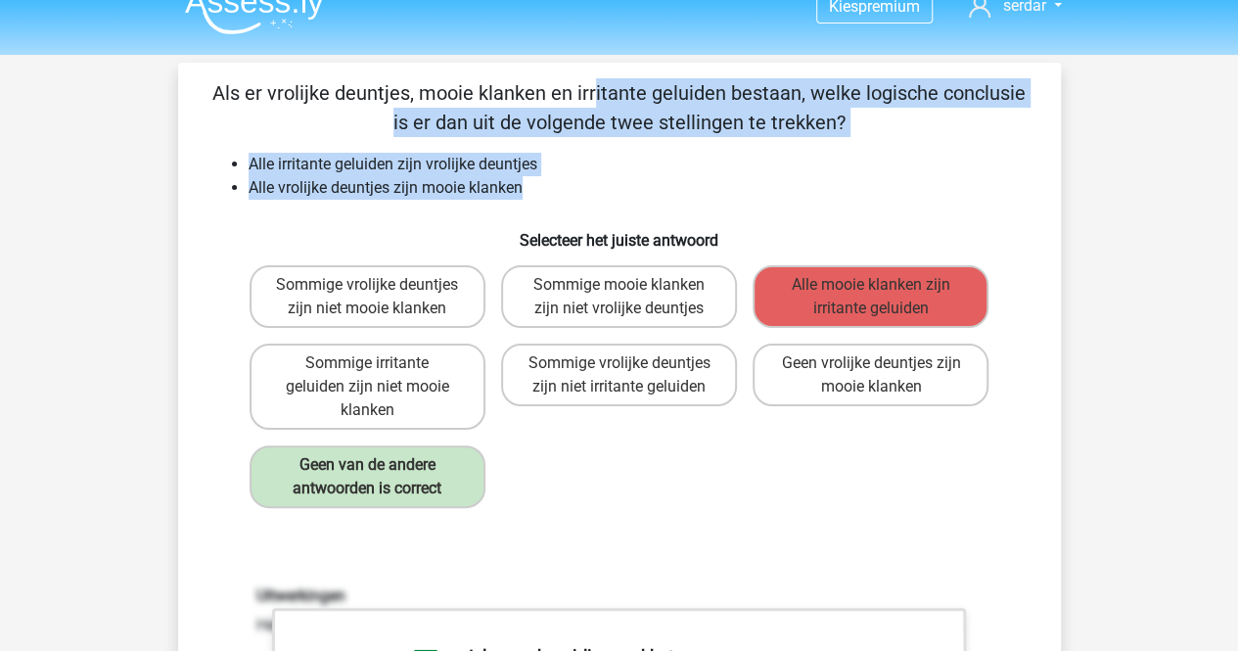
copy div "Als er vrolijke deuntjes, mooie klanken en irritante geluiden bestaan, welke lo…"
click at [829, 291] on label "Alle mooie klanken zijn irritante geluiden" at bounding box center [870, 296] width 236 height 63
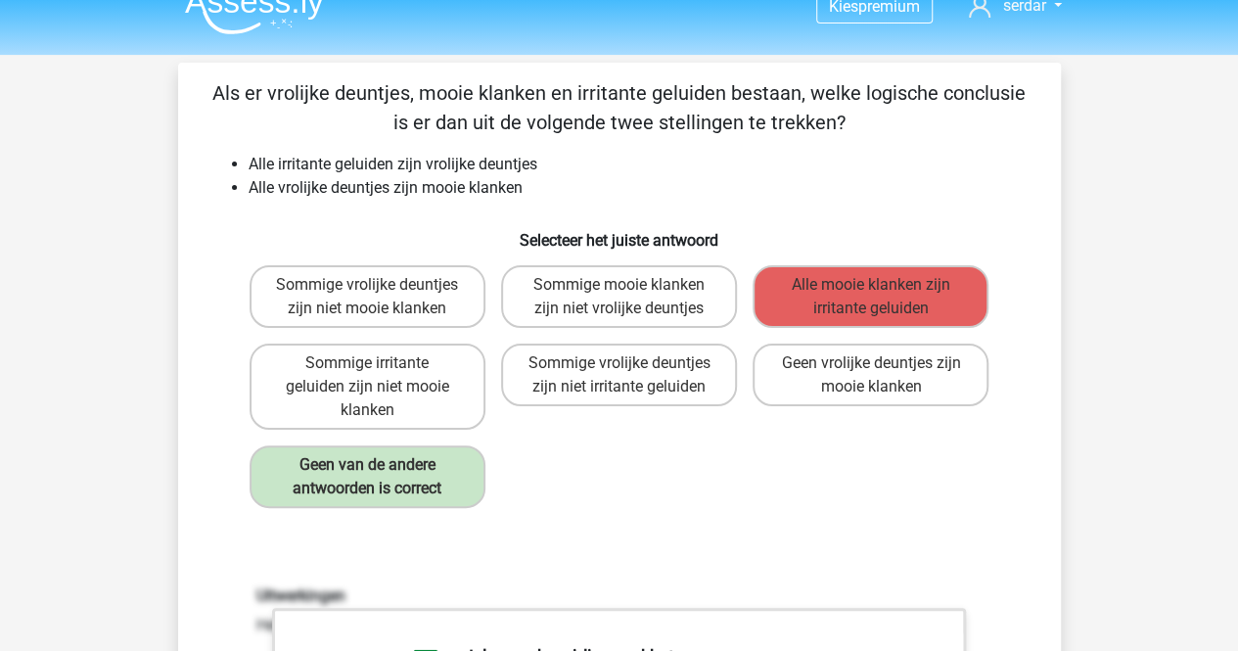
click at [894, 207] on div "Als er vrolijke deuntjes, mooie klanken en irritante geluiden bestaan, welke lo…" at bounding box center [619, 644] width 867 height 1132
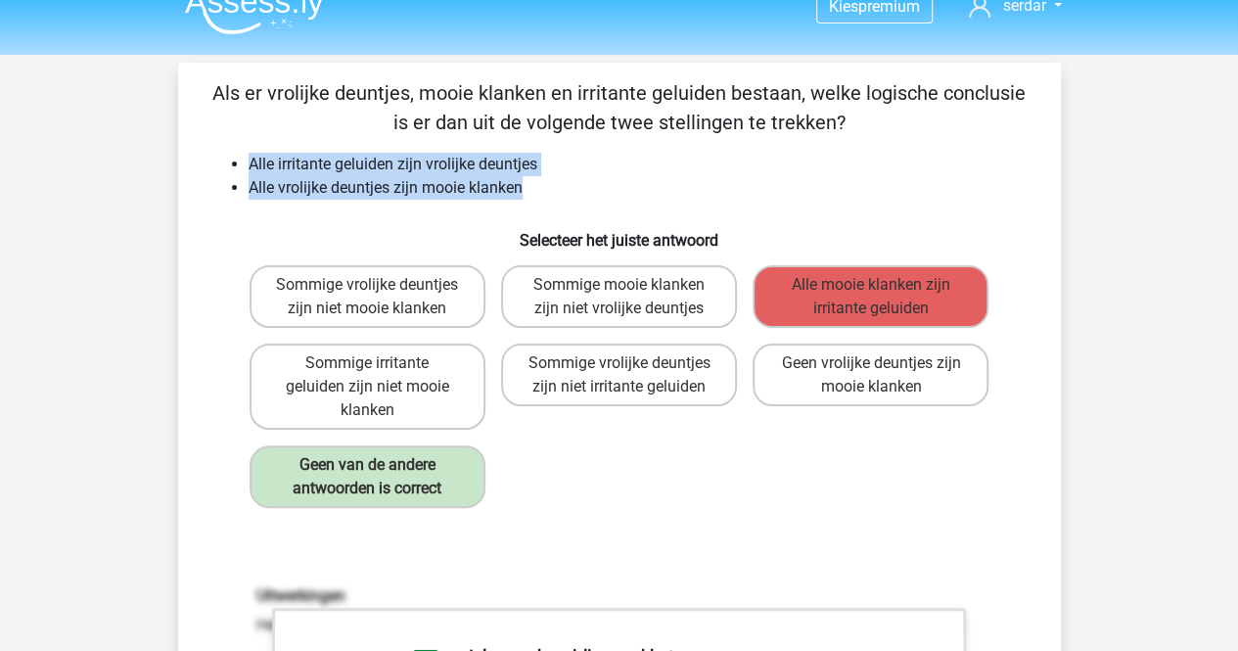
drag, startPoint x: 224, startPoint y: 157, endPoint x: 530, endPoint y: 192, distance: 308.2
click at [530, 192] on ul "Alle irritante geluiden zijn vrolijke deuntjes Alle vrolijke deuntjes zijn mooi…" at bounding box center [619, 176] width 820 height 47
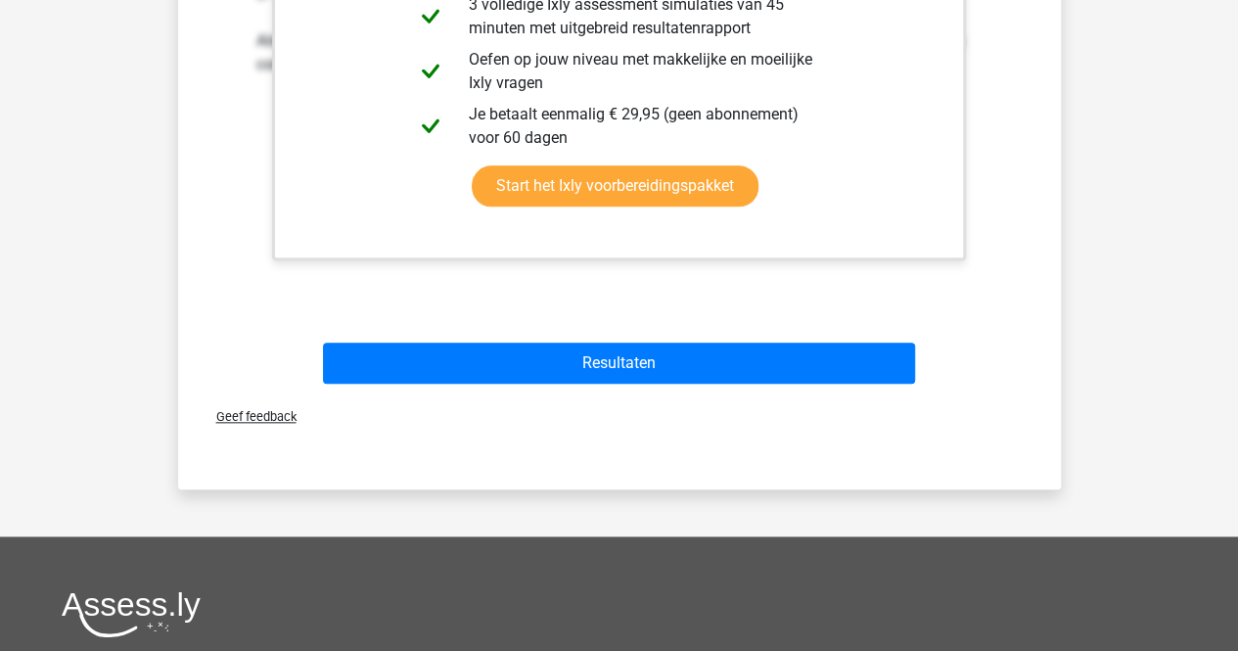
scroll to position [873, 0]
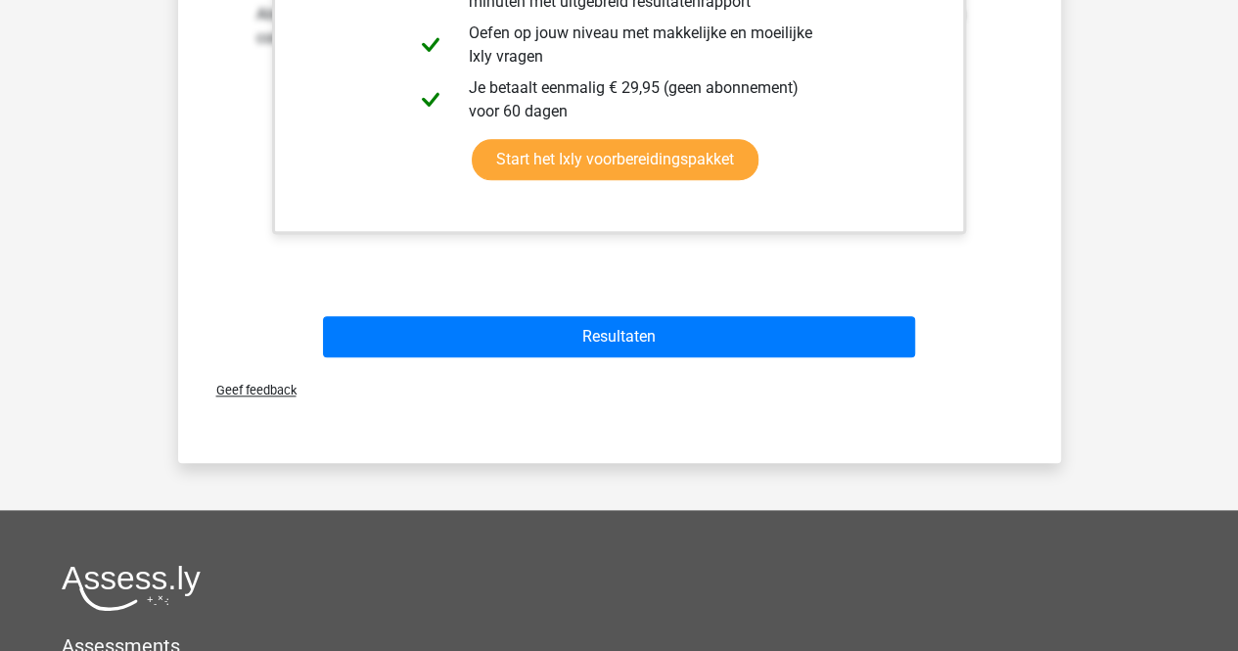
click at [691, 359] on div "Resultaten" at bounding box center [619, 340] width 755 height 49
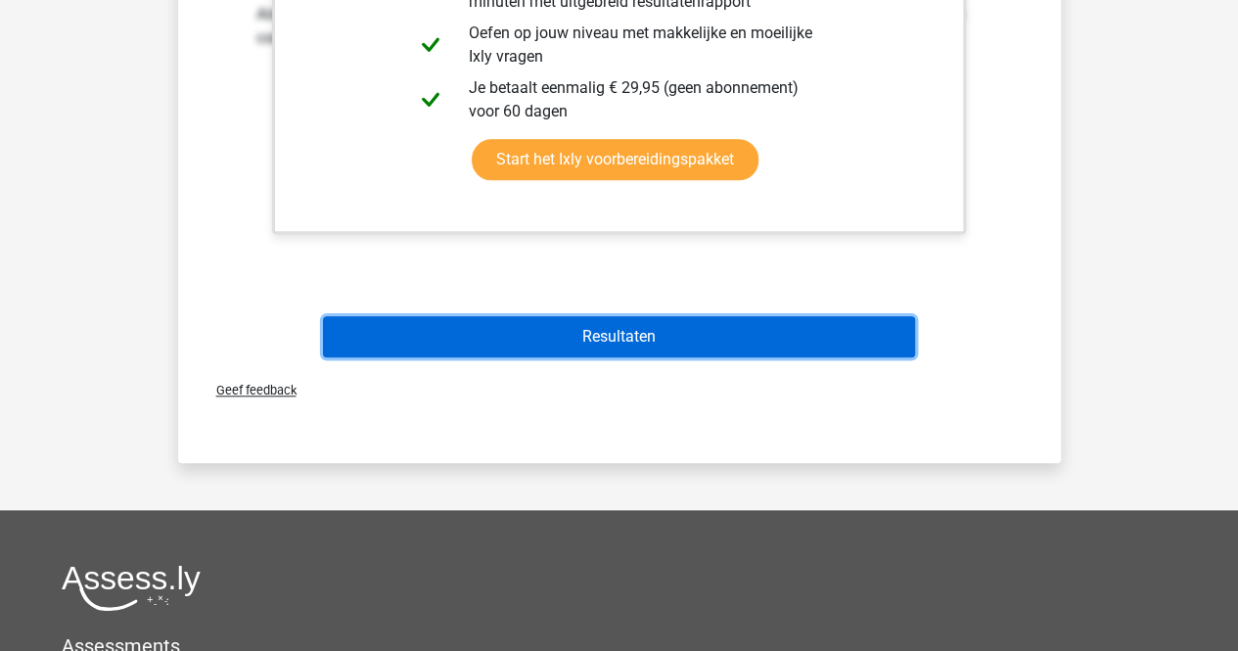
click at [625, 319] on button "Resultaten" at bounding box center [619, 336] width 592 height 41
